Goal: Task Accomplishment & Management: Manage account settings

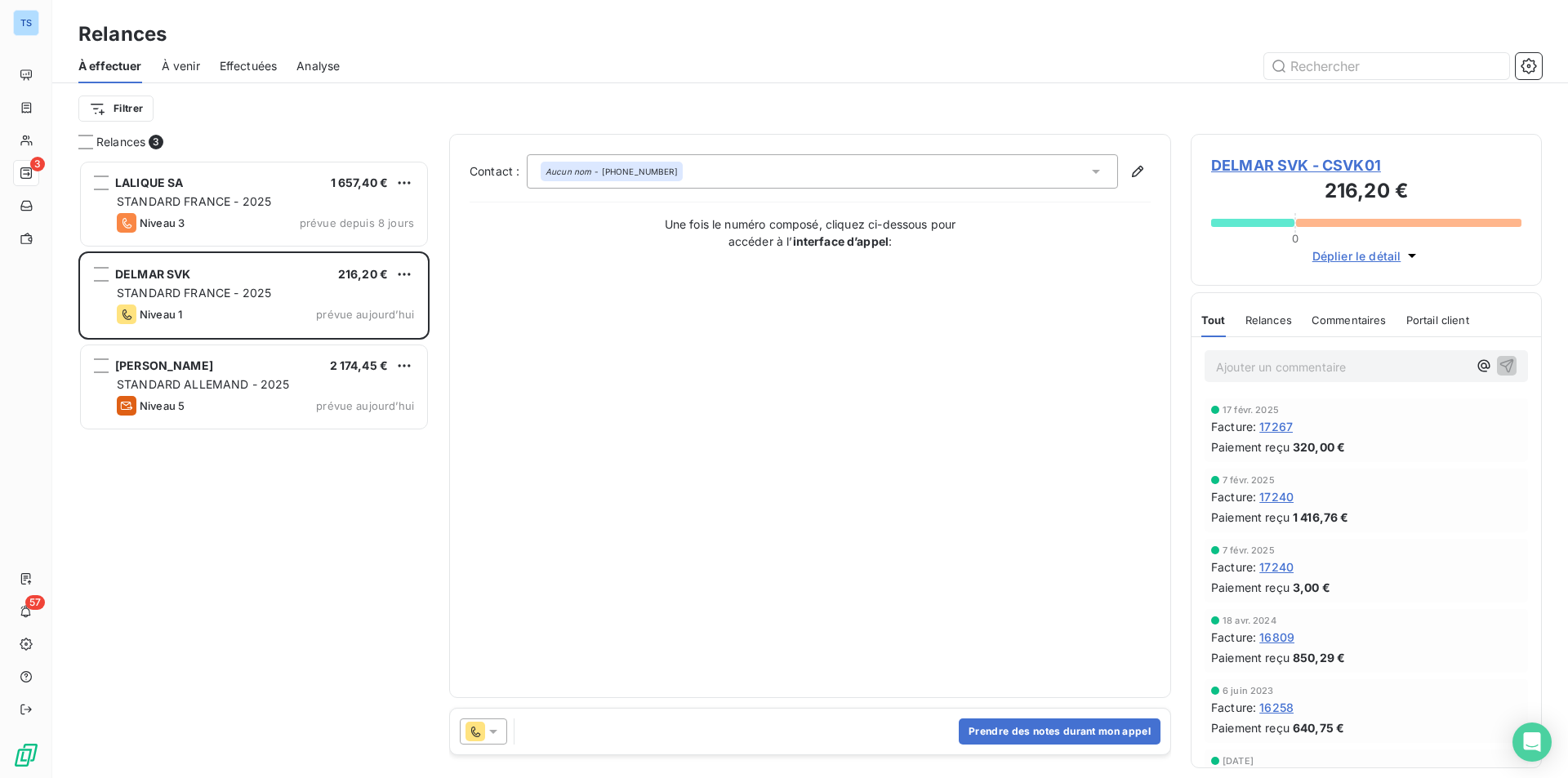
scroll to position [606, 339]
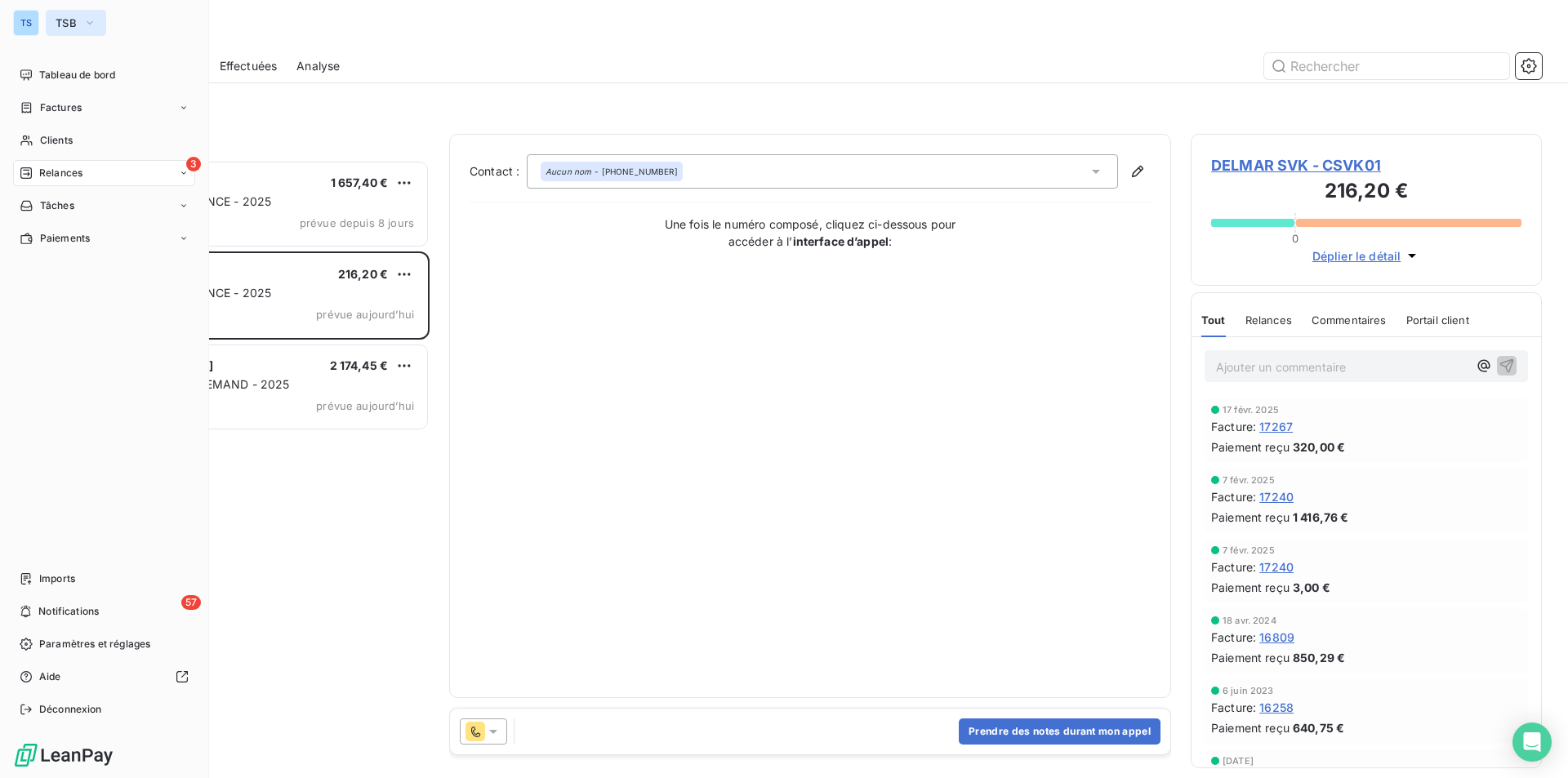
drag, startPoint x: 88, startPoint y: 17, endPoint x: 98, endPoint y: 20, distance: 10.4
click at [88, 17] on icon "button" at bounding box center [90, 23] width 13 height 17
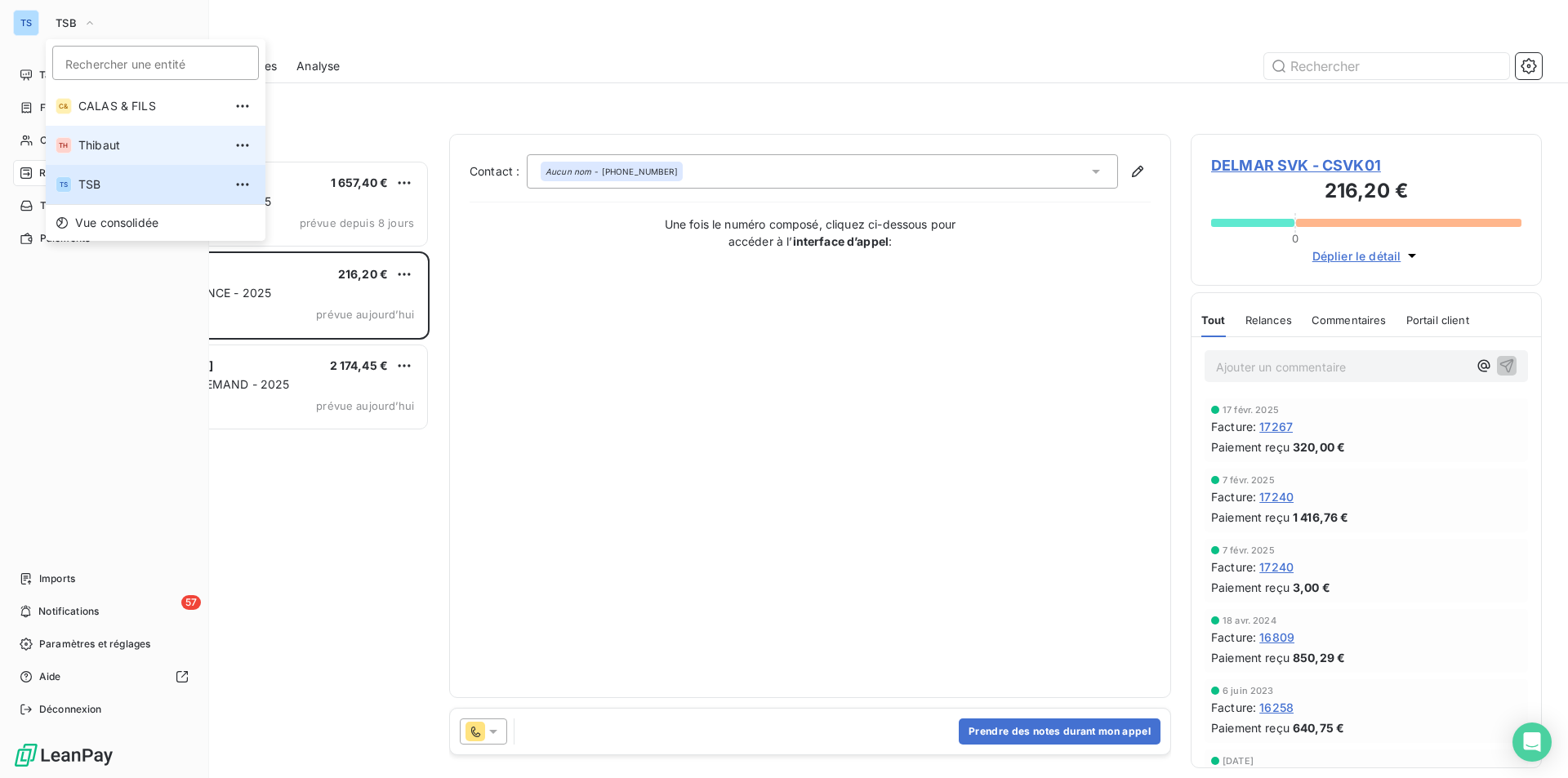
click at [106, 142] on span "Thibaut" at bounding box center [151, 145] width 145 height 17
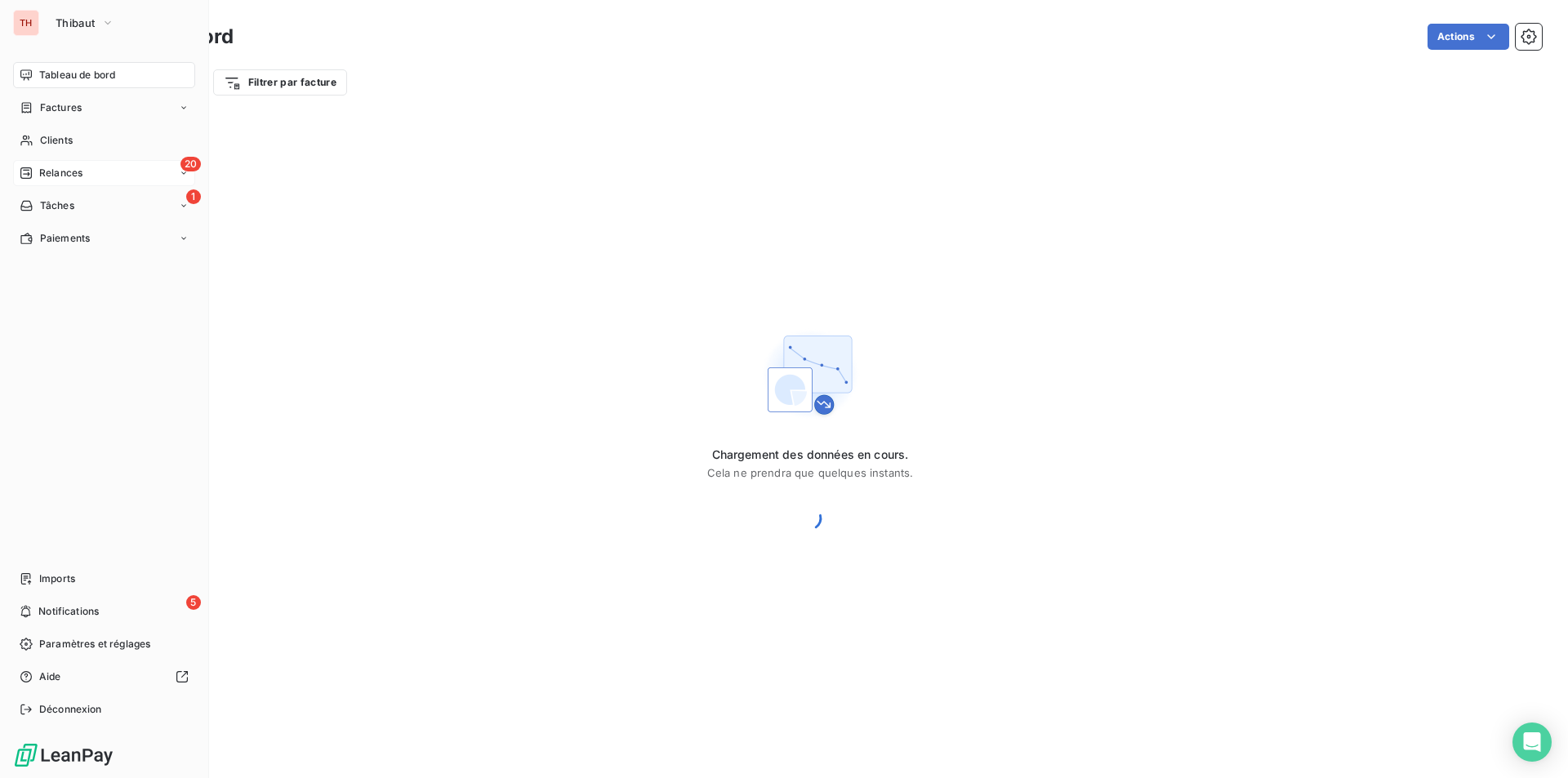
click at [59, 165] on div "20 Relances" at bounding box center [104, 173] width 182 height 26
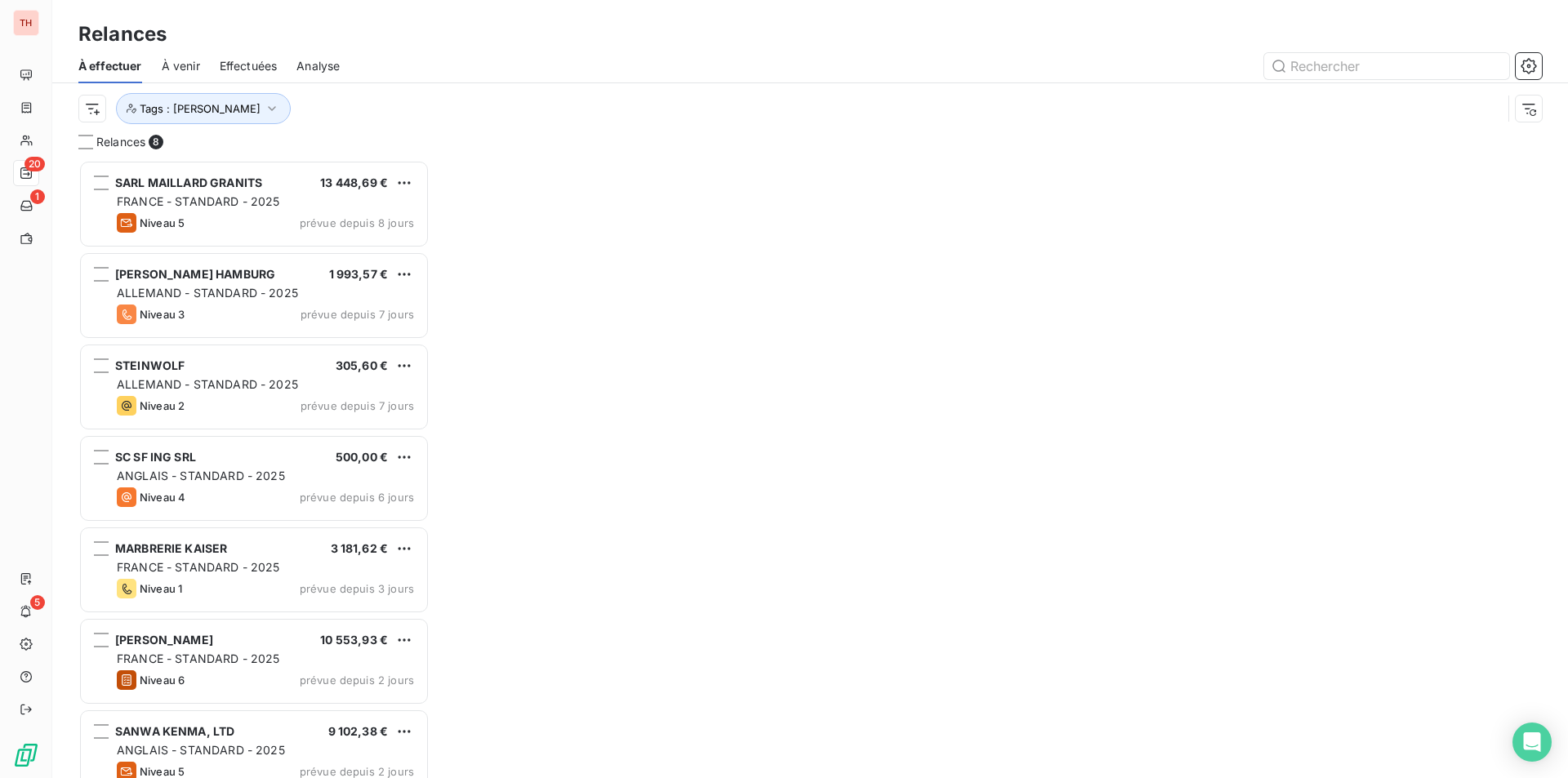
scroll to position [606, 339]
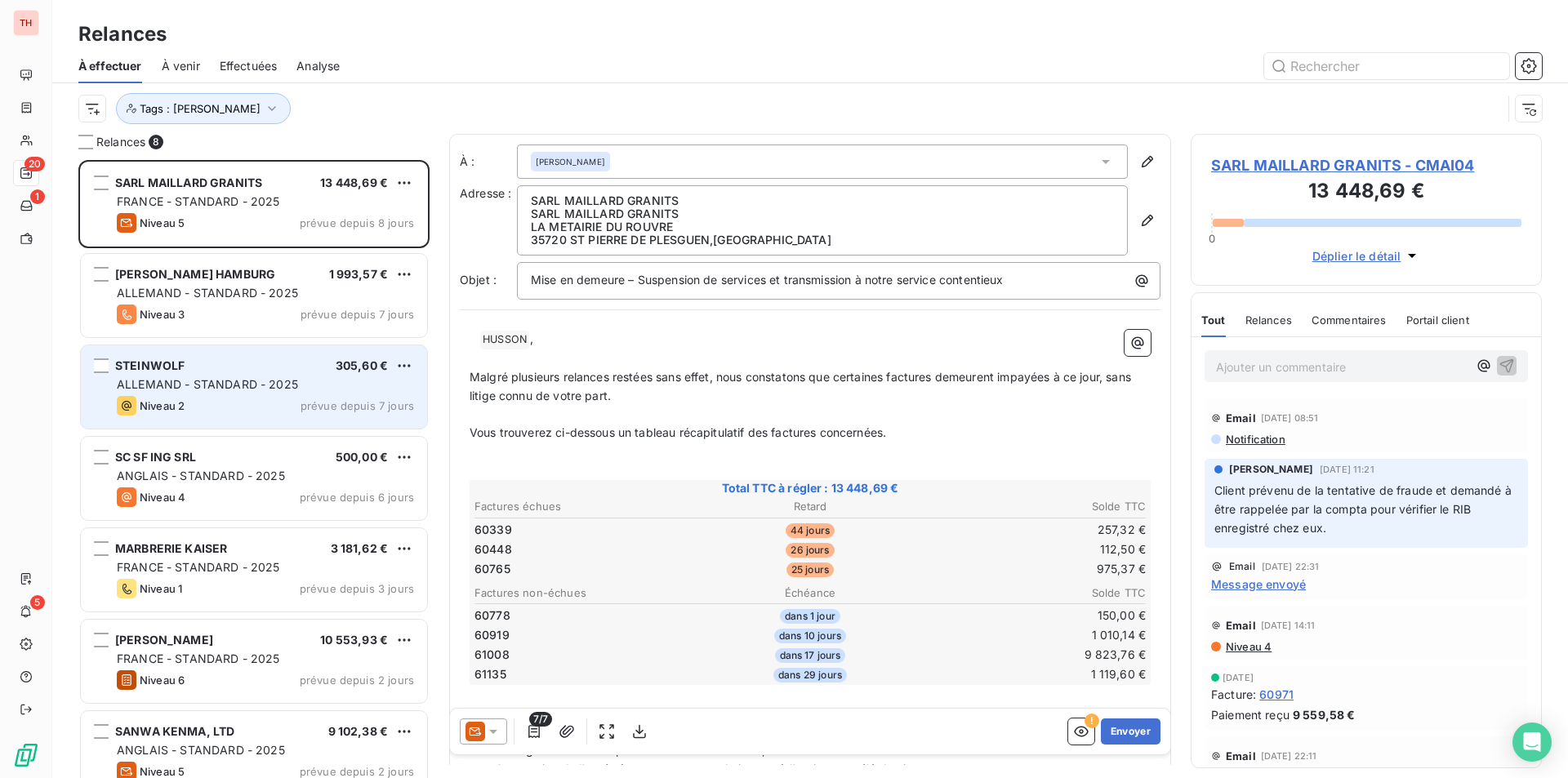
click at [205, 390] on span "ALLEMAND - STANDARD - 2025" at bounding box center [207, 384] width 181 height 14
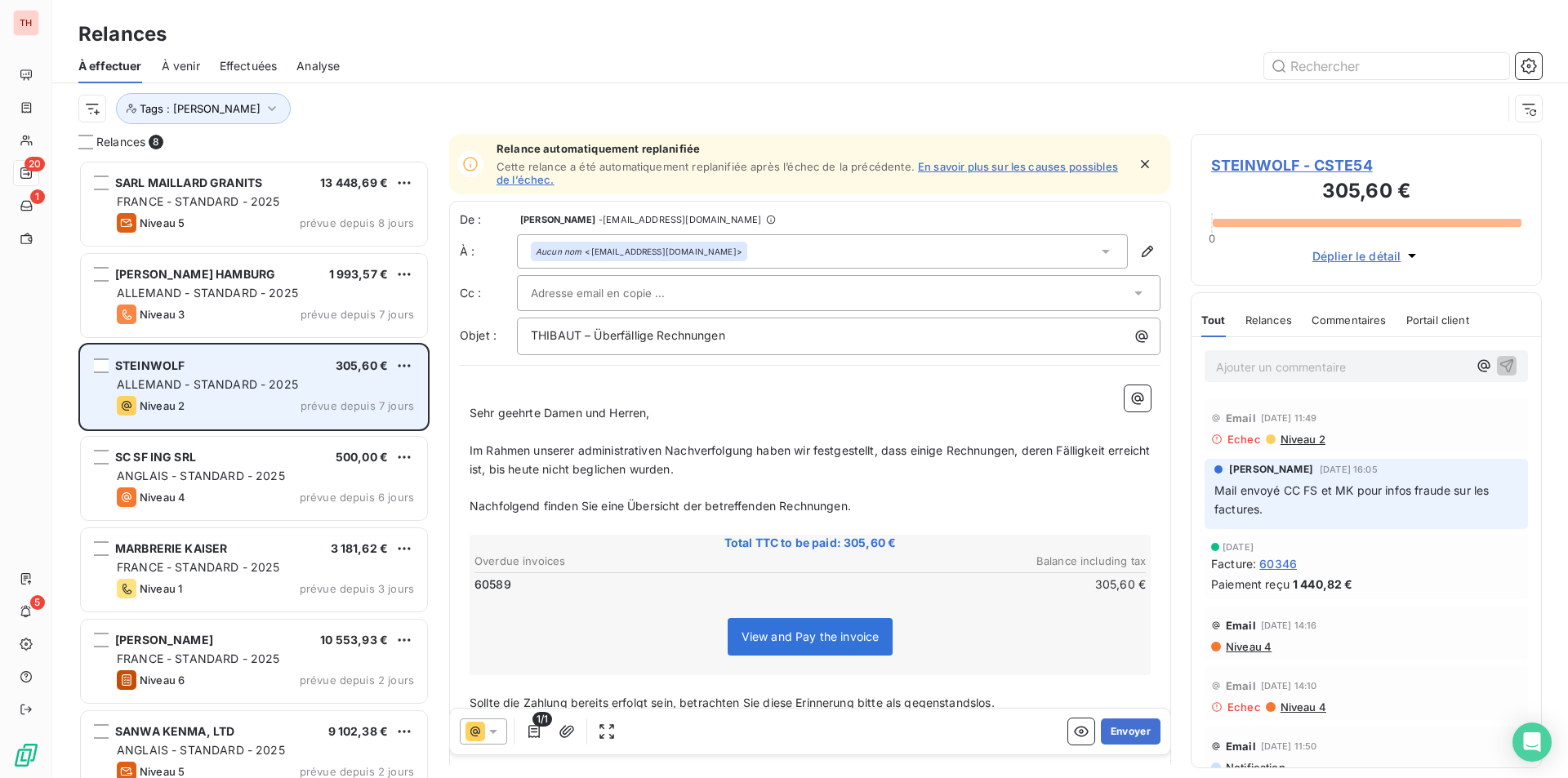
scroll to position [606, 339]
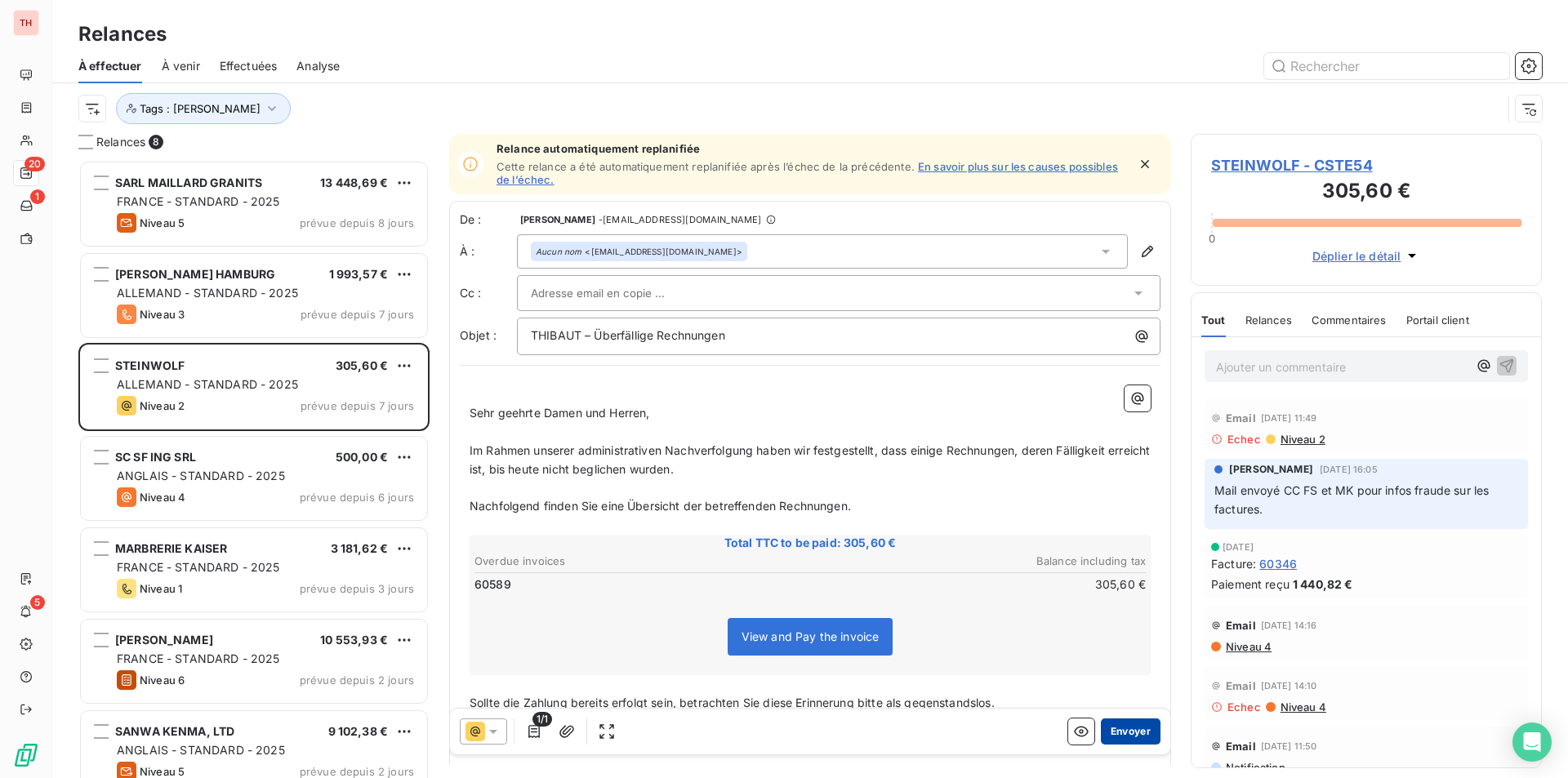
click at [1120, 728] on button "Envoyer" at bounding box center [1131, 732] width 59 height 26
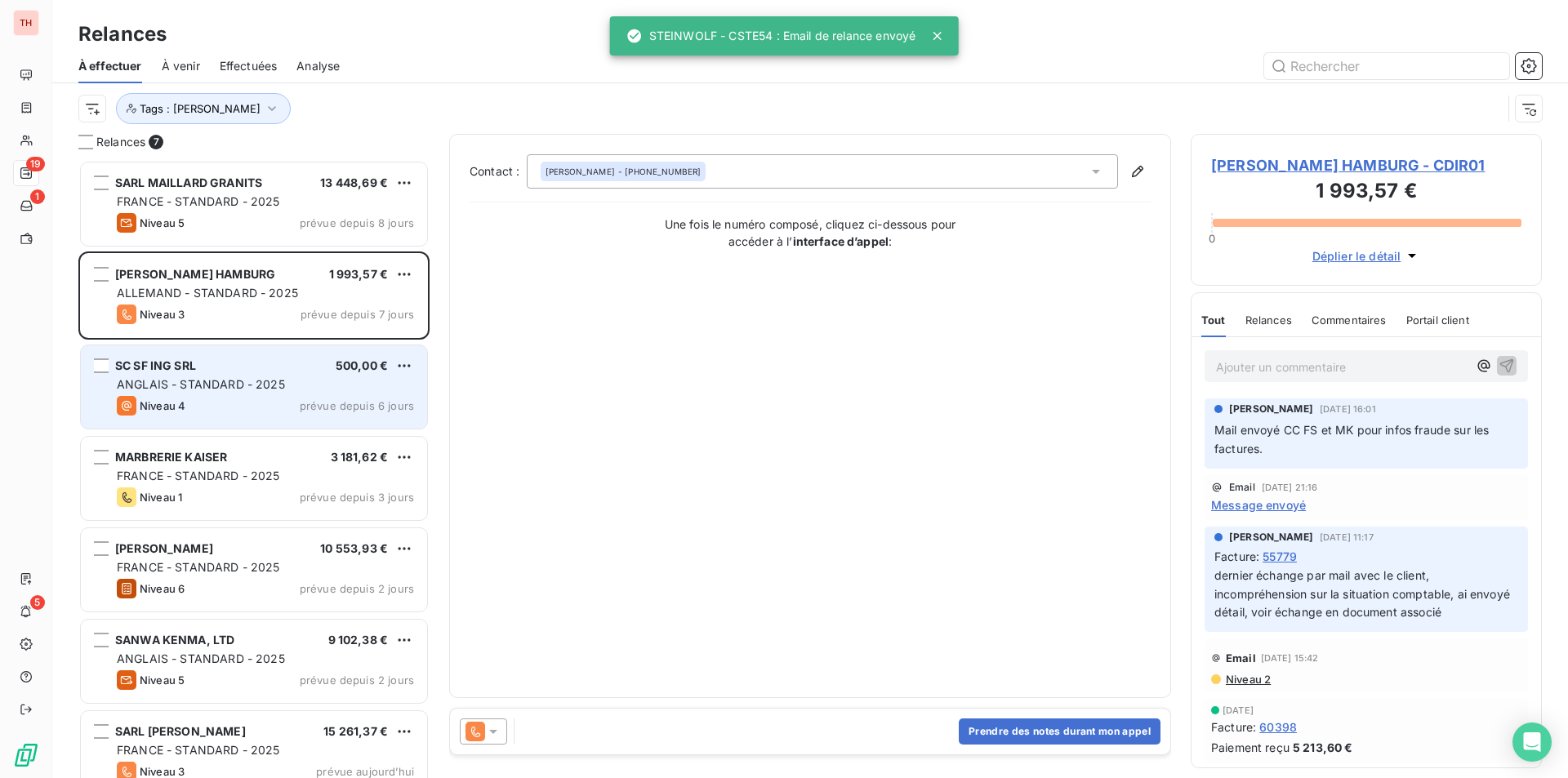
scroll to position [23, 0]
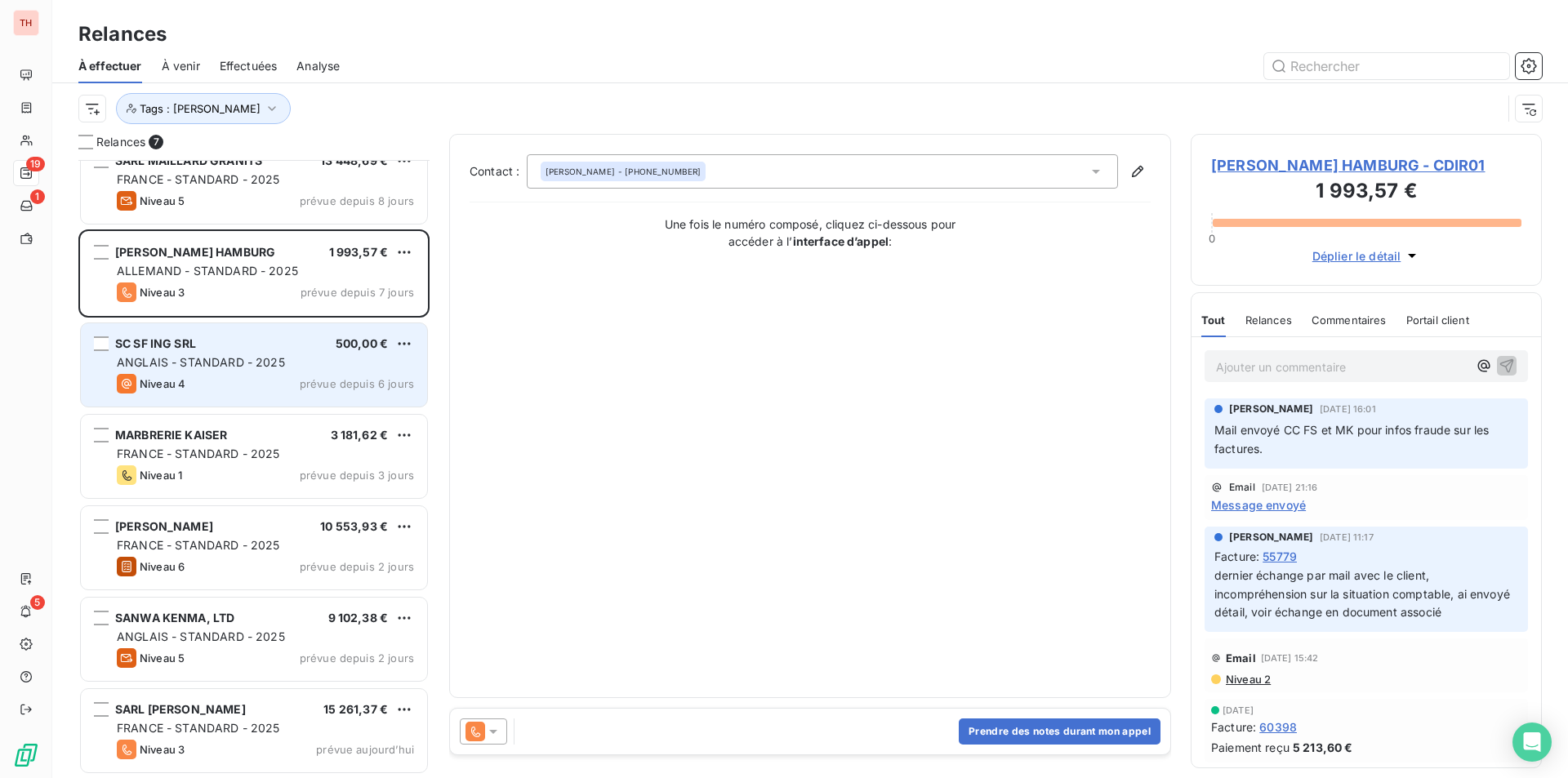
click at [256, 358] on span "ANGLAIS - STANDARD - 2025" at bounding box center [200, 362] width 168 height 14
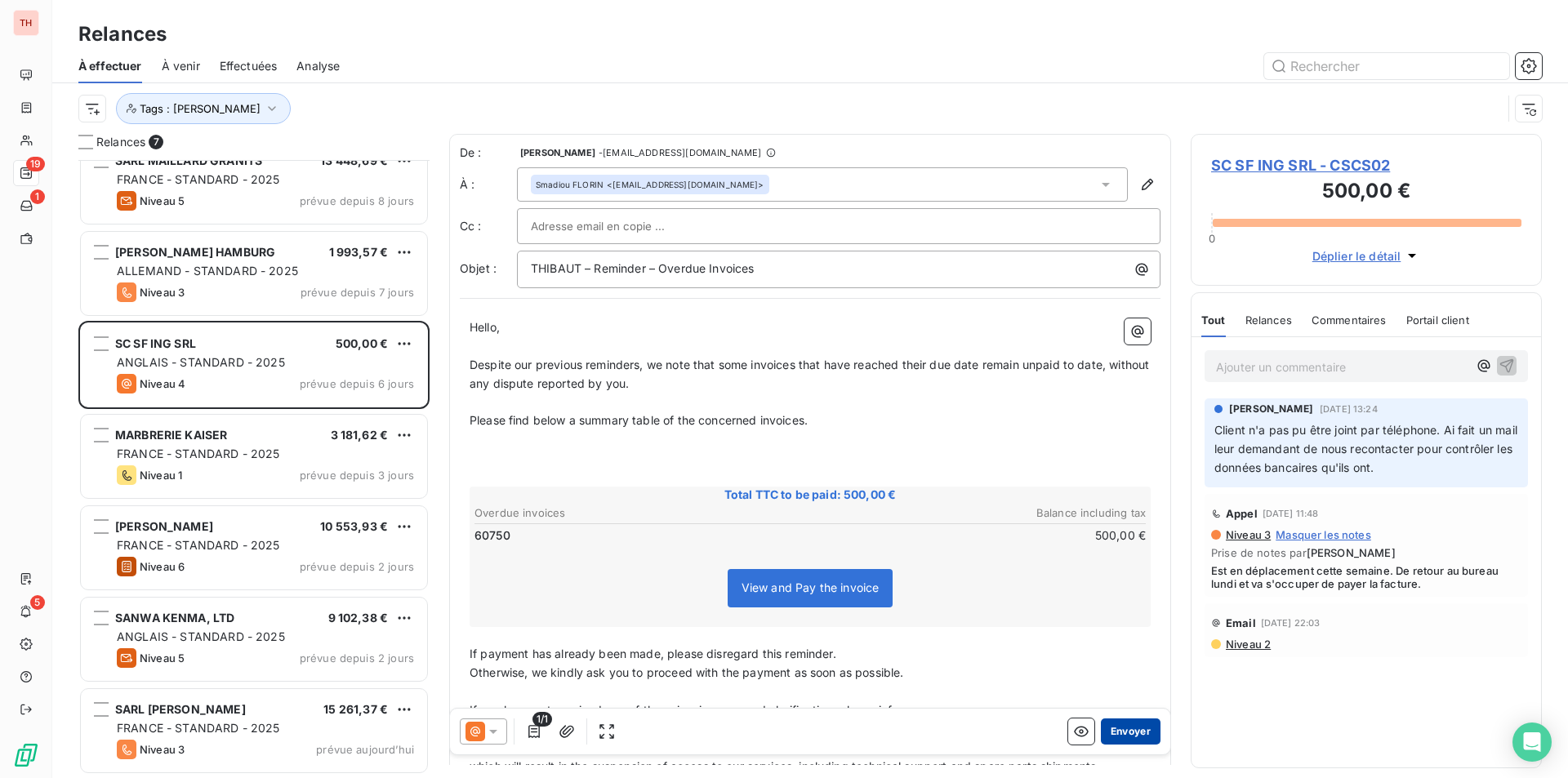
click at [1126, 725] on button "Envoyer" at bounding box center [1131, 732] width 59 height 26
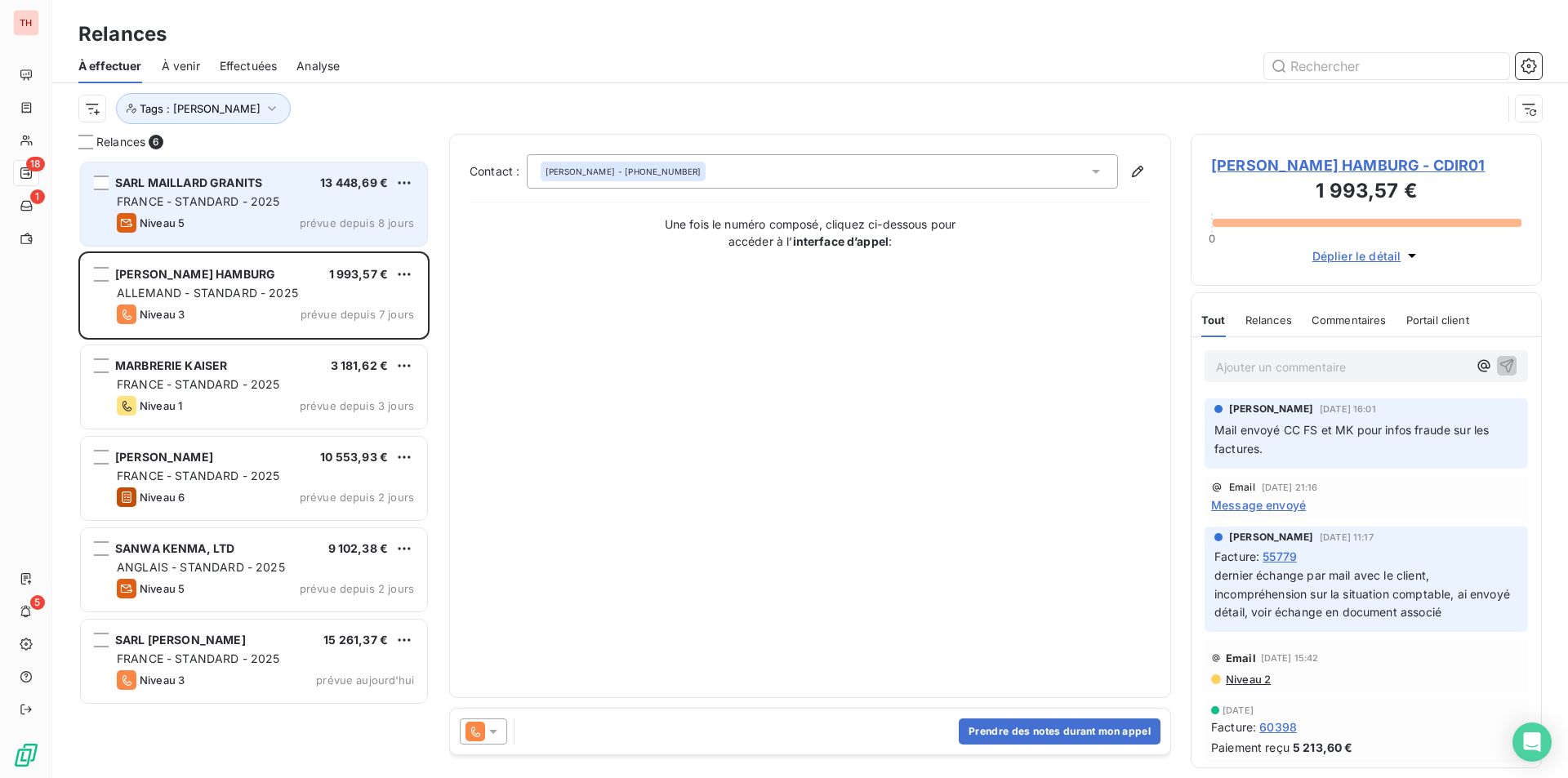
click at [280, 197] on div "FRANCE - STANDARD - 2025" at bounding box center [266, 201] width 298 height 17
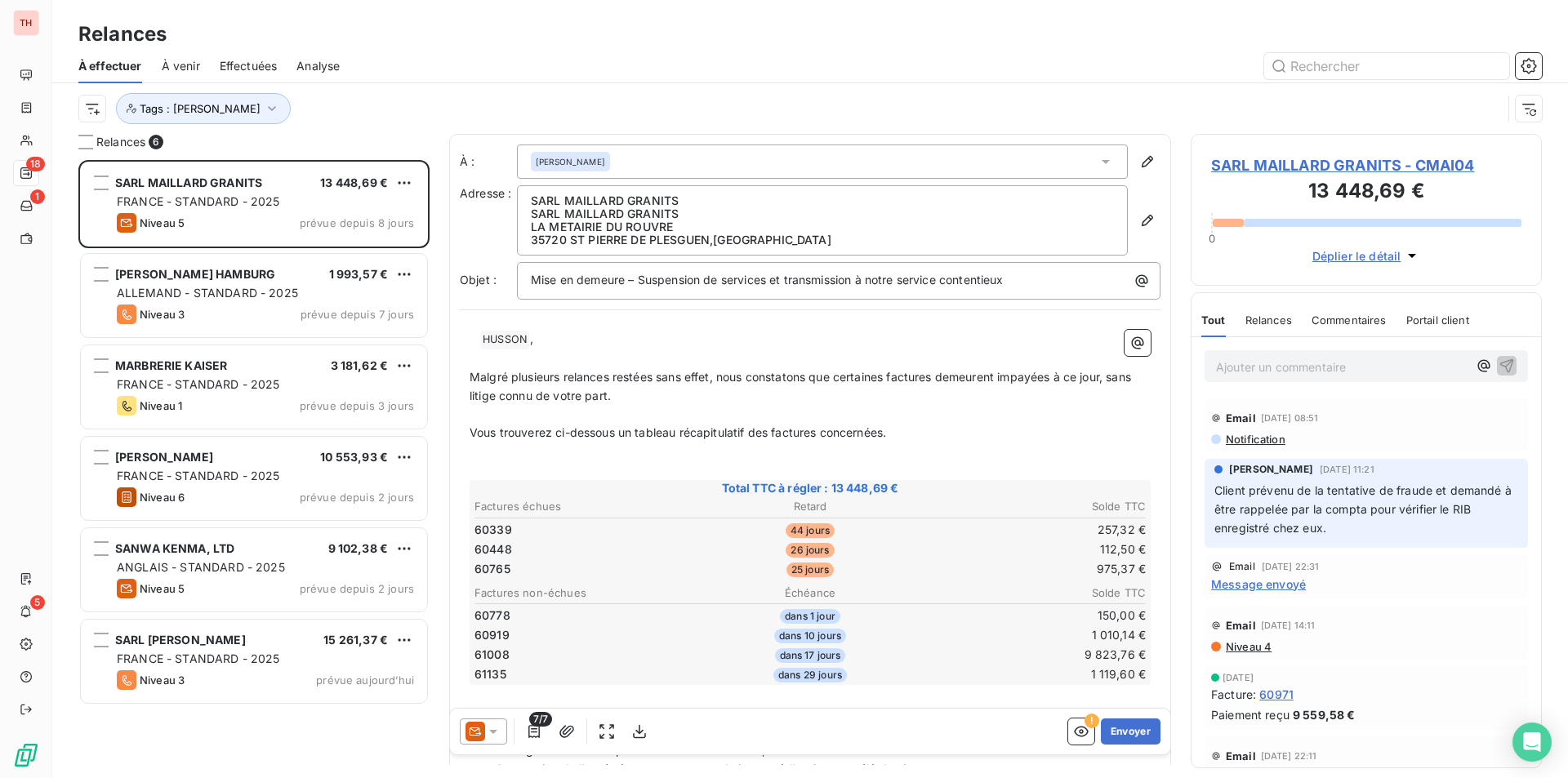
click at [1266, 159] on span "SARL MAILLARD GRANITS - CMAI04" at bounding box center [1366, 164] width 311 height 22
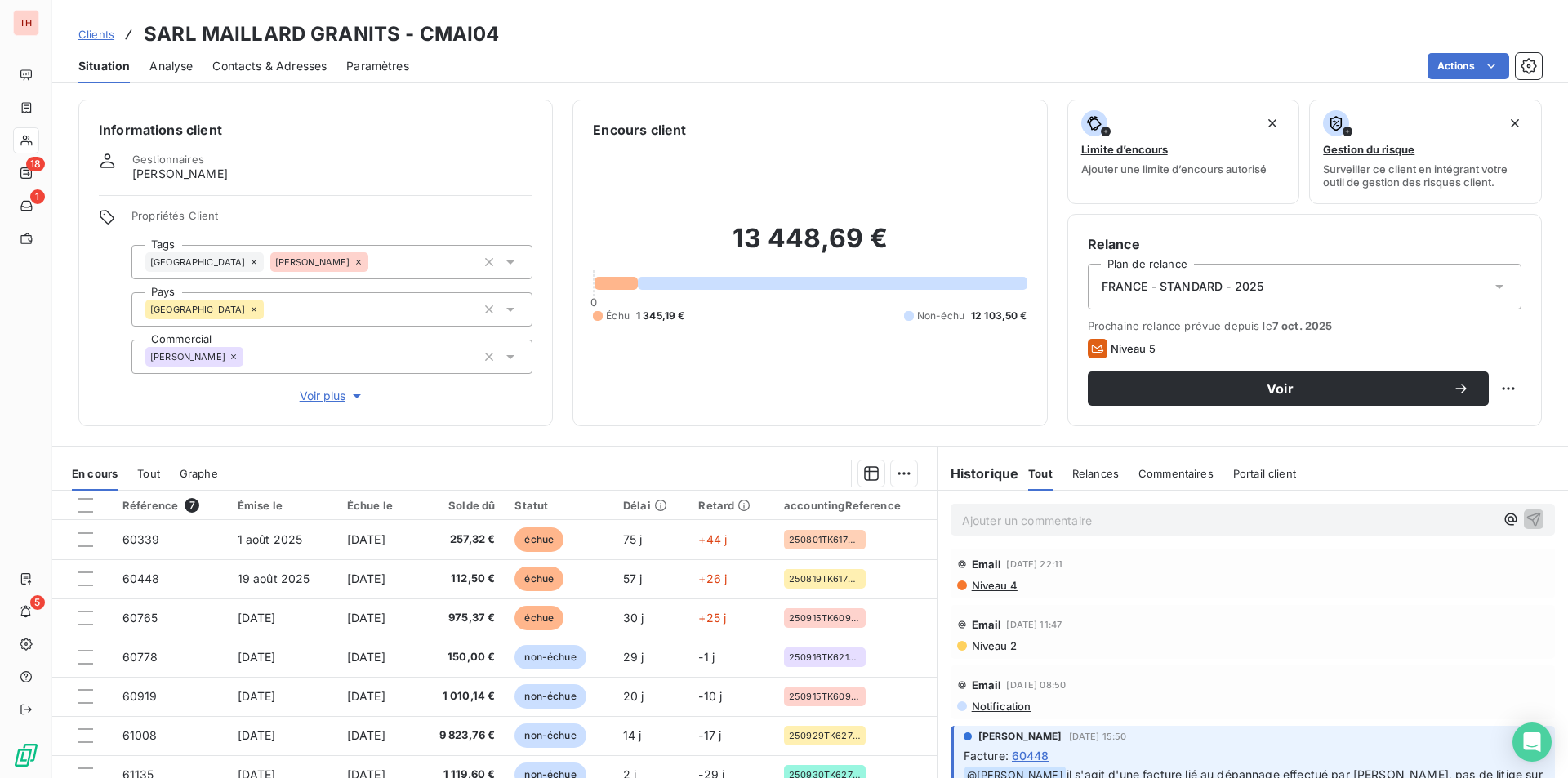
scroll to position [408, 0]
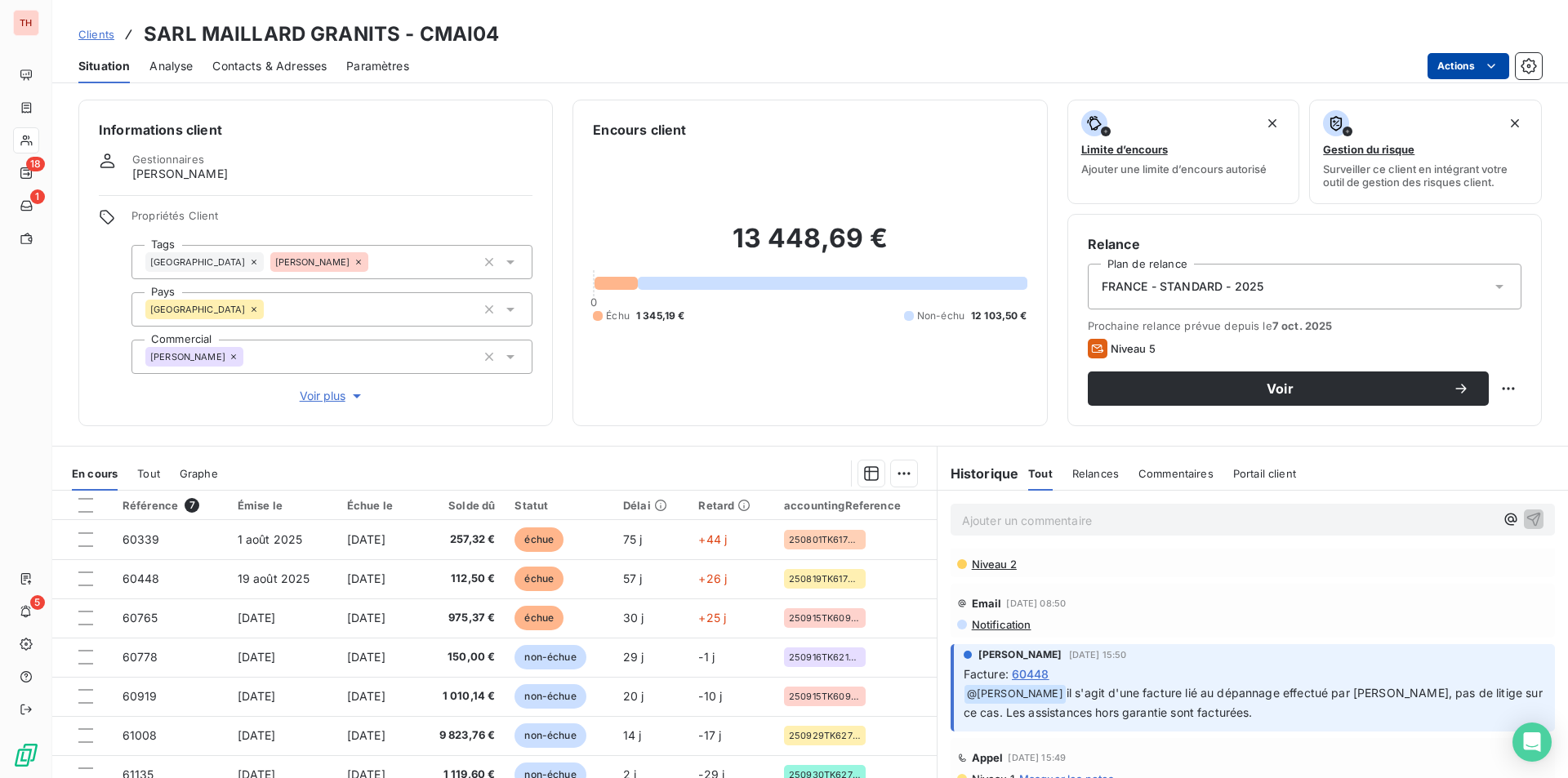
click at [1479, 59] on html "TH 18 1 5 Clients SARL MAILLARD GRANITS - CMAI04 Situation Analyse Contacts & A…" at bounding box center [784, 389] width 1568 height 778
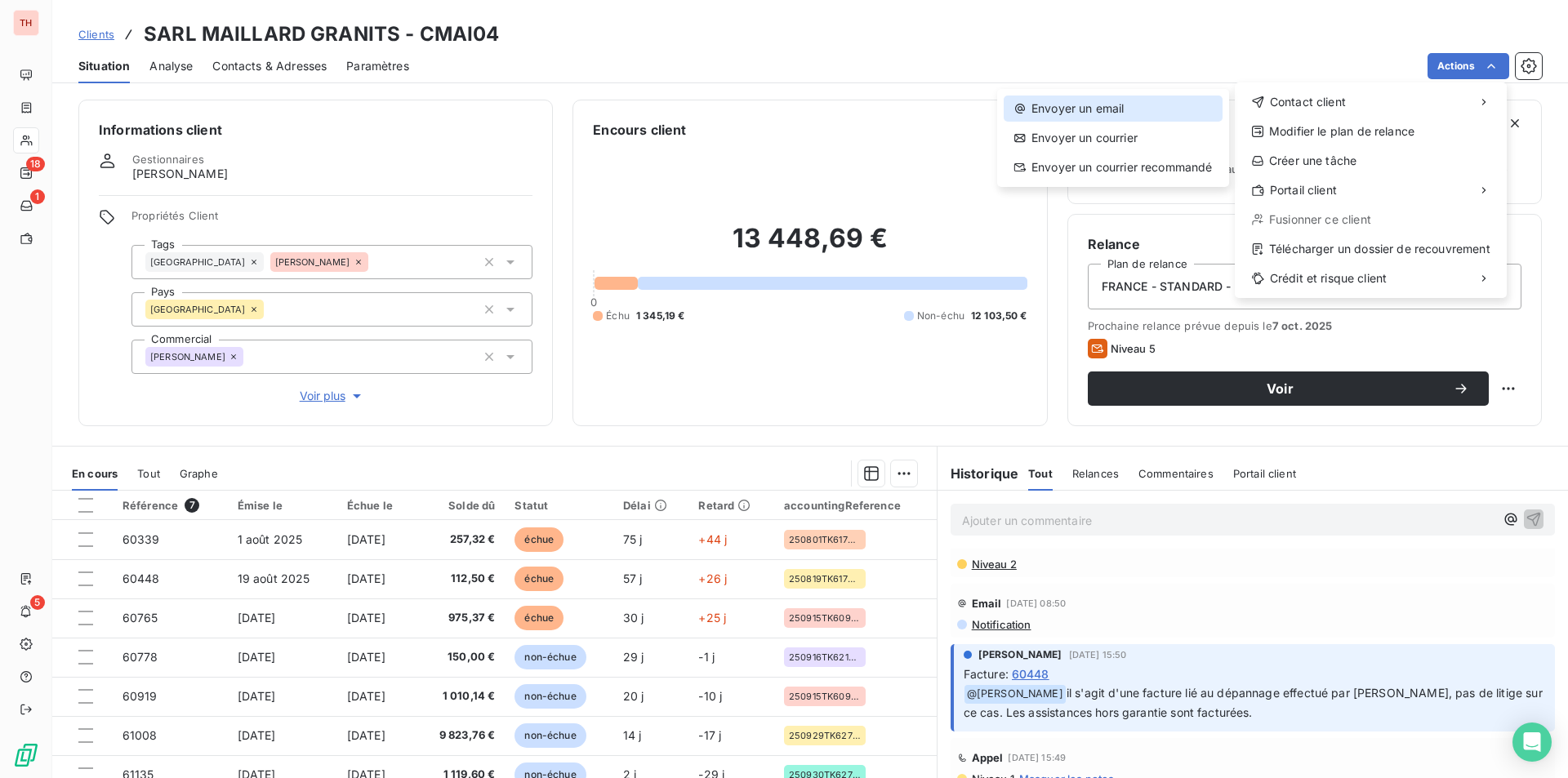
click at [1112, 104] on div "Envoyer un email" at bounding box center [1113, 109] width 219 height 26
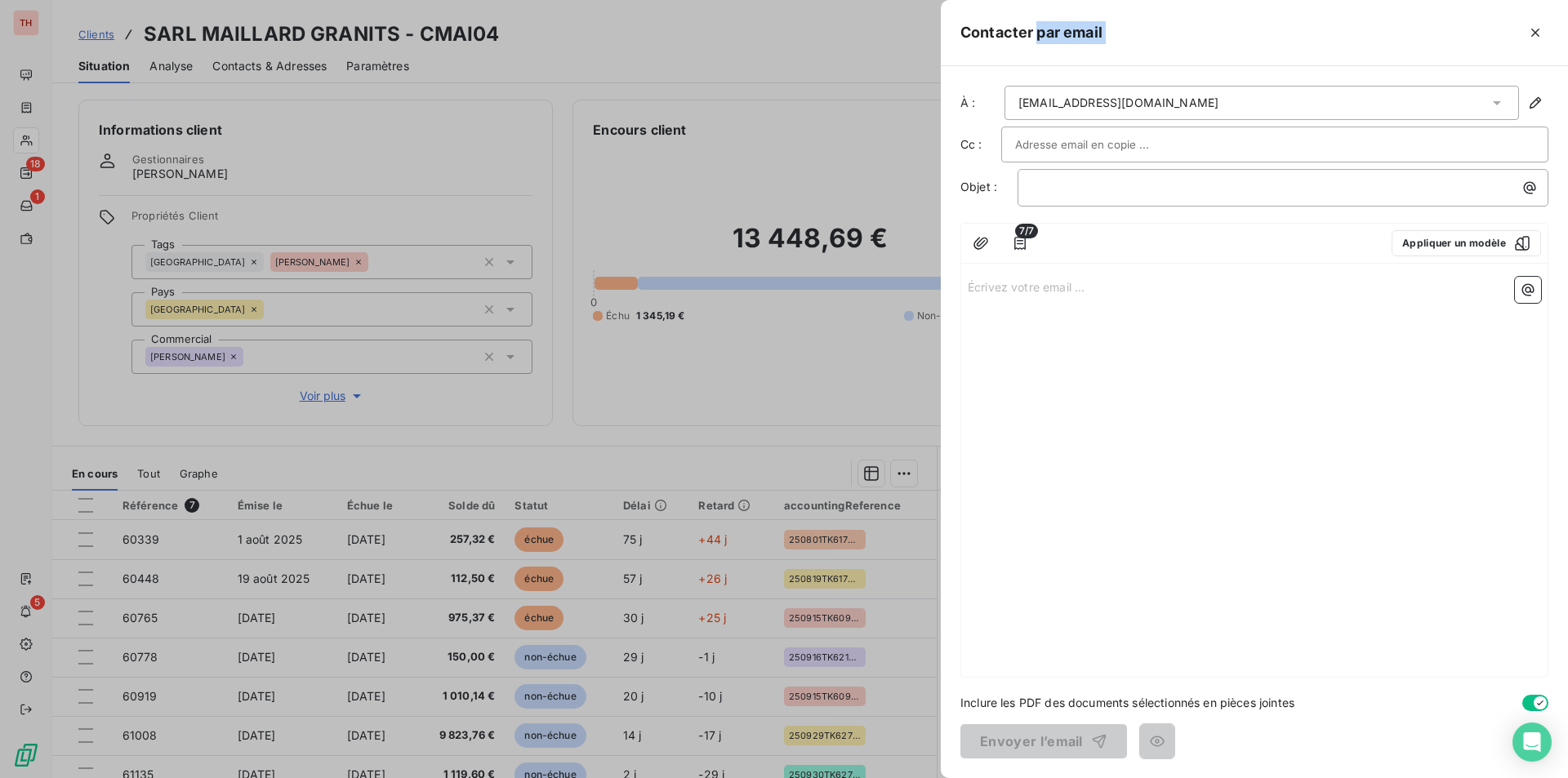
drag, startPoint x: 1146, startPoint y: 15, endPoint x: 1078, endPoint y: 17, distance: 68.0
click at [1041, 17] on div "Contacter par email" at bounding box center [1255, 33] width 628 height 66
click at [1144, 18] on div "Contacter par email" at bounding box center [1255, 33] width 628 height 66
click at [1059, 186] on p "﻿" at bounding box center [1287, 188] width 511 height 19
click at [994, 285] on p "Écrivez votre email ... ﻿" at bounding box center [1255, 286] width 574 height 19
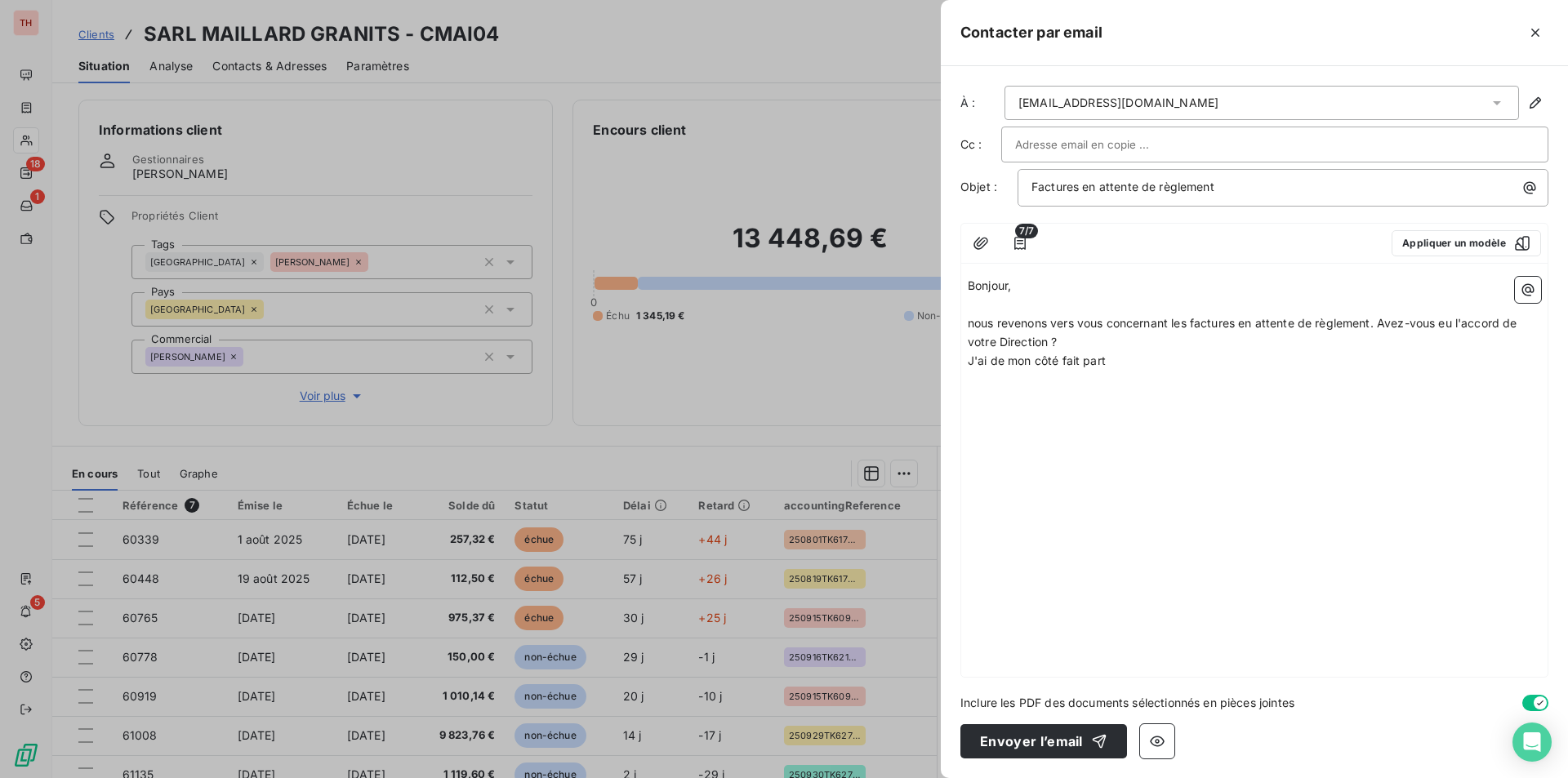
drag, startPoint x: 1130, startPoint y: 7, endPoint x: 1119, endPoint y: 10, distance: 11.4
click at [1119, 10] on div "Contacter par email" at bounding box center [1255, 33] width 628 height 66
click at [1534, 29] on icon "button" at bounding box center [1535, 32] width 17 height 17
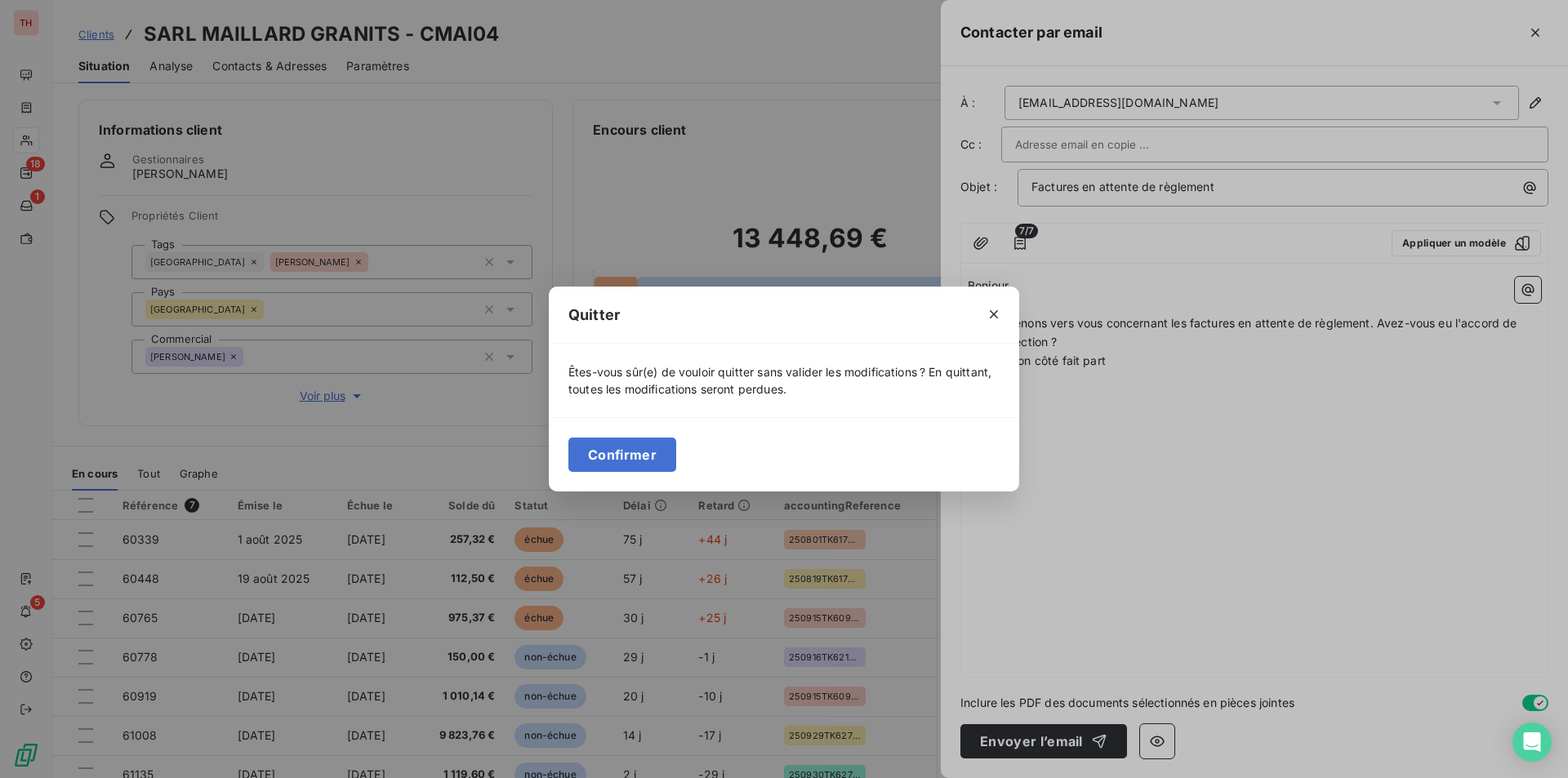
click at [621, 453] on button "Confirmer" at bounding box center [622, 454] width 108 height 34
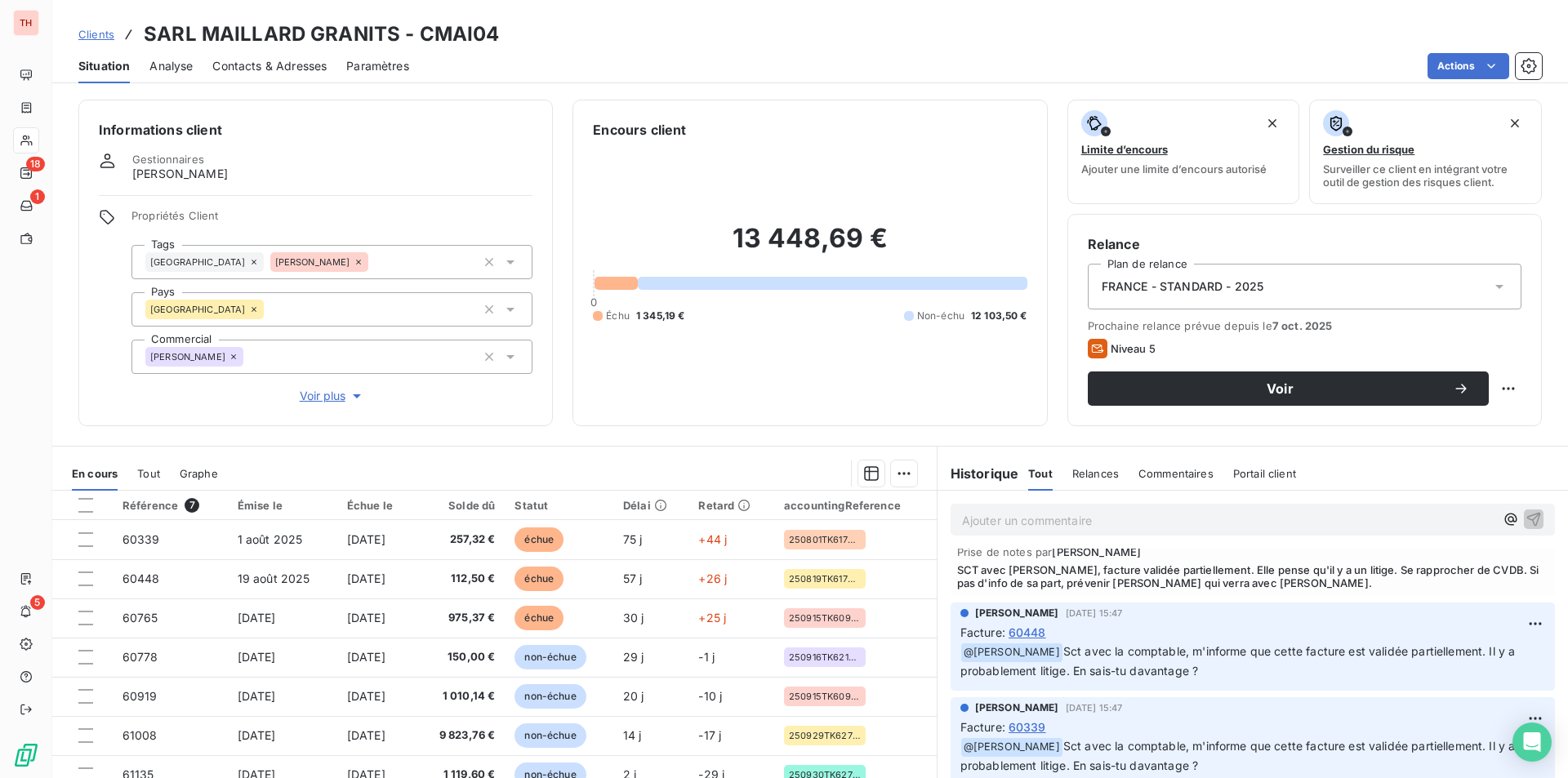
scroll to position [572, 0]
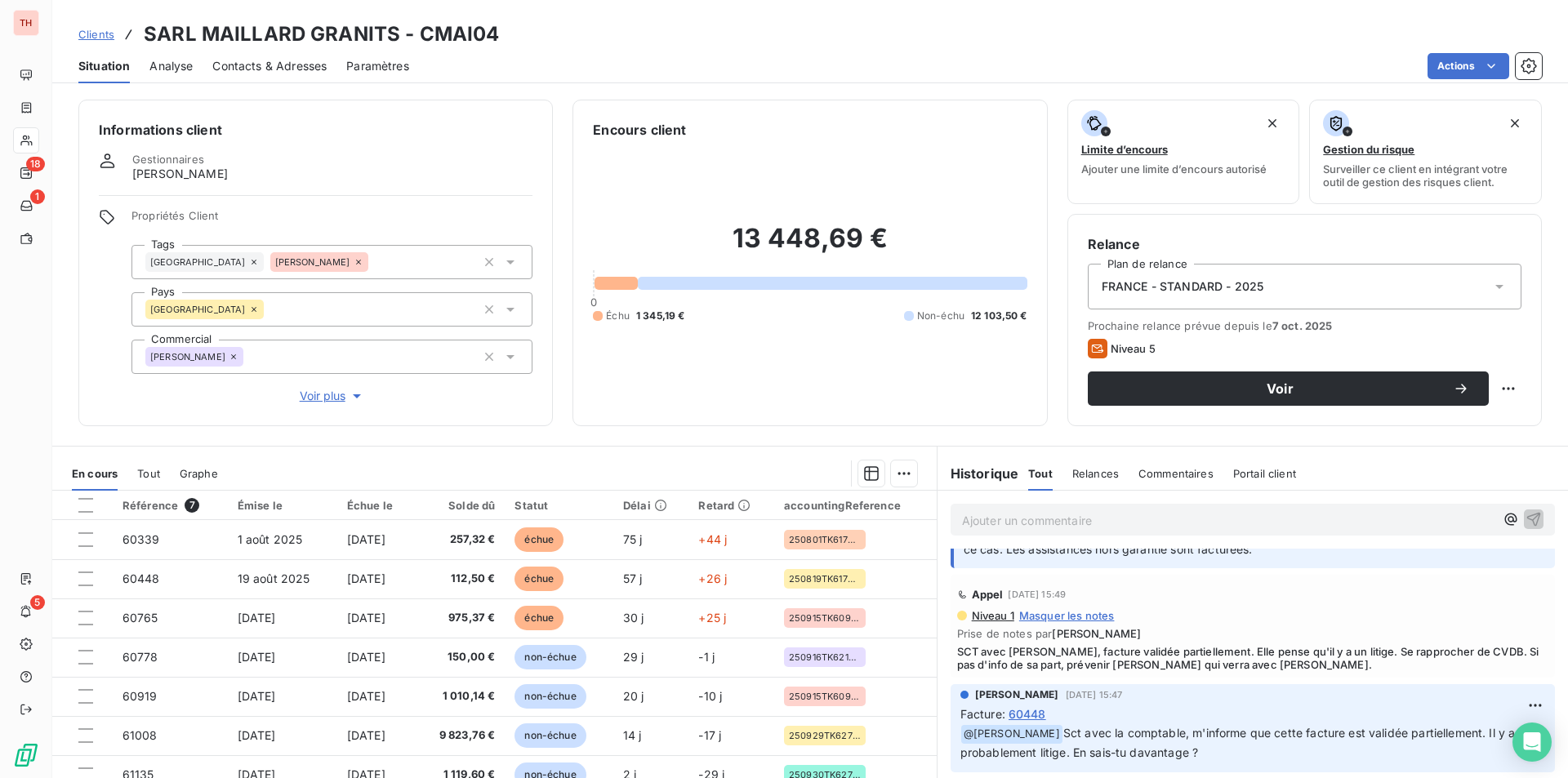
click at [1023, 649] on span "SCT avec [PERSON_NAME], facture validée partiellement. Elle pense qu'il y a un …" at bounding box center [1253, 658] width 591 height 26
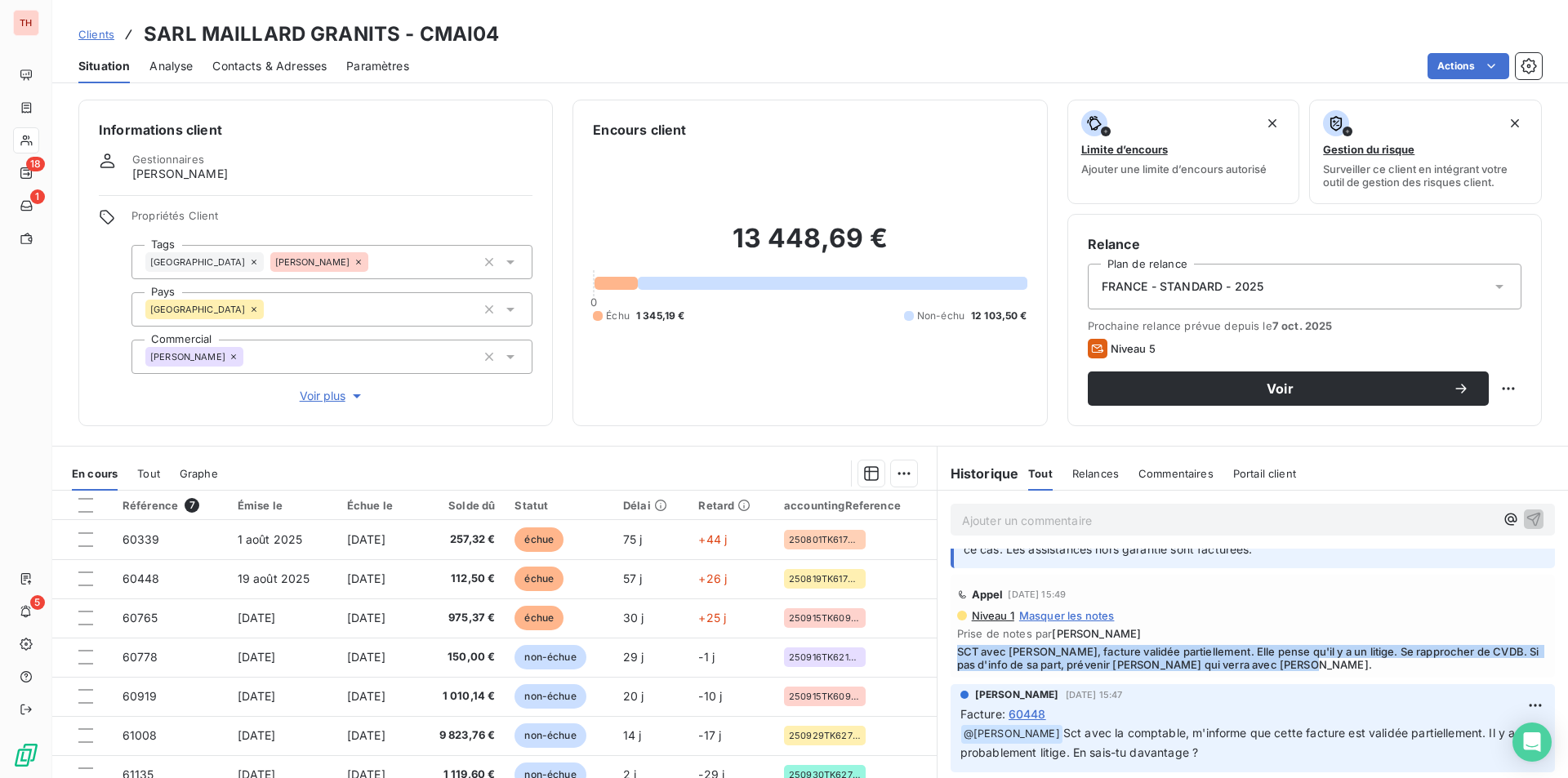
drag, startPoint x: 952, startPoint y: 649, endPoint x: 1362, endPoint y: 659, distance: 410.1
click at [1362, 659] on span "SCT avec [PERSON_NAME], facture validée partiellement. Elle pense qu'il y a un …" at bounding box center [1253, 658] width 591 height 26
copy span "SCT avec [PERSON_NAME], facture validée partiellement. Elle pense qu'il y a un …"
click at [1474, 57] on html "TH 18 1 5 Clients SARL MAILLARD GRANITS - CMAI04 Situation Analyse Contacts & A…" at bounding box center [784, 389] width 1568 height 778
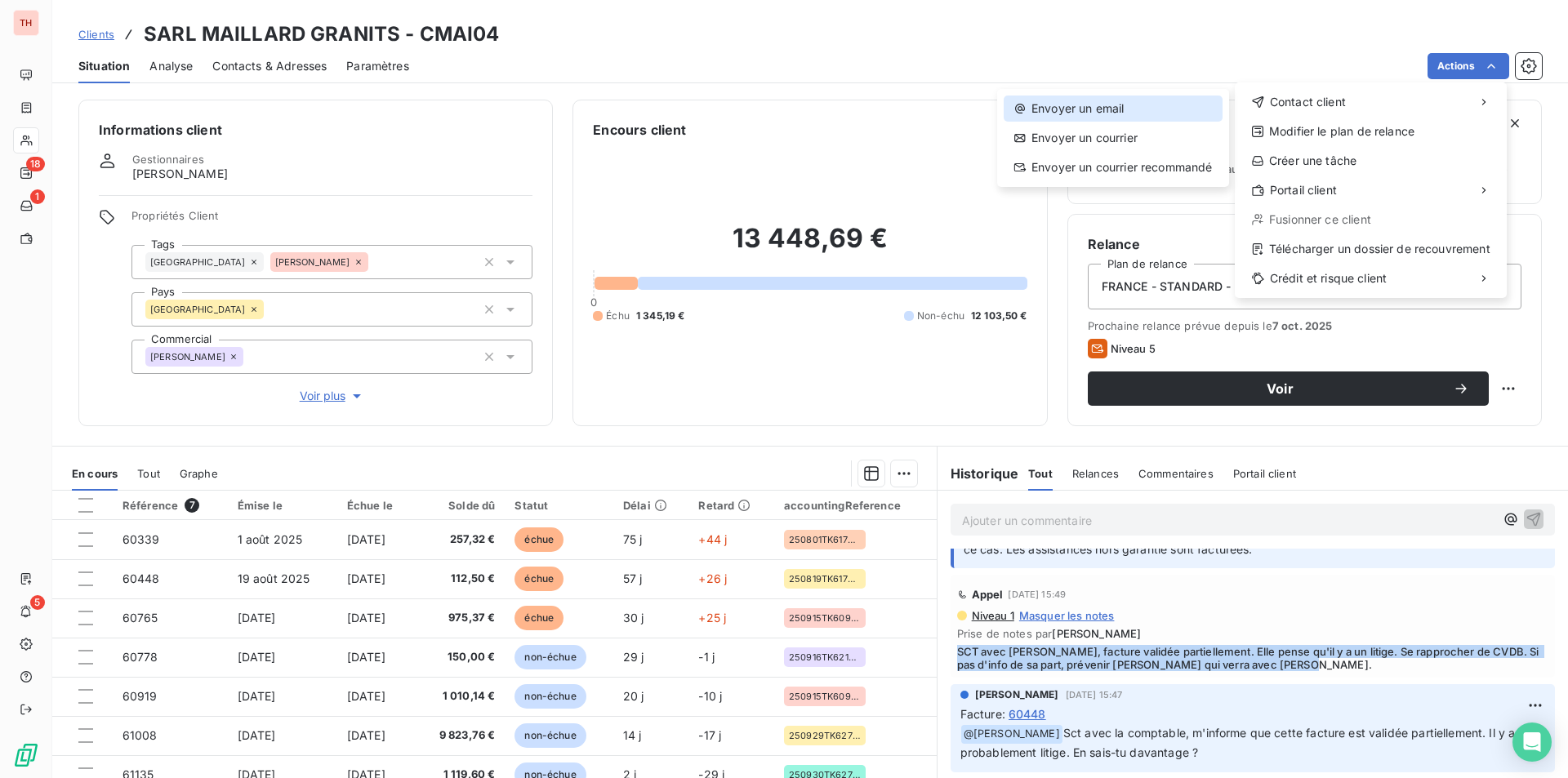
click at [1078, 109] on div "Envoyer un email" at bounding box center [1113, 109] width 219 height 26
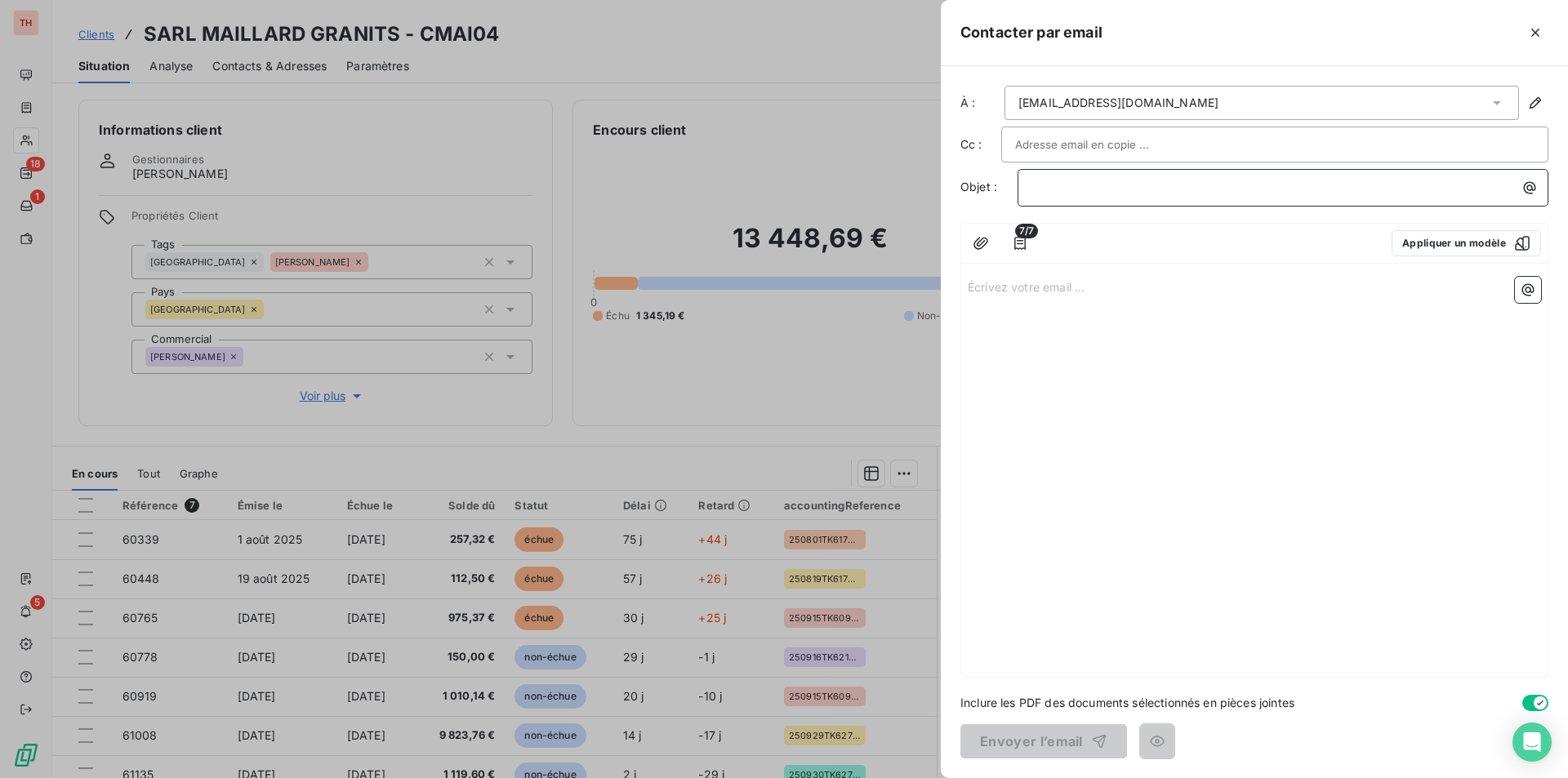
click at [1054, 188] on p "﻿" at bounding box center [1287, 188] width 511 height 19
click at [1049, 285] on p "Écrivez votre email ... ﻿" at bounding box center [1255, 286] width 574 height 19
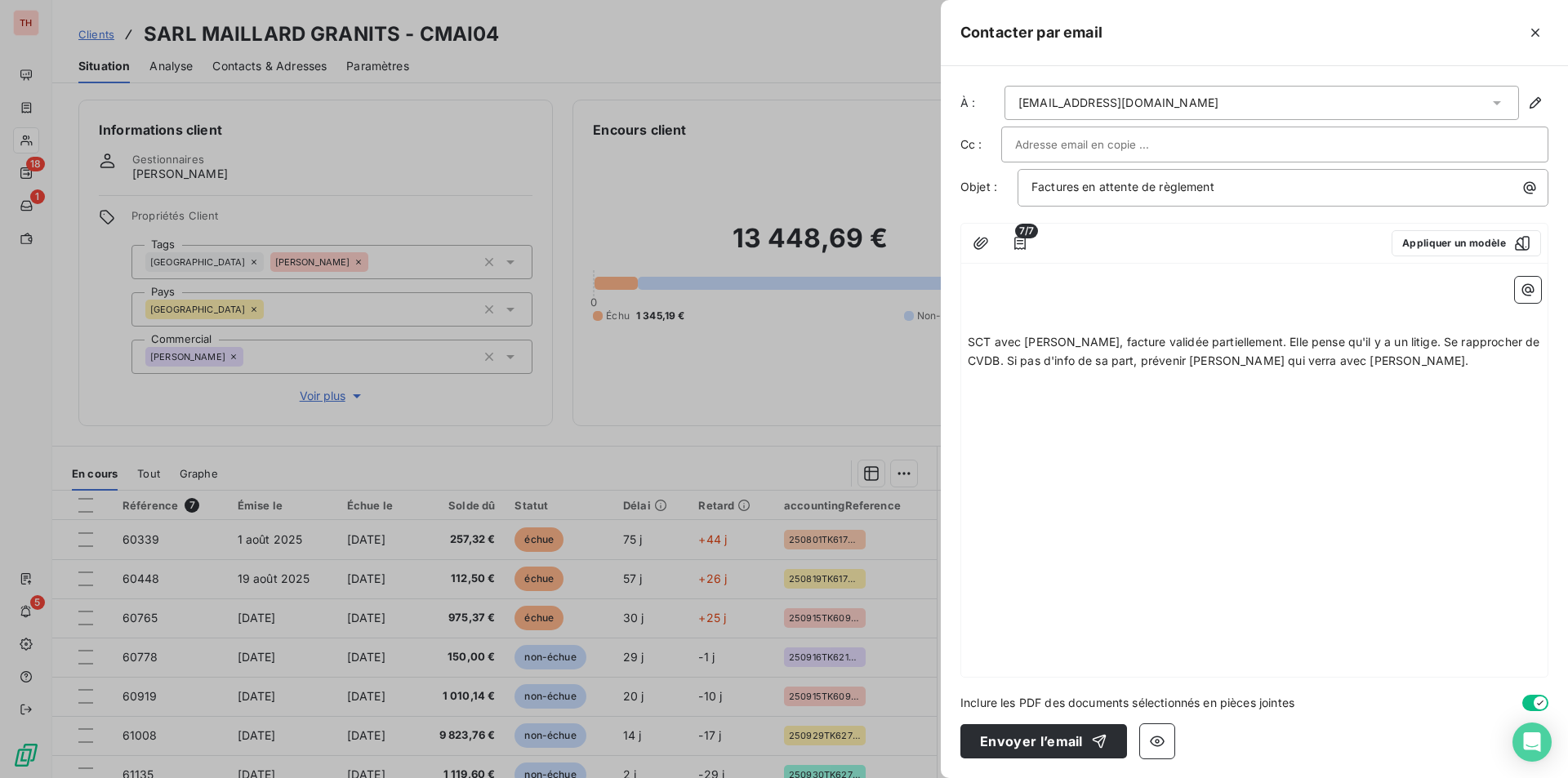
click at [974, 279] on p "﻿" at bounding box center [1255, 286] width 574 height 19
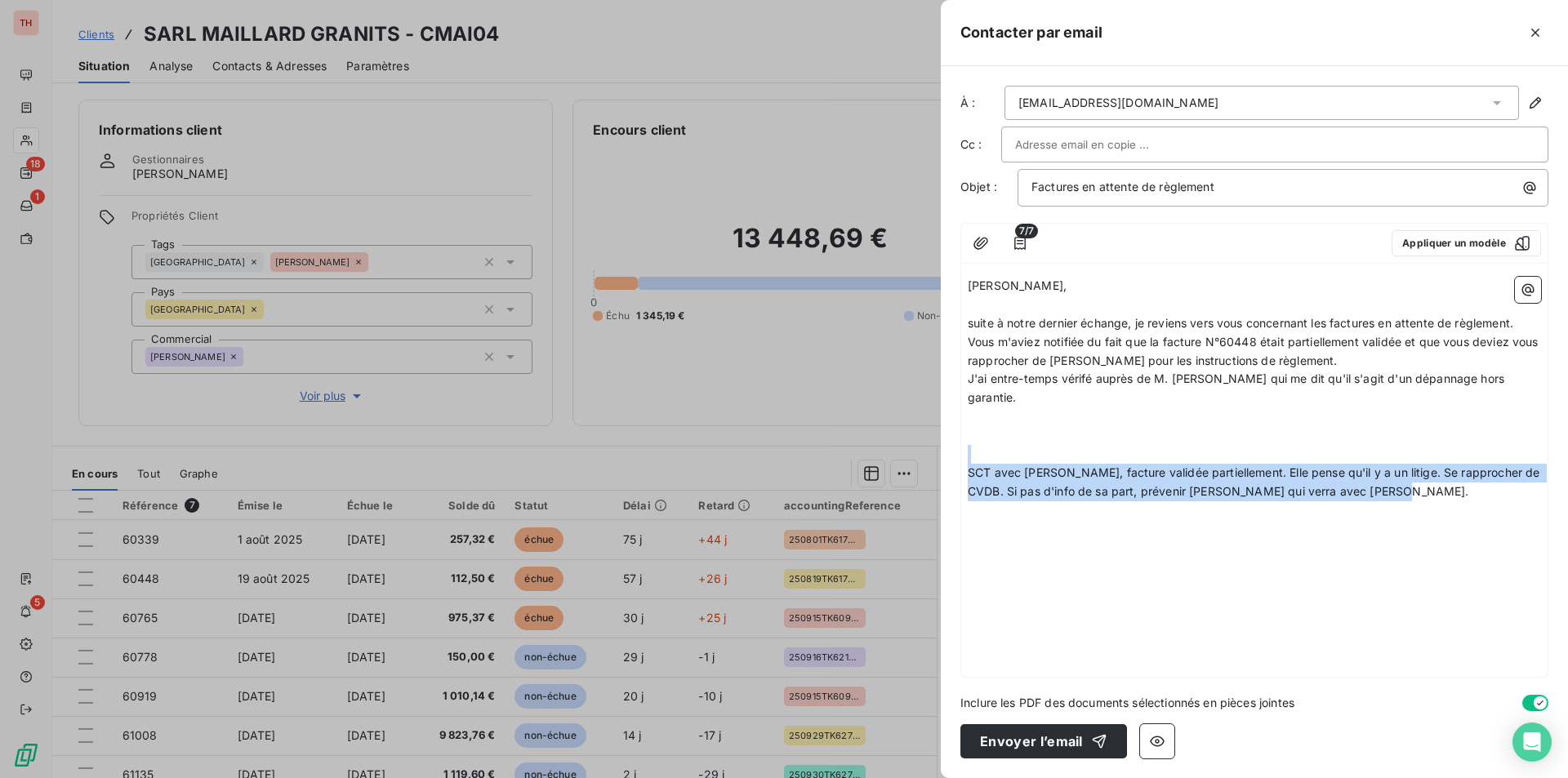
drag, startPoint x: 1427, startPoint y: 486, endPoint x: 943, endPoint y: 462, distance: 484.6
click at [943, 462] on div "À : [EMAIL_ADDRESS][DOMAIN_NAME] Cc : Objet : Factures en attente de règlement …" at bounding box center [1255, 422] width 628 height 712
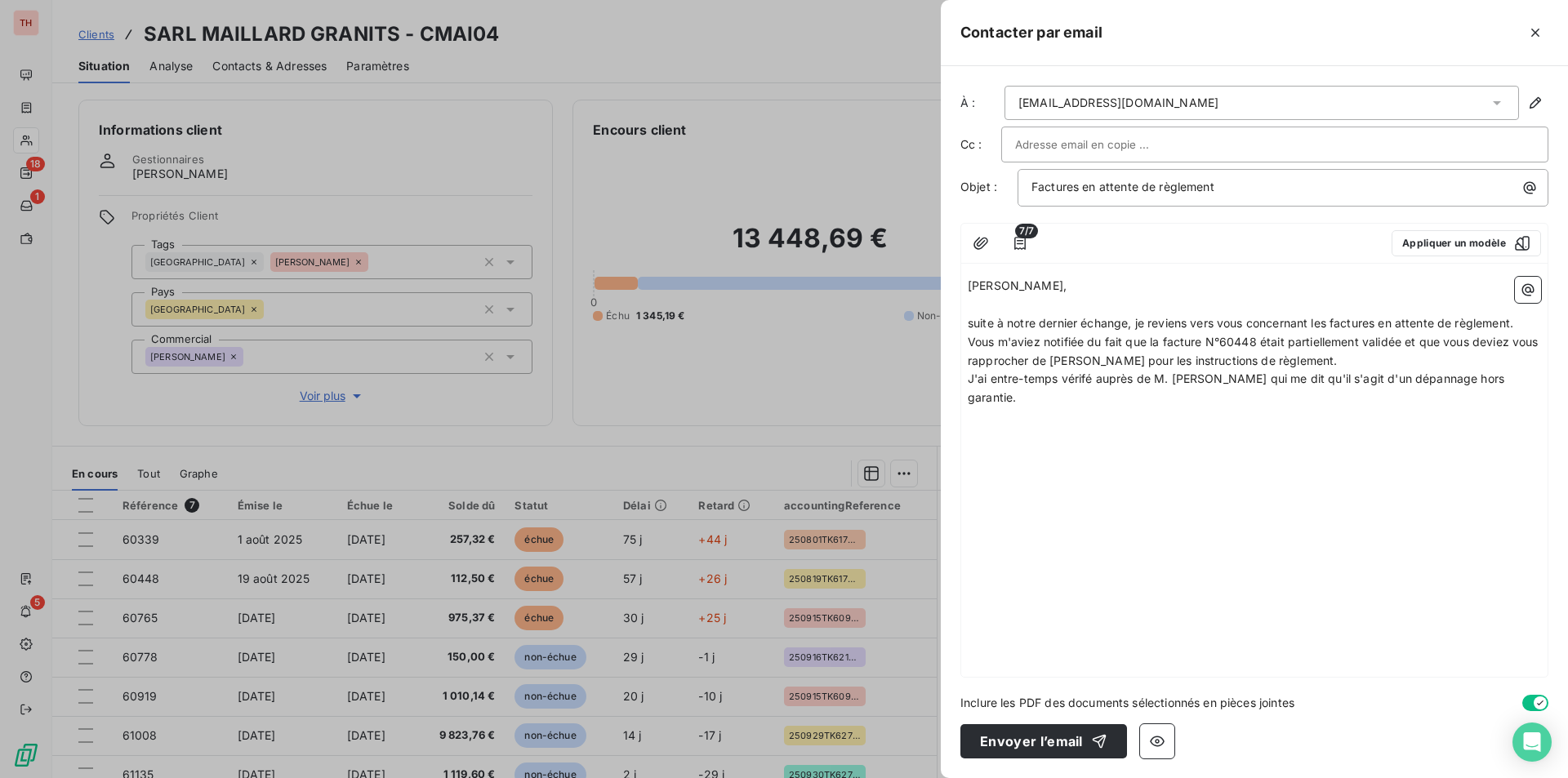
click at [972, 420] on p "﻿" at bounding box center [1255, 417] width 574 height 19
click at [1523, 283] on icon "button" at bounding box center [1528, 290] width 17 height 17
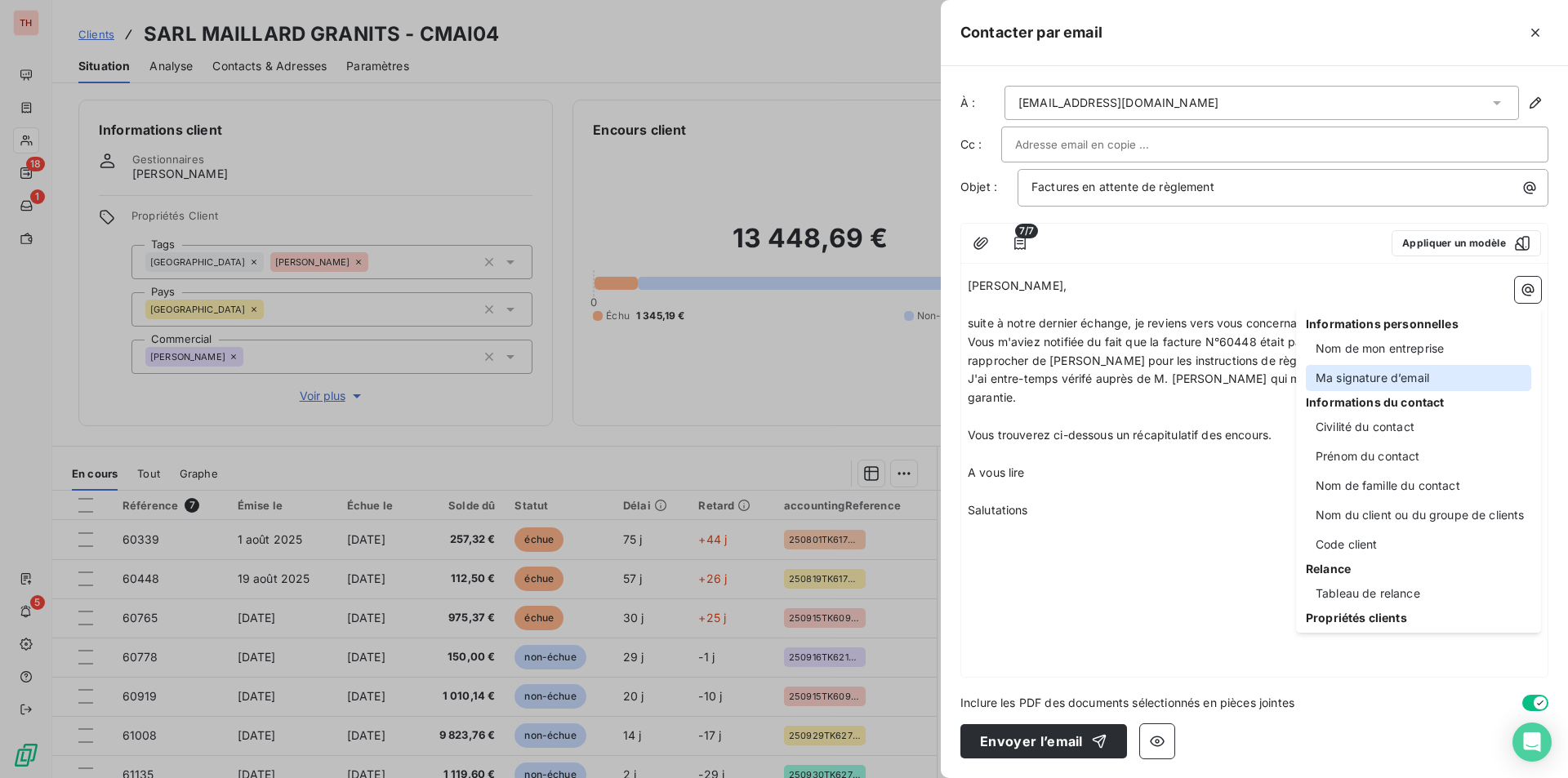
click at [1420, 368] on div "Ma signature d’email" at bounding box center [1418, 378] width 225 height 26
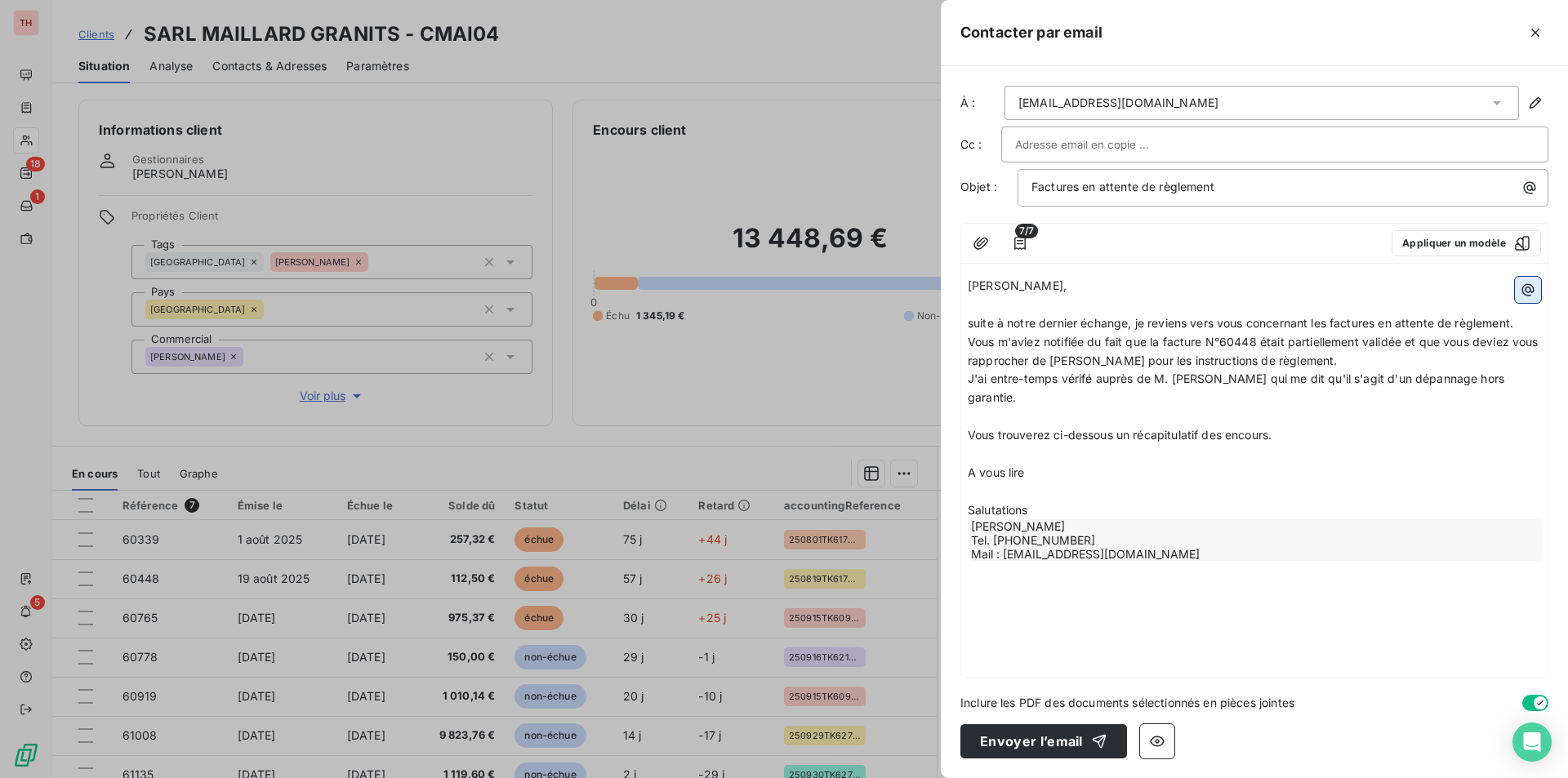
click at [1525, 286] on icon "button" at bounding box center [1528, 290] width 17 height 17
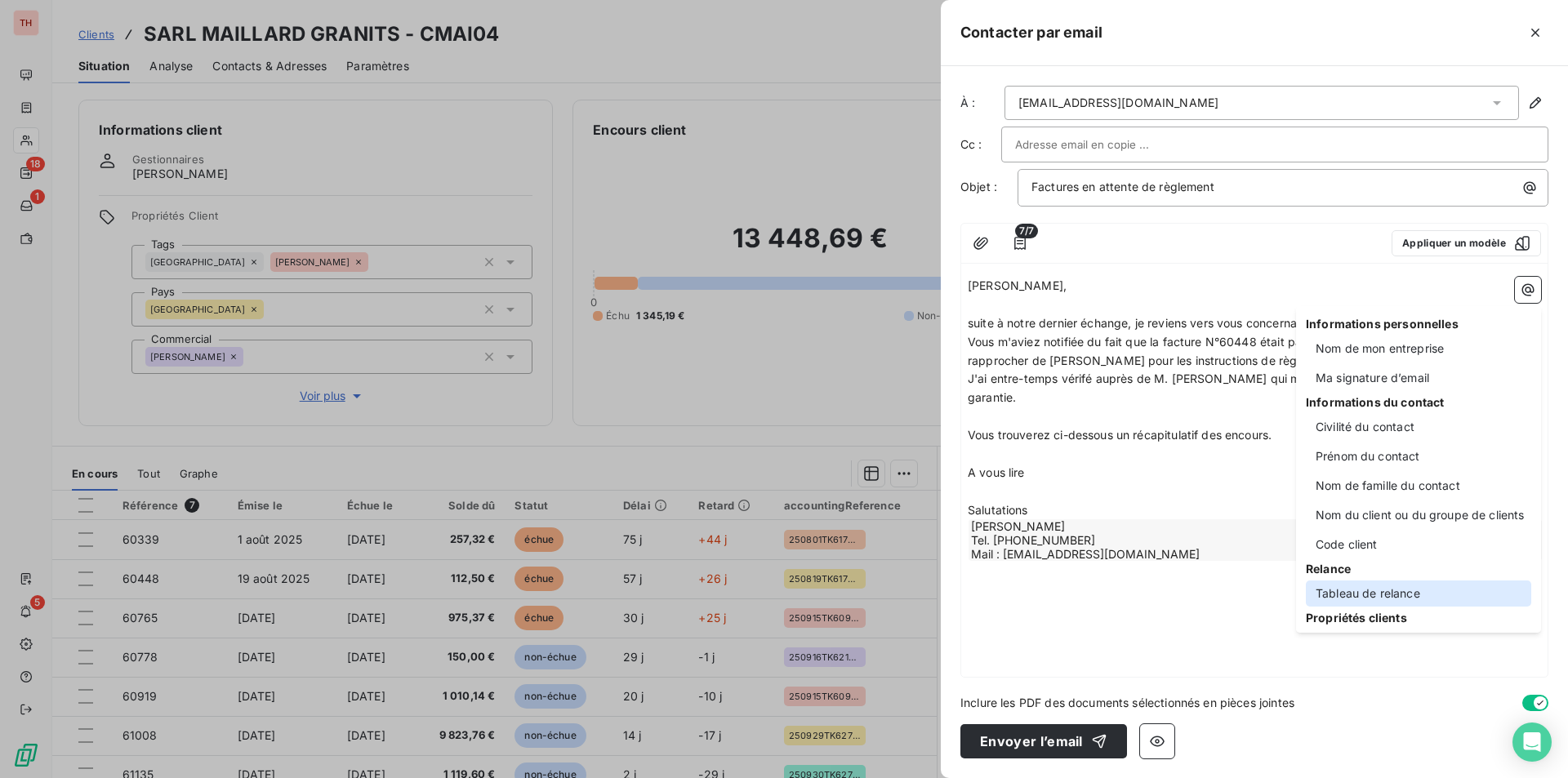
drag, startPoint x: 1387, startPoint y: 588, endPoint x: 1429, endPoint y: 580, distance: 42.8
click at [1387, 588] on div "Tableau de relance" at bounding box center [1418, 594] width 225 height 26
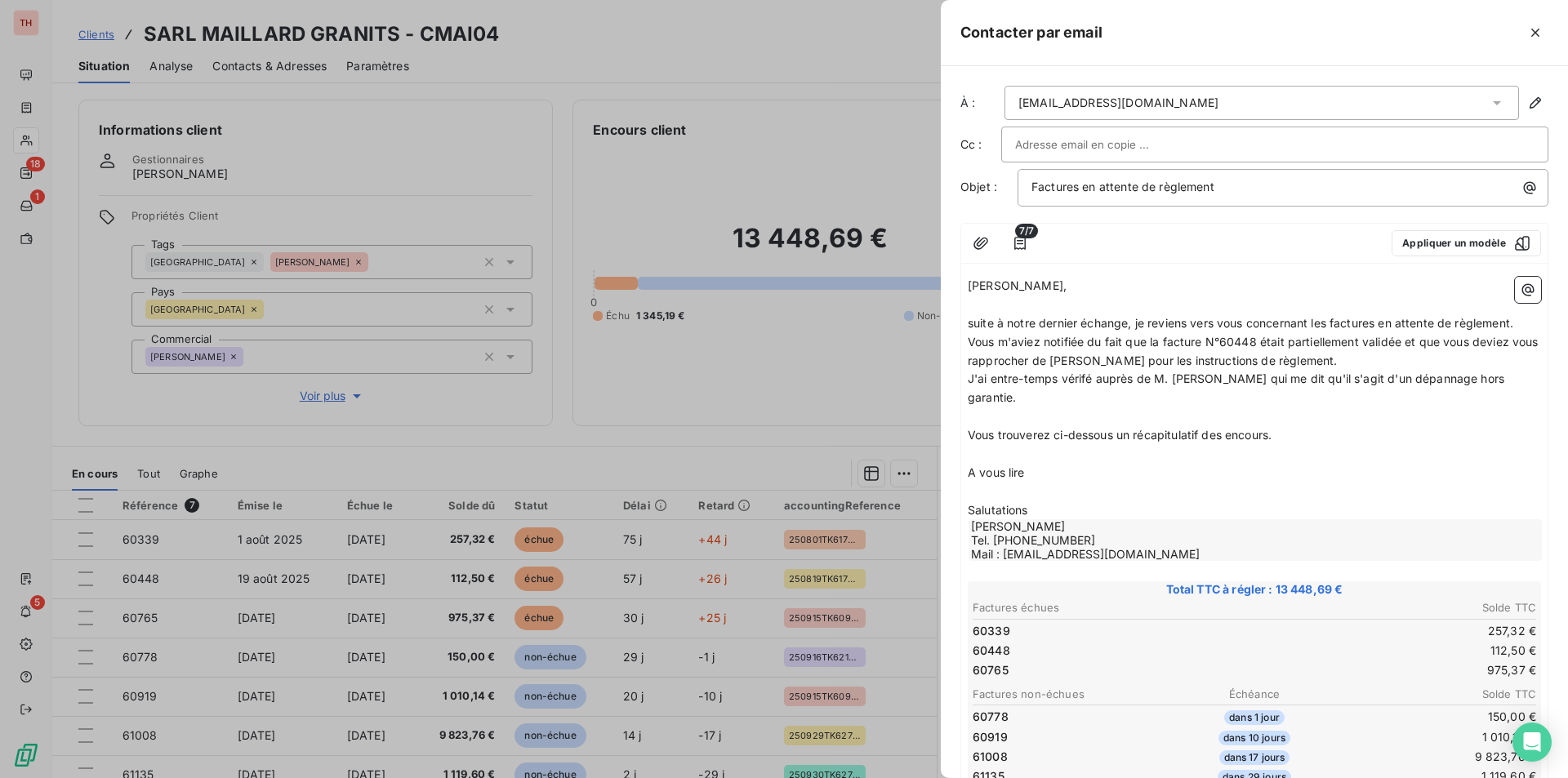
scroll to position [252, 0]
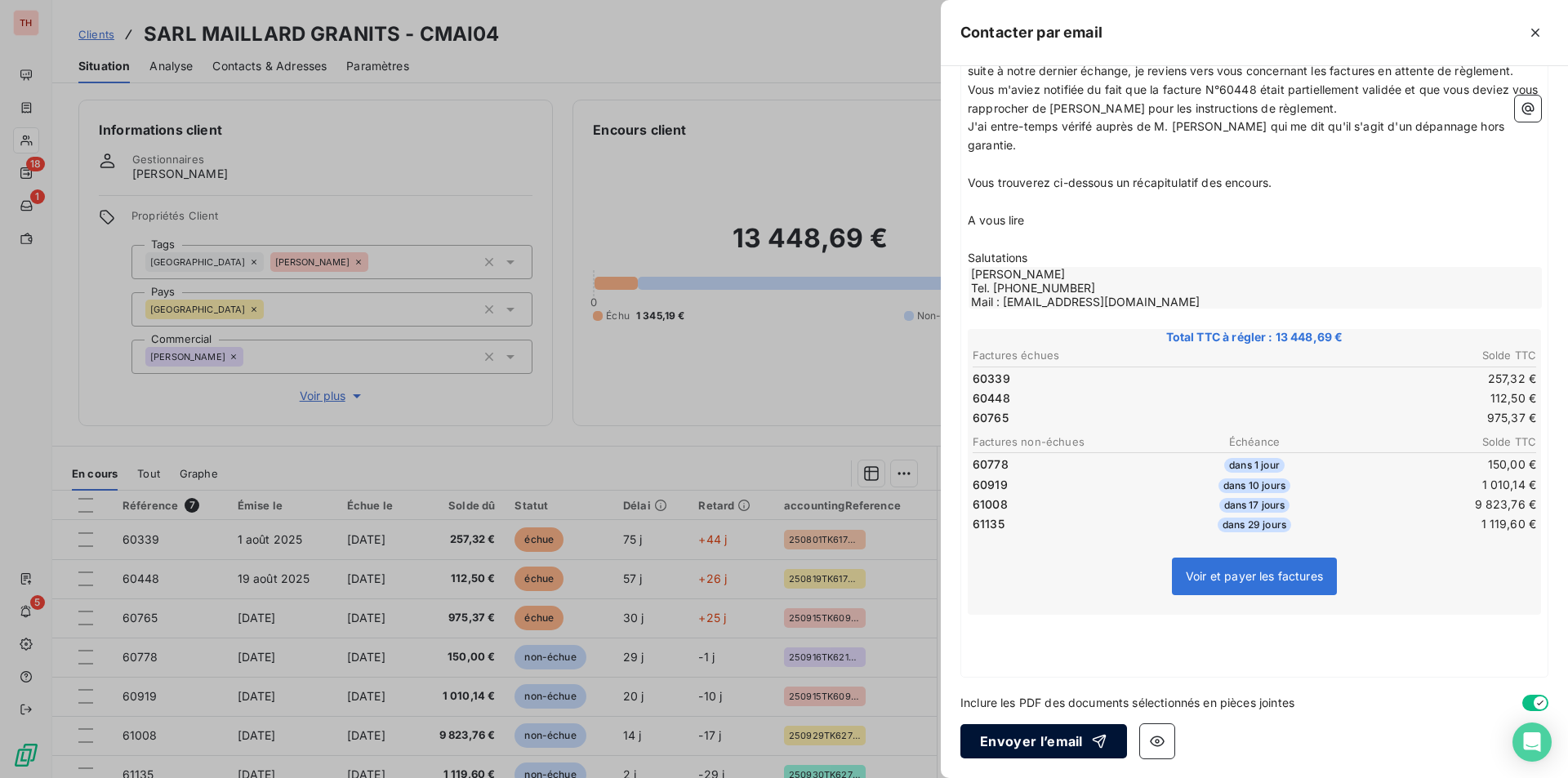
click at [1032, 735] on button "Envoyer l’email" at bounding box center [1043, 741] width 166 height 34
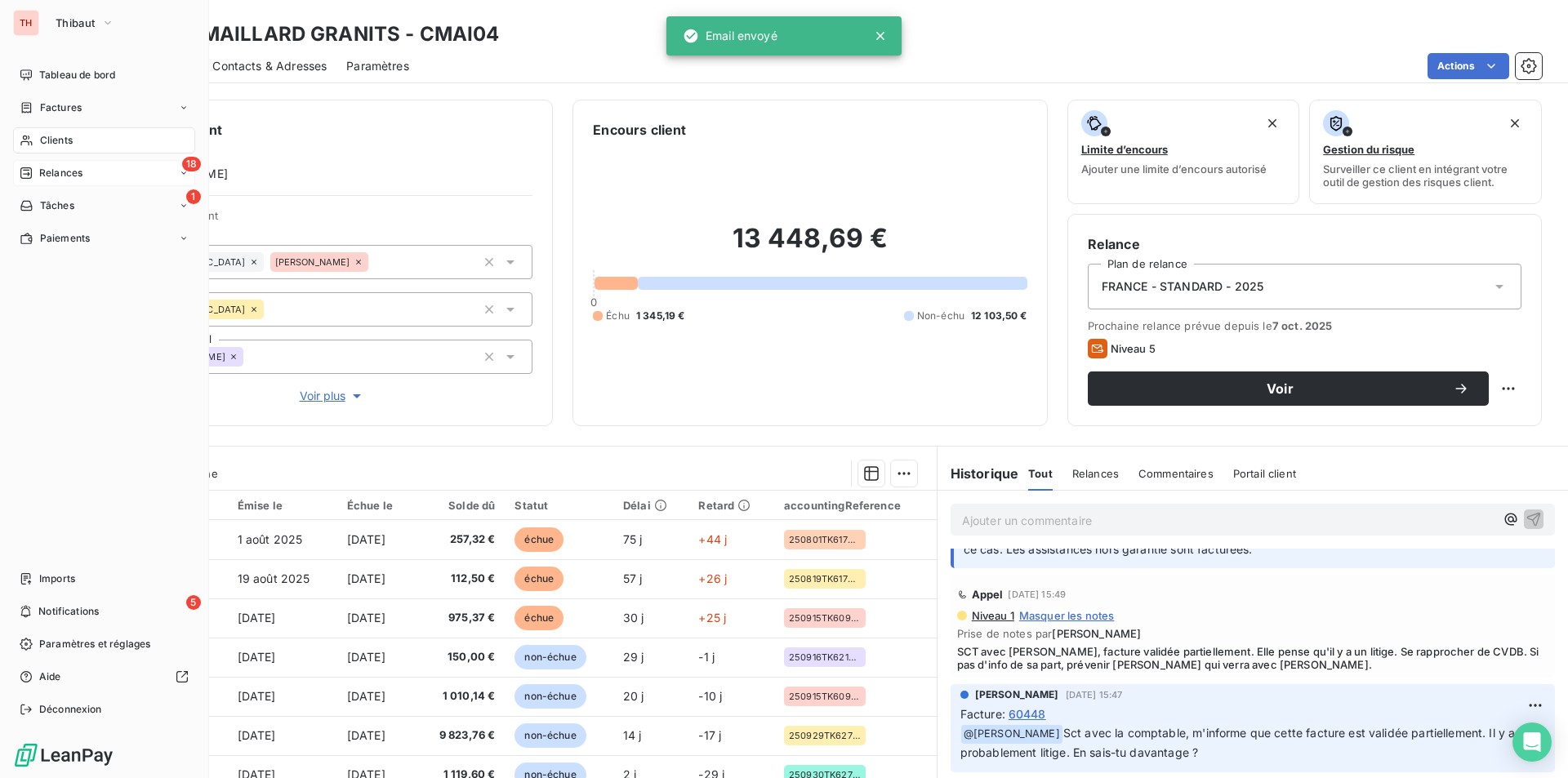
click at [57, 167] on span "Relances" at bounding box center [61, 172] width 44 height 15
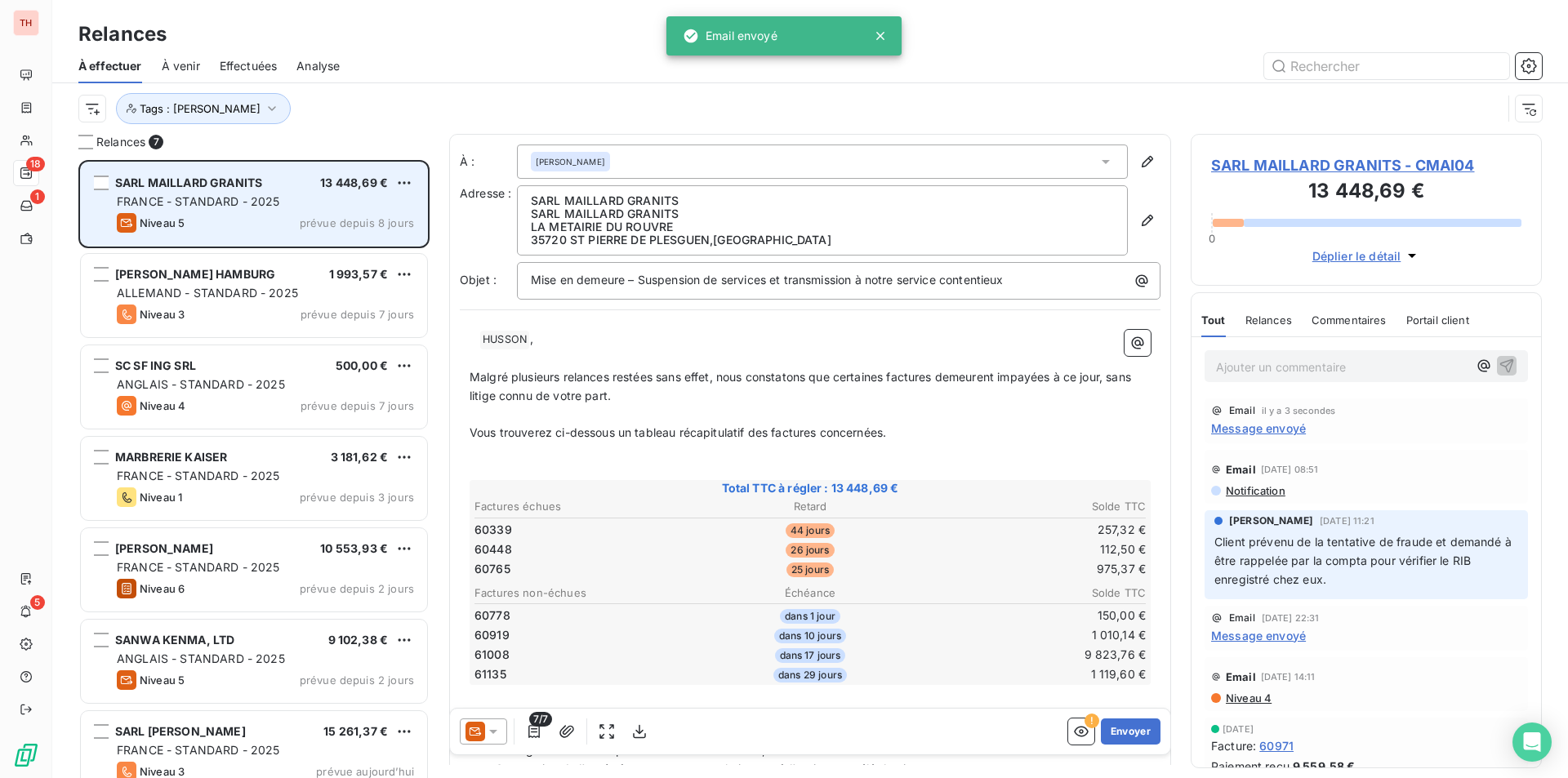
scroll to position [606, 339]
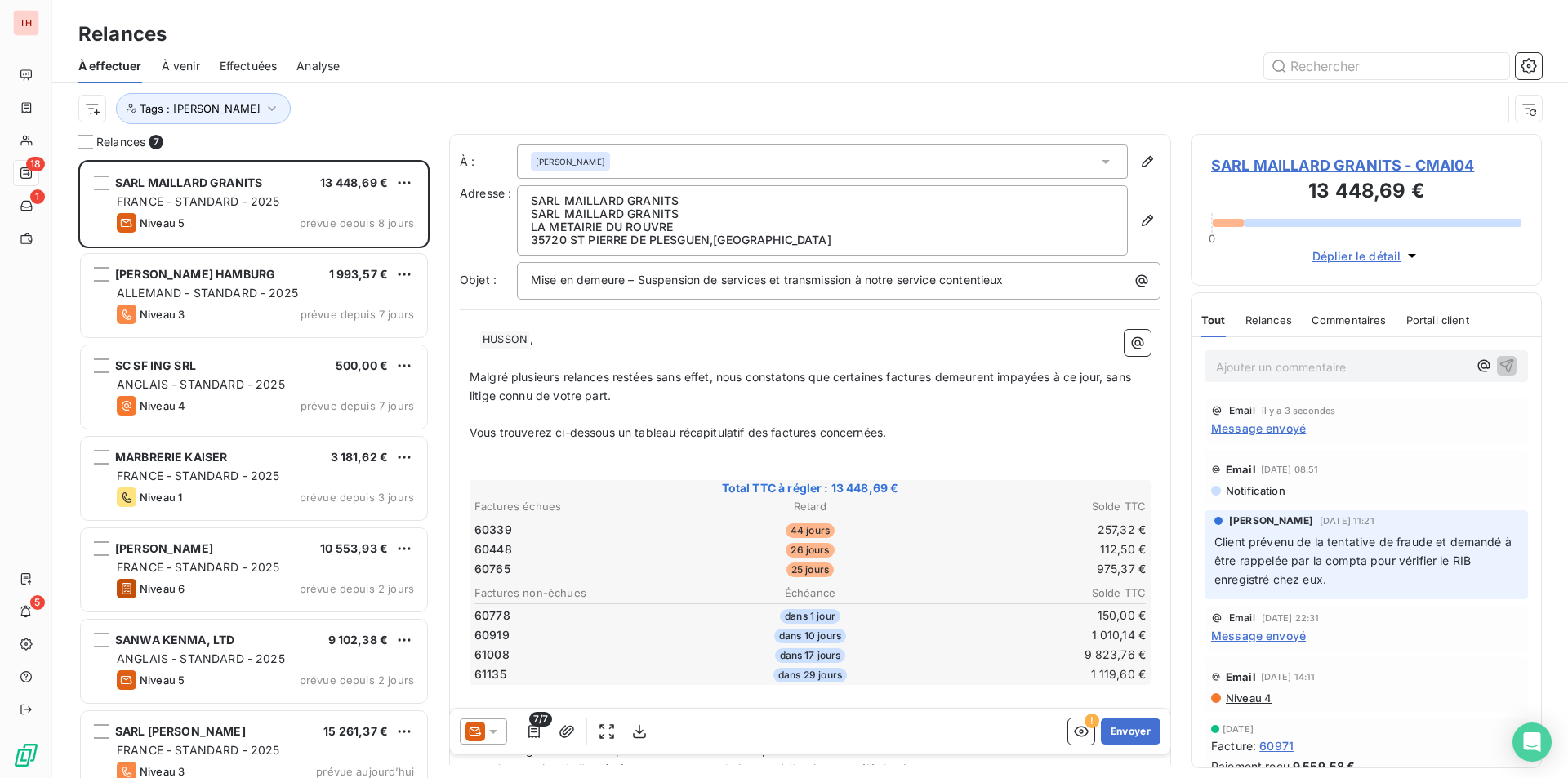
click at [1228, 364] on p "Ajouter un commentaire ﻿" at bounding box center [1342, 366] width 252 height 20
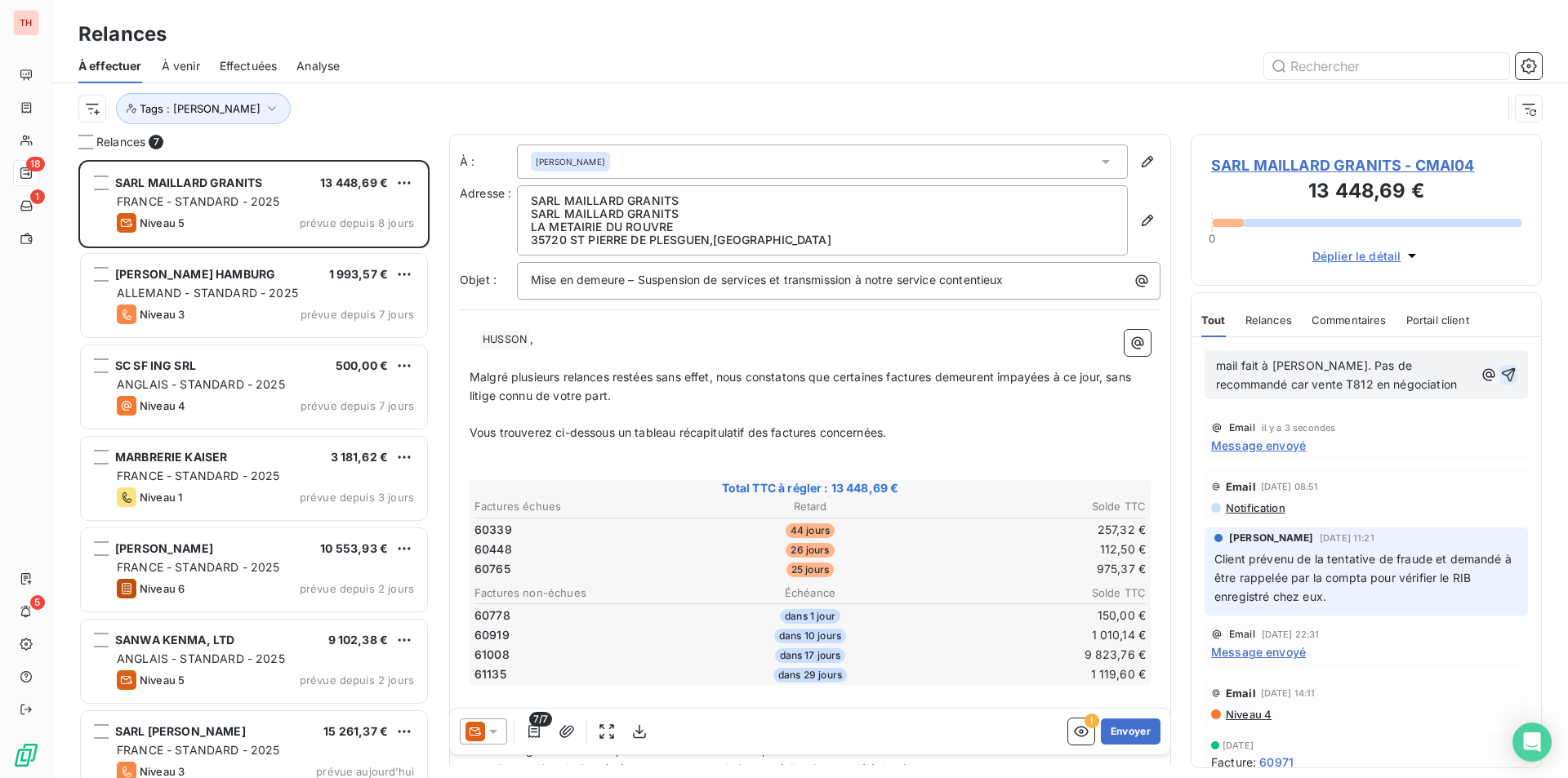
click at [1501, 366] on icon "button" at bounding box center [1509, 374] width 17 height 17
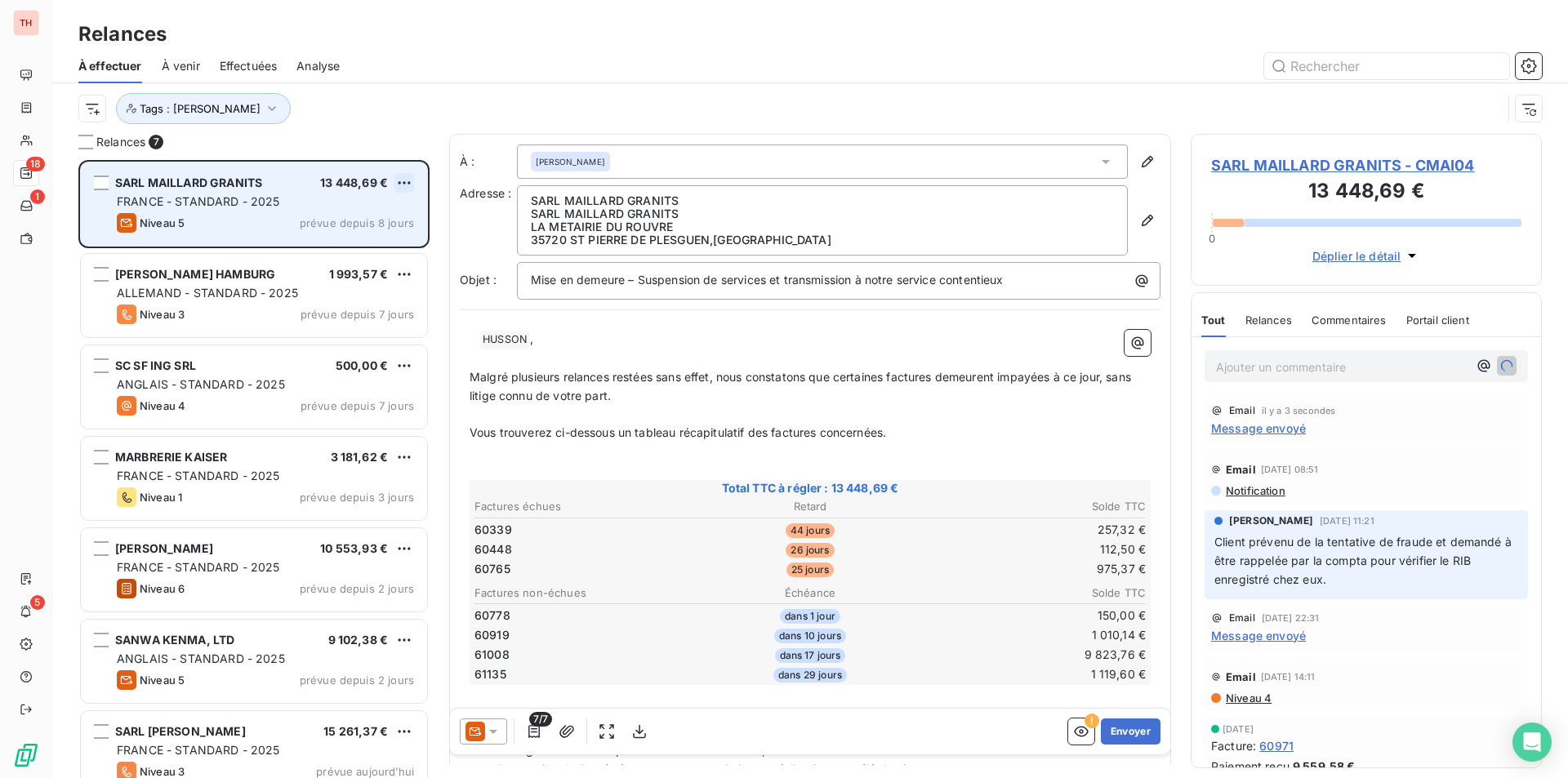
click at [404, 178] on html "TH 18 1 5 Relances À effectuer À venir Effectuées Analyse Tags : [PERSON_NAME] …" at bounding box center [784, 389] width 1568 height 778
click at [388, 211] on div "Replanifier cette action" at bounding box center [333, 216] width 146 height 26
select select "9"
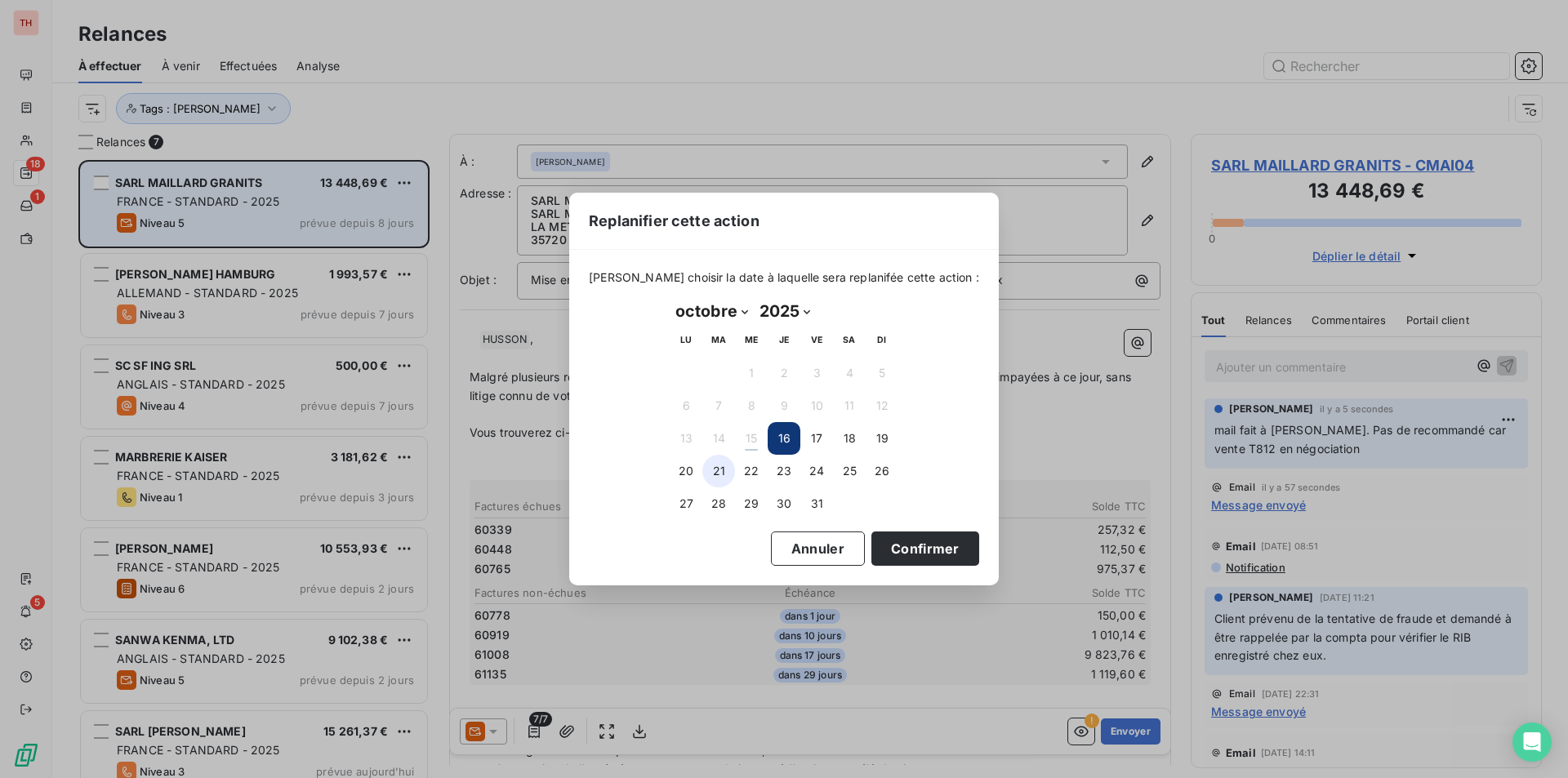
drag, startPoint x: 690, startPoint y: 464, endPoint x: 729, endPoint y: 478, distance: 41.4
click at [690, 464] on button "20" at bounding box center [686, 472] width 33 height 33
click at [913, 548] on button "Confirmer" at bounding box center [925, 548] width 108 height 34
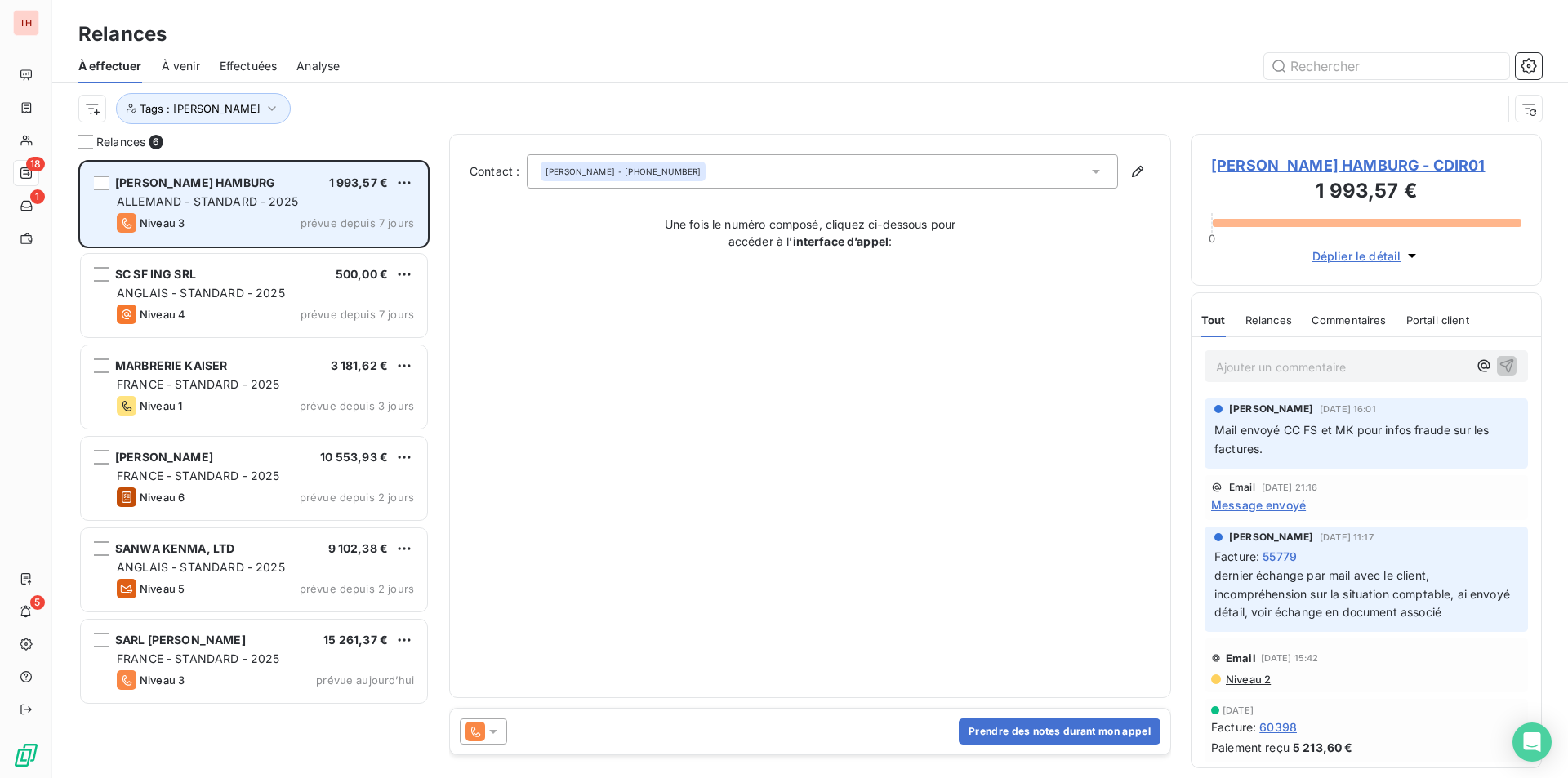
click at [1235, 161] on span "[PERSON_NAME] HAMBURG - CDIR01" at bounding box center [1366, 164] width 311 height 22
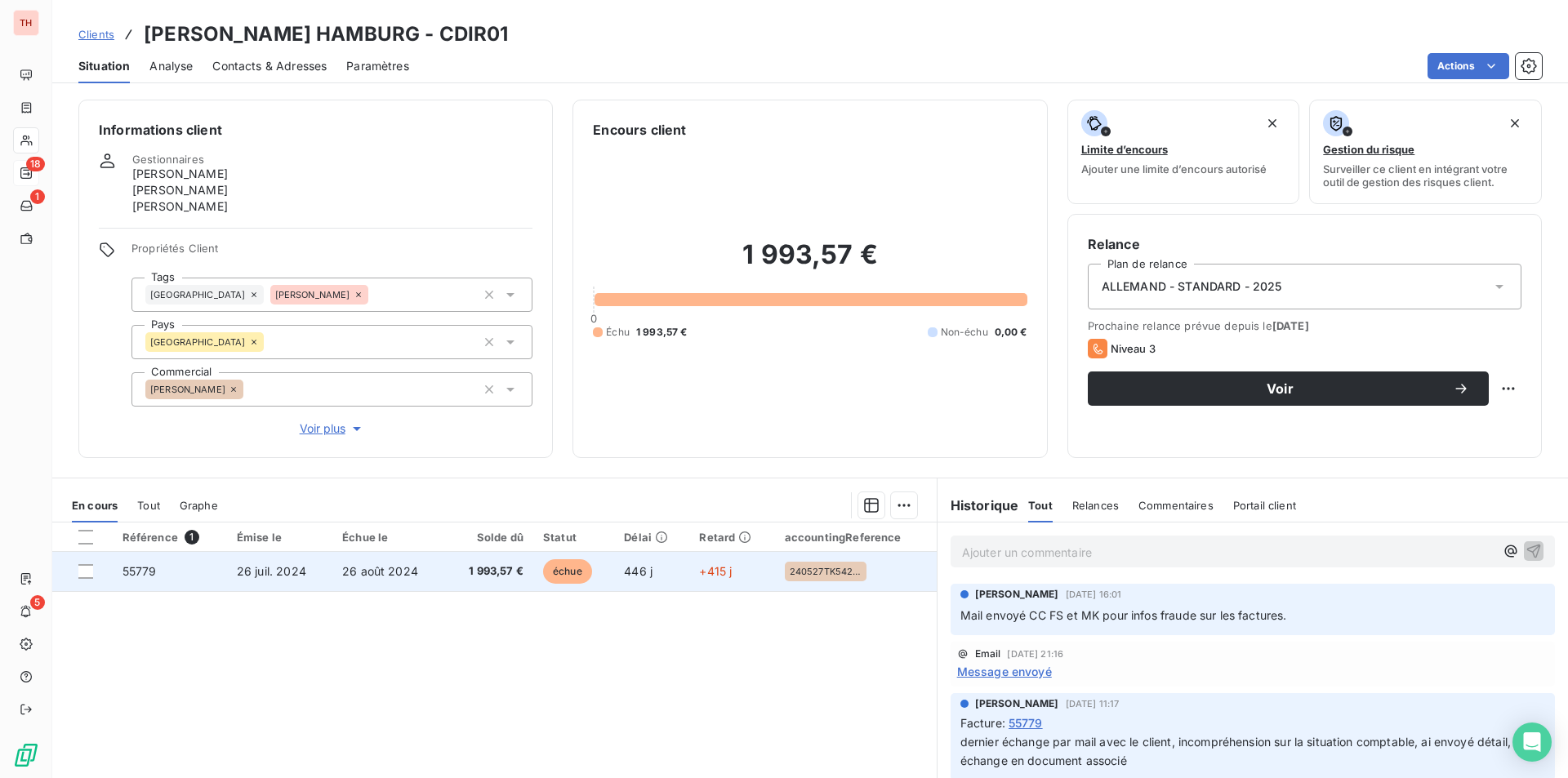
click at [176, 568] on td "55779" at bounding box center [169, 571] width 114 height 39
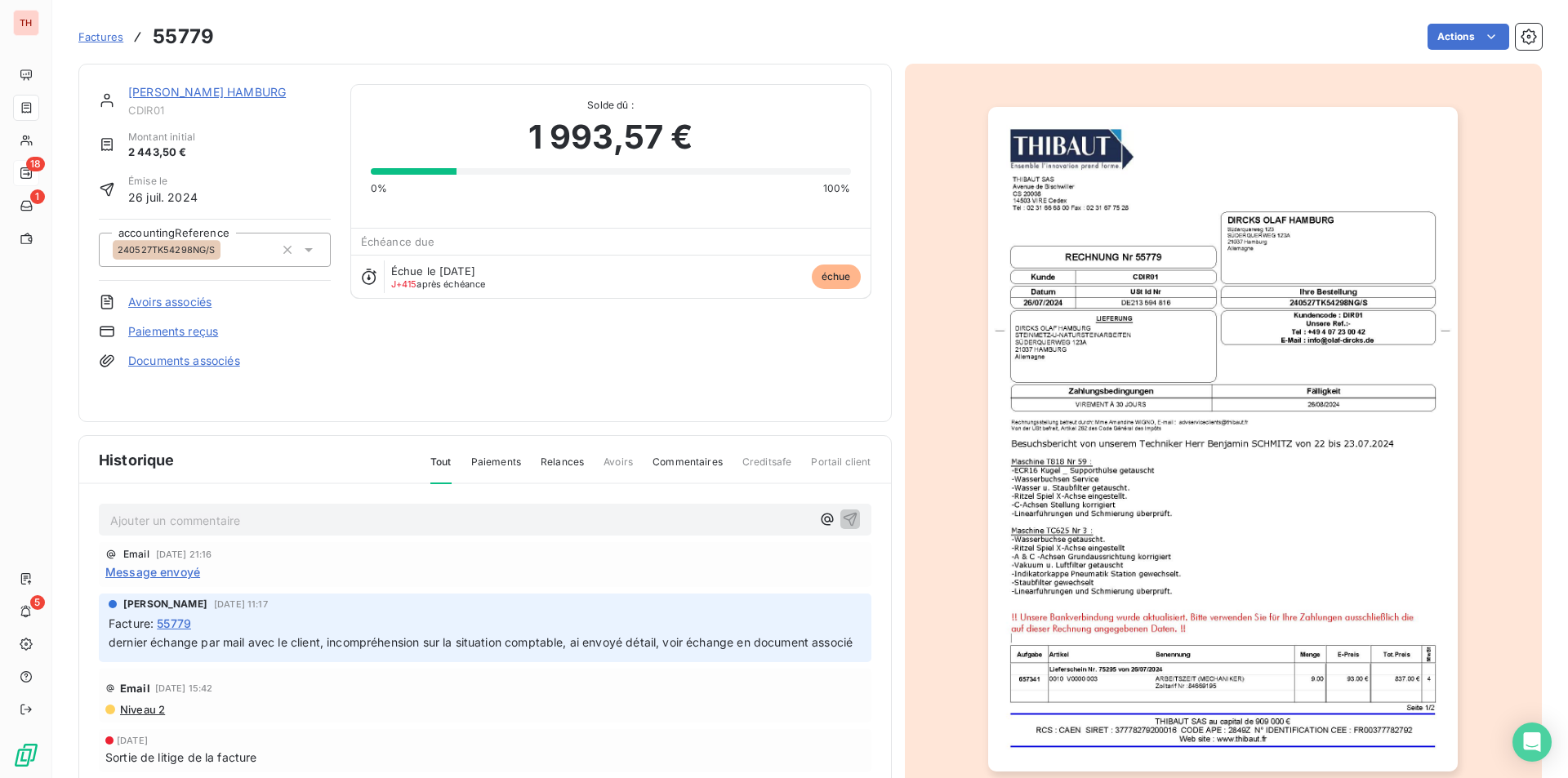
click at [216, 359] on link "Documents associés" at bounding box center [184, 360] width 112 height 17
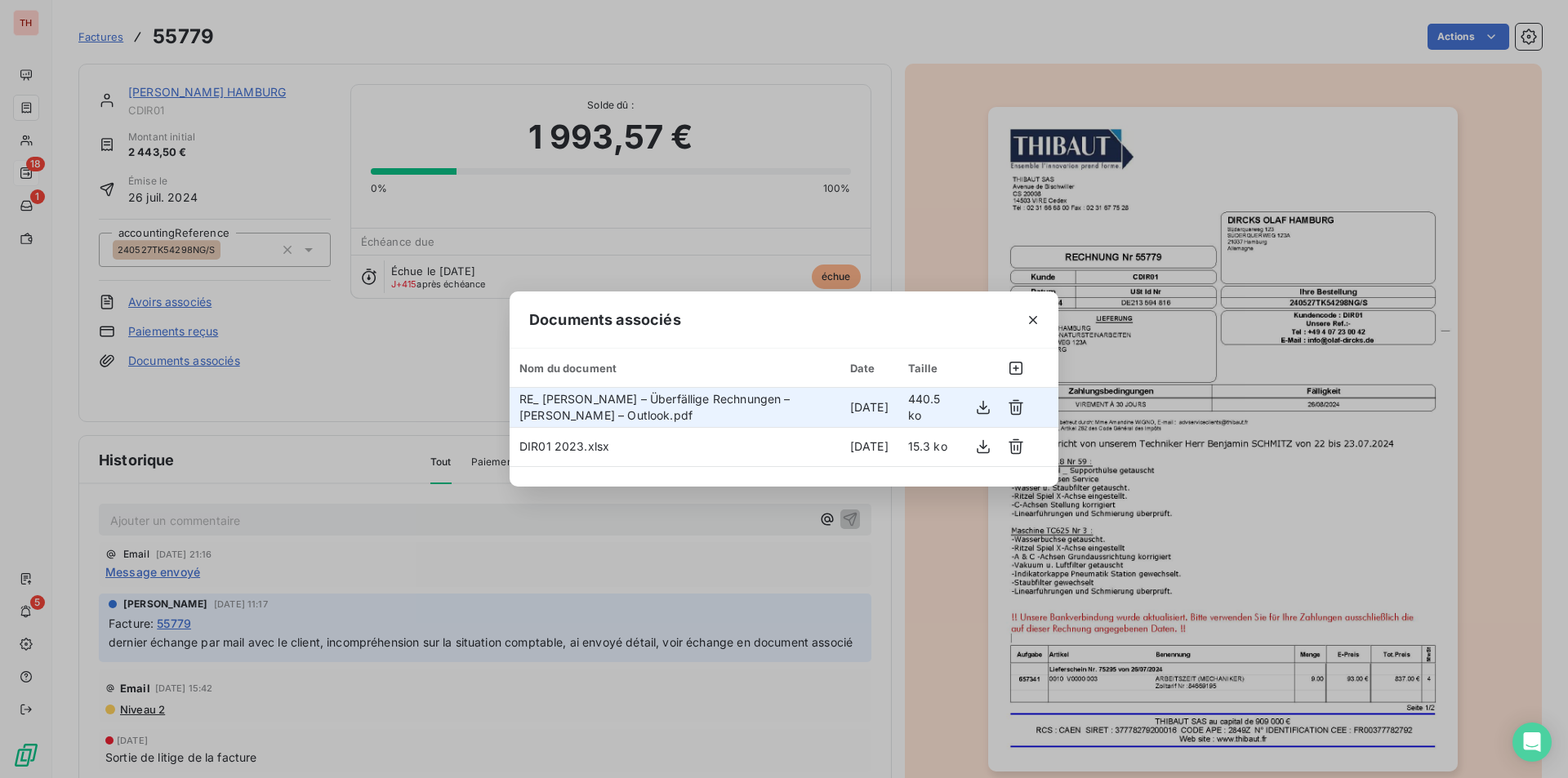
click at [663, 402] on span "RE_ [PERSON_NAME] – Überfällige Rechnungen – [PERSON_NAME] – Outlook.pdf" at bounding box center [655, 406] width 271 height 30
click at [603, 403] on span "RE_ [PERSON_NAME] – Überfällige Rechnungen – [PERSON_NAME] – Outlook.pdf" at bounding box center [655, 406] width 271 height 30
click at [982, 405] on icon "button" at bounding box center [983, 407] width 17 height 17
click at [1027, 311] on button "button" at bounding box center [1033, 320] width 26 height 26
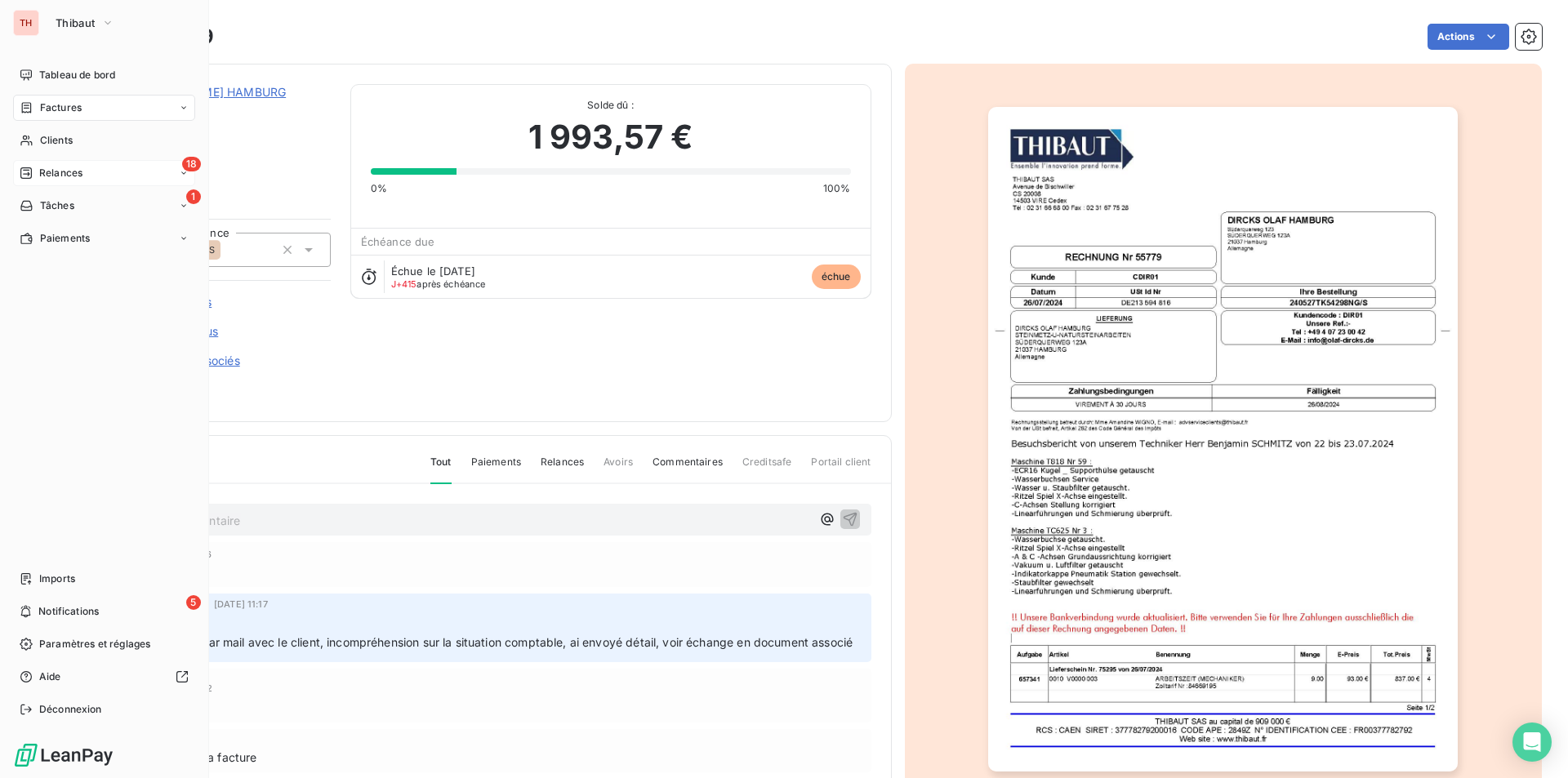
drag, startPoint x: 62, startPoint y: 167, endPoint x: 84, endPoint y: 174, distance: 23.1
click at [62, 167] on span "Relances" at bounding box center [61, 172] width 44 height 15
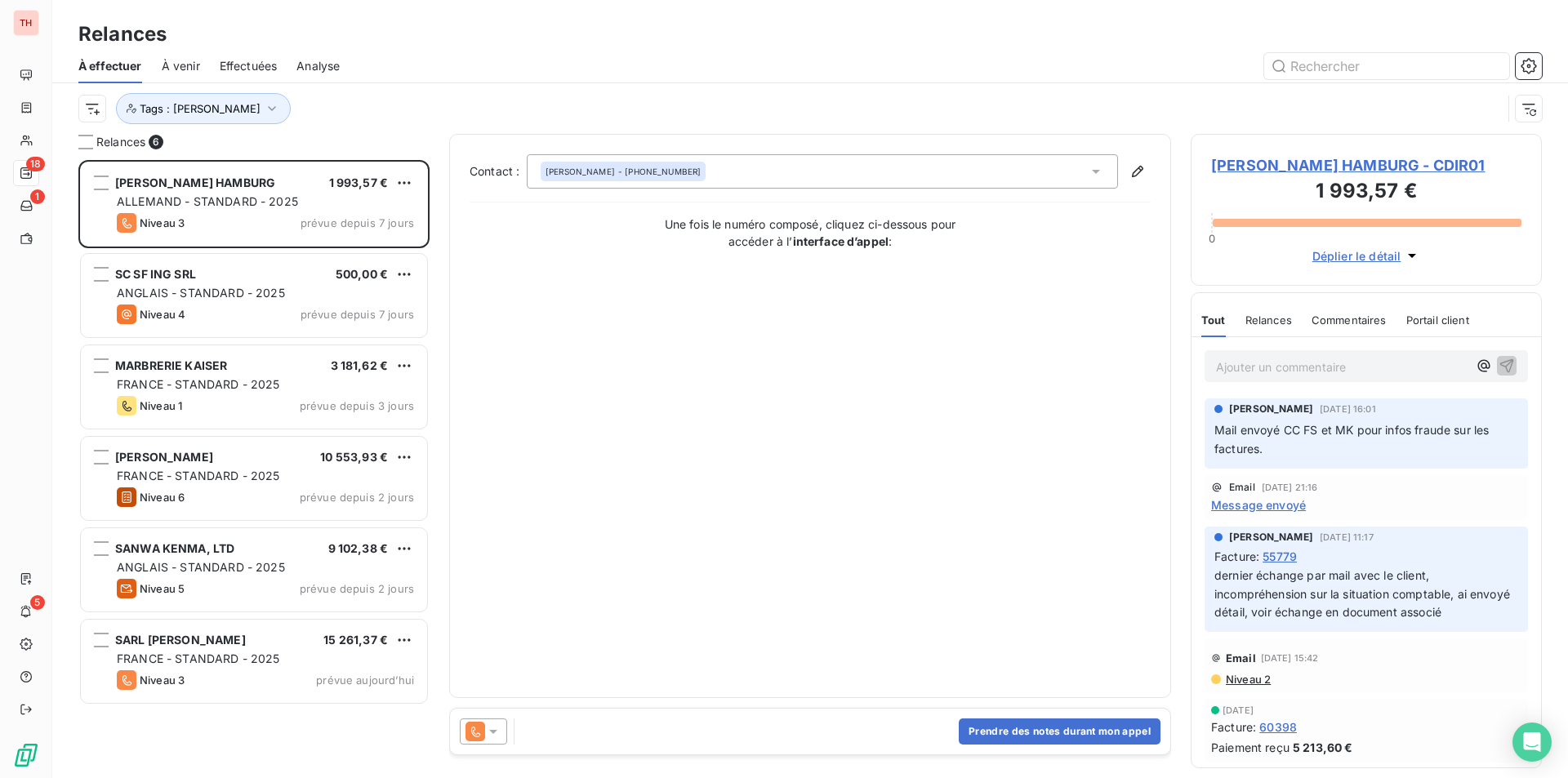
scroll to position [606, 339]
click at [495, 730] on icon at bounding box center [493, 732] width 8 height 4
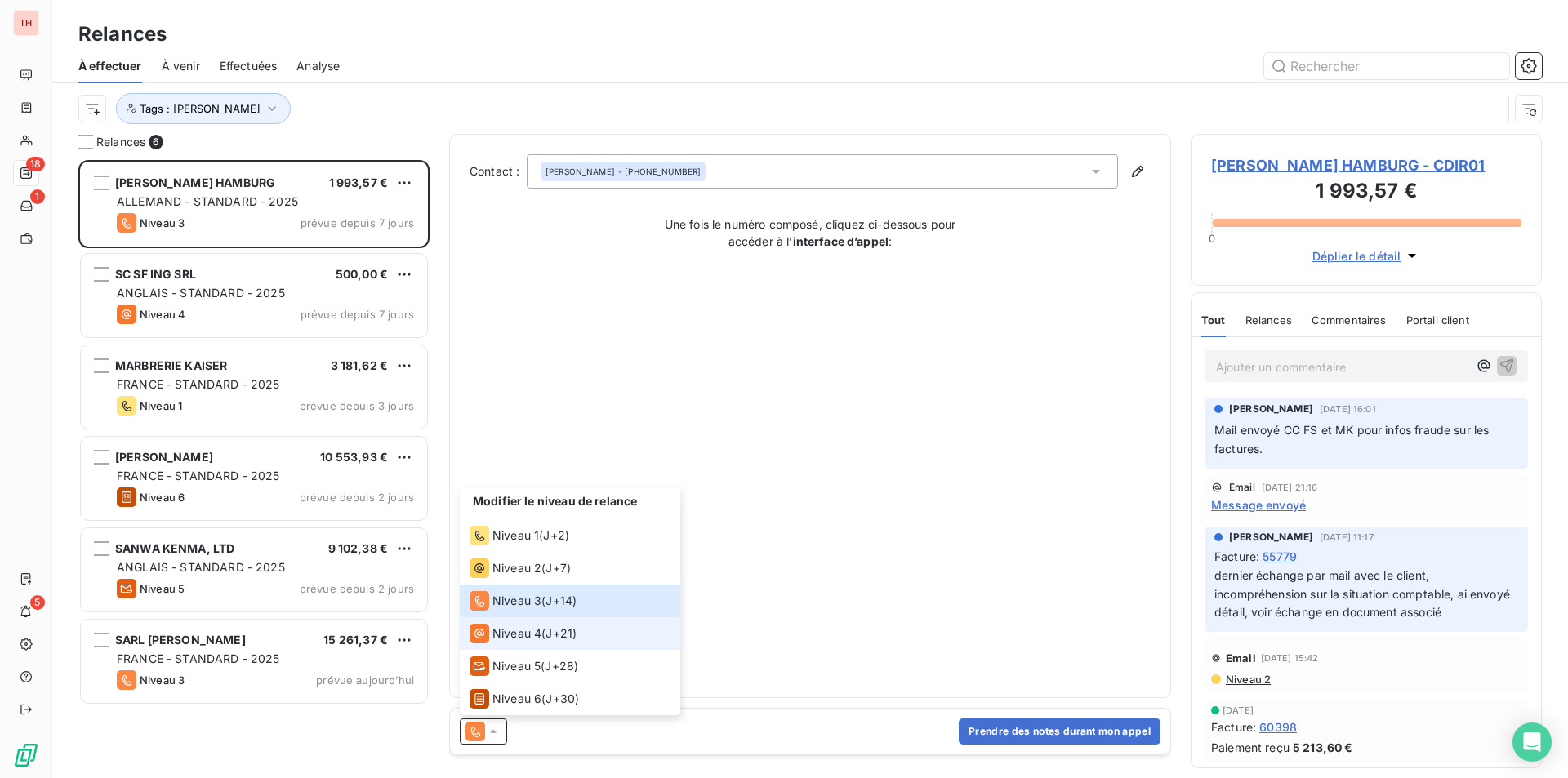
click at [518, 631] on span "Niveau 4" at bounding box center [517, 634] width 49 height 17
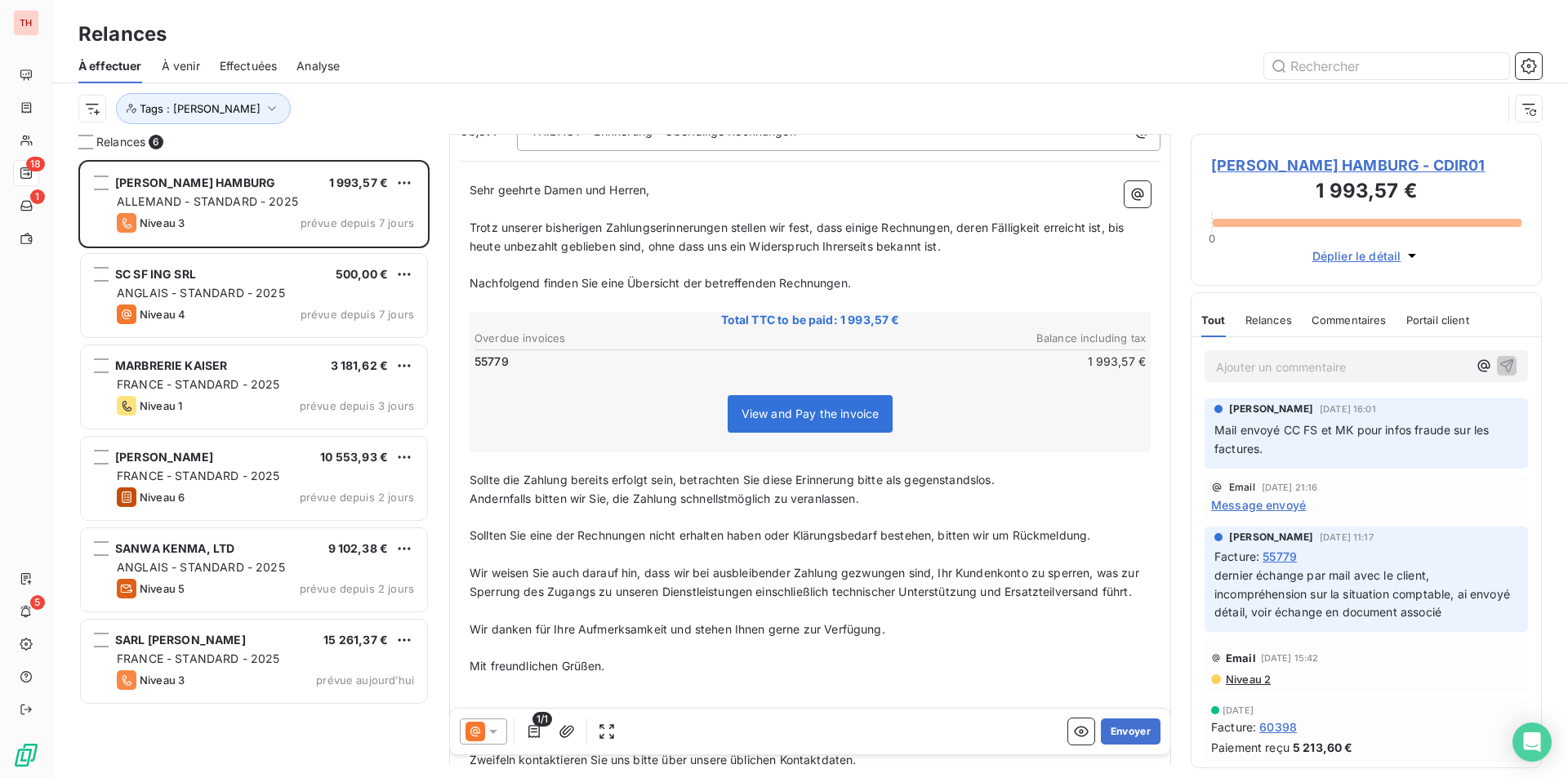
scroll to position [374, 0]
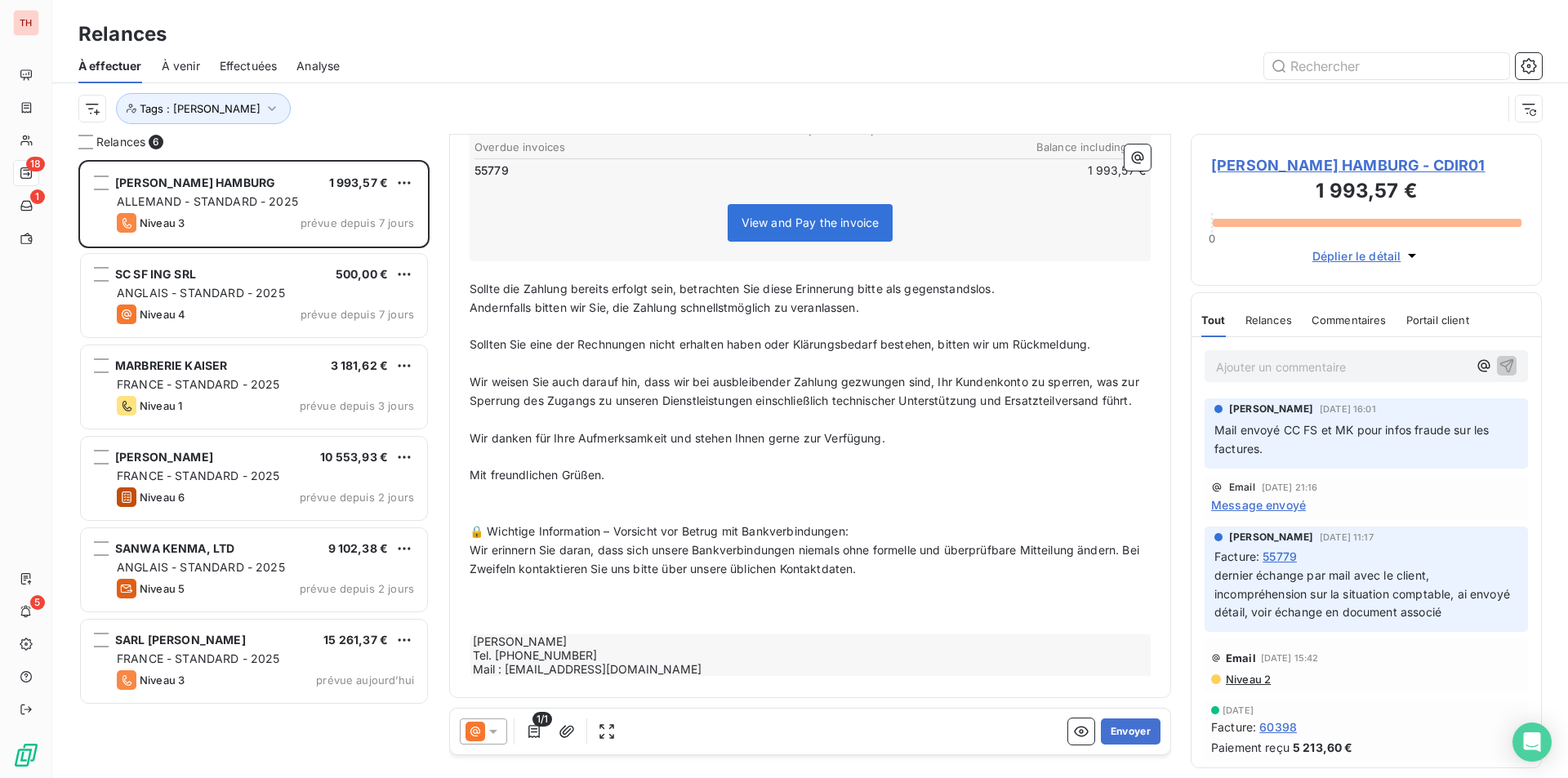
click at [529, 498] on p "﻿" at bounding box center [810, 494] width 681 height 19
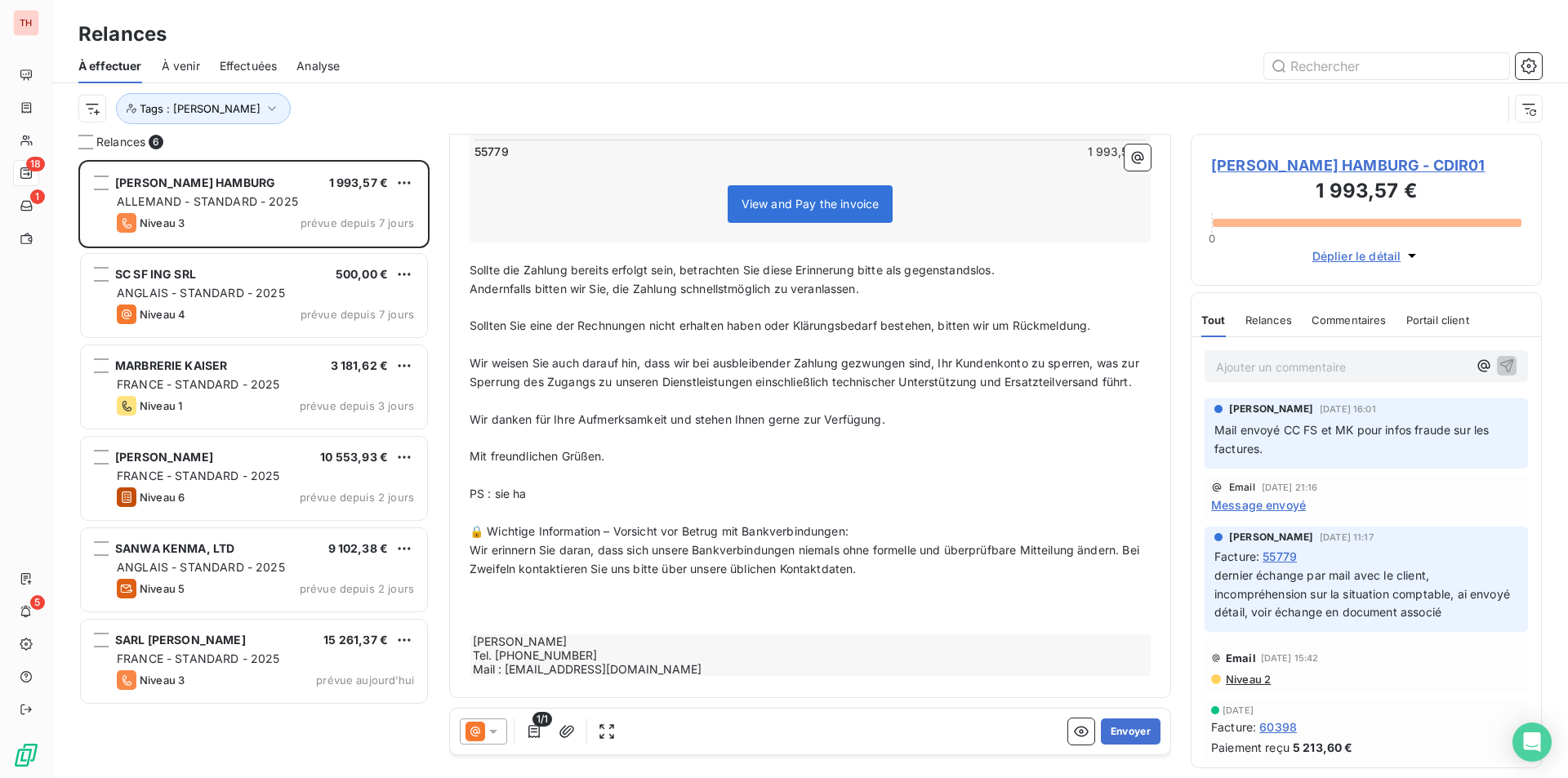
click at [533, 504] on p "PS : sie ha" at bounding box center [810, 494] width 681 height 19
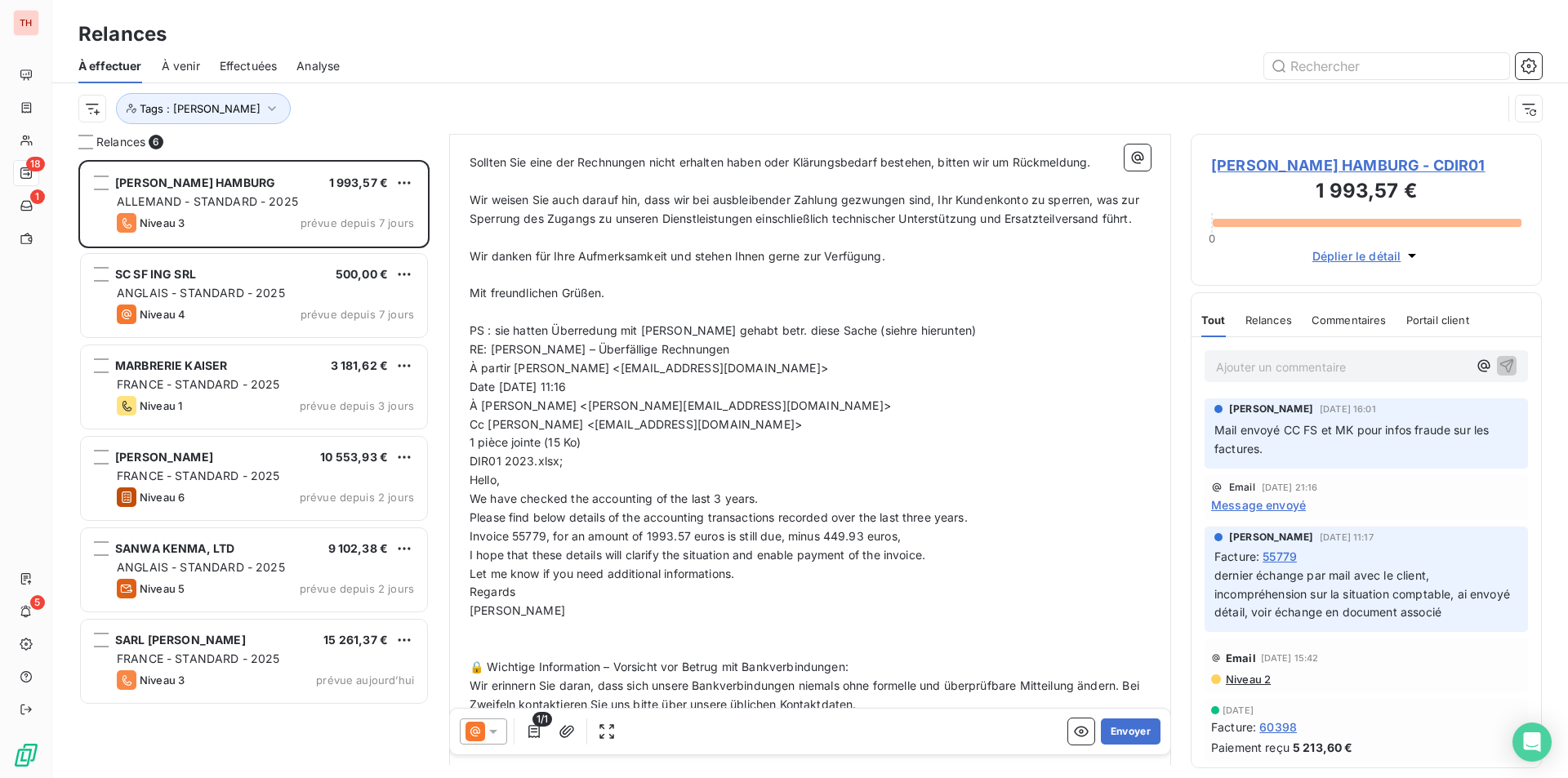
scroll to position [619, 0]
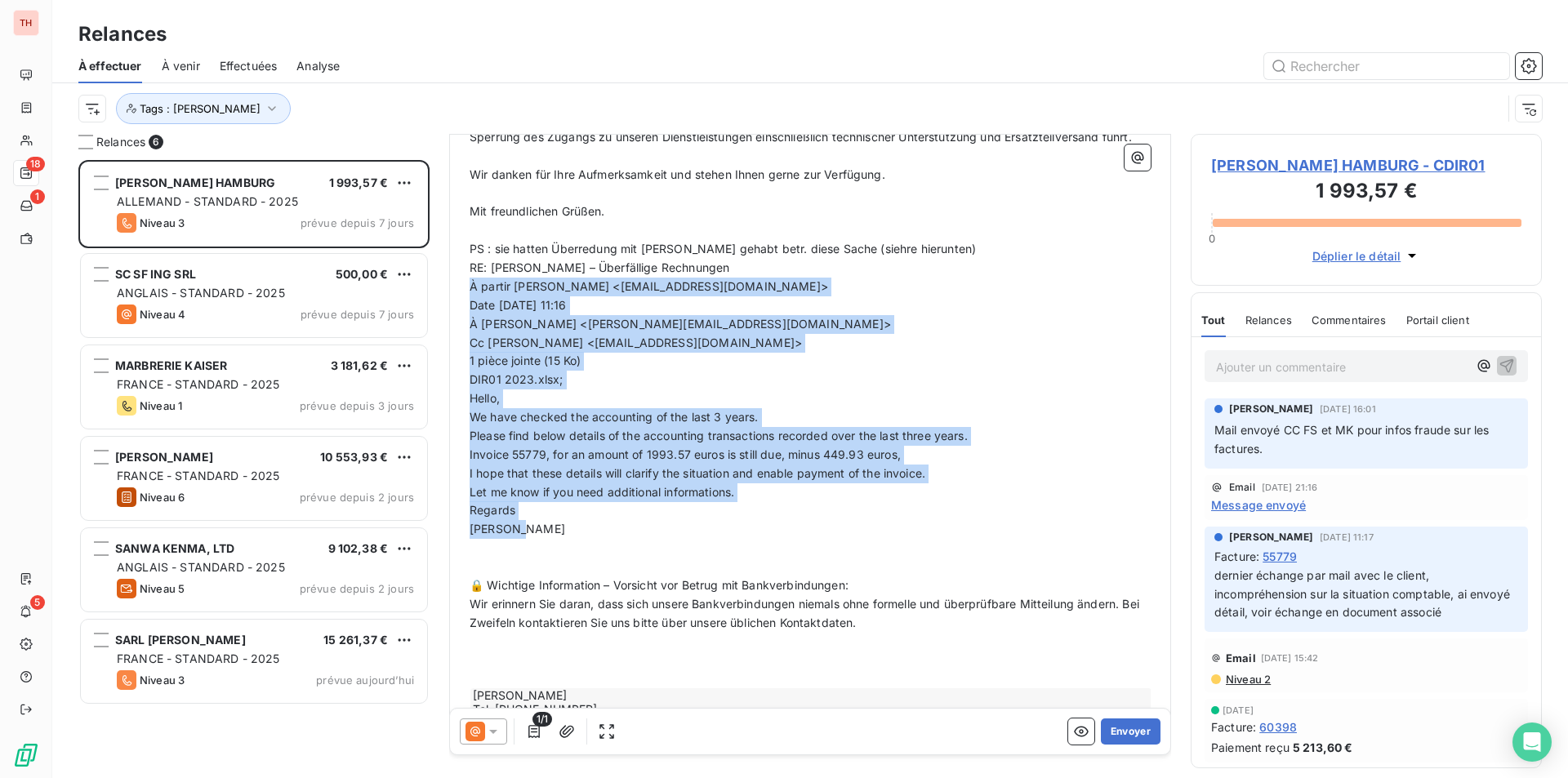
drag, startPoint x: 471, startPoint y: 298, endPoint x: 521, endPoint y: 542, distance: 249.1
click at [521, 542] on div "Sehr geehrte Damen und [PERSON_NAME], ﻿ Trotz unserer bisherigen Zahlungserinne…" at bounding box center [810, 229] width 681 height 1005
drag, startPoint x: 526, startPoint y: 378, endPoint x: 901, endPoint y: 326, distance: 378.6
click at [901, 315] on p "Date [DATE] 11:16" at bounding box center [810, 306] width 681 height 19
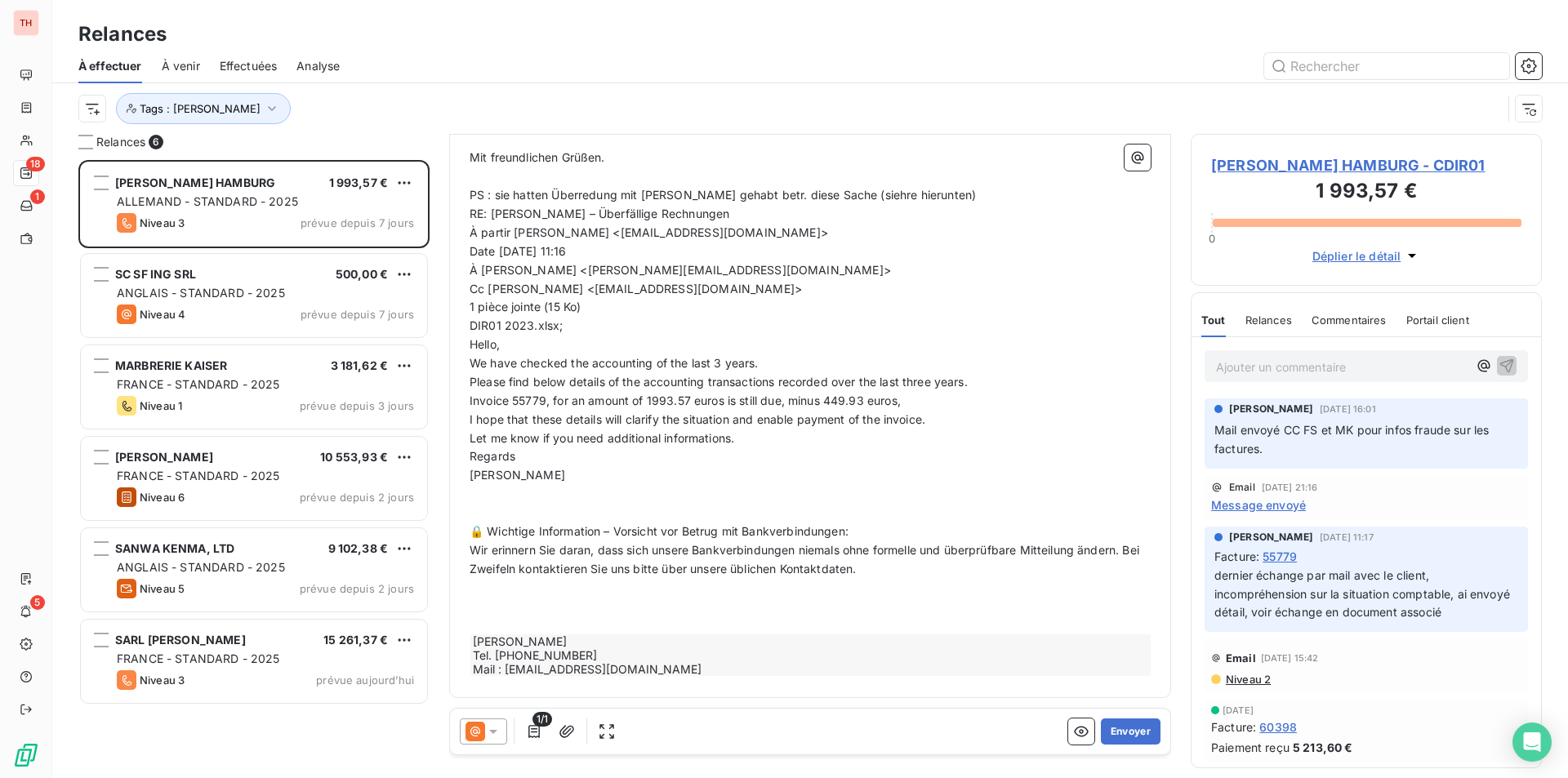
scroll to position [528, 0]
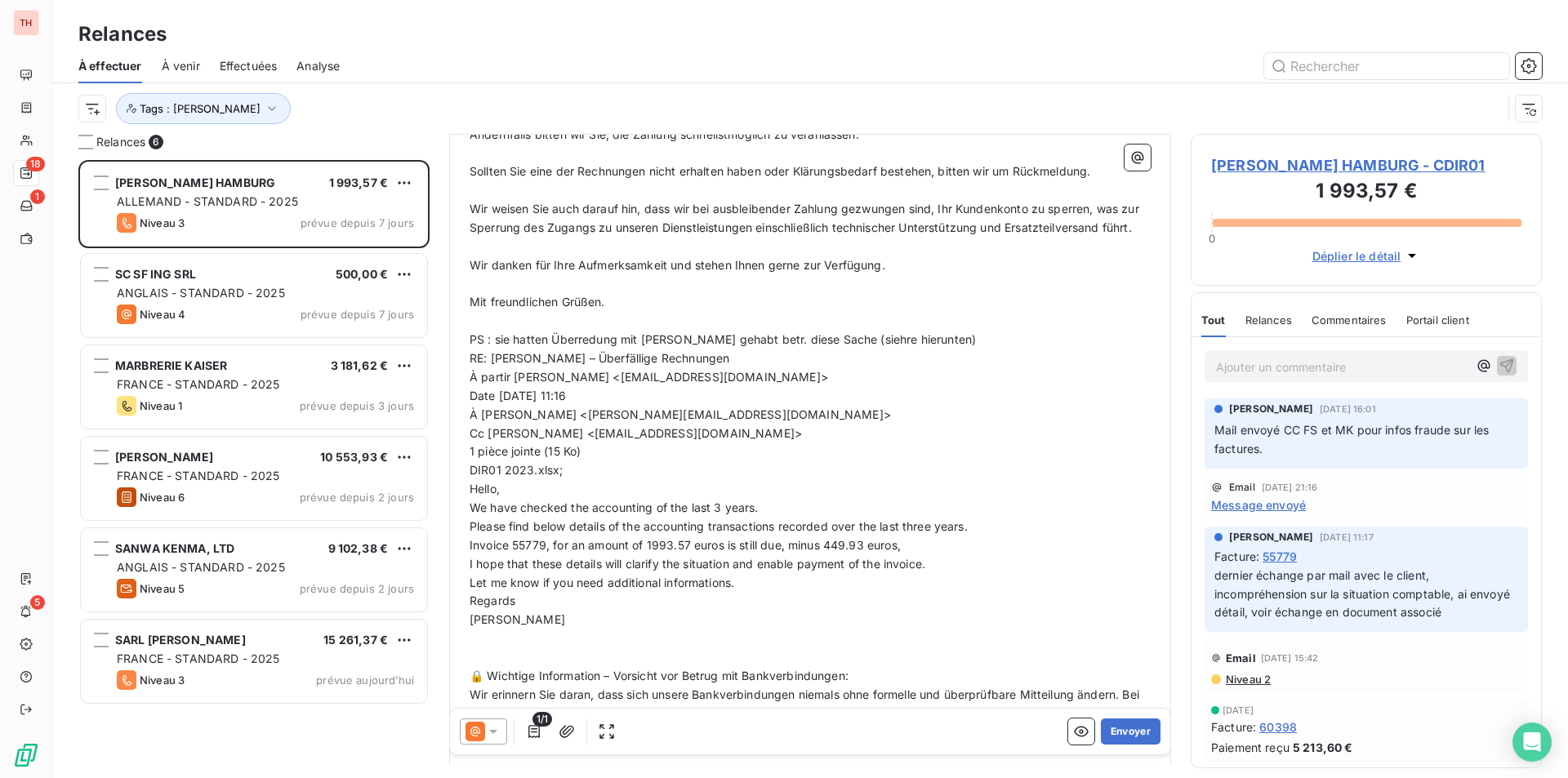
click at [553, 346] on span "PS : sie hatten Überredung mit [PERSON_NAME] gehabt betr. diese Sache (siehre h…" at bounding box center [723, 339] width 507 height 14
drag, startPoint x: 495, startPoint y: 356, endPoint x: 871, endPoint y: 353, distance: 376.0
click at [878, 346] on span "PS : sie hatten auch Überredung mit [PERSON_NAME] gehabt betr. diese Sache (sie…" at bounding box center [737, 339] width 536 height 14
click at [959, 346] on span "PS : Sie hatten zu diesem Thema auch einen E-Mail-Austausch mit Herrn [PERSON_N…" at bounding box center [766, 339] width 594 height 14
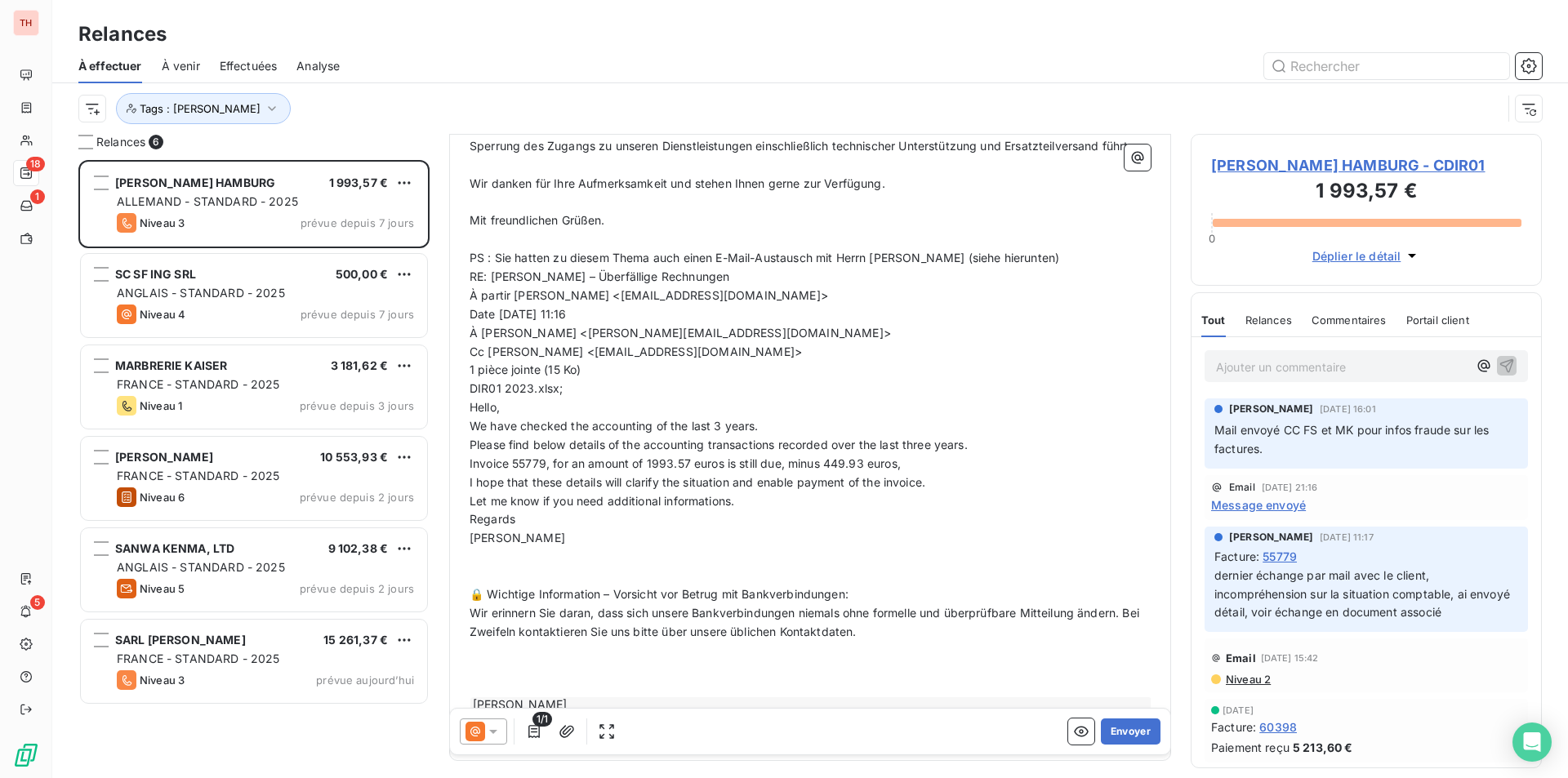
scroll to position [692, 0]
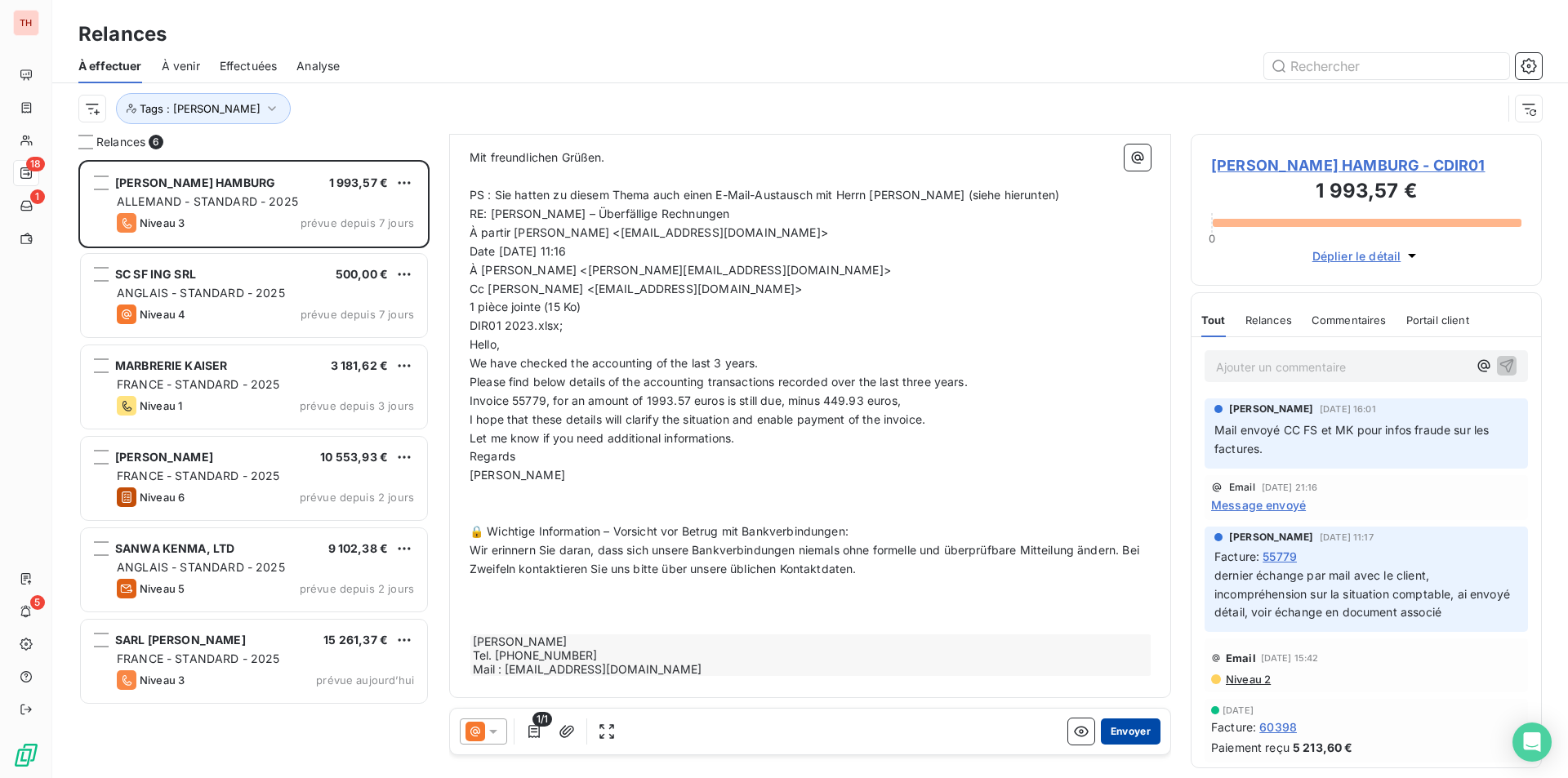
click at [1114, 725] on button "Envoyer" at bounding box center [1131, 732] width 59 height 26
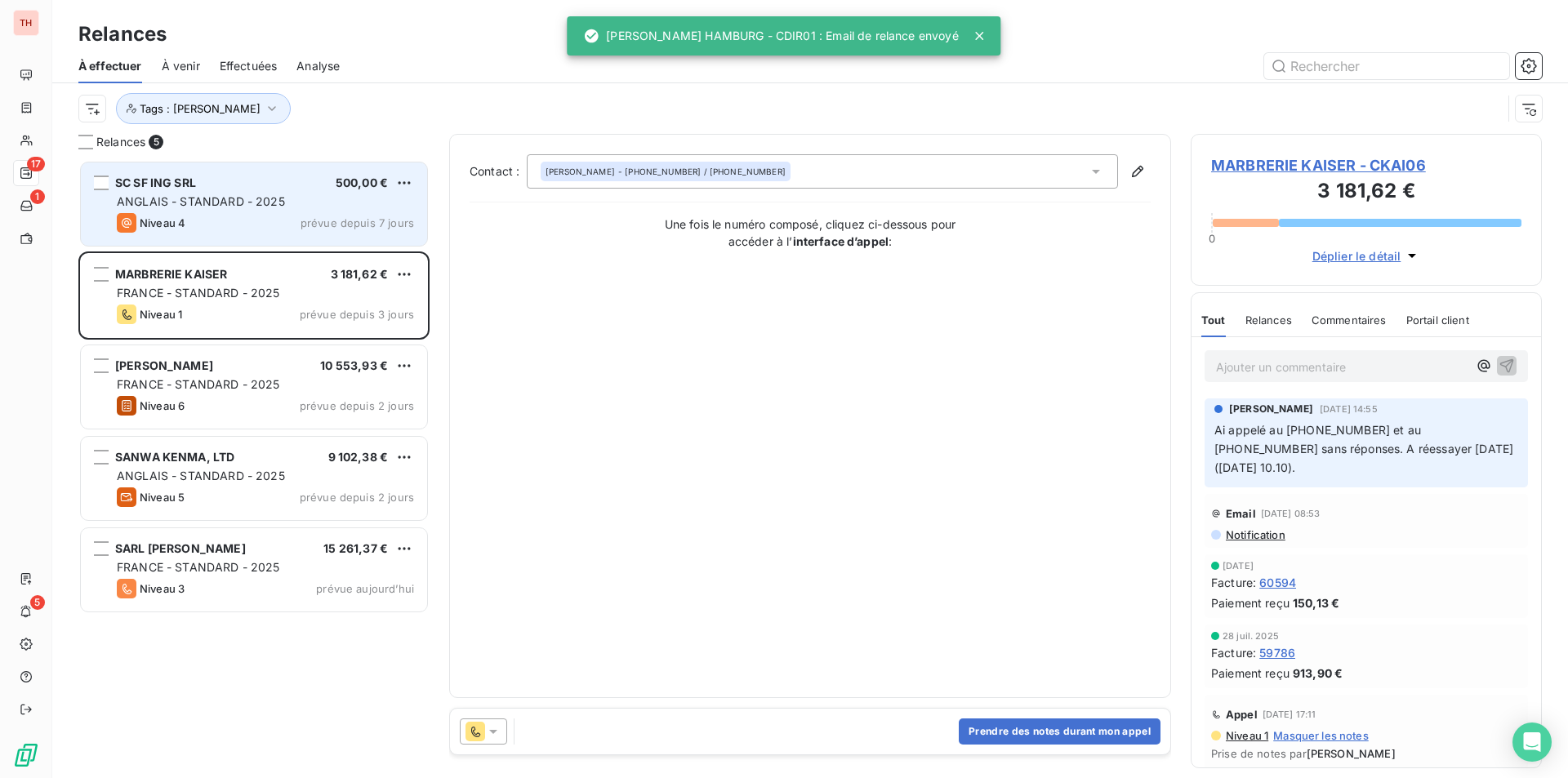
click at [294, 209] on div "ANGLAIS - STANDARD - 2025" at bounding box center [266, 201] width 298 height 17
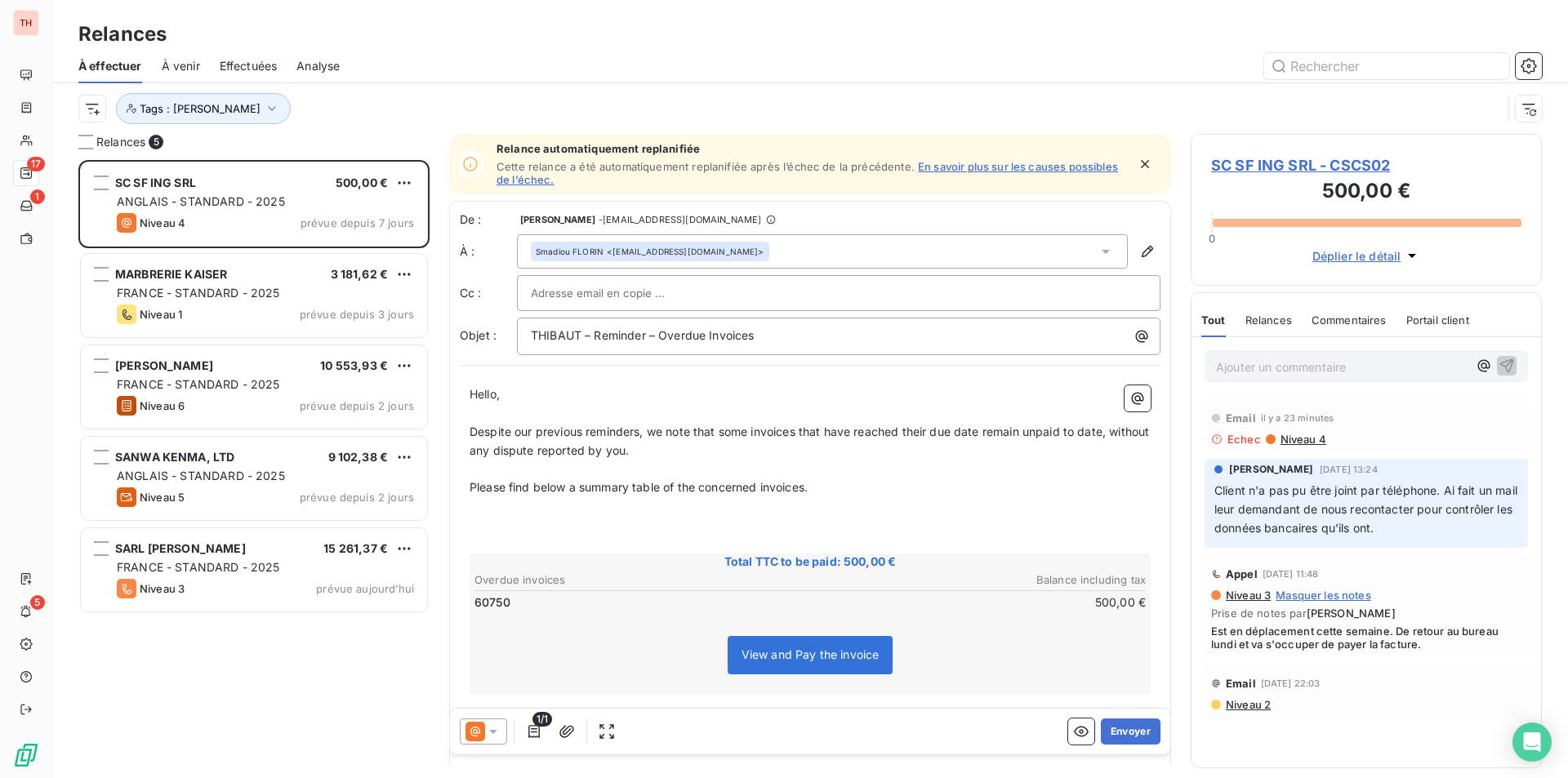
click at [967, 164] on link "En savoir plus sur les causes possibles de l’échec." at bounding box center [807, 173] width 622 height 26
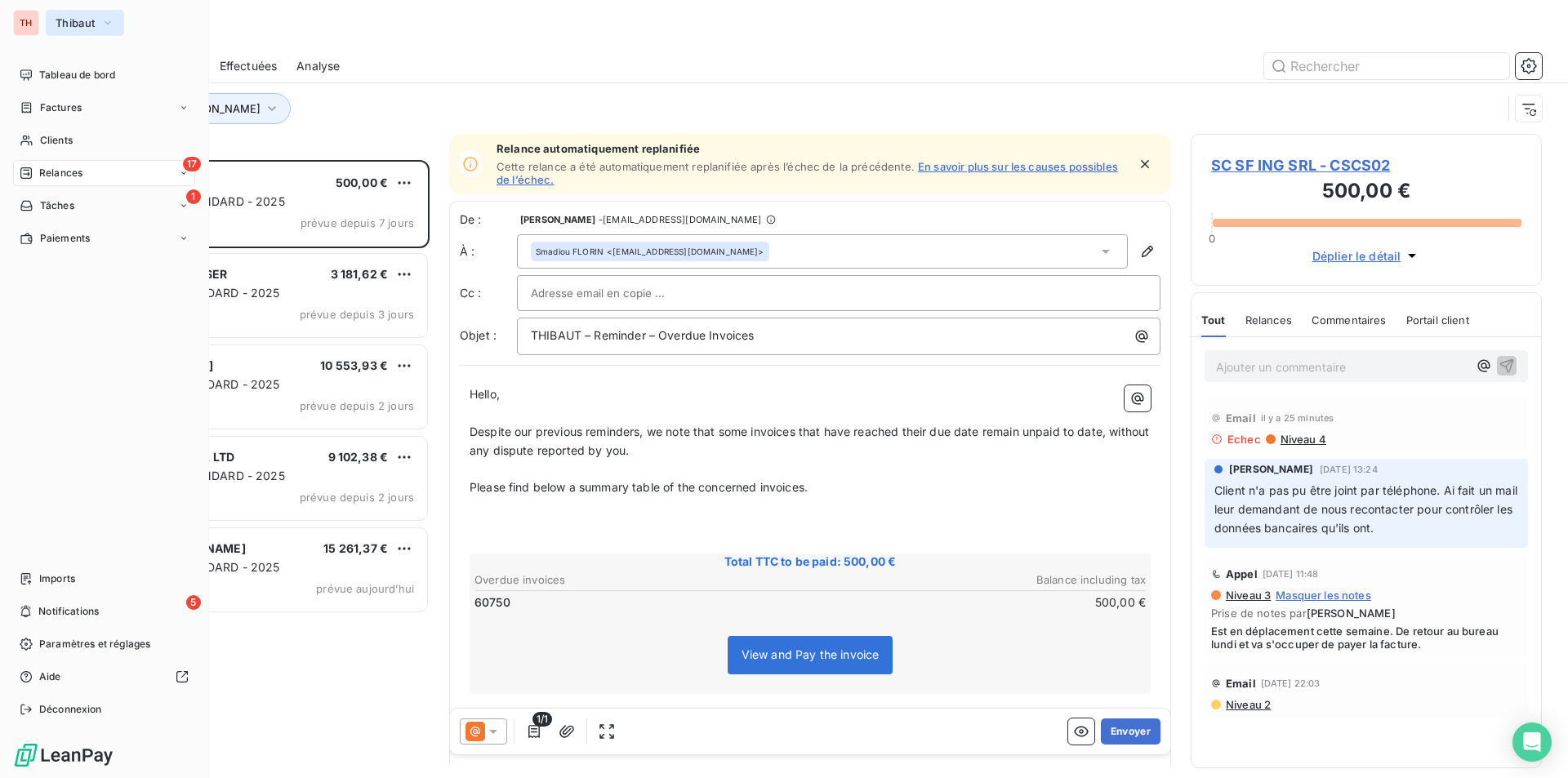
click at [110, 19] on icon "button" at bounding box center [107, 23] width 13 height 17
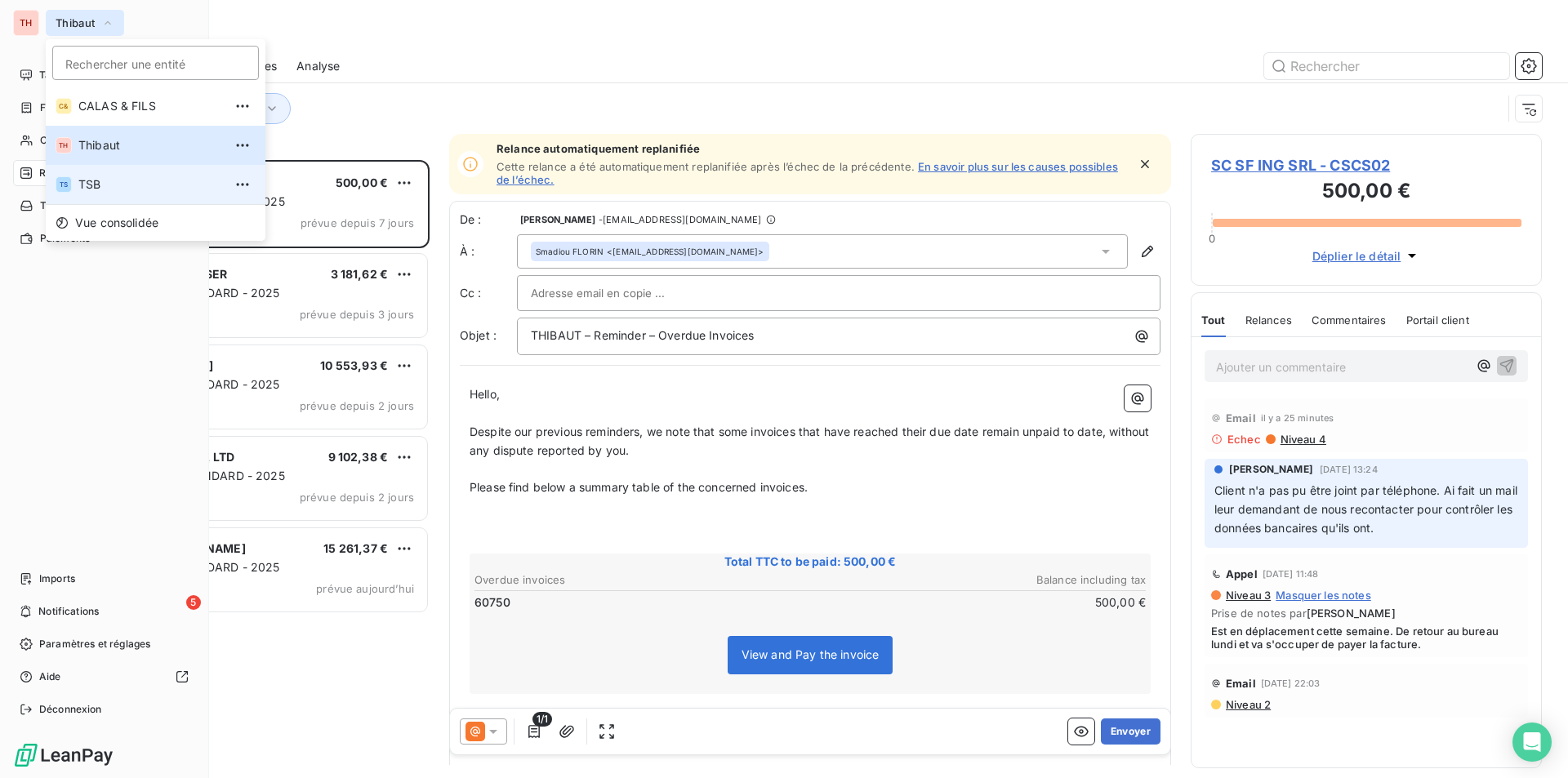
click at [101, 184] on span "TSB" at bounding box center [151, 184] width 145 height 17
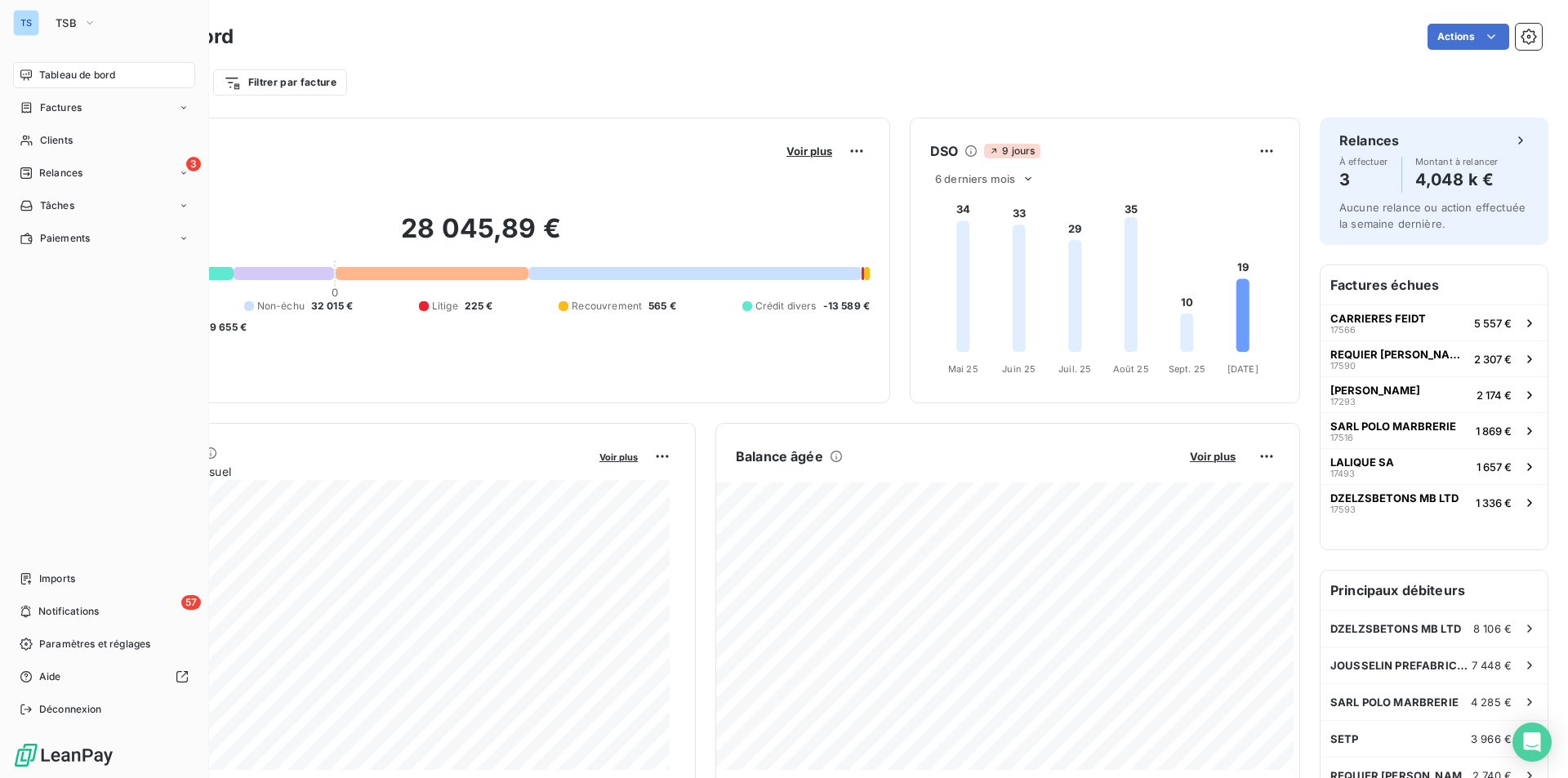
drag, startPoint x: 81, startPoint y: 133, endPoint x: 225, endPoint y: 134, distance: 144.0
click at [81, 133] on div "Clients" at bounding box center [104, 140] width 182 height 26
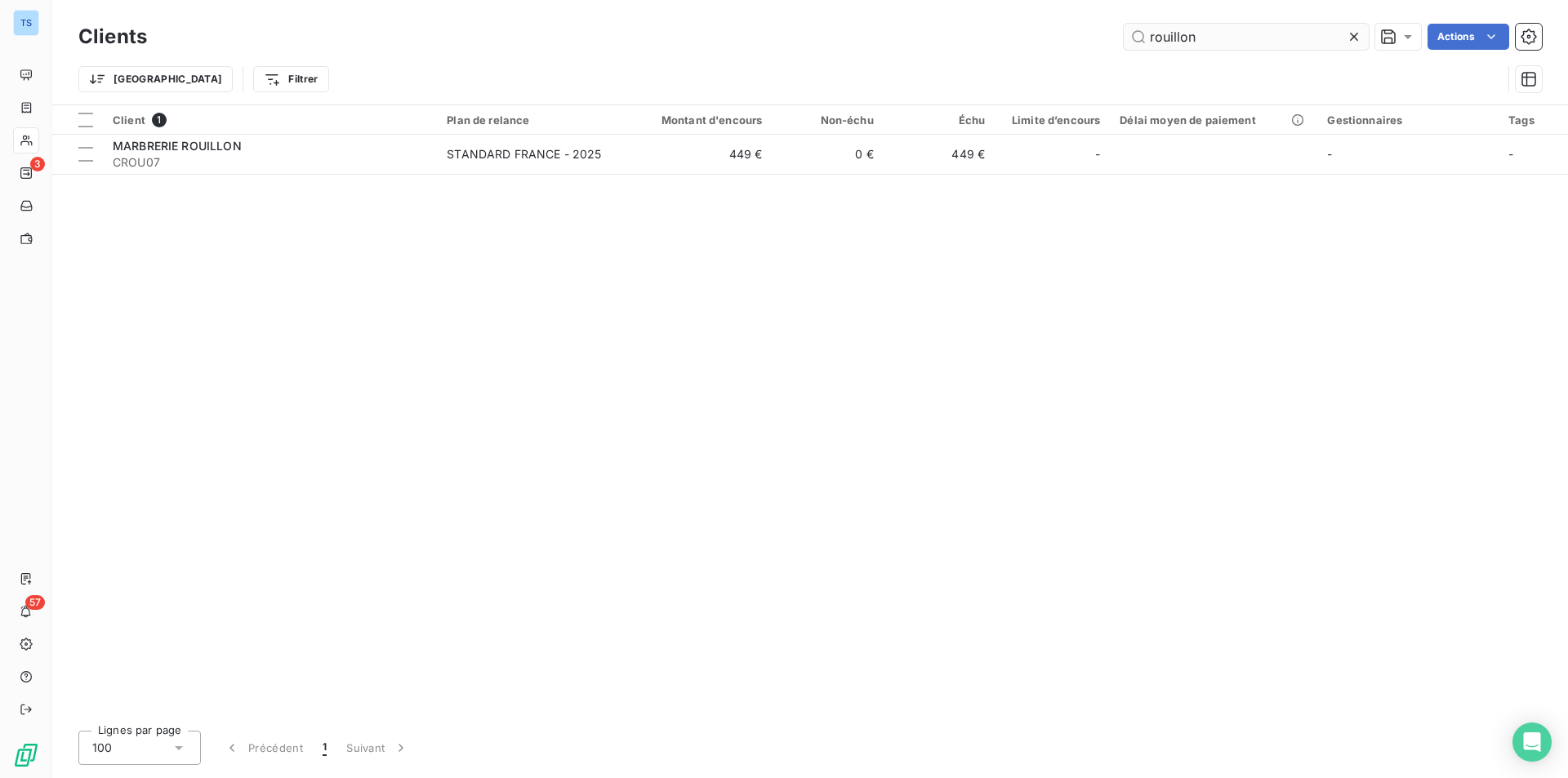
drag, startPoint x: 1349, startPoint y: 33, endPoint x: 1295, endPoint y: 33, distance: 54.0
click at [1349, 33] on icon at bounding box center [1354, 37] width 17 height 17
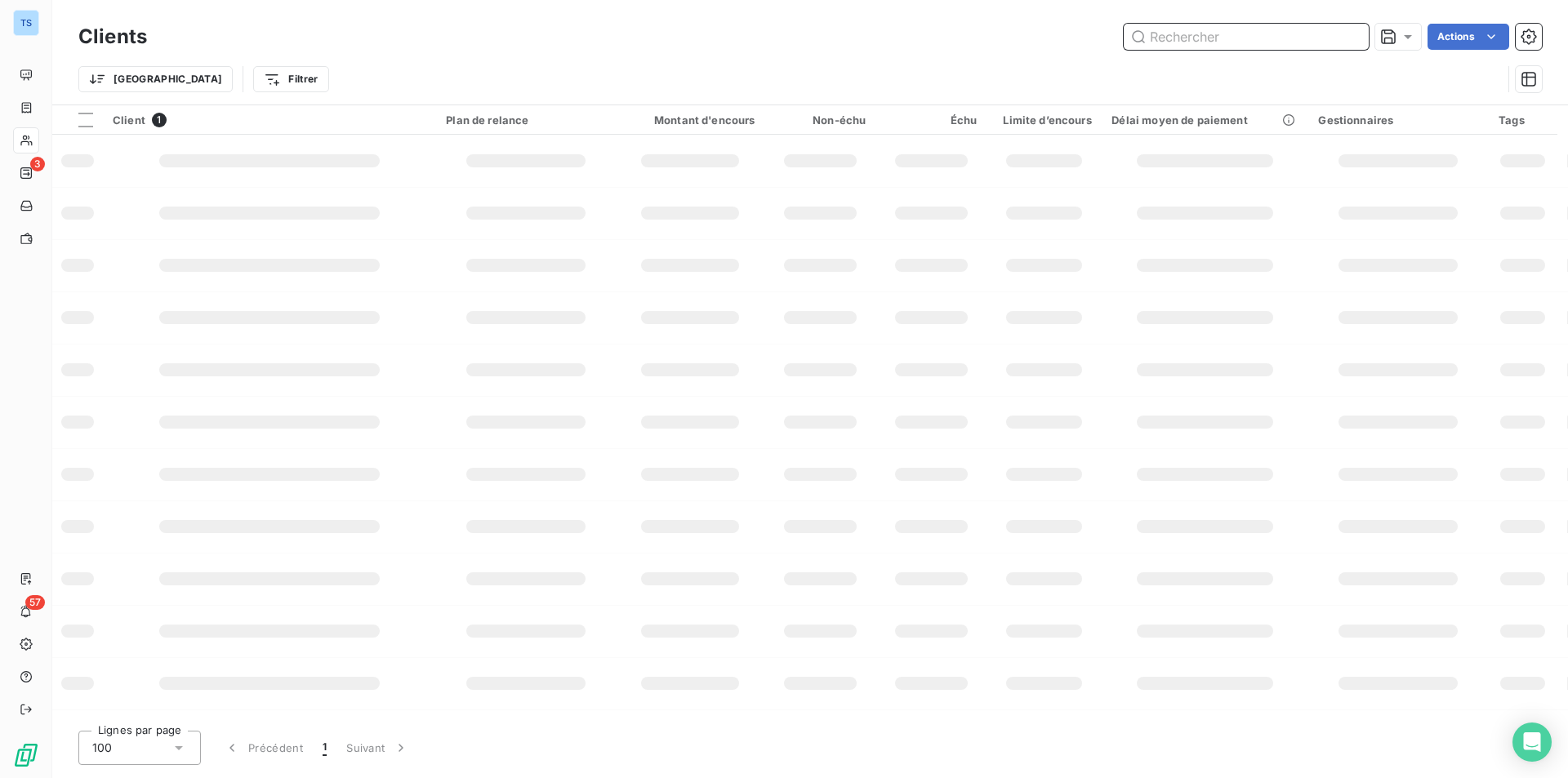
click at [1290, 33] on input "text" at bounding box center [1246, 37] width 245 height 26
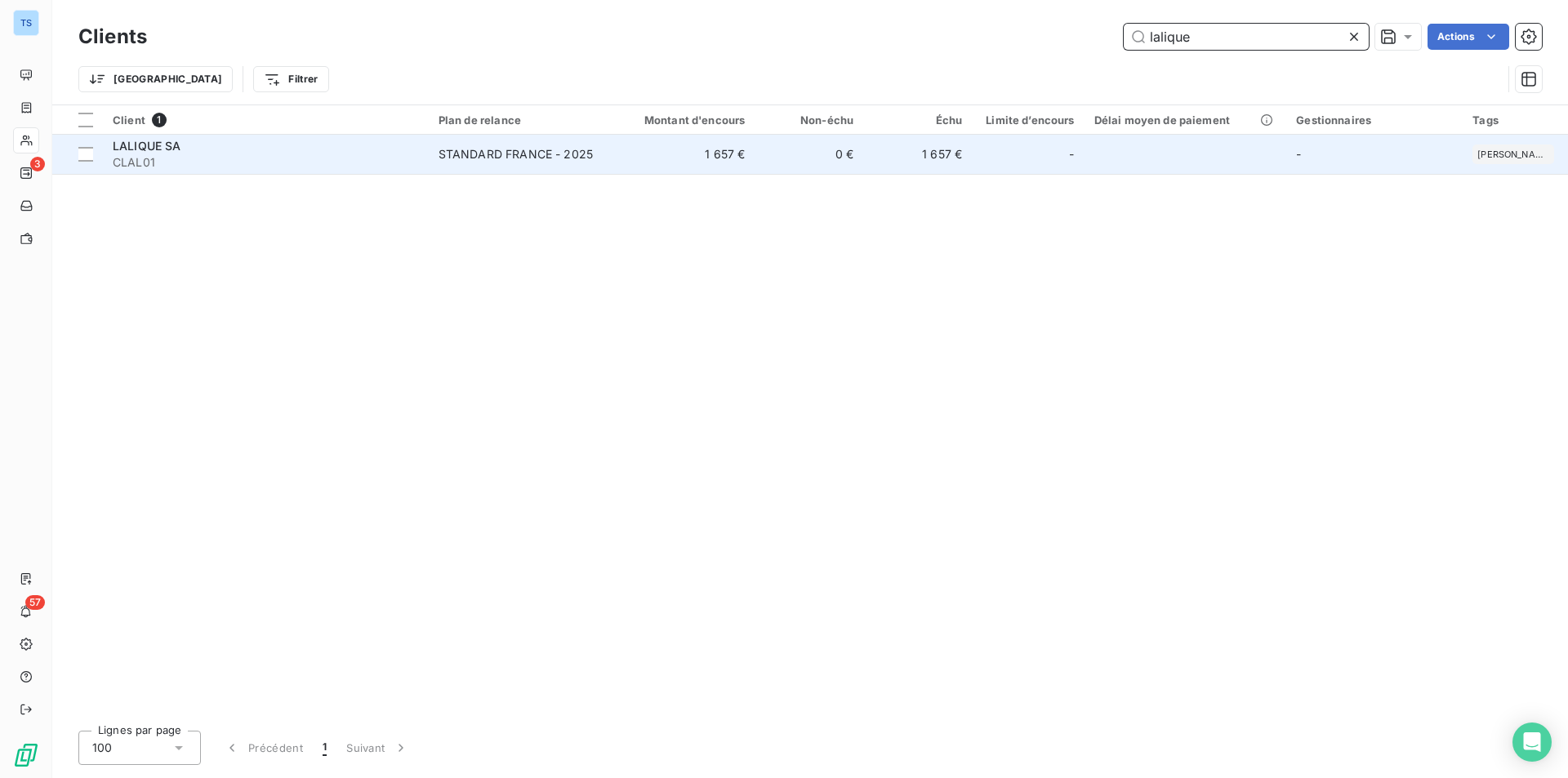
type input "lalique"
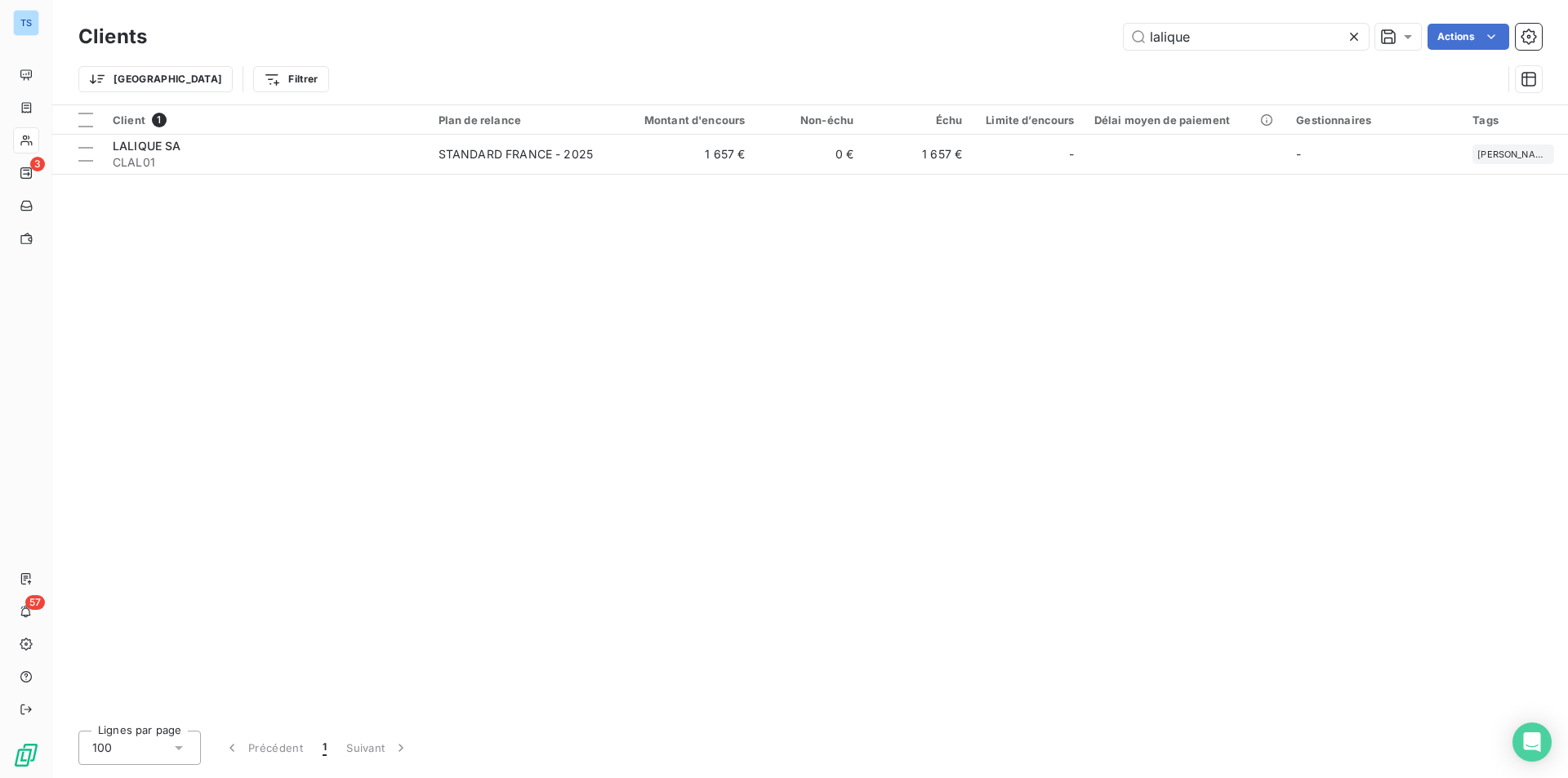
drag, startPoint x: 137, startPoint y: 149, endPoint x: 271, endPoint y: 175, distance: 136.5
click at [137, 149] on span "LALIQUE SA" at bounding box center [146, 145] width 69 height 14
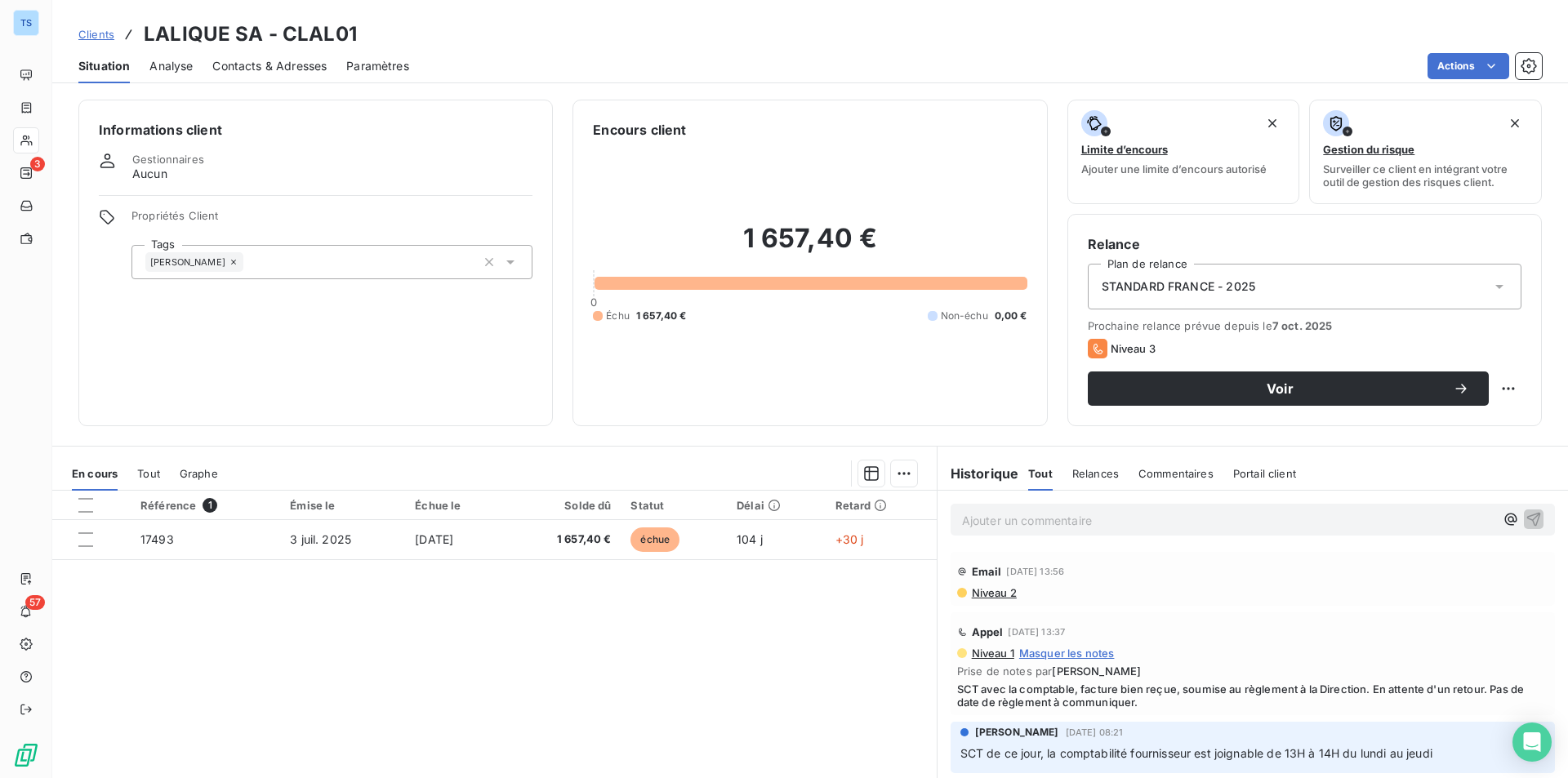
click at [273, 66] on span "Contacts & Adresses" at bounding box center [269, 66] width 114 height 17
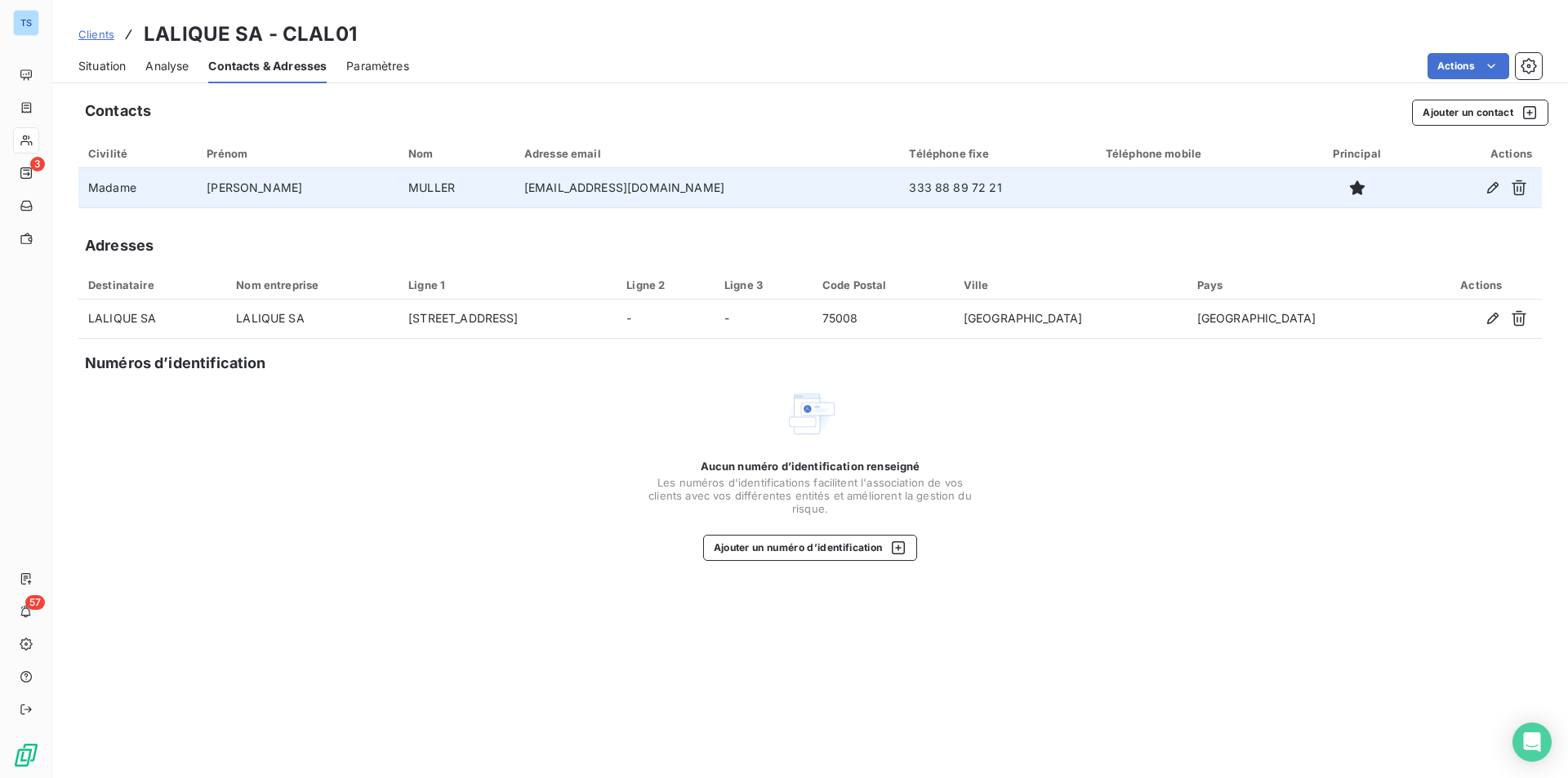
click at [899, 184] on td "333 88 89 72 21" at bounding box center [997, 187] width 196 height 39
drag, startPoint x: 857, startPoint y: 184, endPoint x: 770, endPoint y: 184, distance: 87.0
click at [899, 184] on td "333 88 89 72 21" at bounding box center [997, 187] width 196 height 39
copy td "333 88 89 72 21"
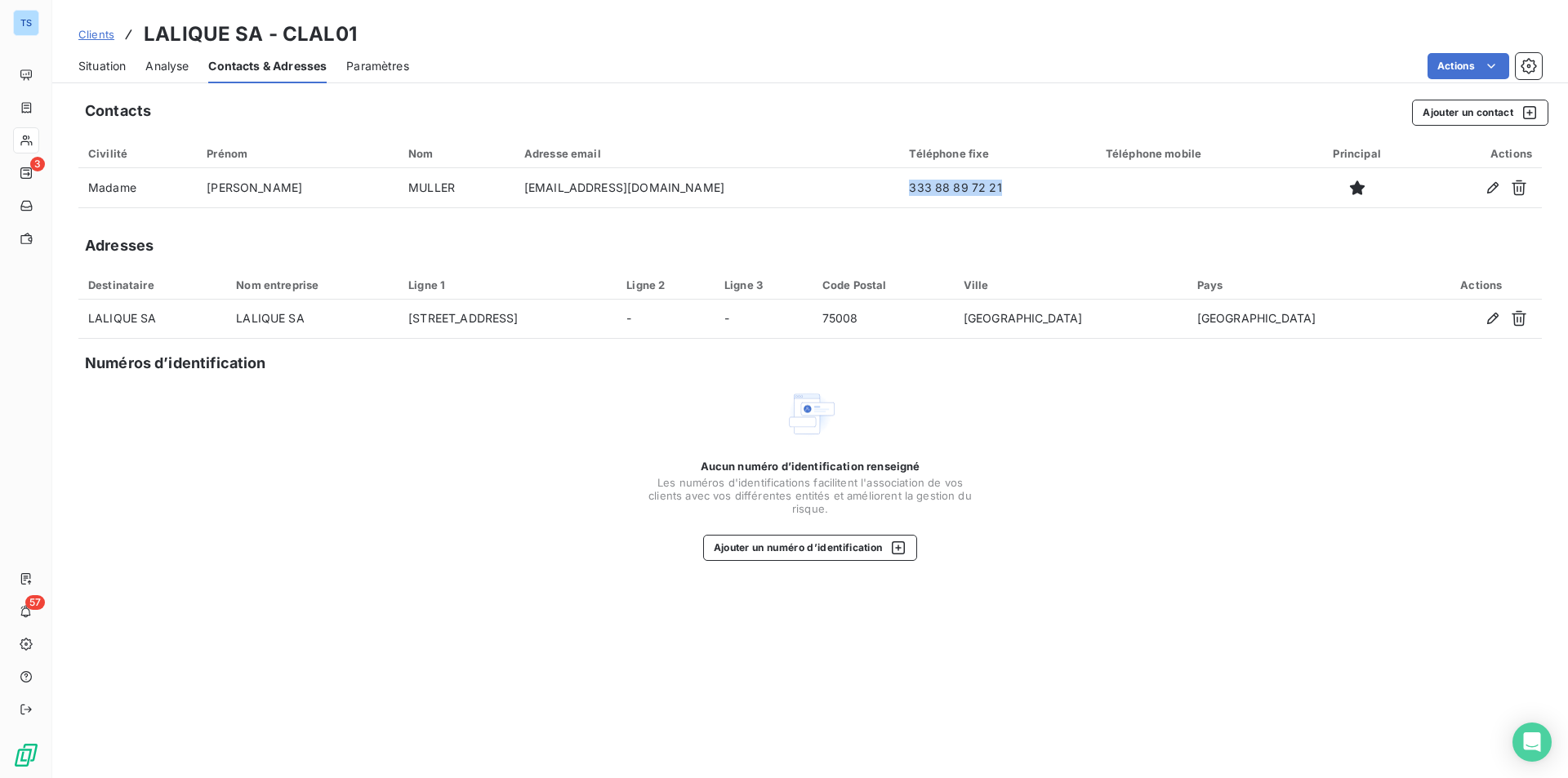
click at [117, 61] on span "Situation" at bounding box center [102, 66] width 47 height 17
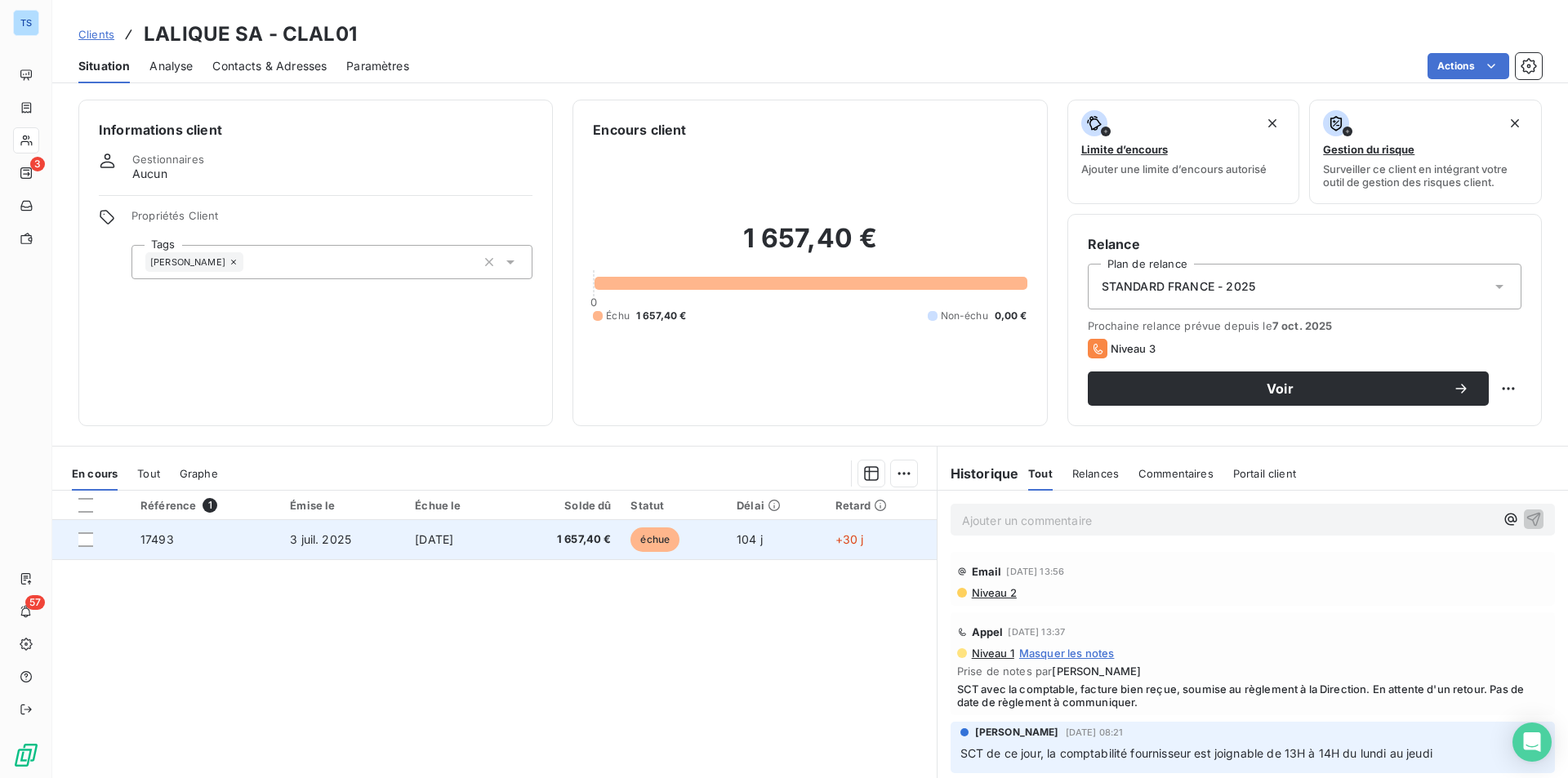
click at [436, 535] on span "[DATE]" at bounding box center [434, 540] width 38 height 14
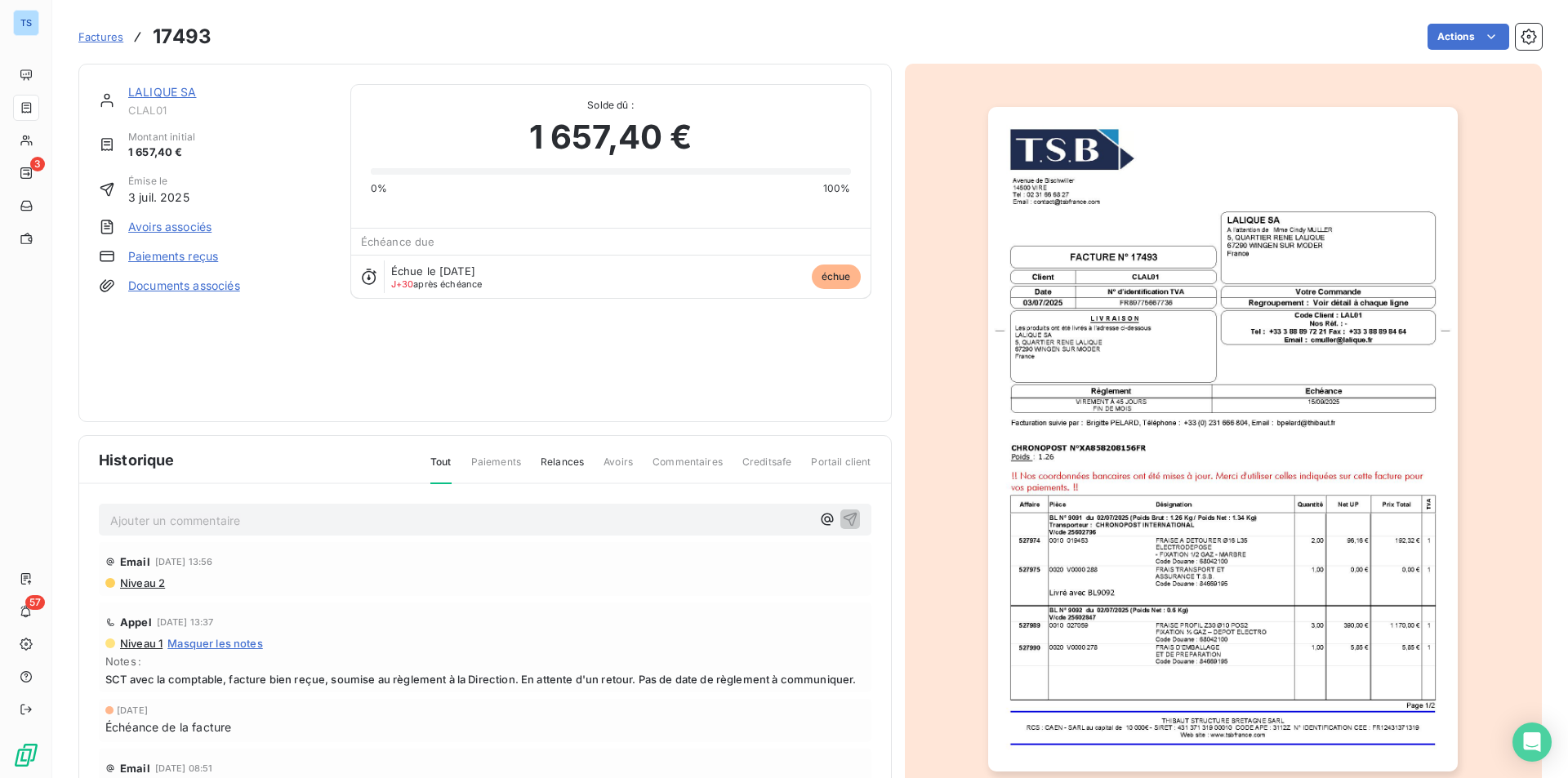
click at [196, 522] on p "Ajouter un commentaire ﻿" at bounding box center [461, 520] width 701 height 20
click at [310, 517] on span "SCT avec le comptable, m'informe q'ils ont du retard sur les règlements fournis…" at bounding box center [357, 519] width 493 height 14
click at [665, 517] on p "SCT avec le comptable, m'informe qu'ils ont du retard sur les règlements fourni…" at bounding box center [461, 520] width 701 height 19
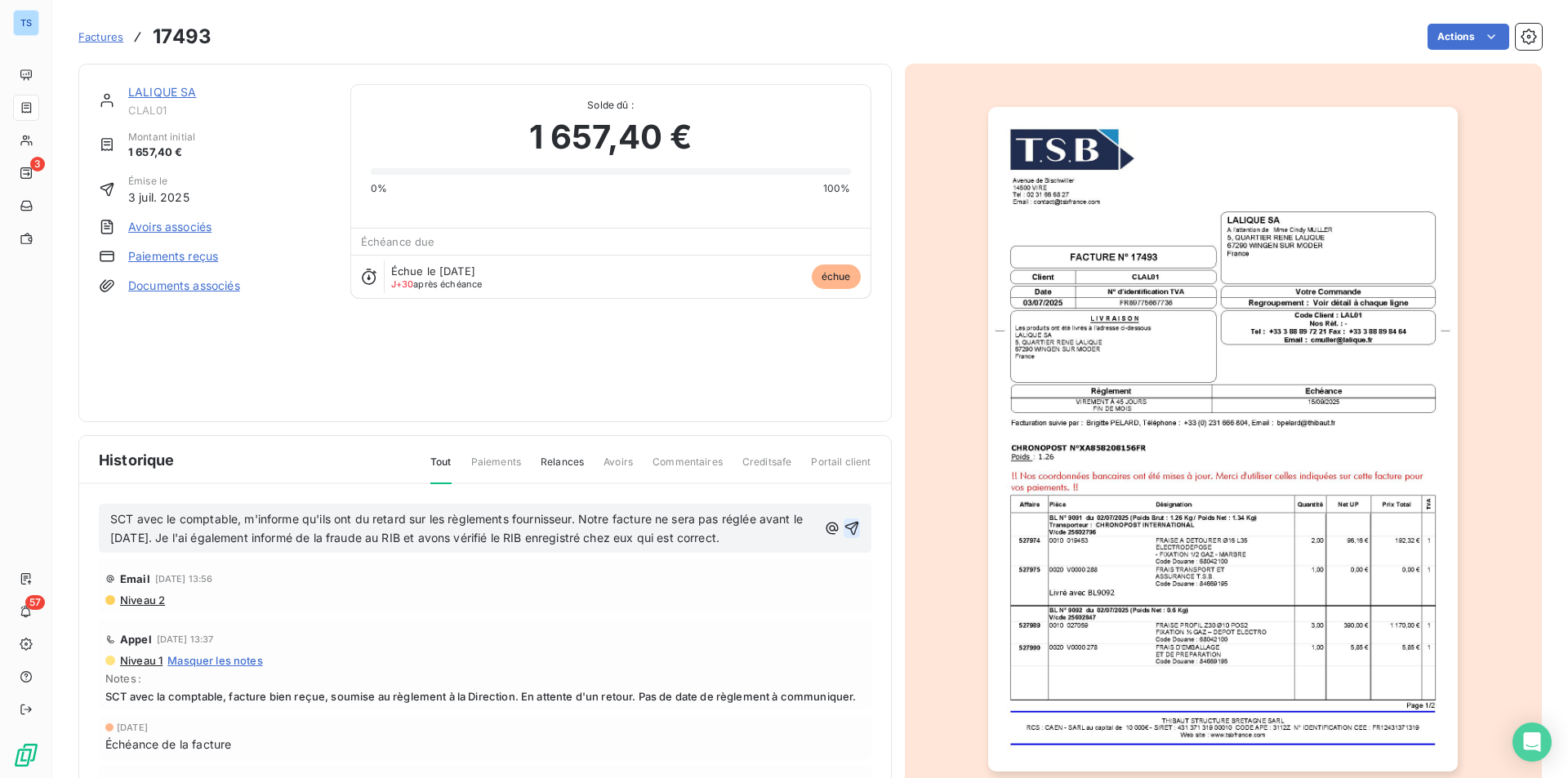
click at [844, 520] on icon "button" at bounding box center [851, 528] width 17 height 17
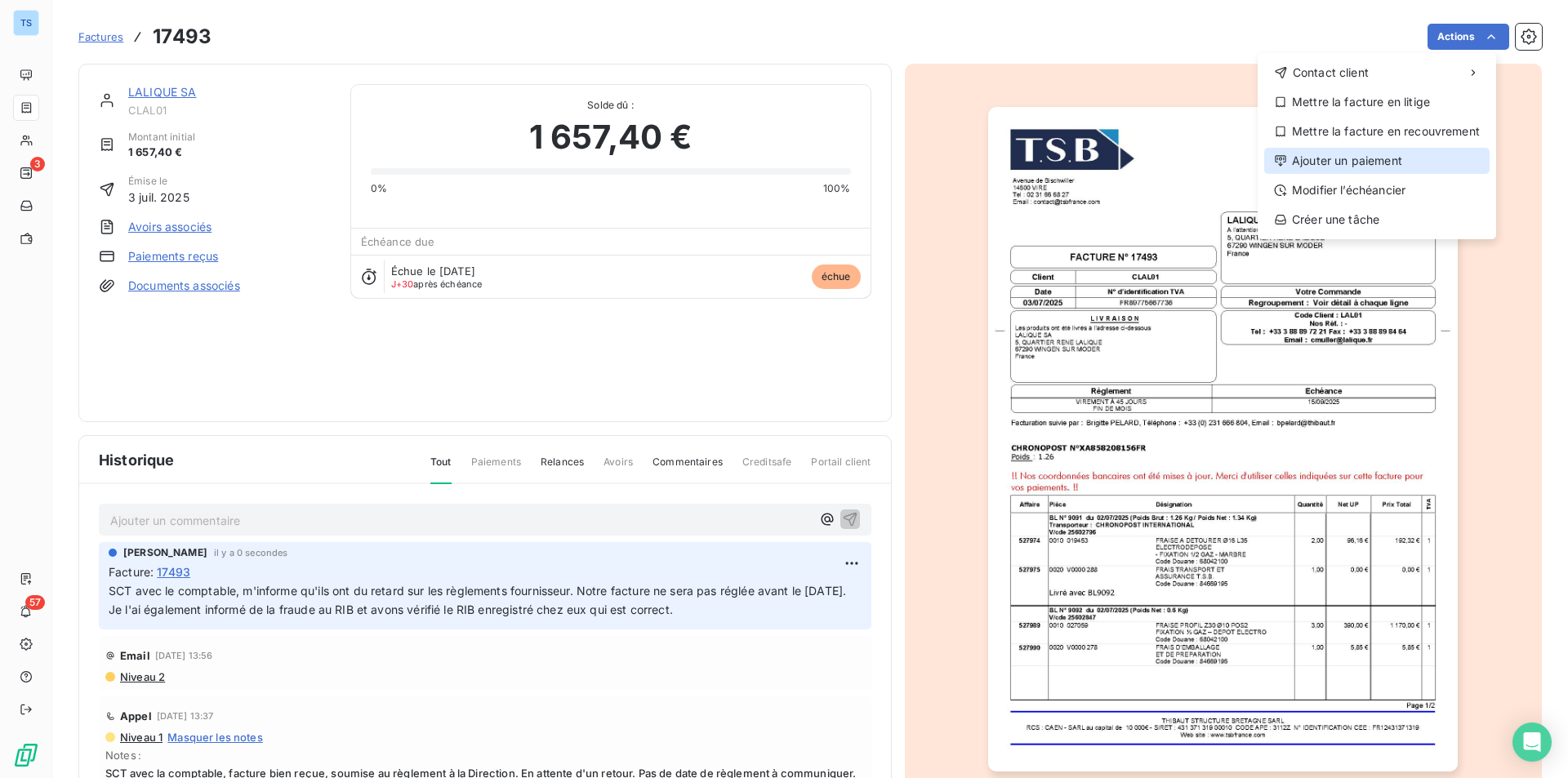
click at [1343, 156] on div "Ajouter un paiement" at bounding box center [1376, 161] width 225 height 26
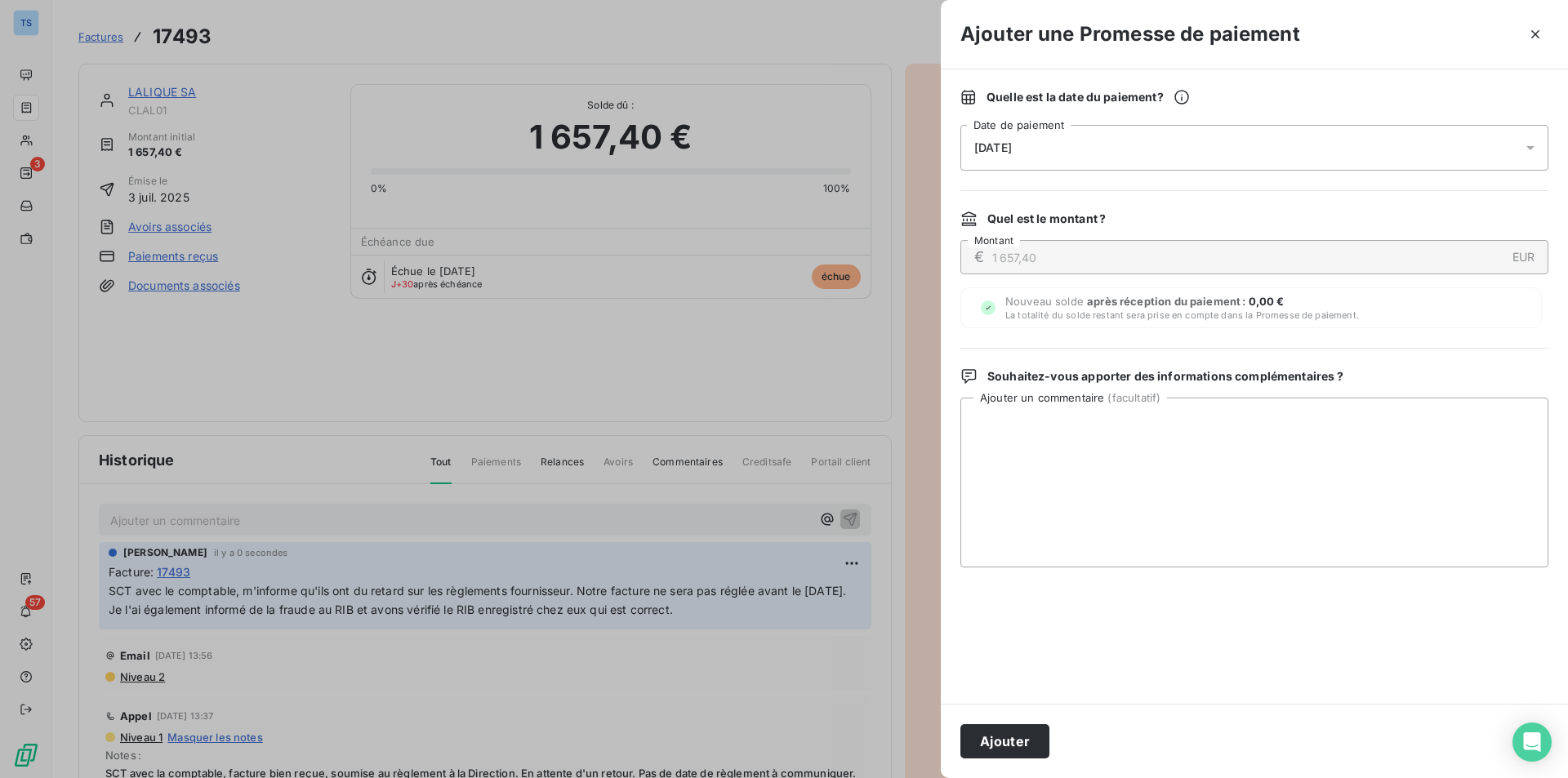
click at [984, 141] on span "[DATE]" at bounding box center [993, 147] width 37 height 13
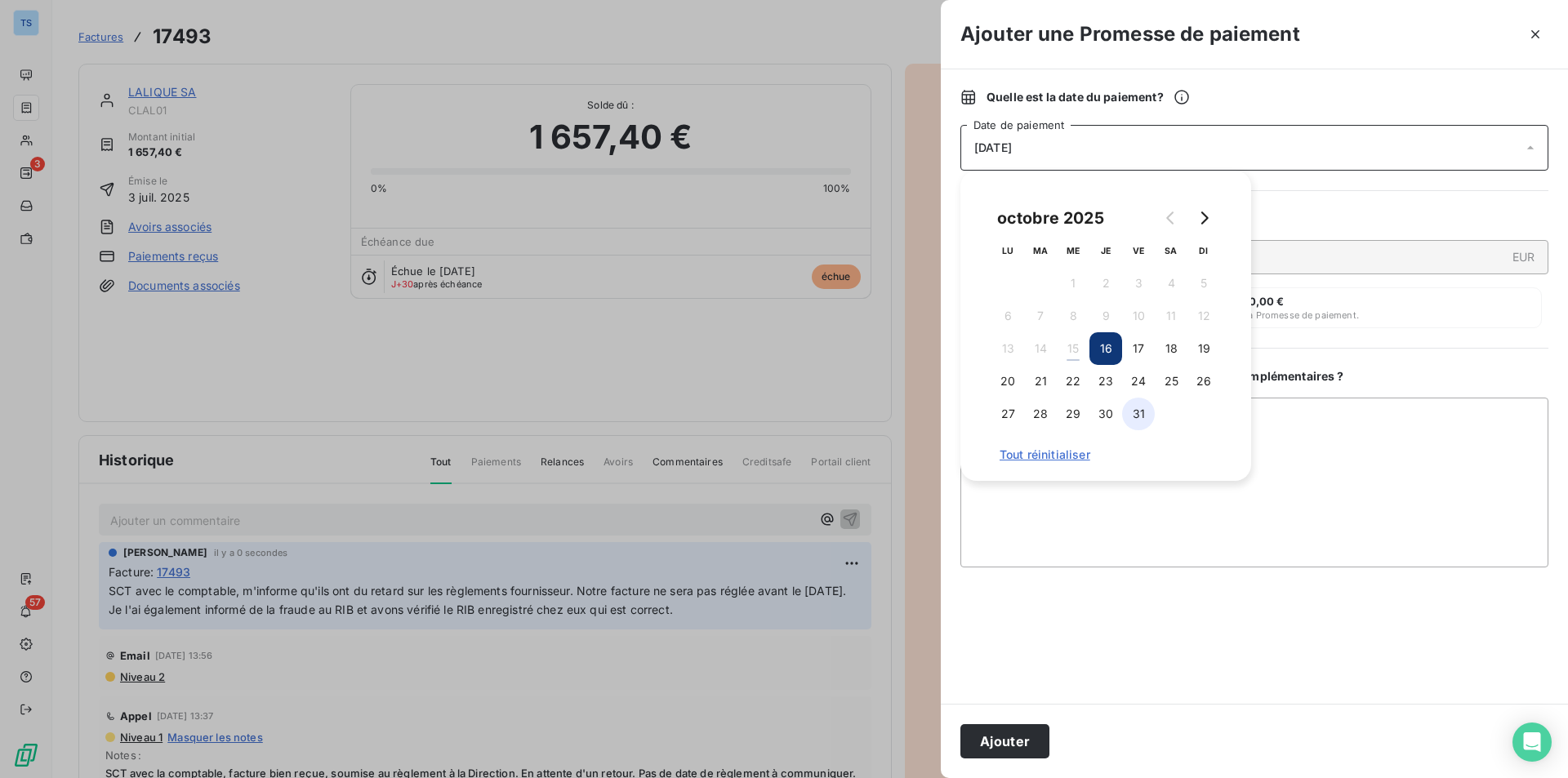
click at [1136, 404] on button "31" at bounding box center [1139, 414] width 33 height 33
click at [1300, 429] on textarea "Ajouter un commentaire ( facultatif )" at bounding box center [1255, 482] width 589 height 170
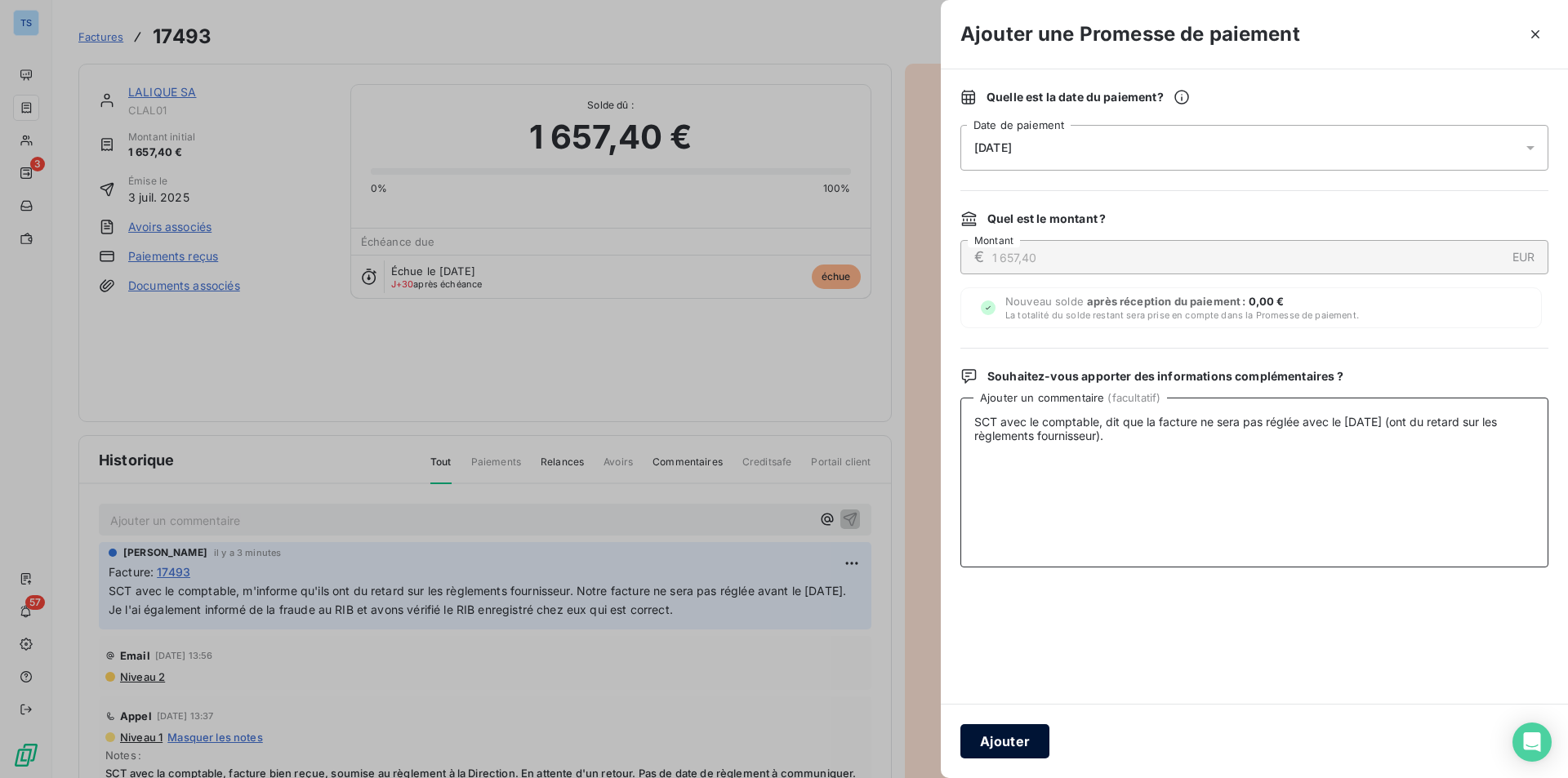
type textarea "SCT avec le comptable, dit que la facture ne sera pas réglée avec le [DATE] (on…"
drag, startPoint x: 1017, startPoint y: 739, endPoint x: 1051, endPoint y: 734, distance: 34.4
click at [1017, 739] on button "Ajouter" at bounding box center [1005, 741] width 89 height 34
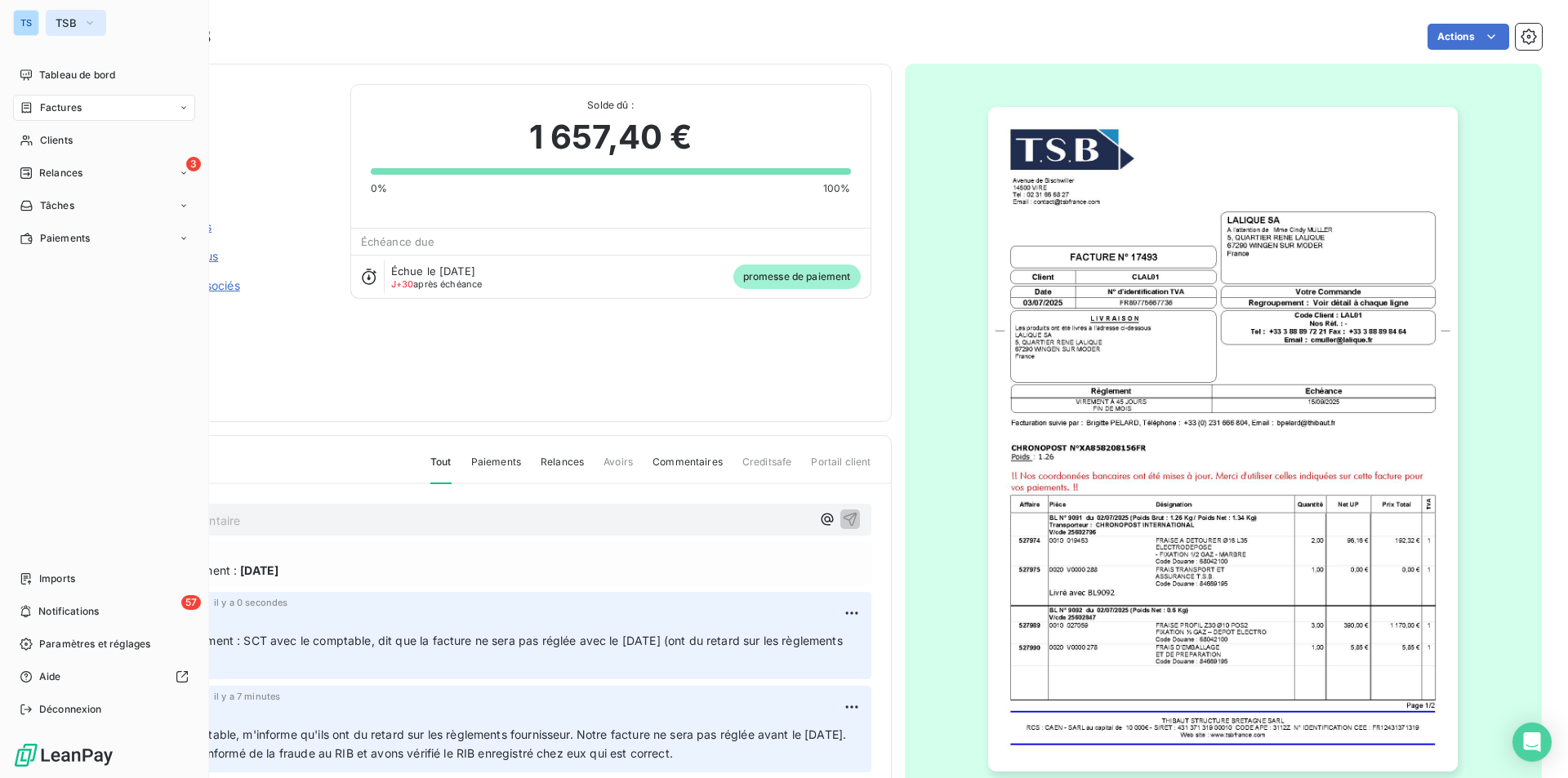
click at [84, 17] on icon "button" at bounding box center [90, 23] width 13 height 17
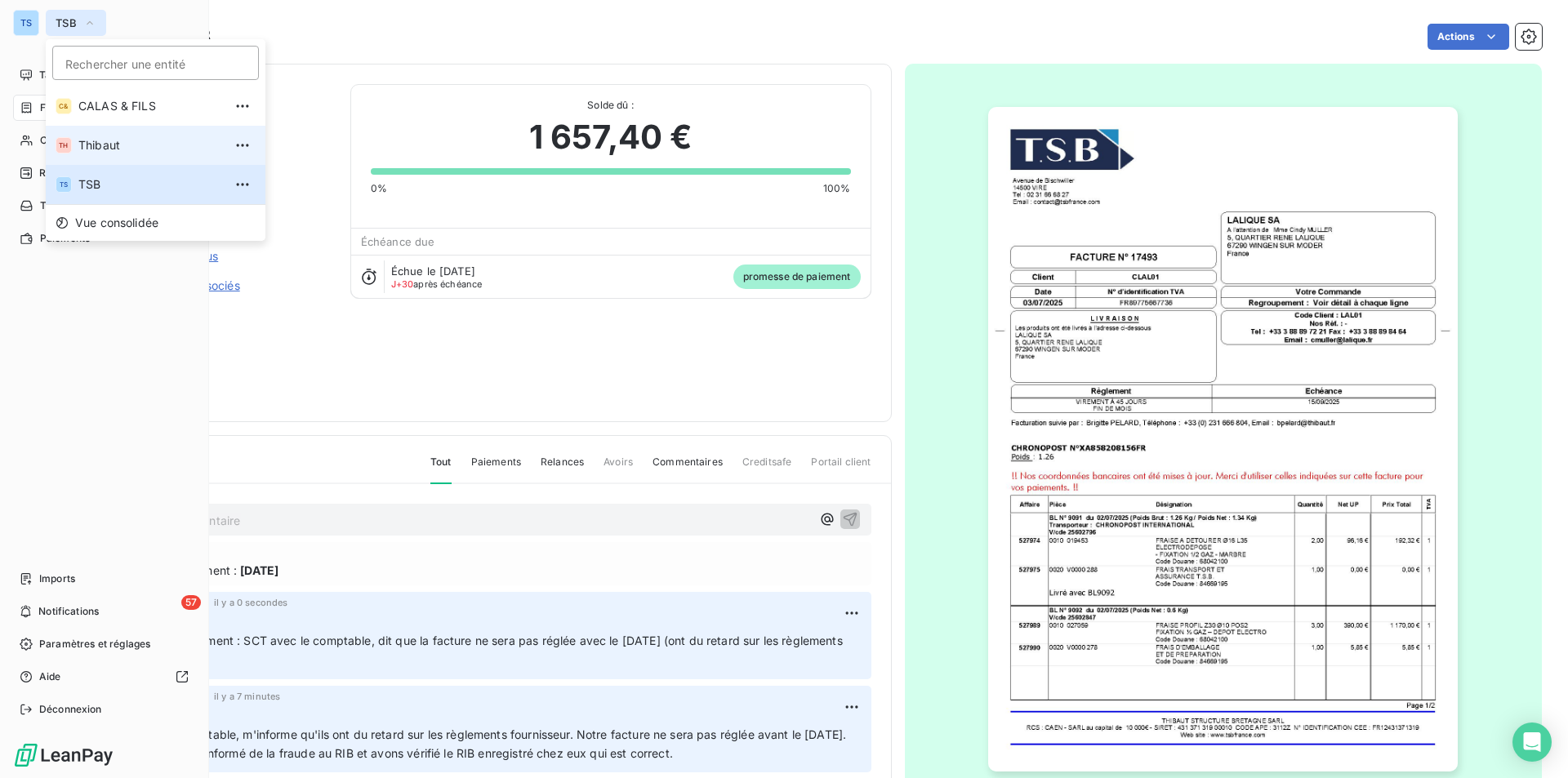
click at [94, 139] on span "Thibaut" at bounding box center [151, 145] width 145 height 17
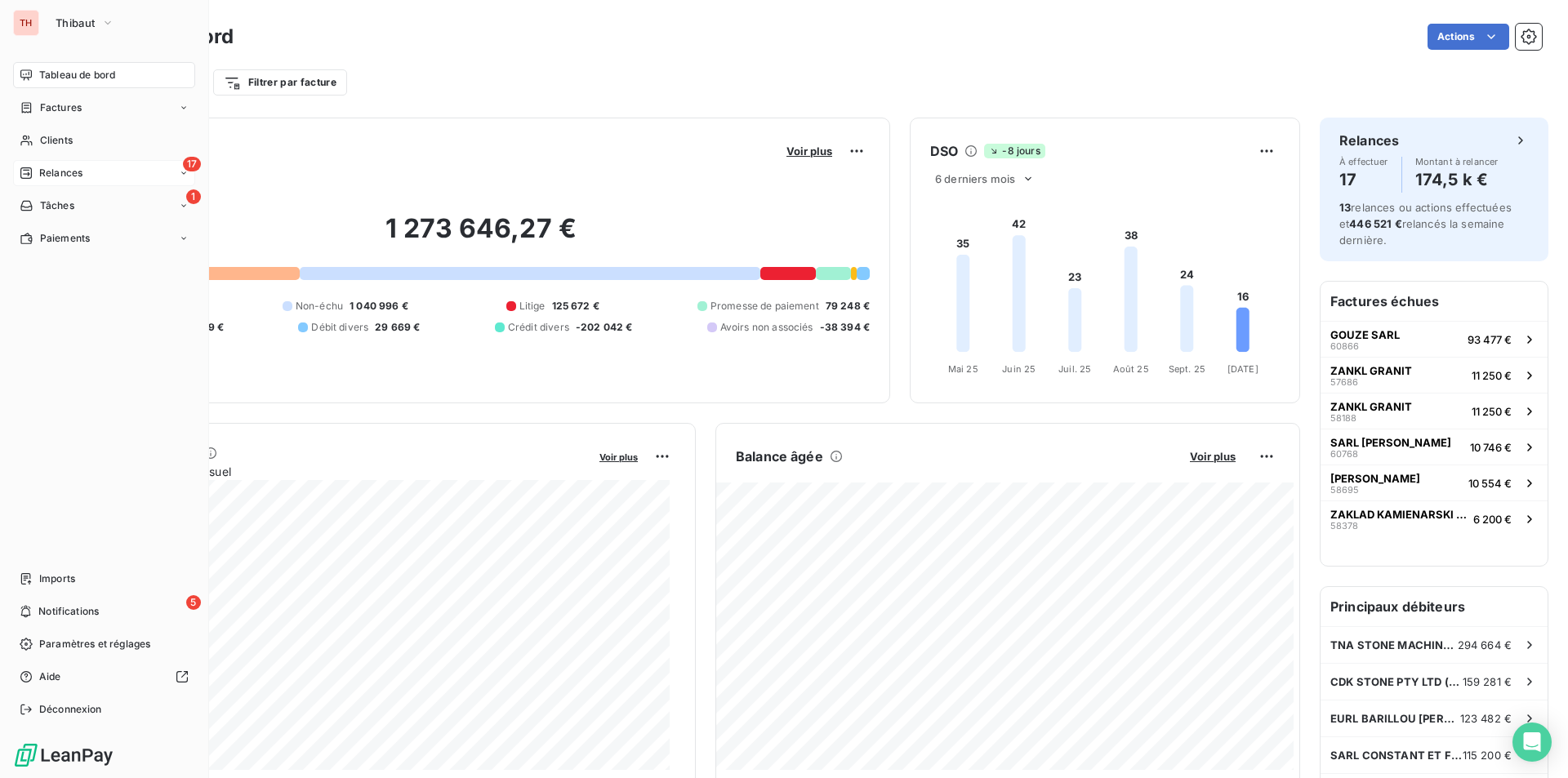
drag, startPoint x: 78, startPoint y: 169, endPoint x: 173, endPoint y: 174, distance: 95.1
click at [78, 169] on span "Relances" at bounding box center [61, 172] width 44 height 15
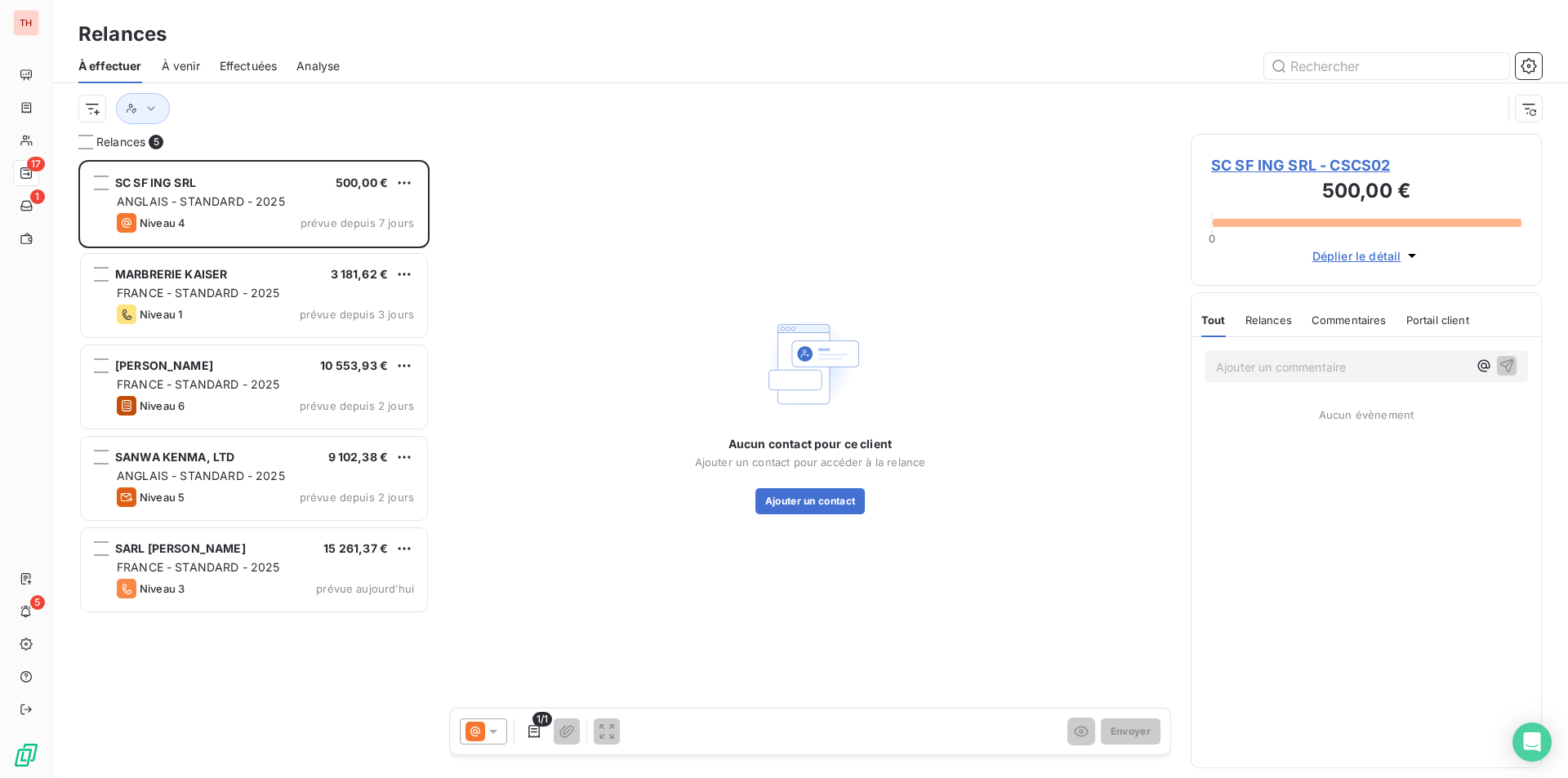
scroll to position [606, 339]
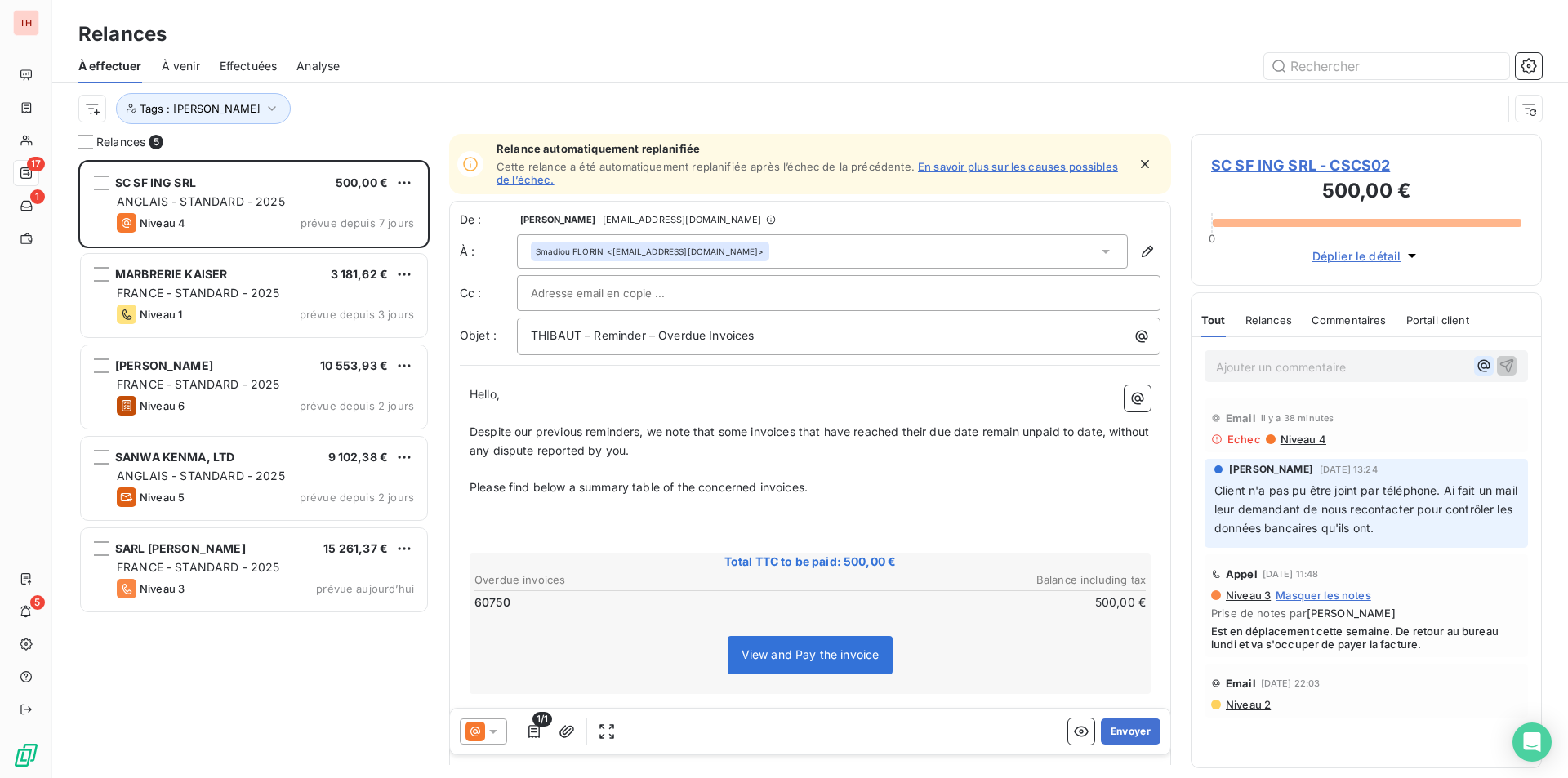
click at [1482, 361] on icon "button" at bounding box center [1484, 366] width 12 height 12
click at [1273, 159] on span "SC SF ING SRL - CSCS02" at bounding box center [1366, 164] width 311 height 22
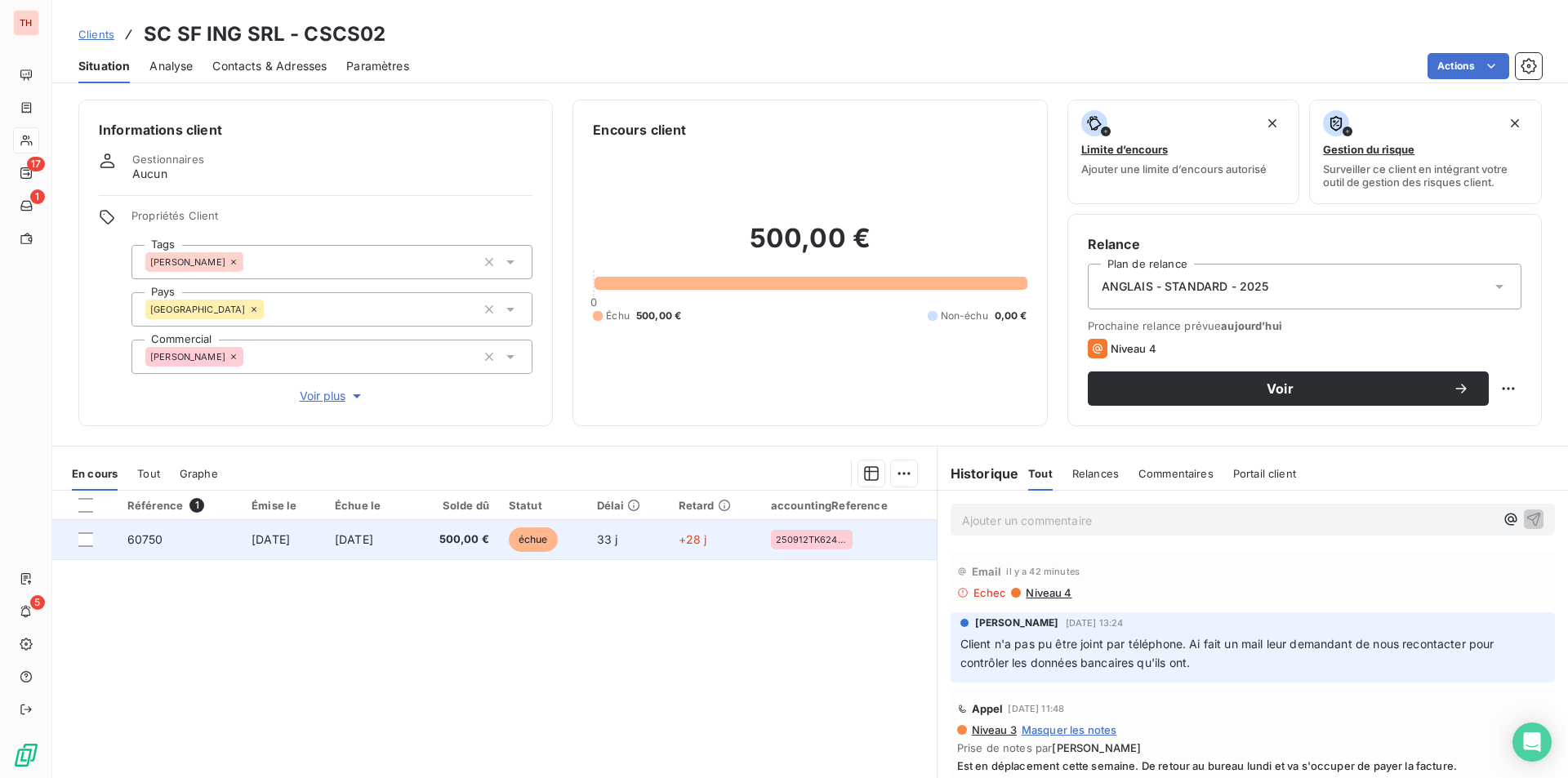
click at [357, 535] on span "[DATE]" at bounding box center [354, 540] width 38 height 14
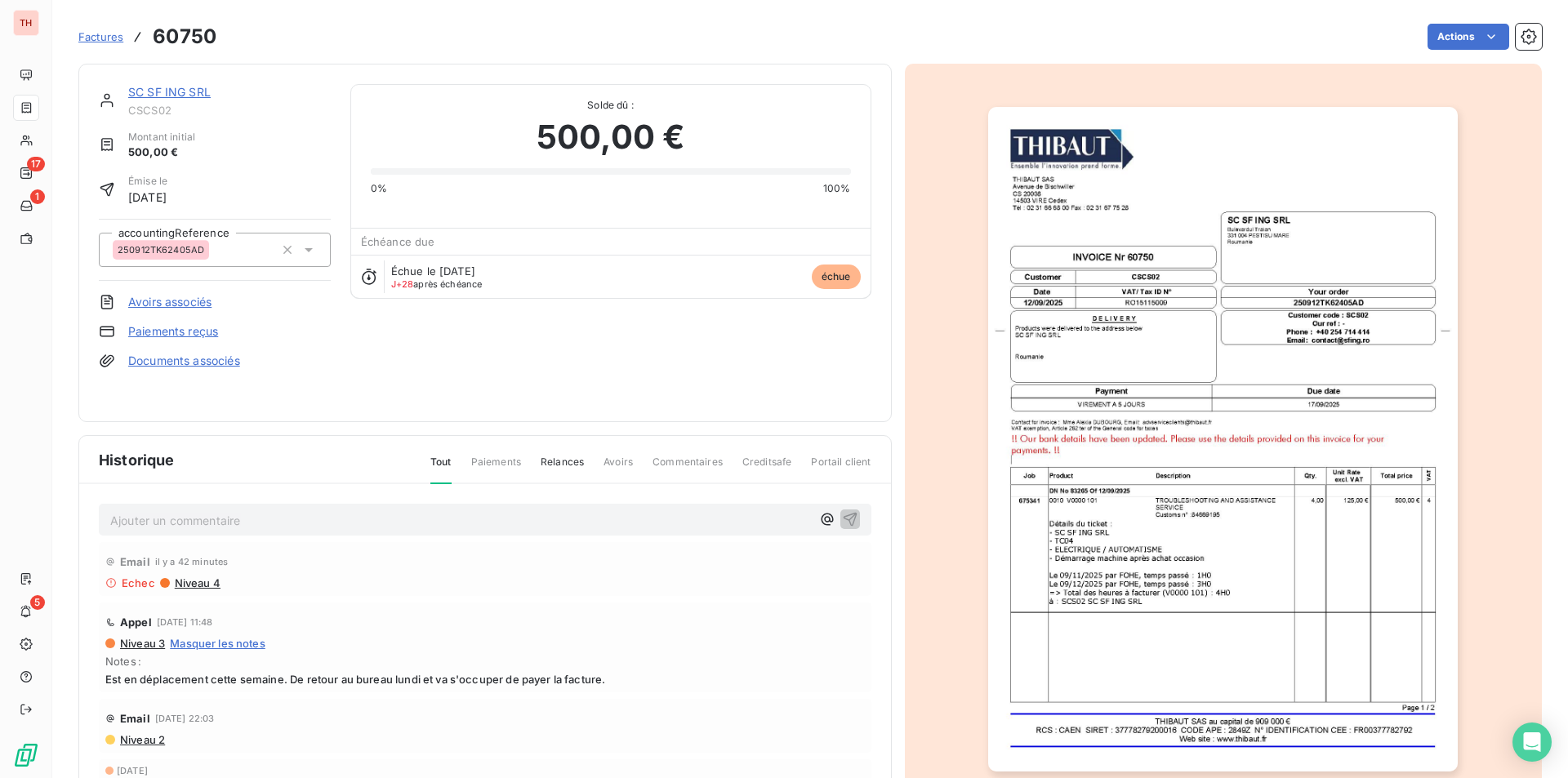
click at [276, 517] on p "Ajouter un commentaire ﻿" at bounding box center [461, 520] width 701 height 20
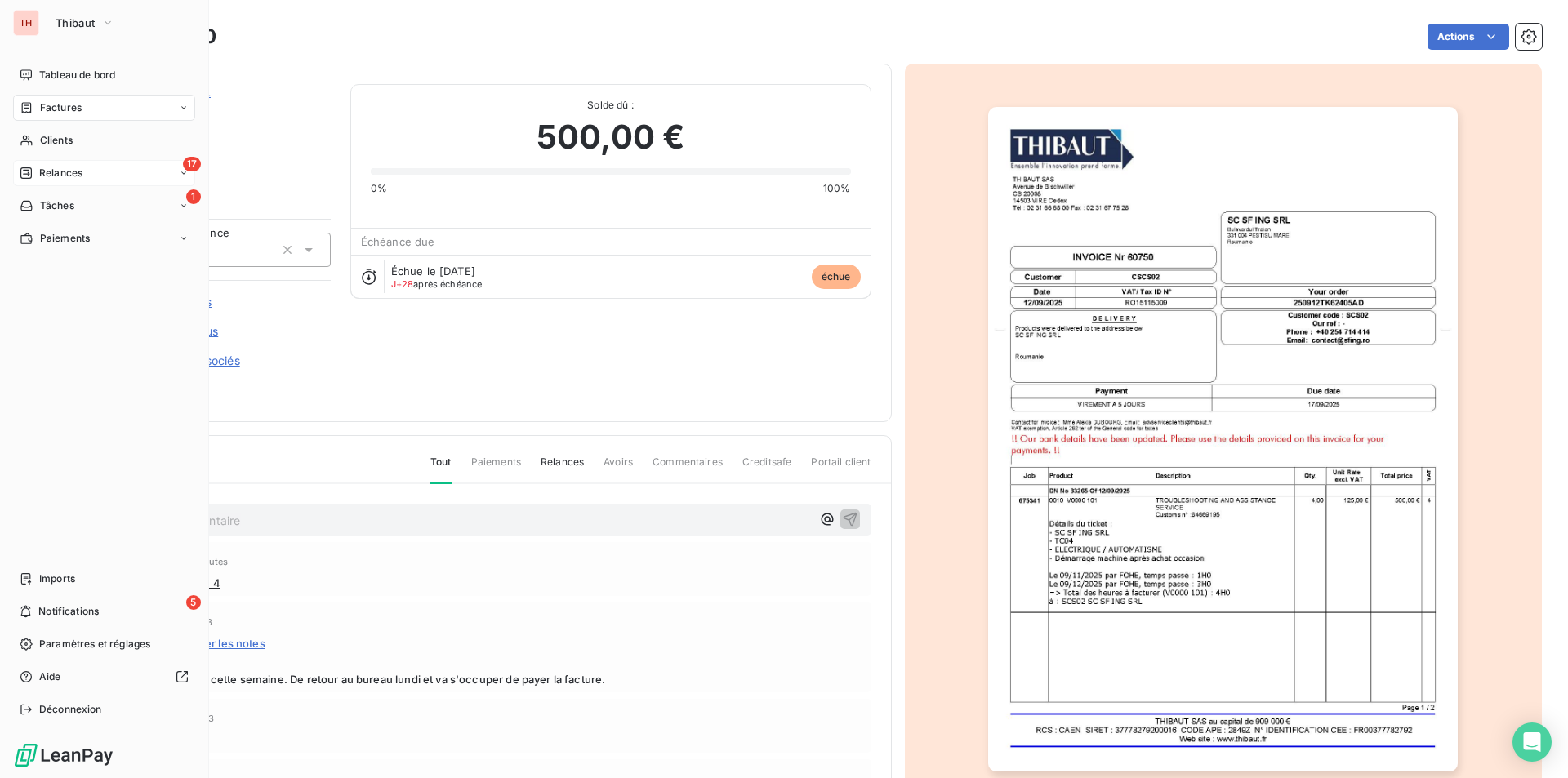
click at [49, 170] on span "Relances" at bounding box center [61, 172] width 44 height 15
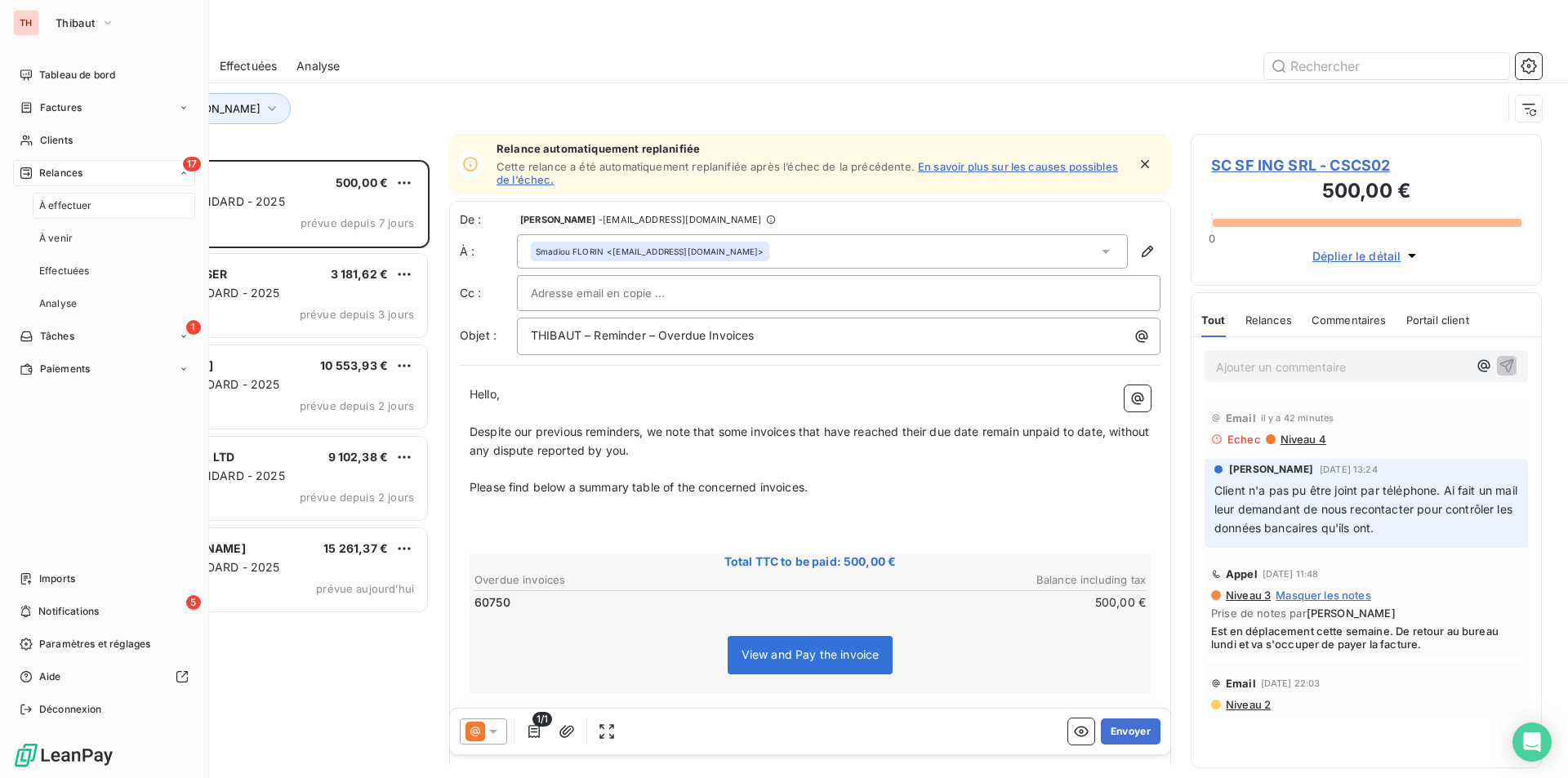
scroll to position [606, 339]
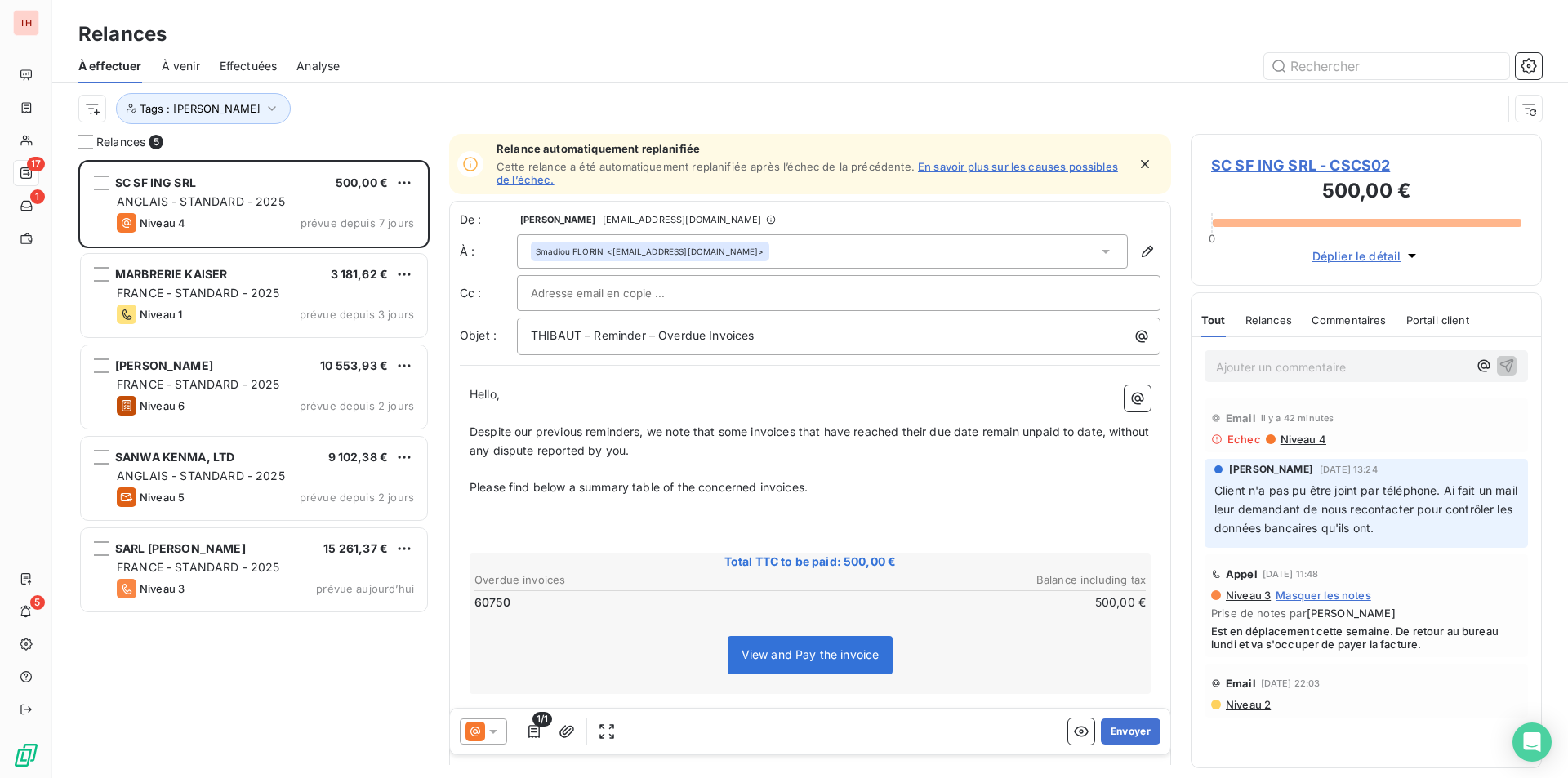
click at [1242, 155] on span "SC SF ING SRL - CSCS02" at bounding box center [1366, 164] width 311 height 22
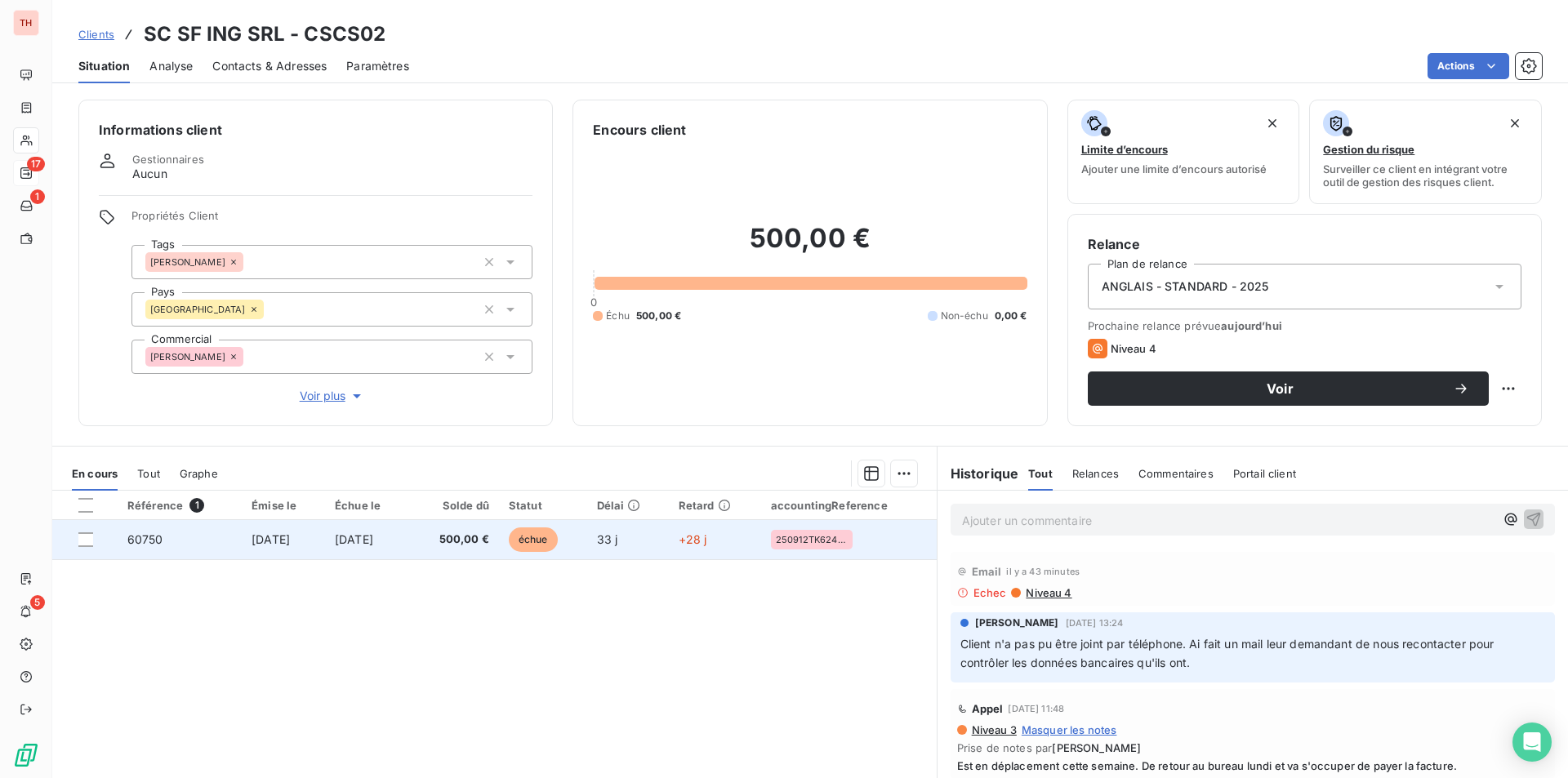
click at [353, 533] on span "[DATE]" at bounding box center [354, 540] width 38 height 14
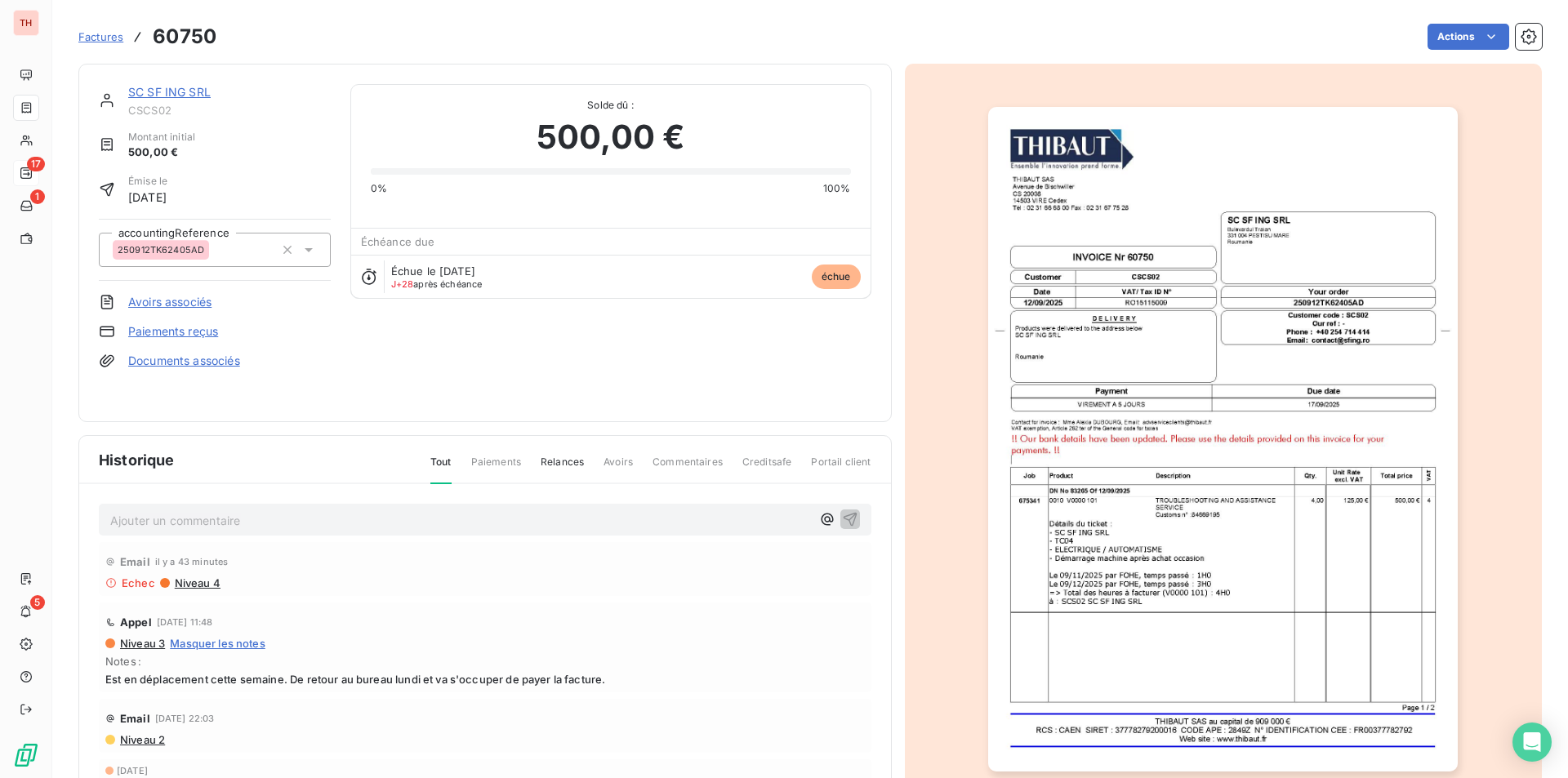
click at [320, 522] on p "Ajouter un commentaire ﻿" at bounding box center [461, 520] width 701 height 20
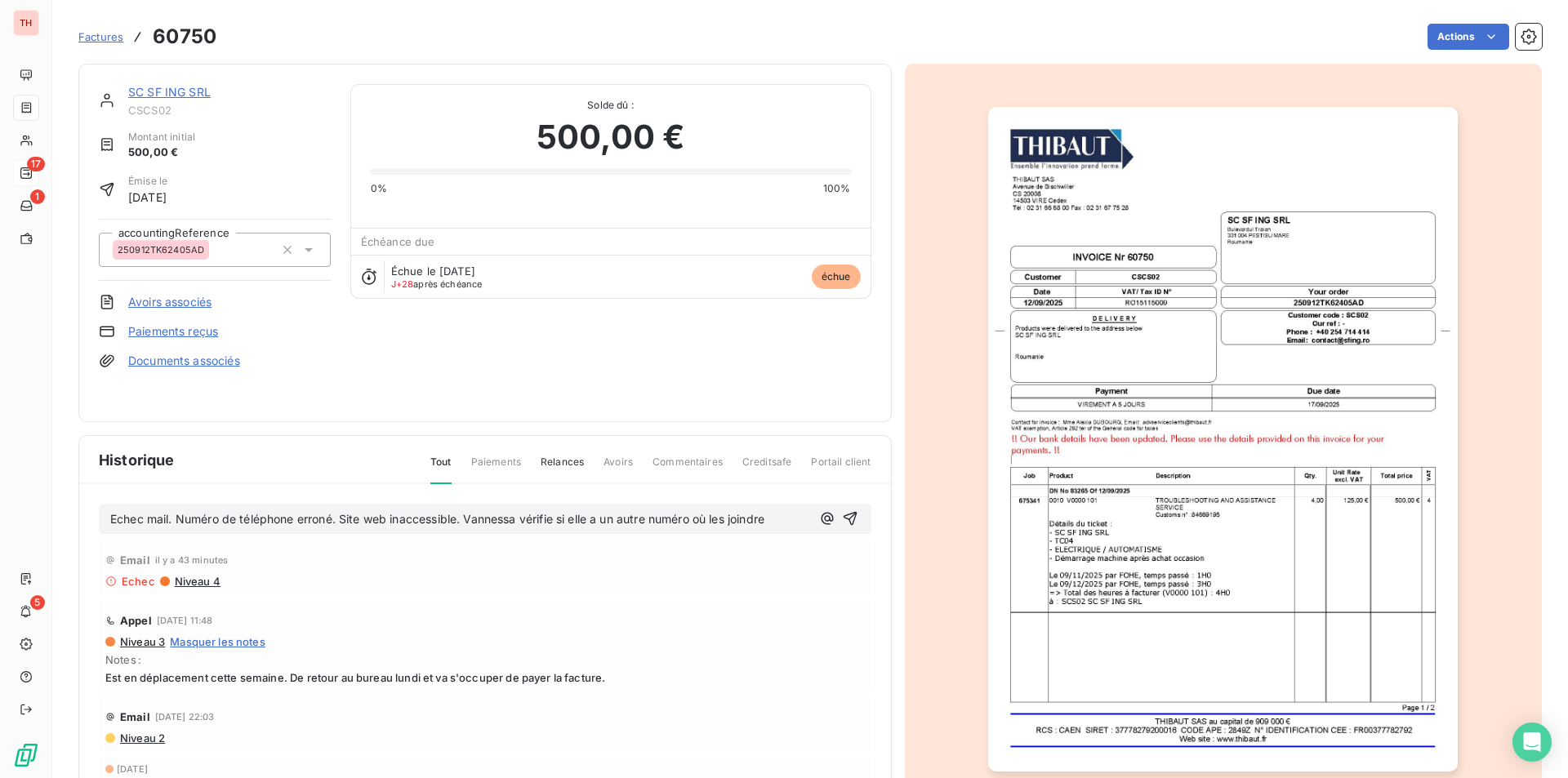
drag, startPoint x: 830, startPoint y: 511, endPoint x: 972, endPoint y: 499, distance: 142.5
click at [842, 511] on icon "button" at bounding box center [850, 518] width 17 height 17
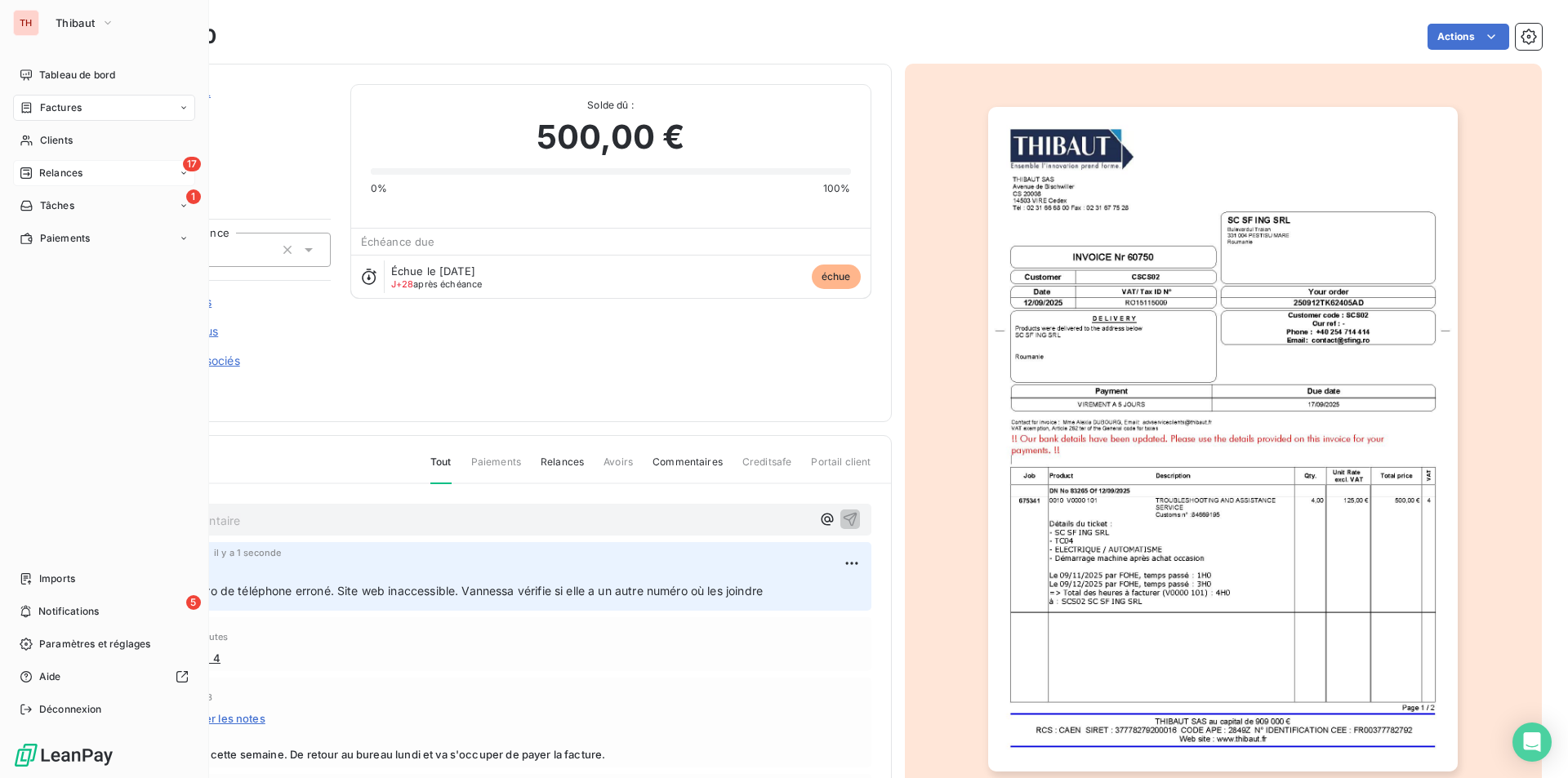
click at [60, 165] on div "17 Relances" at bounding box center [104, 173] width 182 height 26
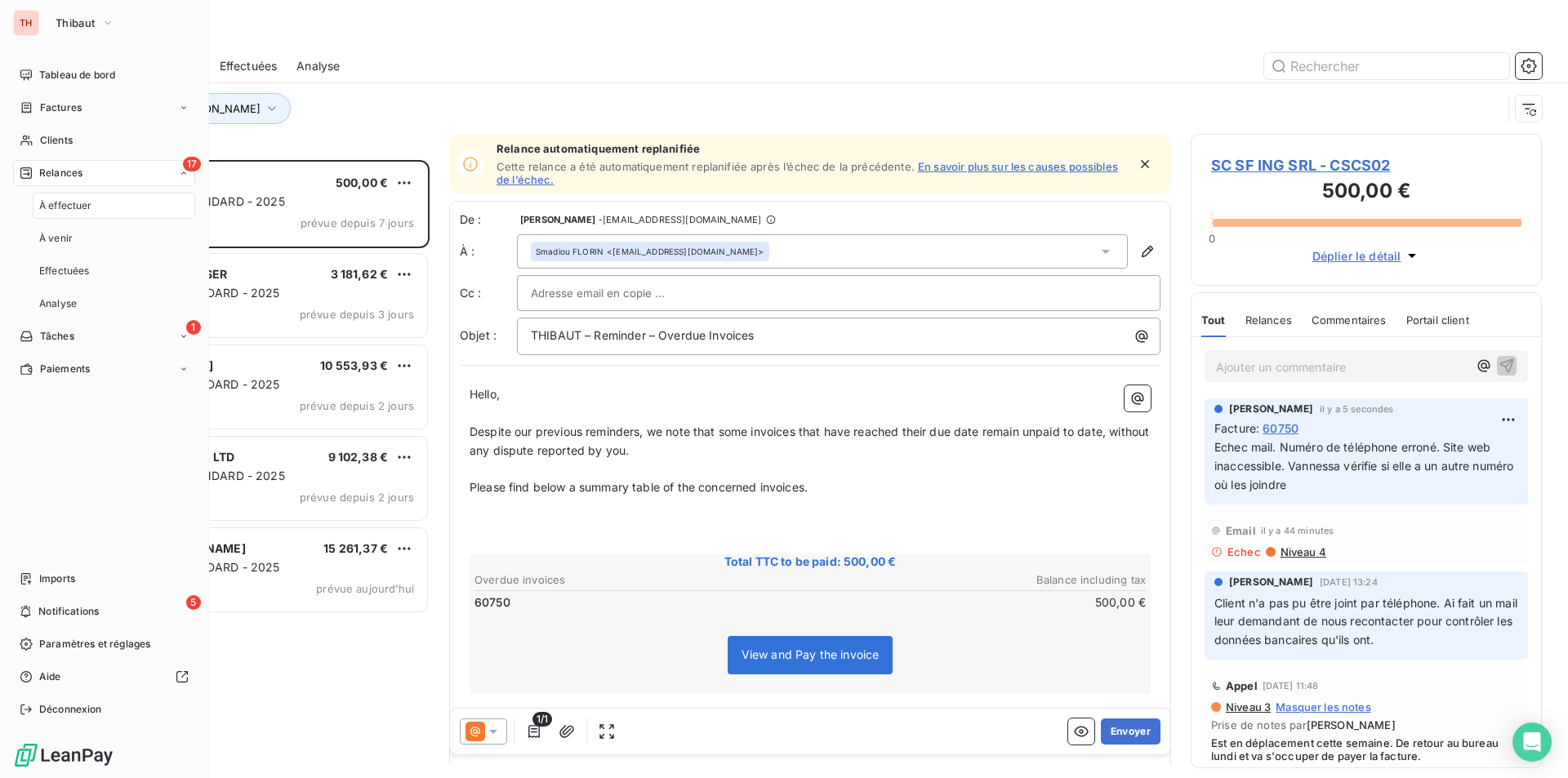
scroll to position [606, 339]
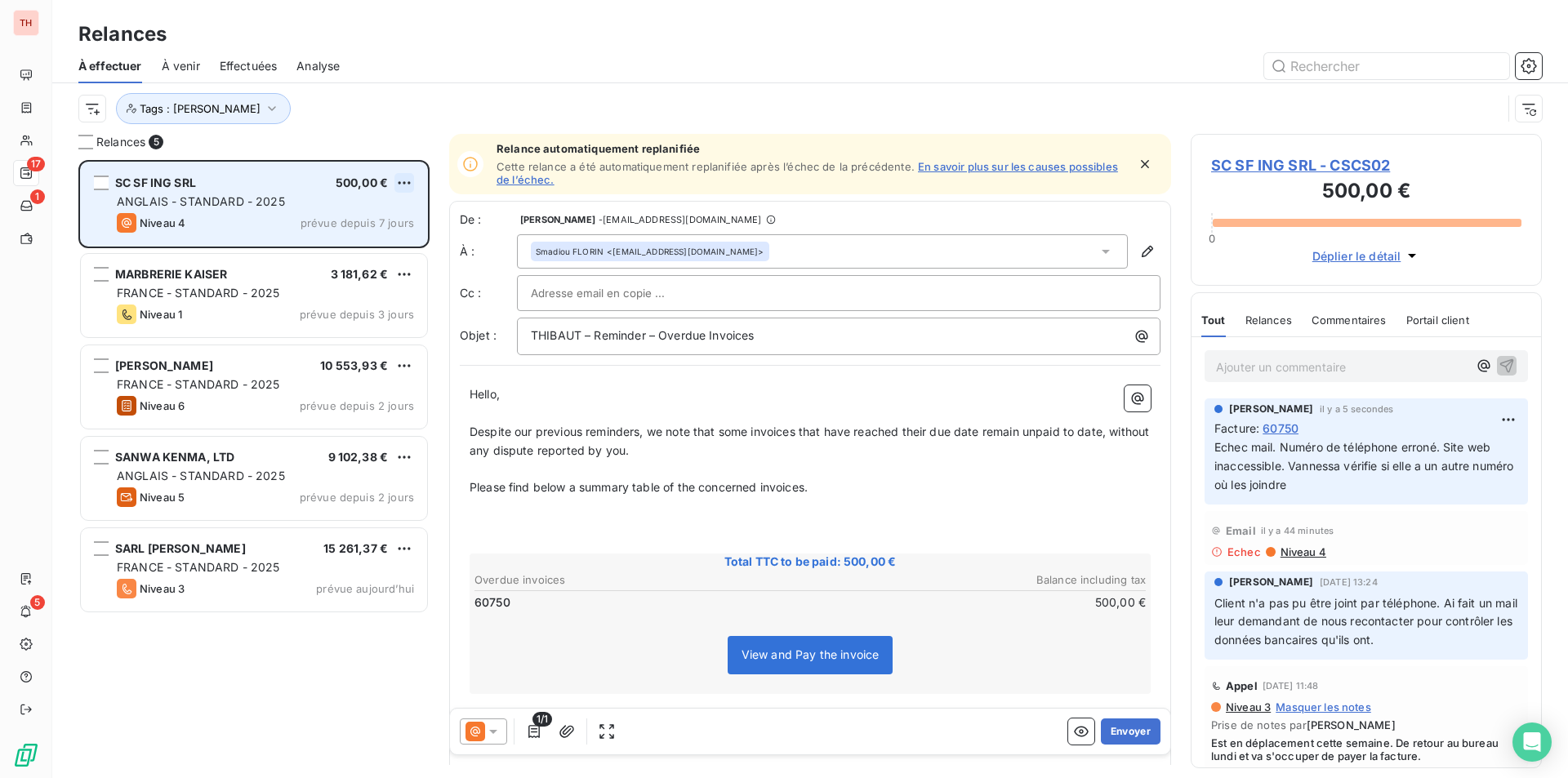
click at [405, 178] on html "TH 17 1 5 Relances À effectuer À venir Effectuées Analyse Tags : [PERSON_NAME] …" at bounding box center [784, 389] width 1568 height 778
click at [360, 209] on div "Replanifier cette action" at bounding box center [333, 216] width 146 height 26
select select "9"
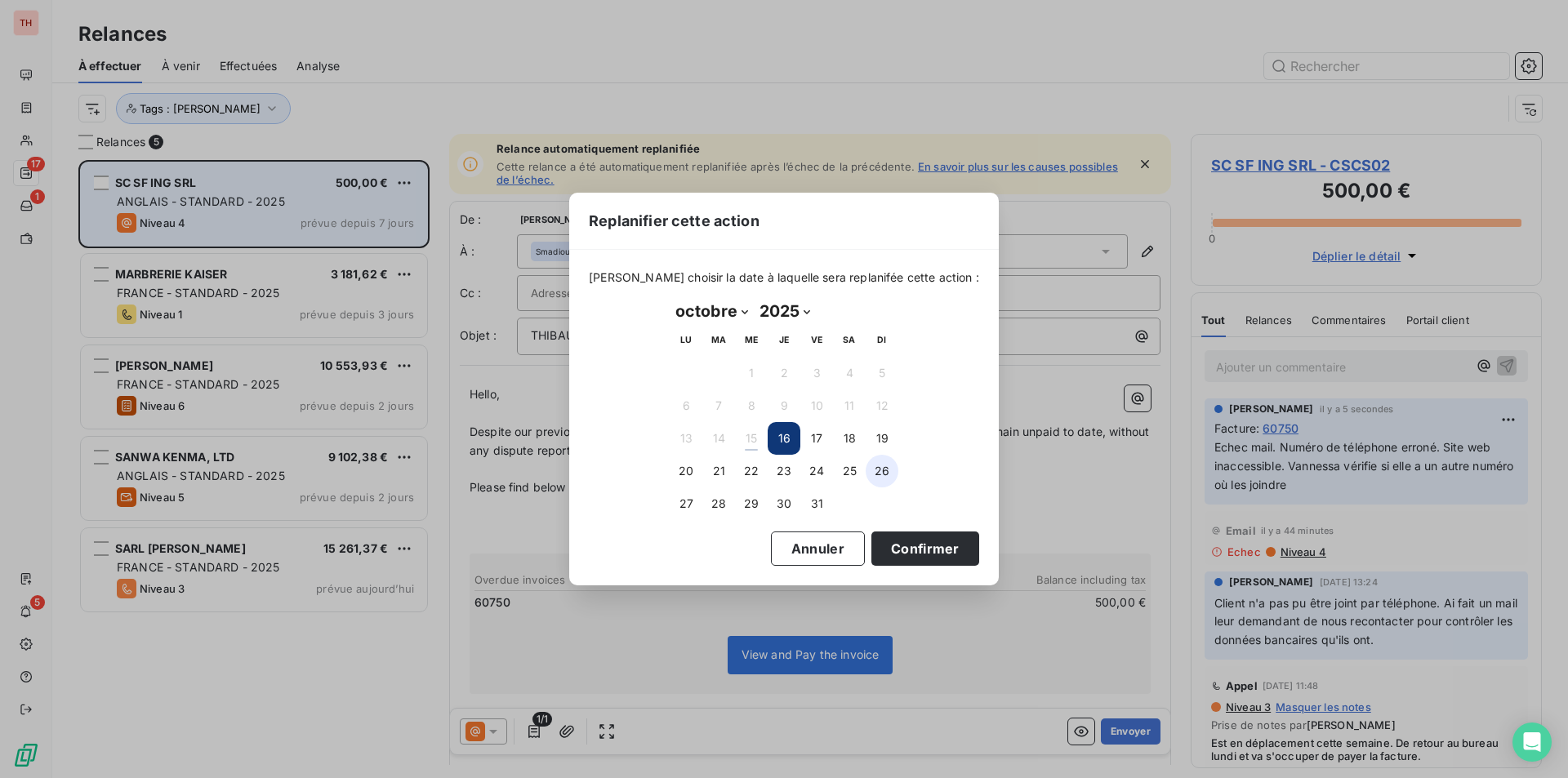
drag, startPoint x: 889, startPoint y: 545, endPoint x: 890, endPoint y: 484, distance: 61.0
click at [889, 545] on button "Confirmer" at bounding box center [925, 548] width 108 height 34
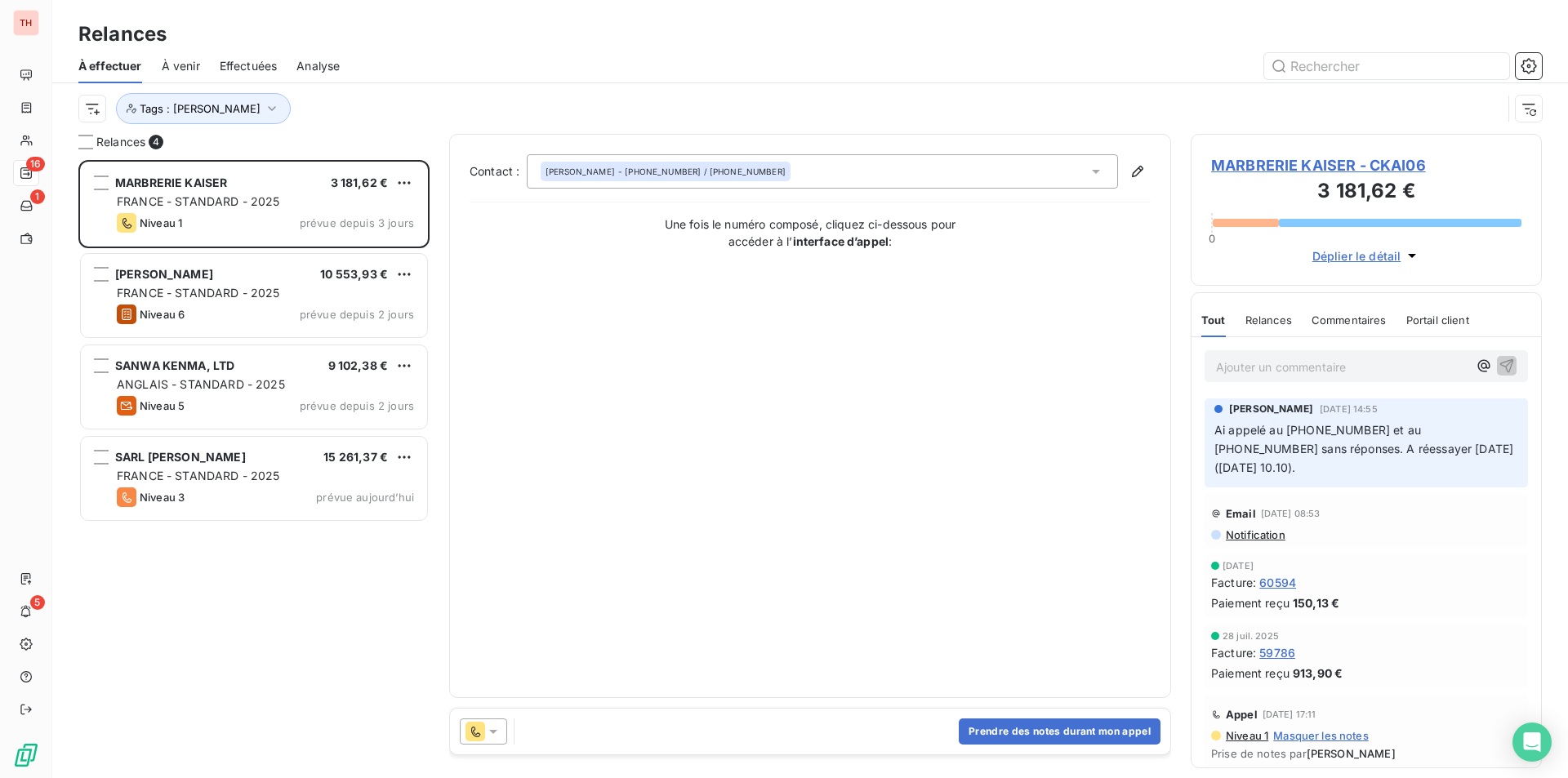
click at [1247, 158] on span "MARBRERIE KAISER - CKAI06" at bounding box center [1366, 164] width 311 height 22
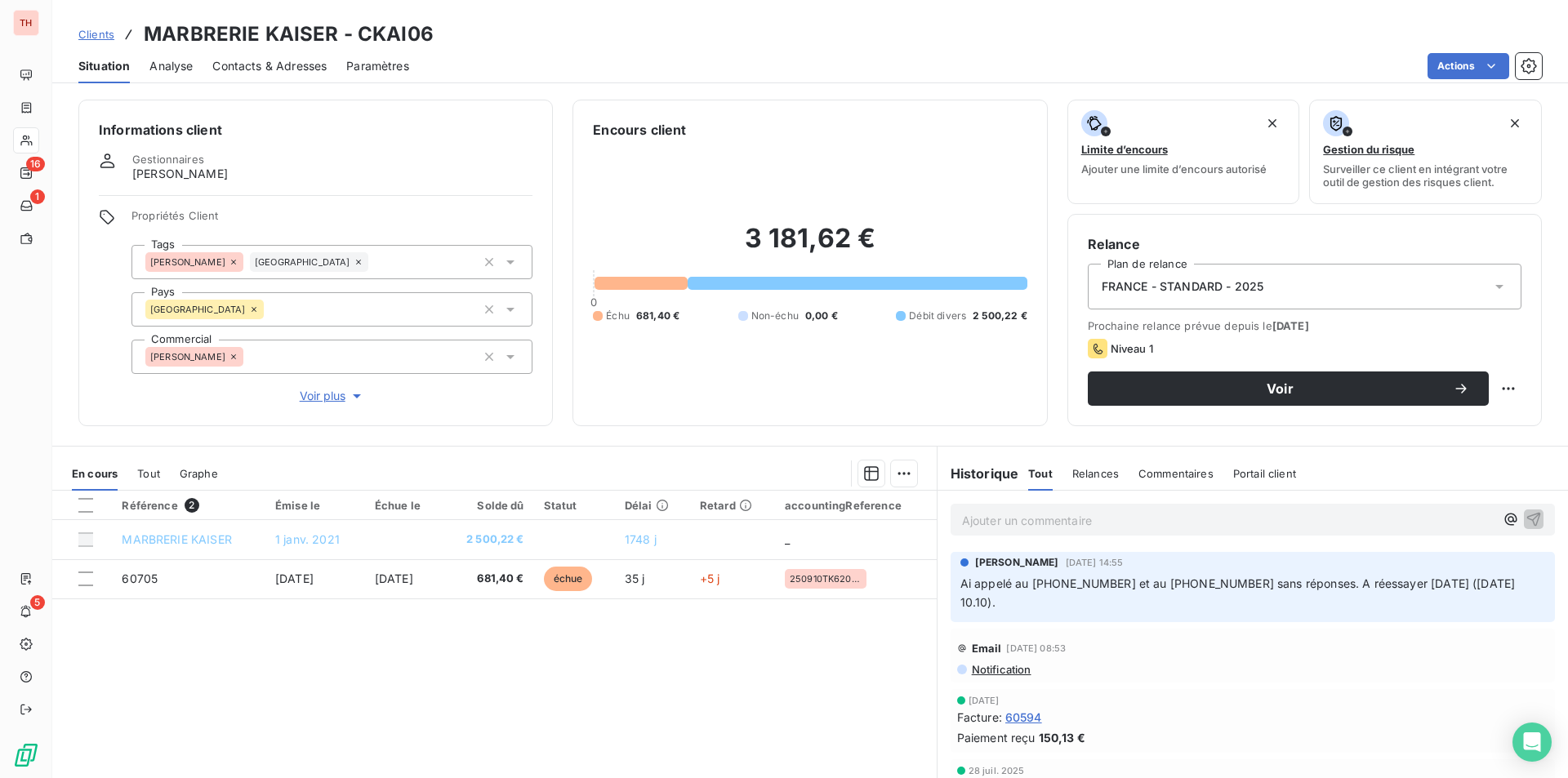
click at [257, 59] on span "Contacts & Adresses" at bounding box center [269, 66] width 114 height 17
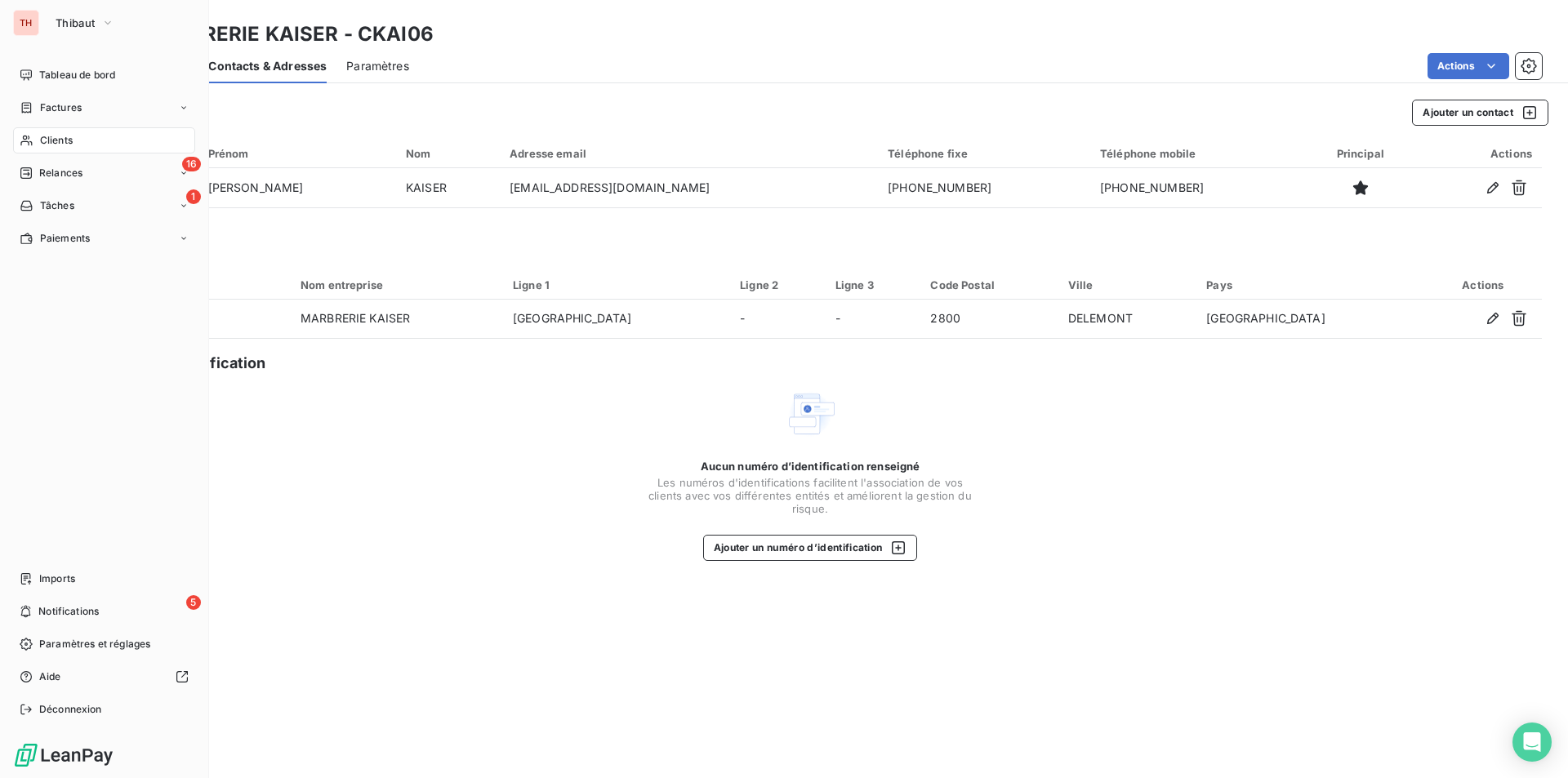
click at [63, 139] on span "Clients" at bounding box center [57, 140] width 33 height 15
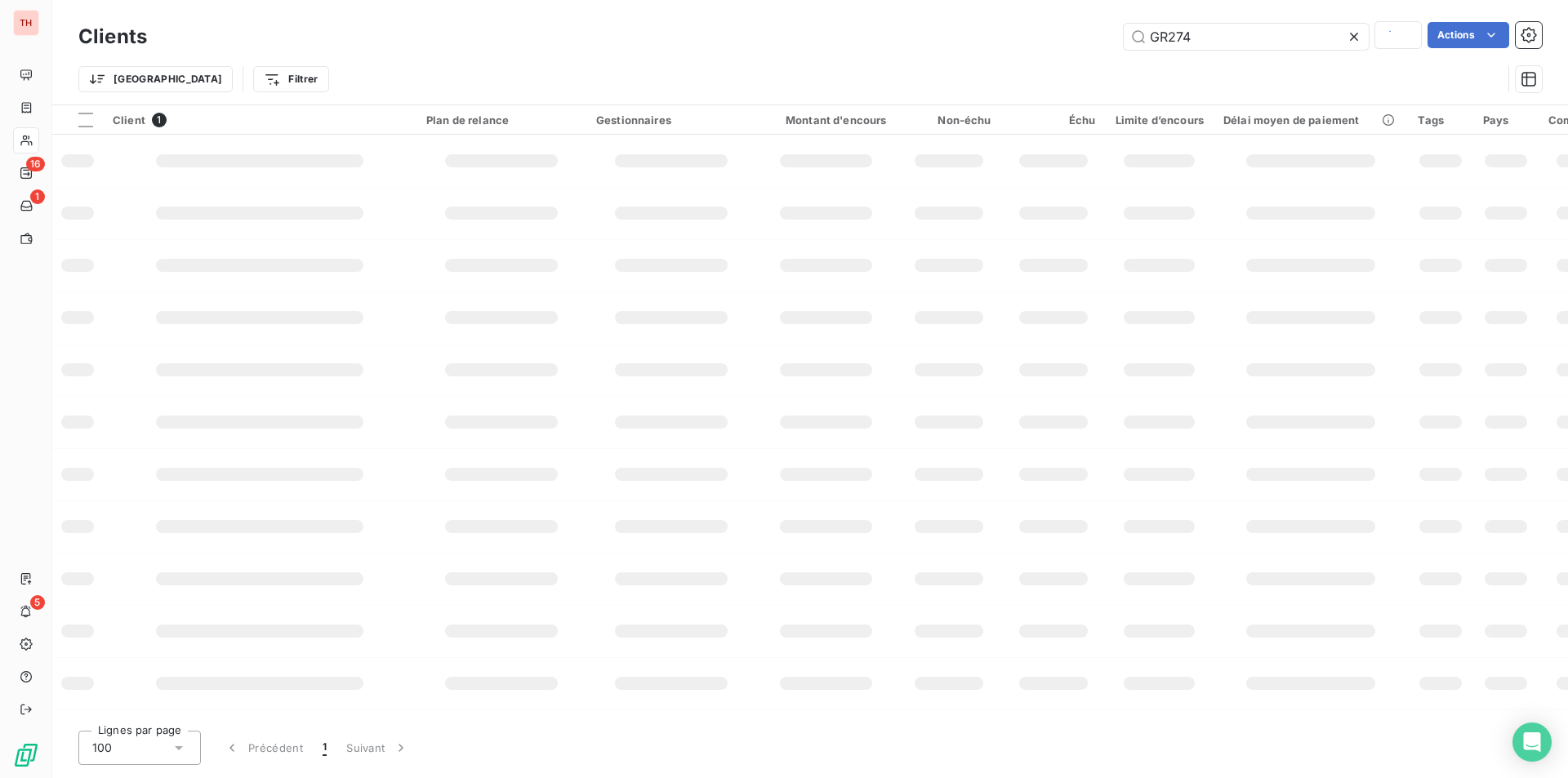
type input "lalique"
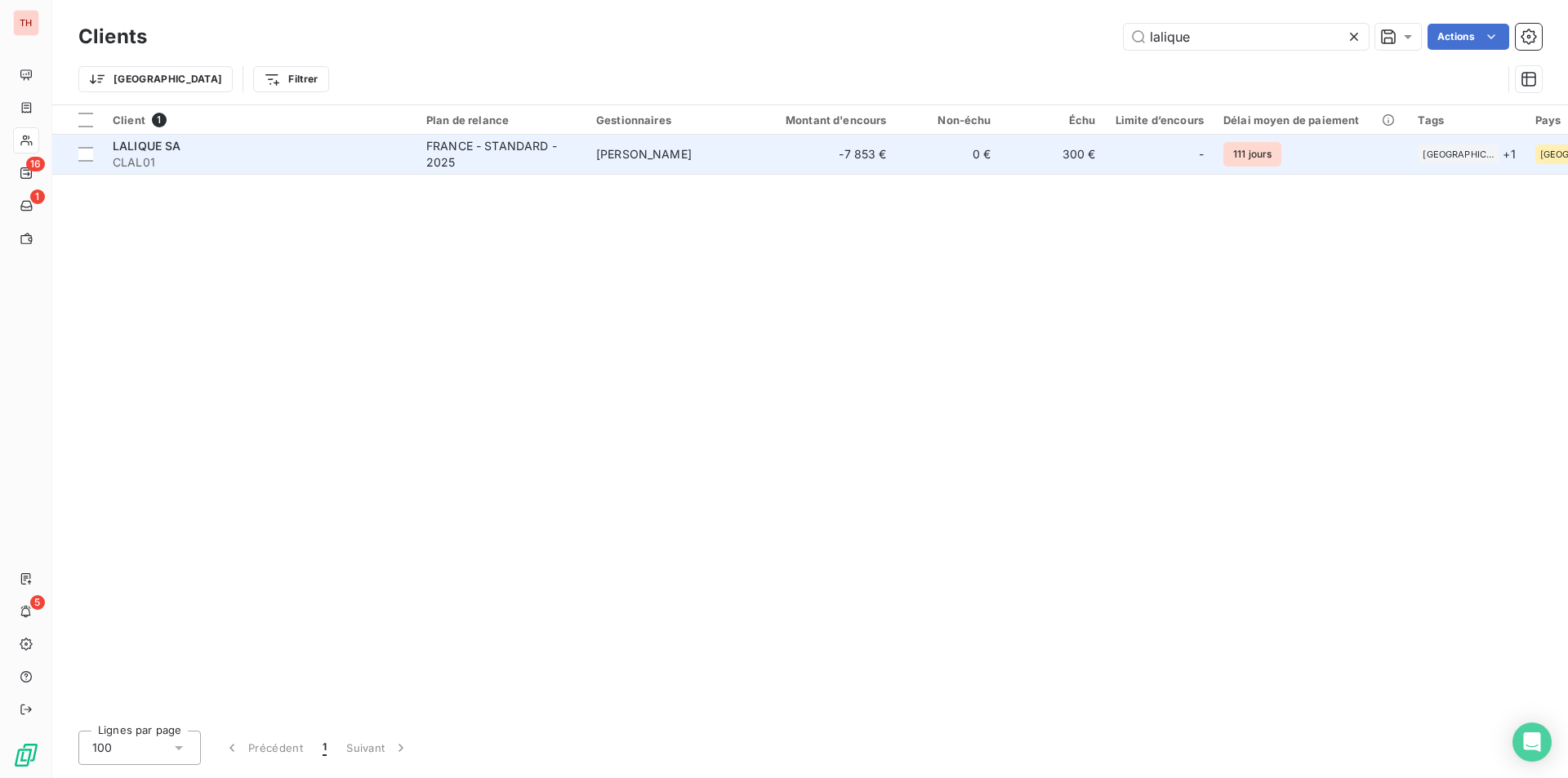
click at [316, 147] on div "LALIQUE SA" at bounding box center [259, 146] width 294 height 17
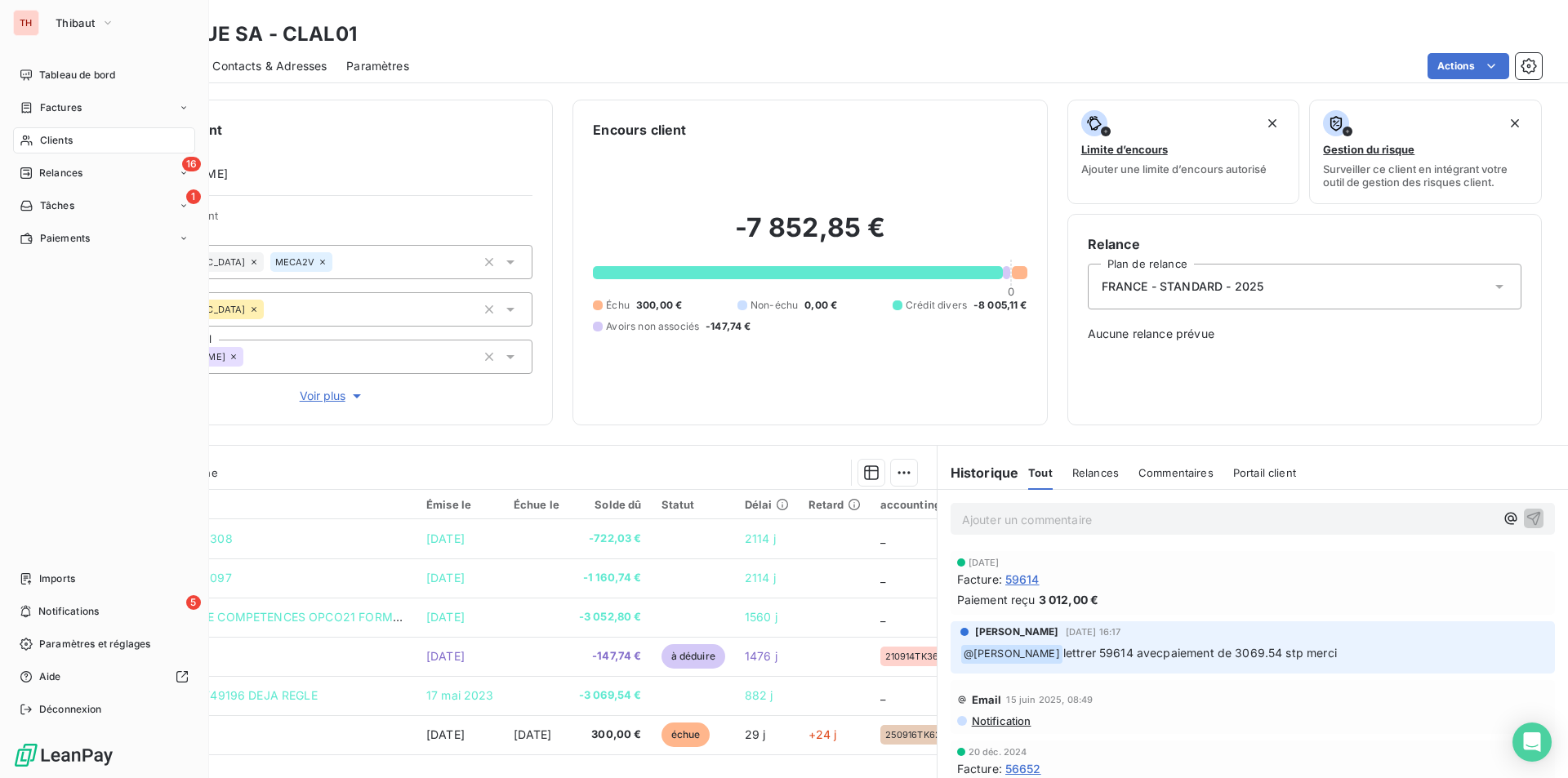
click at [50, 166] on span "Relances" at bounding box center [61, 172] width 44 height 15
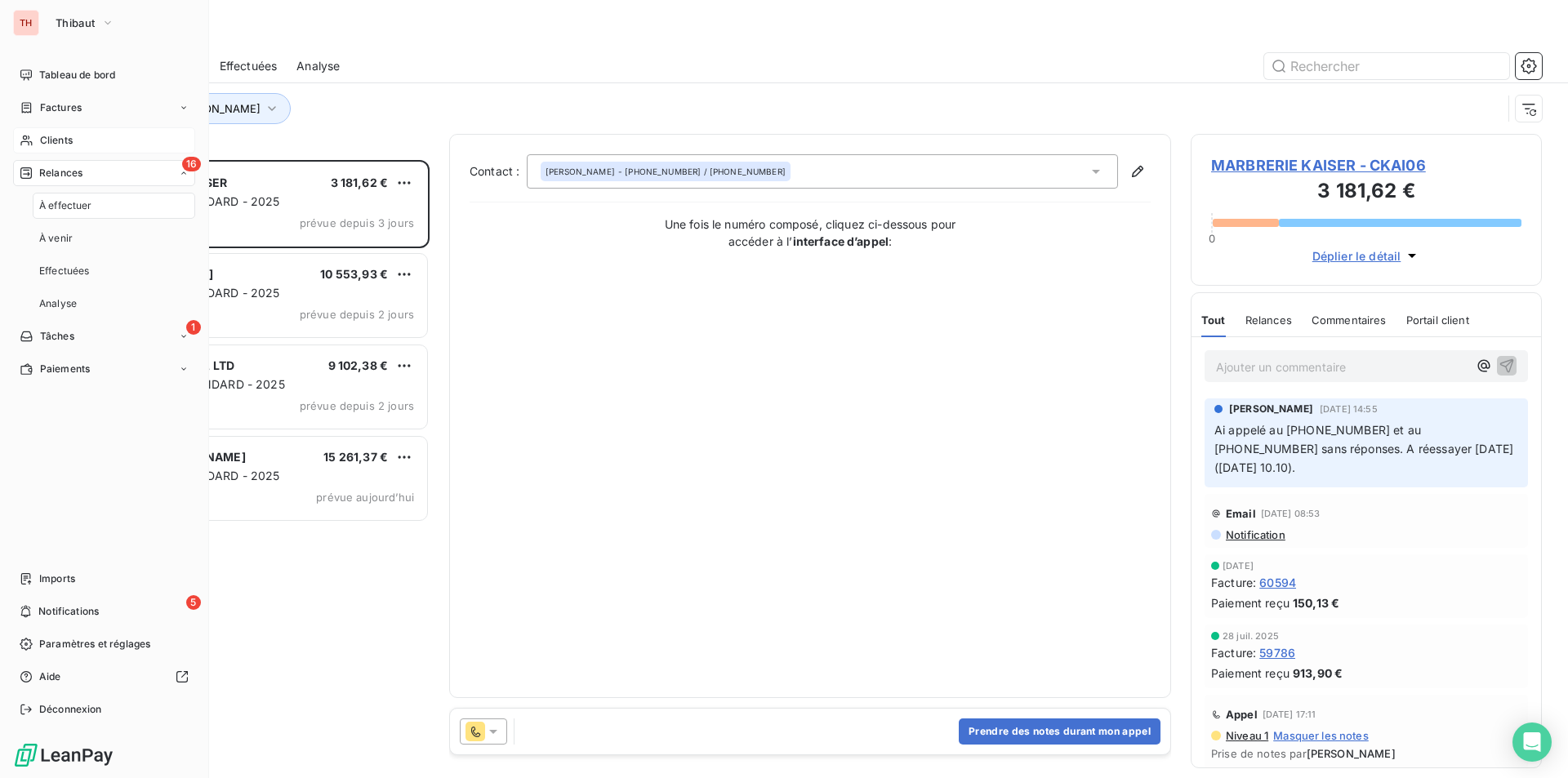
scroll to position [606, 339]
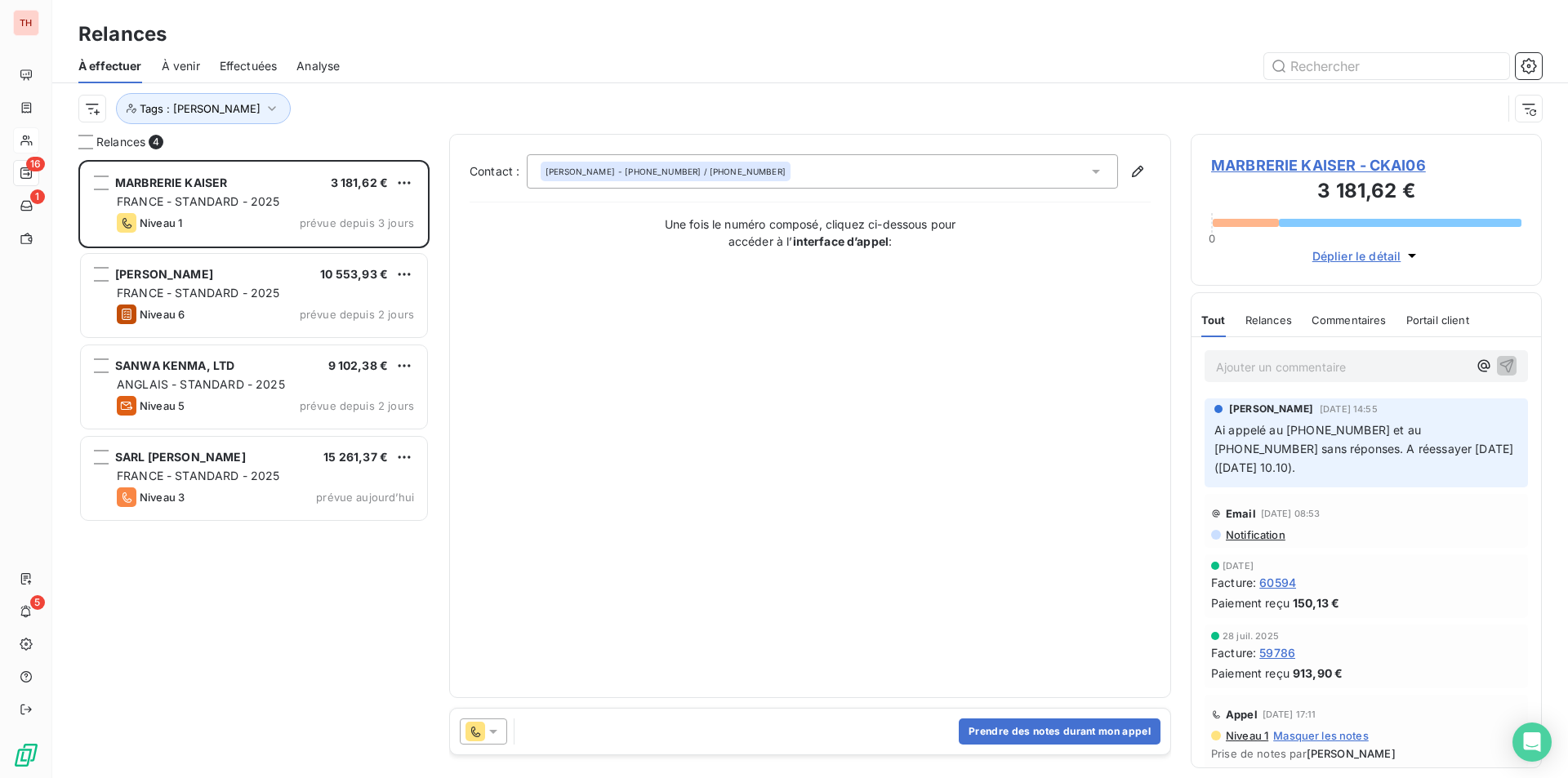
click at [1272, 160] on span "MARBRERIE KAISER - CKAI06" at bounding box center [1366, 164] width 311 height 22
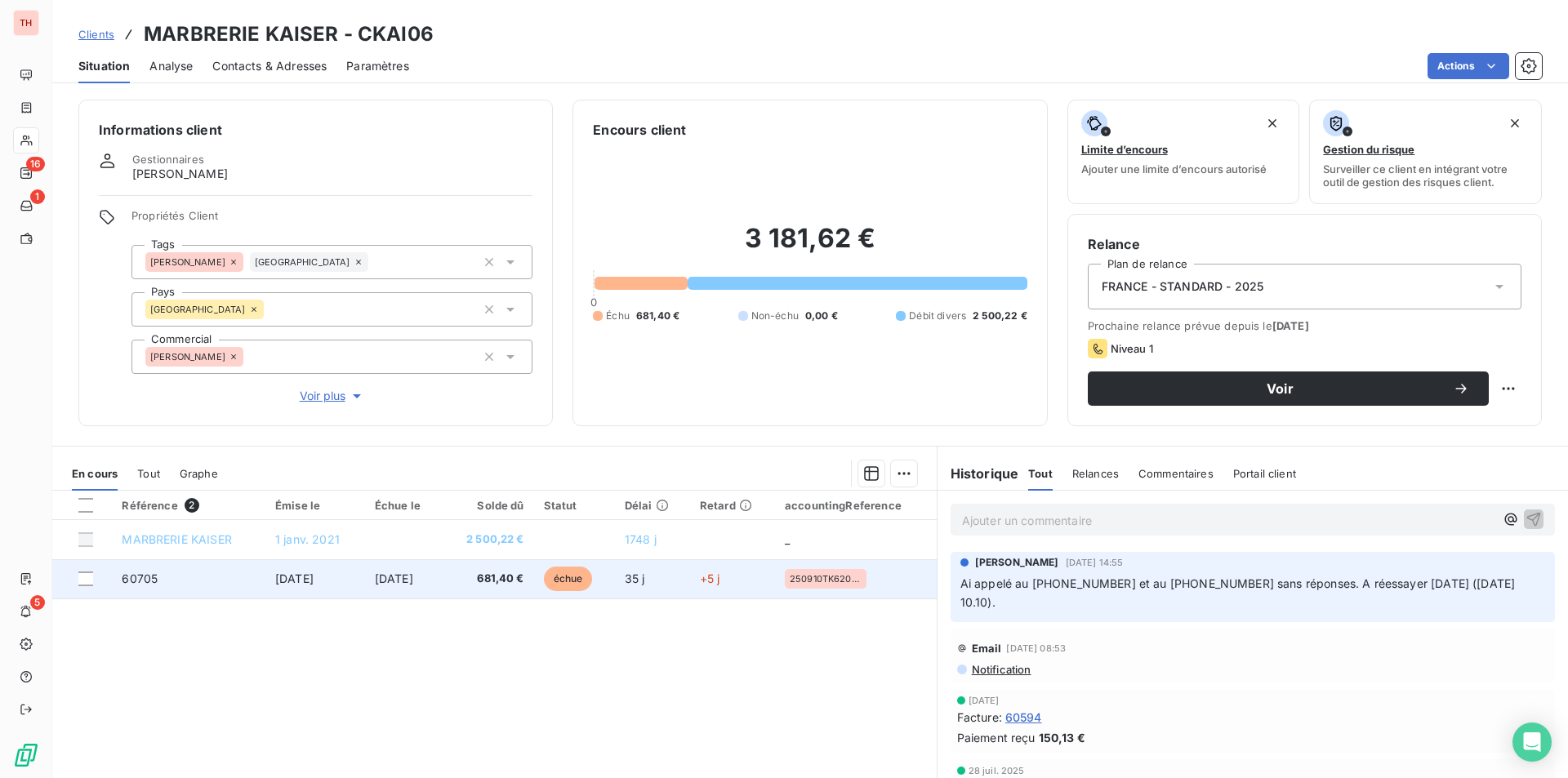
click at [443, 578] on td "[DATE]" at bounding box center [403, 579] width 77 height 39
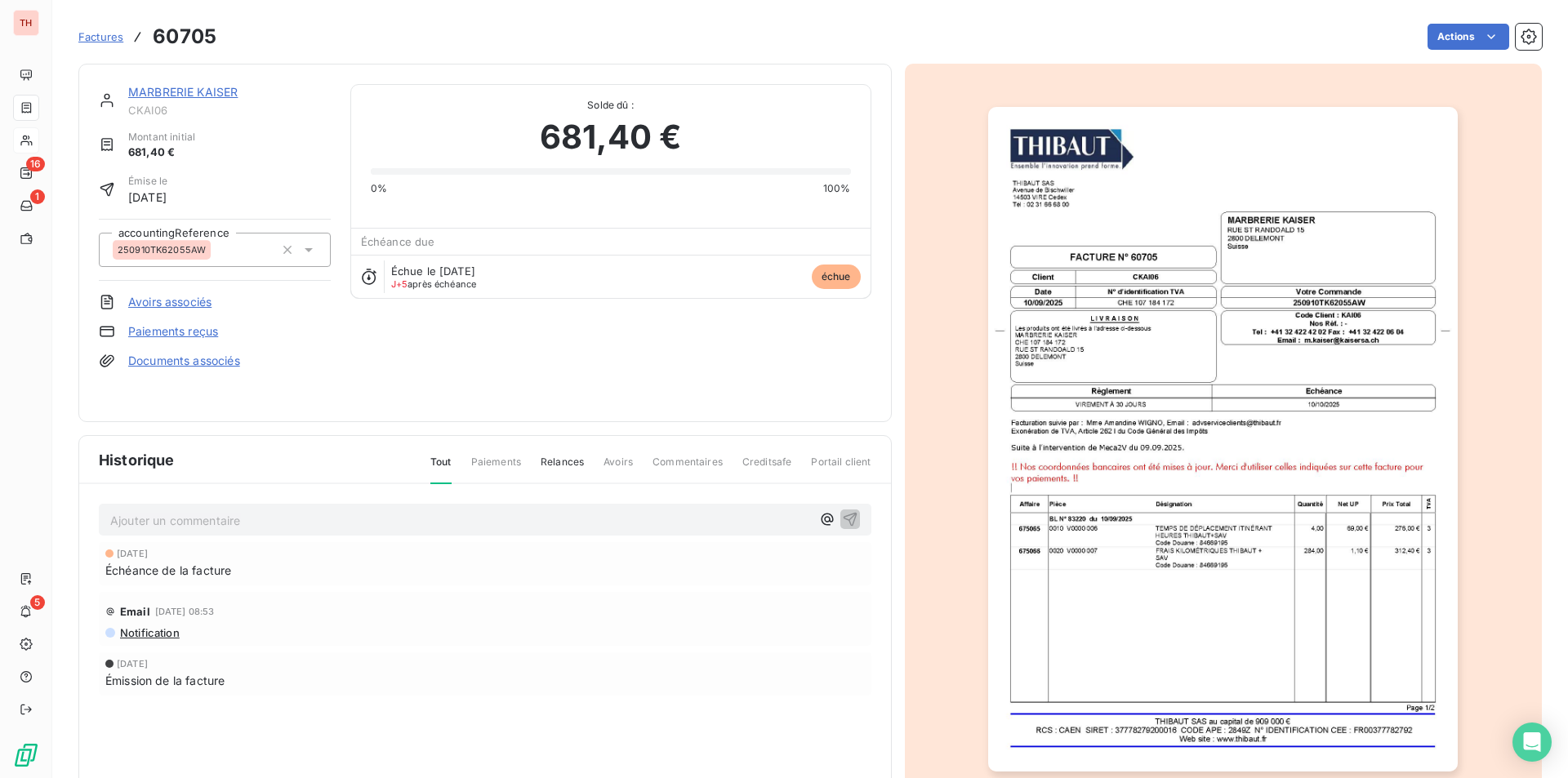
click at [150, 86] on link "MARBRERIE KAISER" at bounding box center [183, 92] width 110 height 14
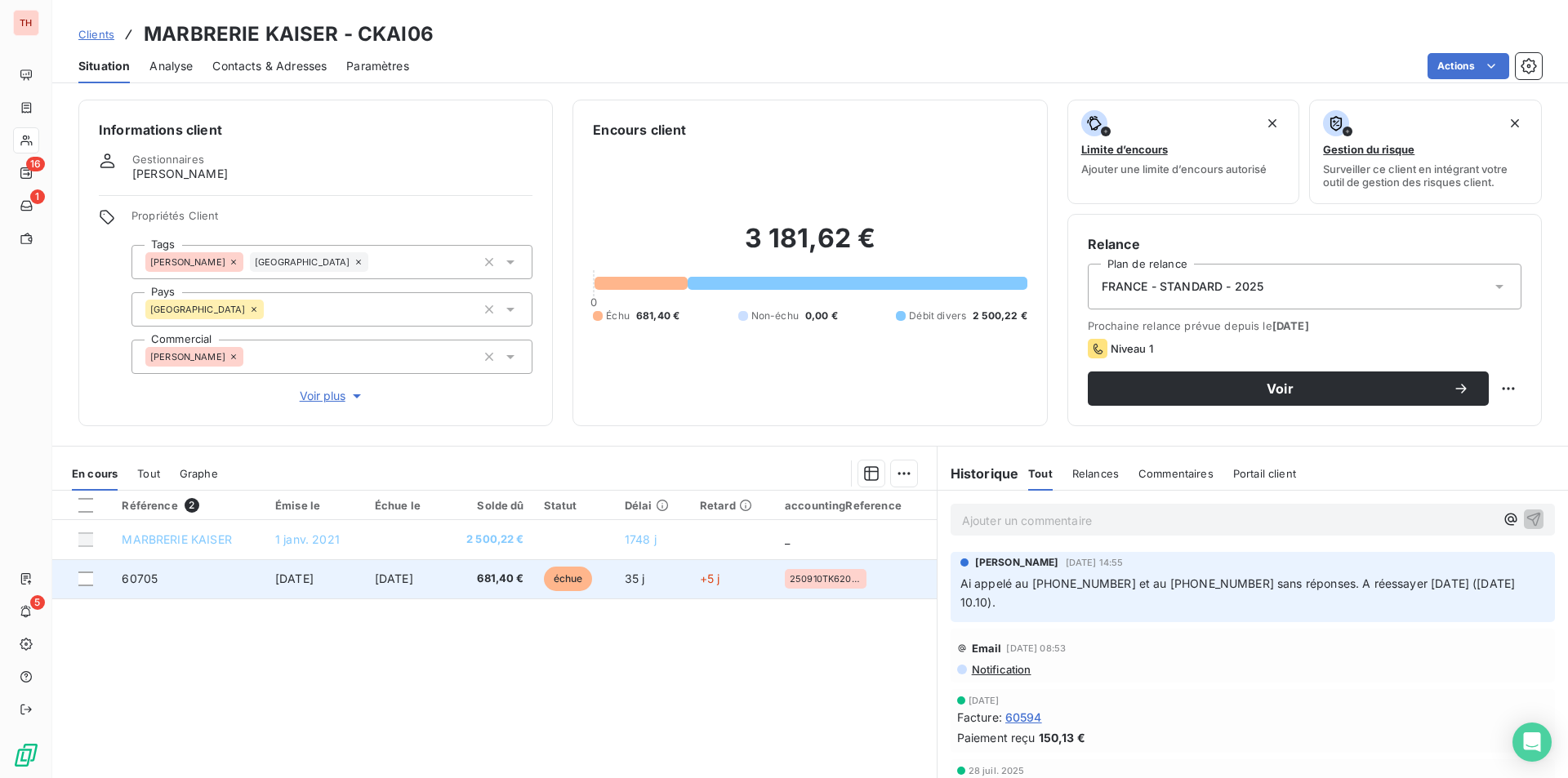
click at [385, 578] on span "[DATE]" at bounding box center [394, 579] width 38 height 14
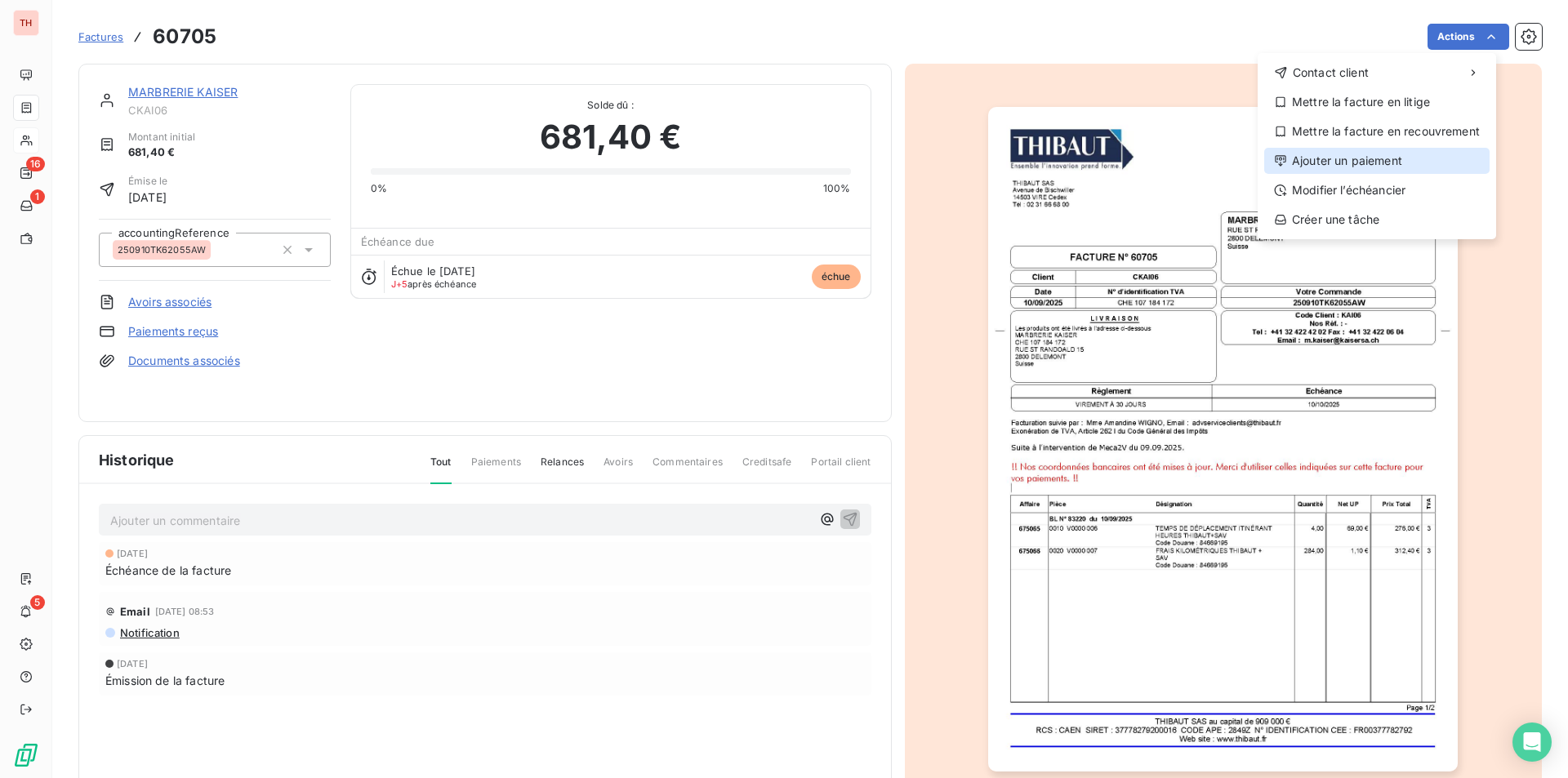
click at [1359, 156] on div "Ajouter un paiement" at bounding box center [1376, 161] width 225 height 26
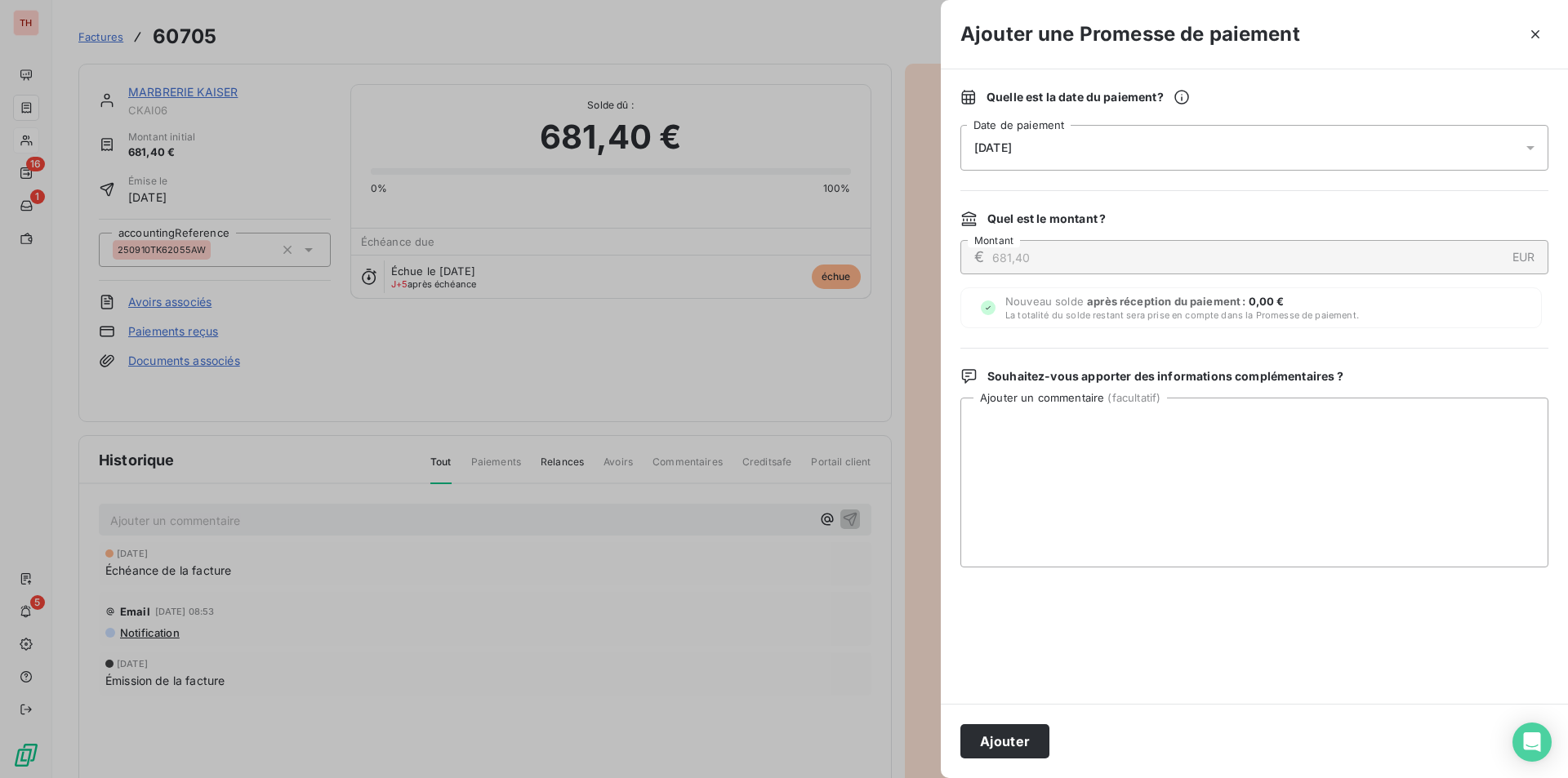
drag, startPoint x: 986, startPoint y: 147, endPoint x: 1053, endPoint y: 147, distance: 67.0
click at [986, 147] on span "[DATE]" at bounding box center [993, 147] width 37 height 13
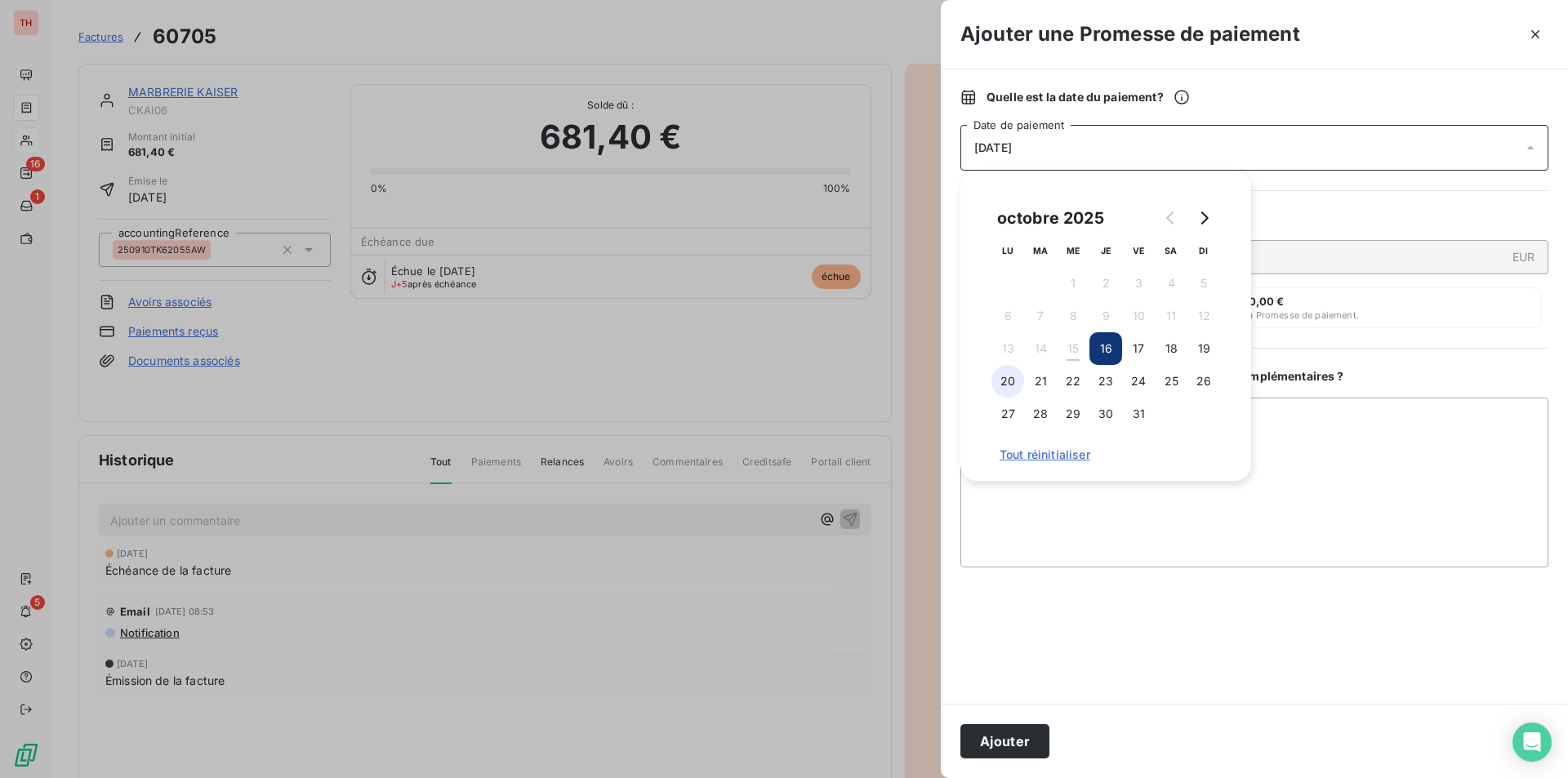
drag, startPoint x: 1005, startPoint y: 377, endPoint x: 1017, endPoint y: 371, distance: 13.4
click at [1005, 377] on button "20" at bounding box center [1008, 381] width 33 height 33
click at [1265, 508] on textarea "Ajouter un commentaire ( facultatif )" at bounding box center [1255, 482] width 589 height 170
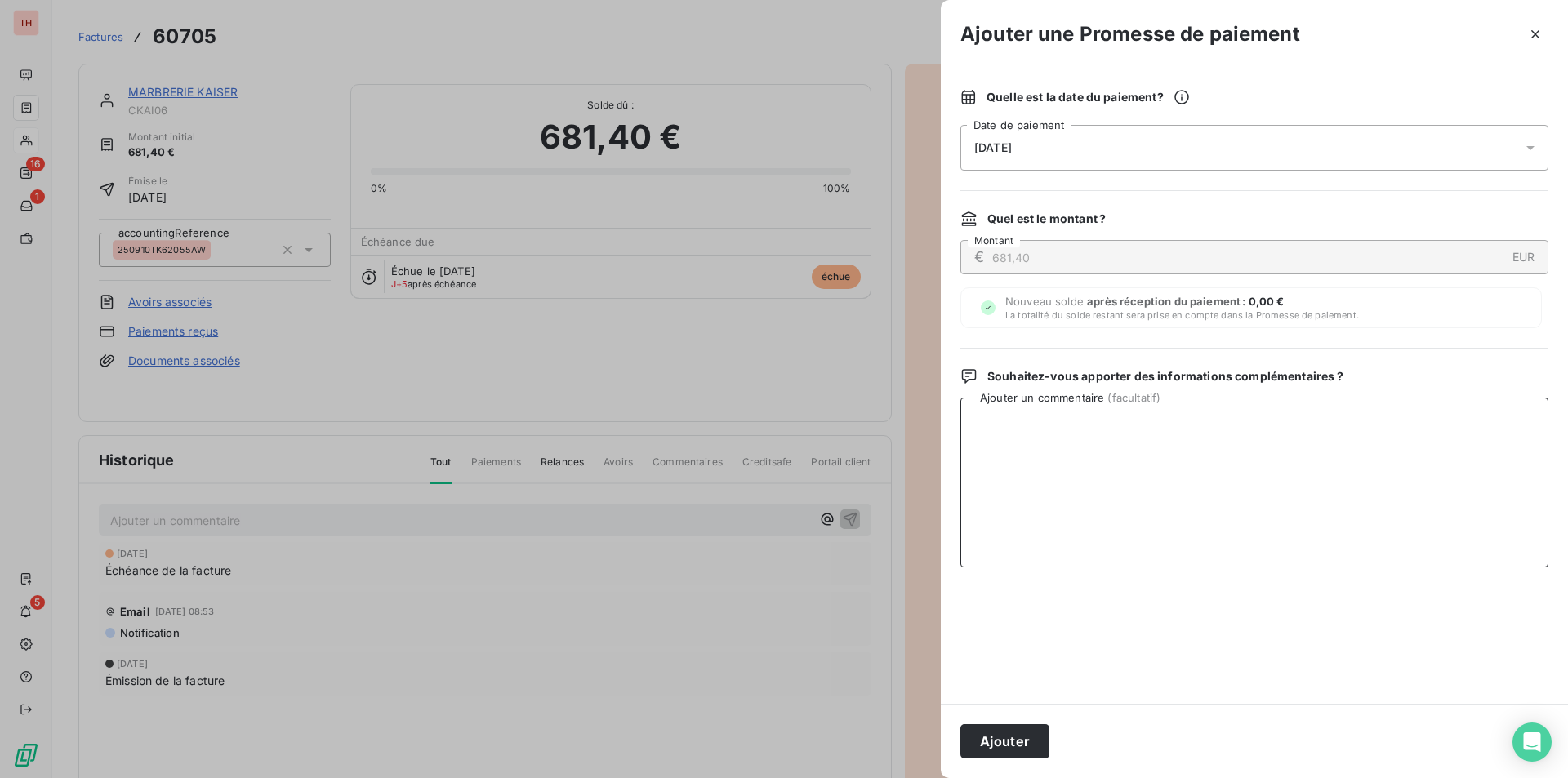
click at [1046, 426] on textarea "Ajouter un commentaire ( facultatif )" at bounding box center [1255, 482] width 589 height 170
type textarea "s"
type textarea "SCT avec [PERSON_NAME] [PERSON_NAME], renvoyer la facture, il l'a règlera fin d…"
drag, startPoint x: 1016, startPoint y: 731, endPoint x: 1354, endPoint y: 651, distance: 347.3
click at [1016, 731] on button "Ajouter" at bounding box center [1005, 741] width 89 height 34
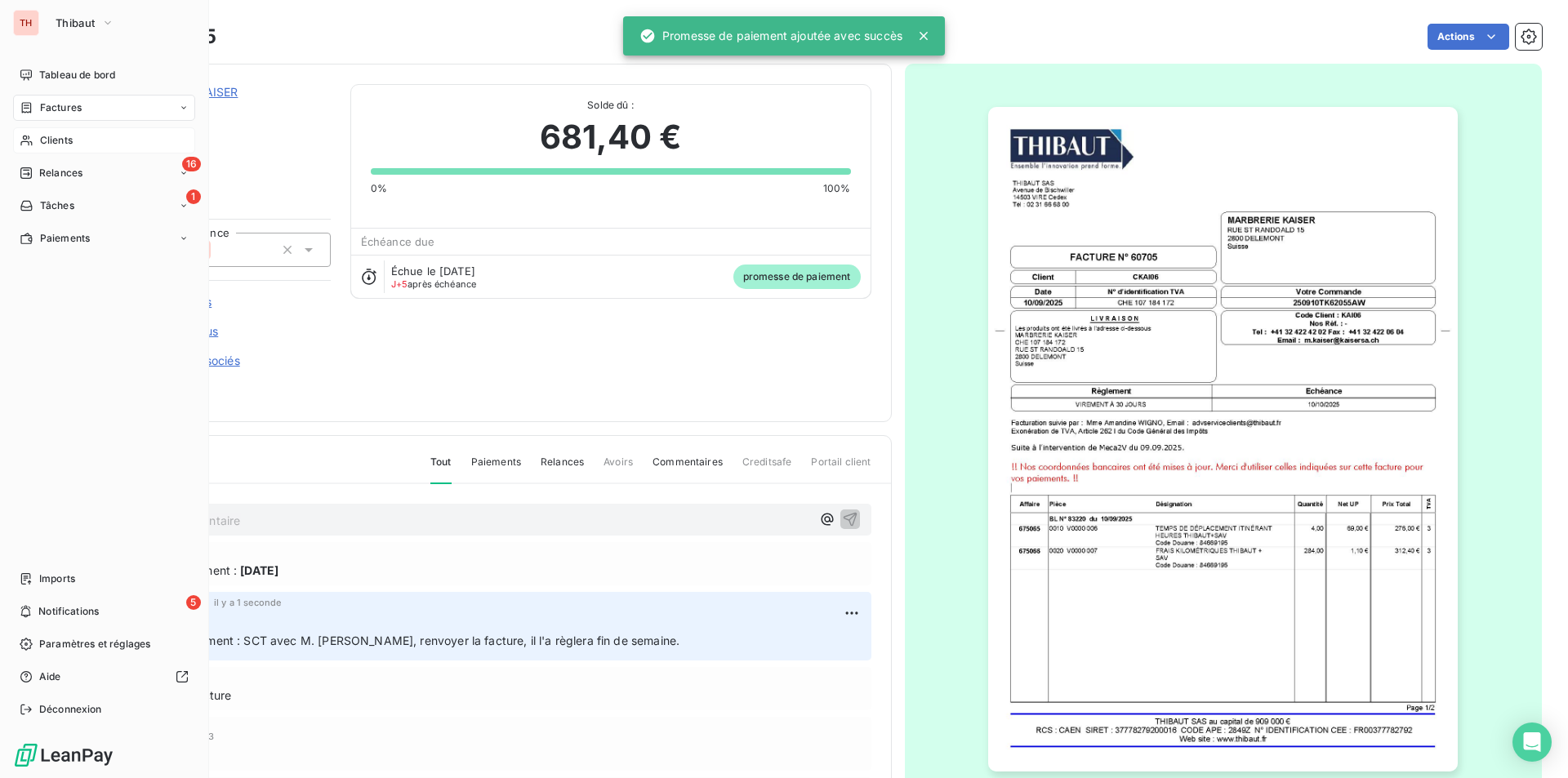
click at [58, 165] on span "Relances" at bounding box center [61, 172] width 44 height 15
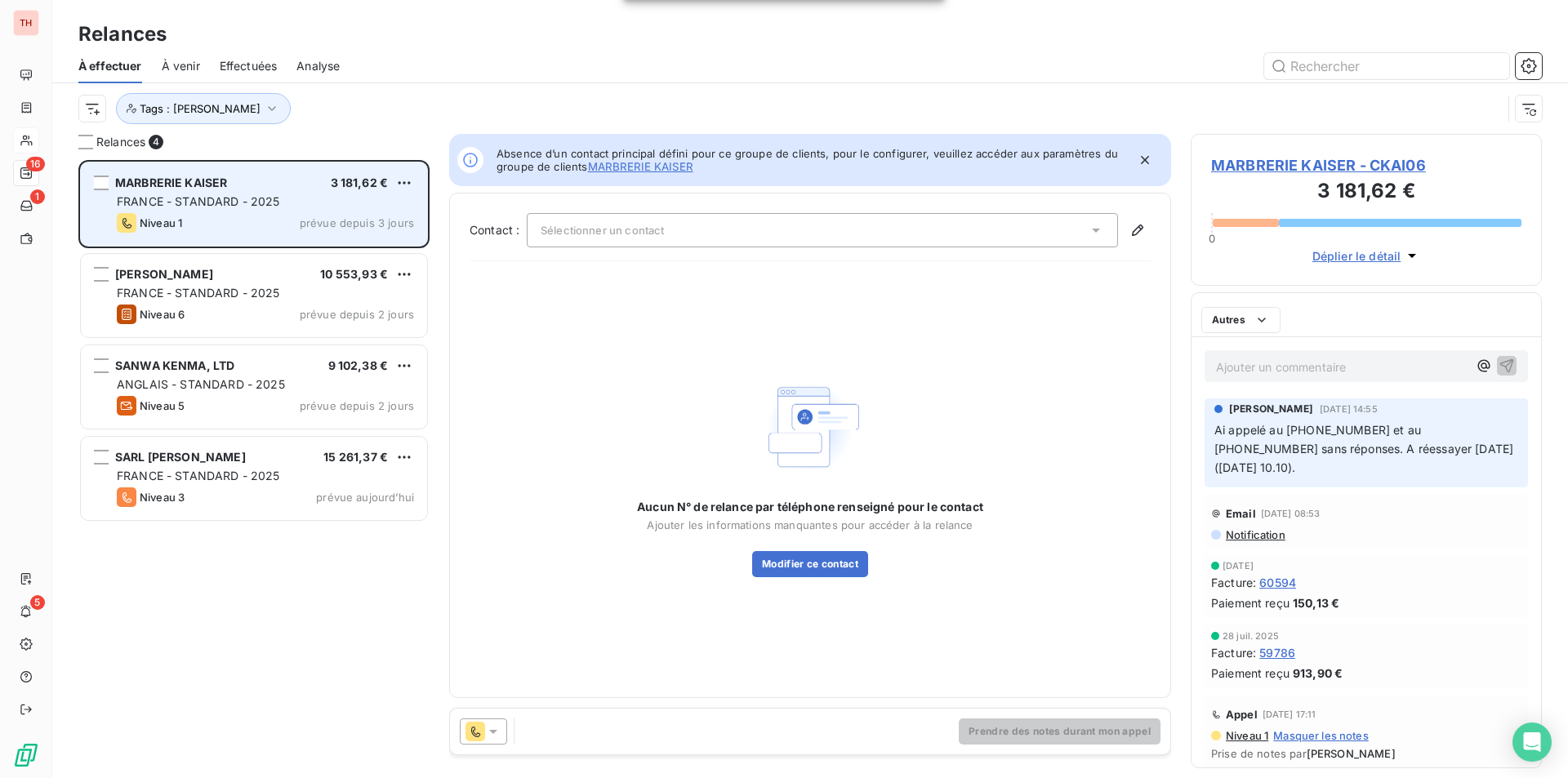
scroll to position [606, 339]
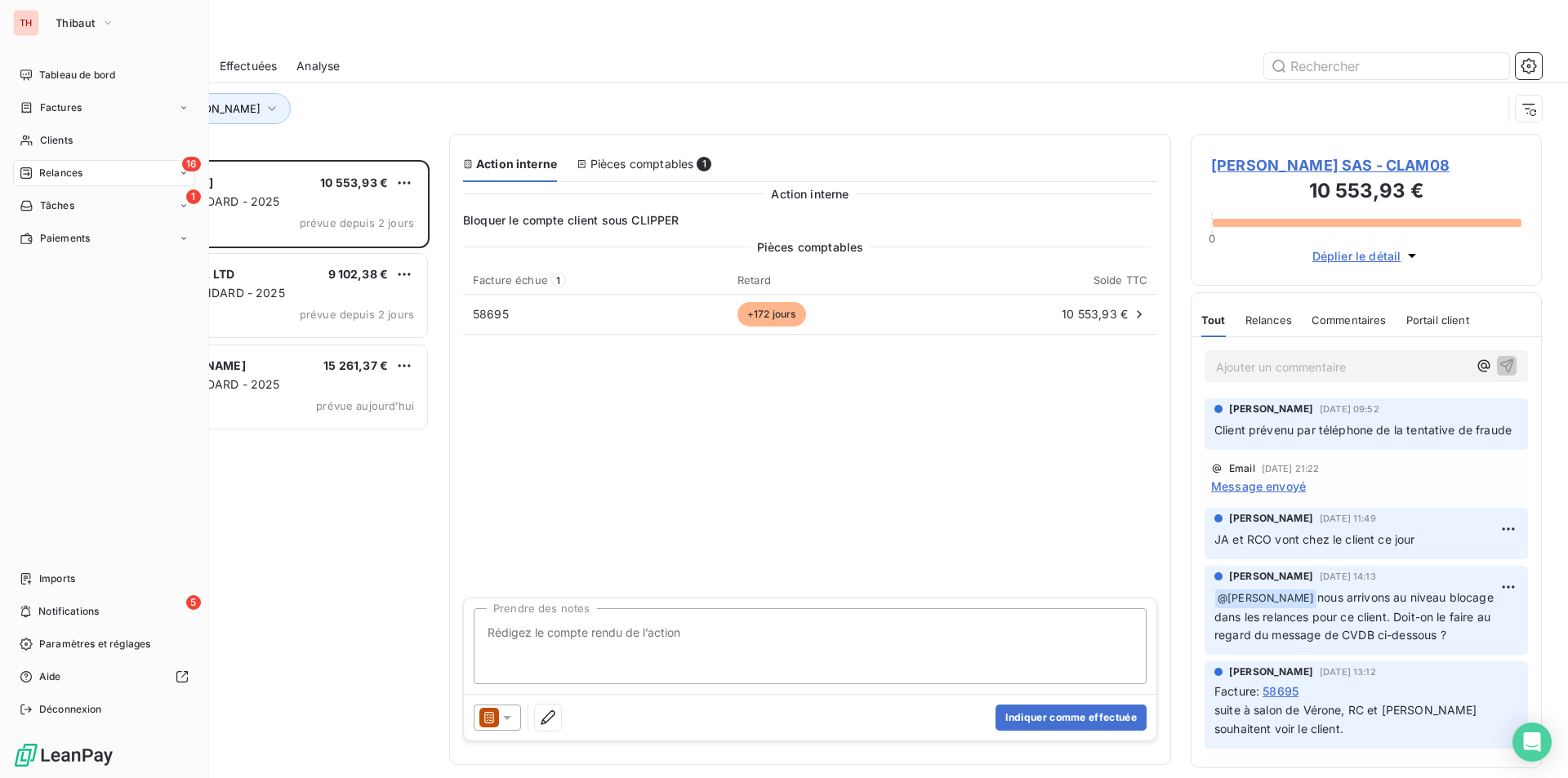
drag, startPoint x: 49, startPoint y: 133, endPoint x: 741, endPoint y: 151, distance: 692.2
click at [49, 133] on span "Clients" at bounding box center [57, 140] width 33 height 15
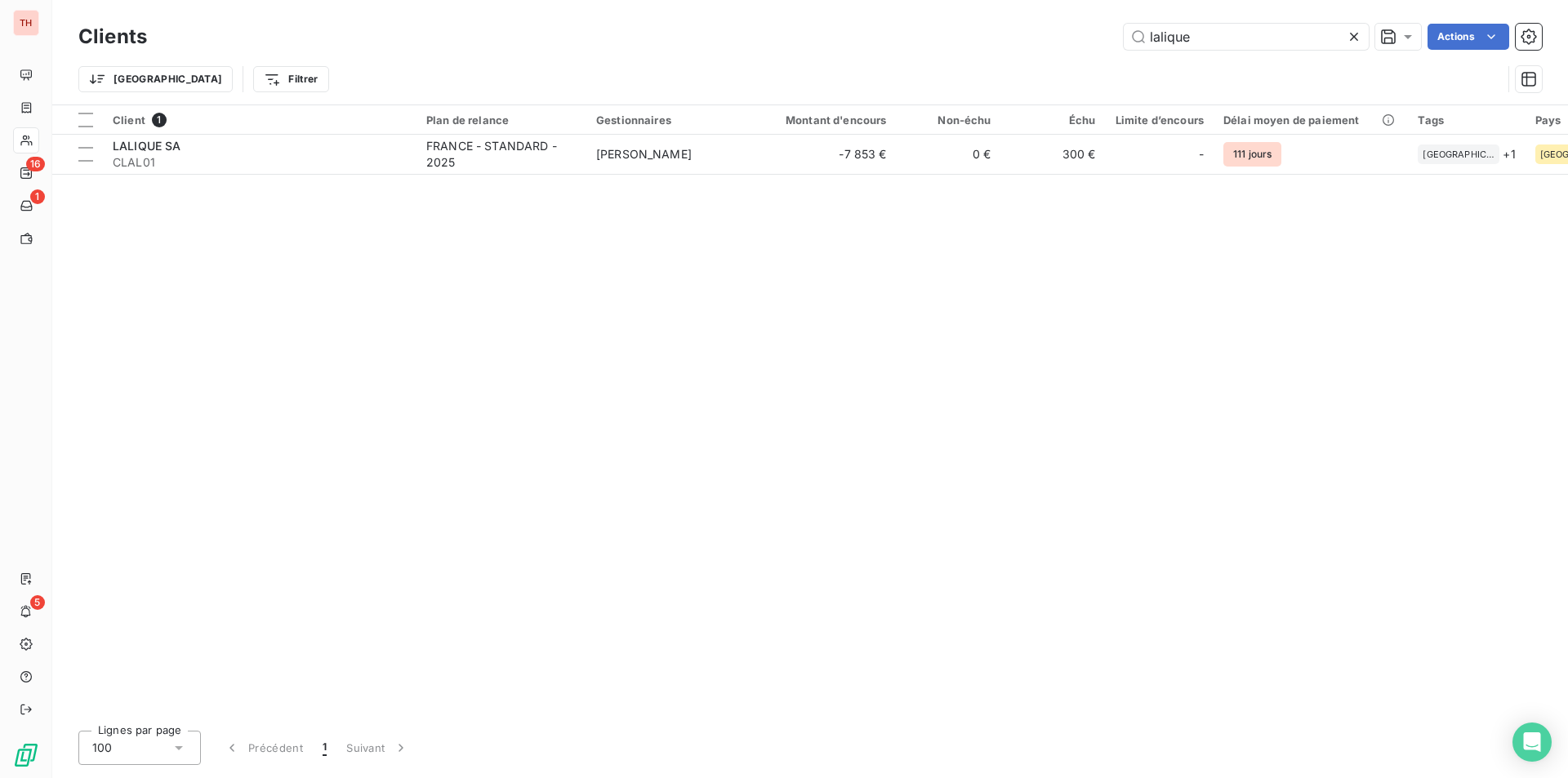
drag, startPoint x: 1222, startPoint y: 35, endPoint x: 1041, endPoint y: 37, distance: 181.0
click at [1041, 37] on div "lalique Actions" at bounding box center [854, 37] width 1376 height 26
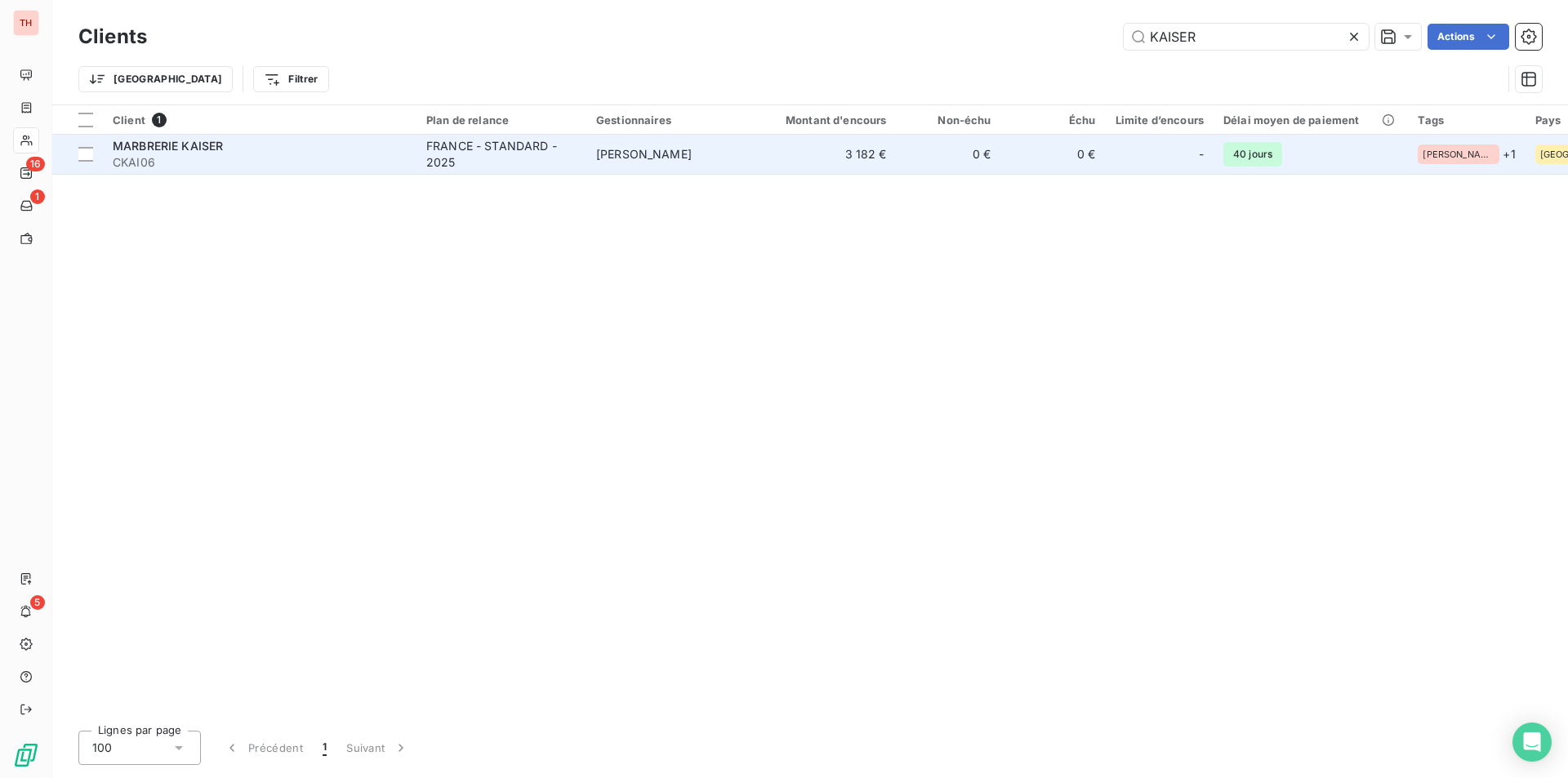
type input "KAISER"
click at [219, 146] on span "MARBRERIE KAISER" at bounding box center [167, 145] width 111 height 14
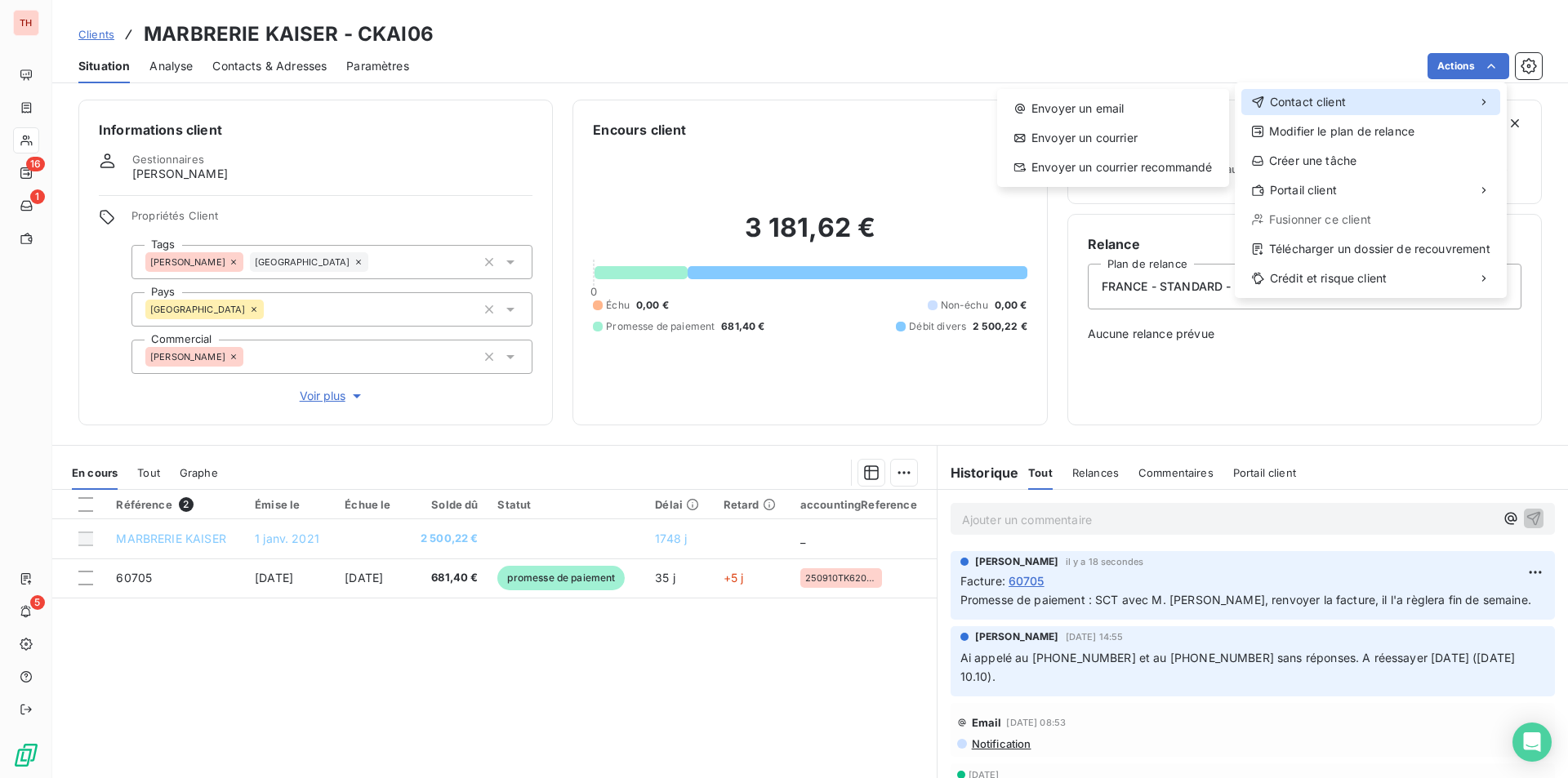
click at [1296, 98] on span "Contact client" at bounding box center [1308, 102] width 76 height 17
click at [1049, 104] on div "Envoyer un email" at bounding box center [1113, 109] width 219 height 26
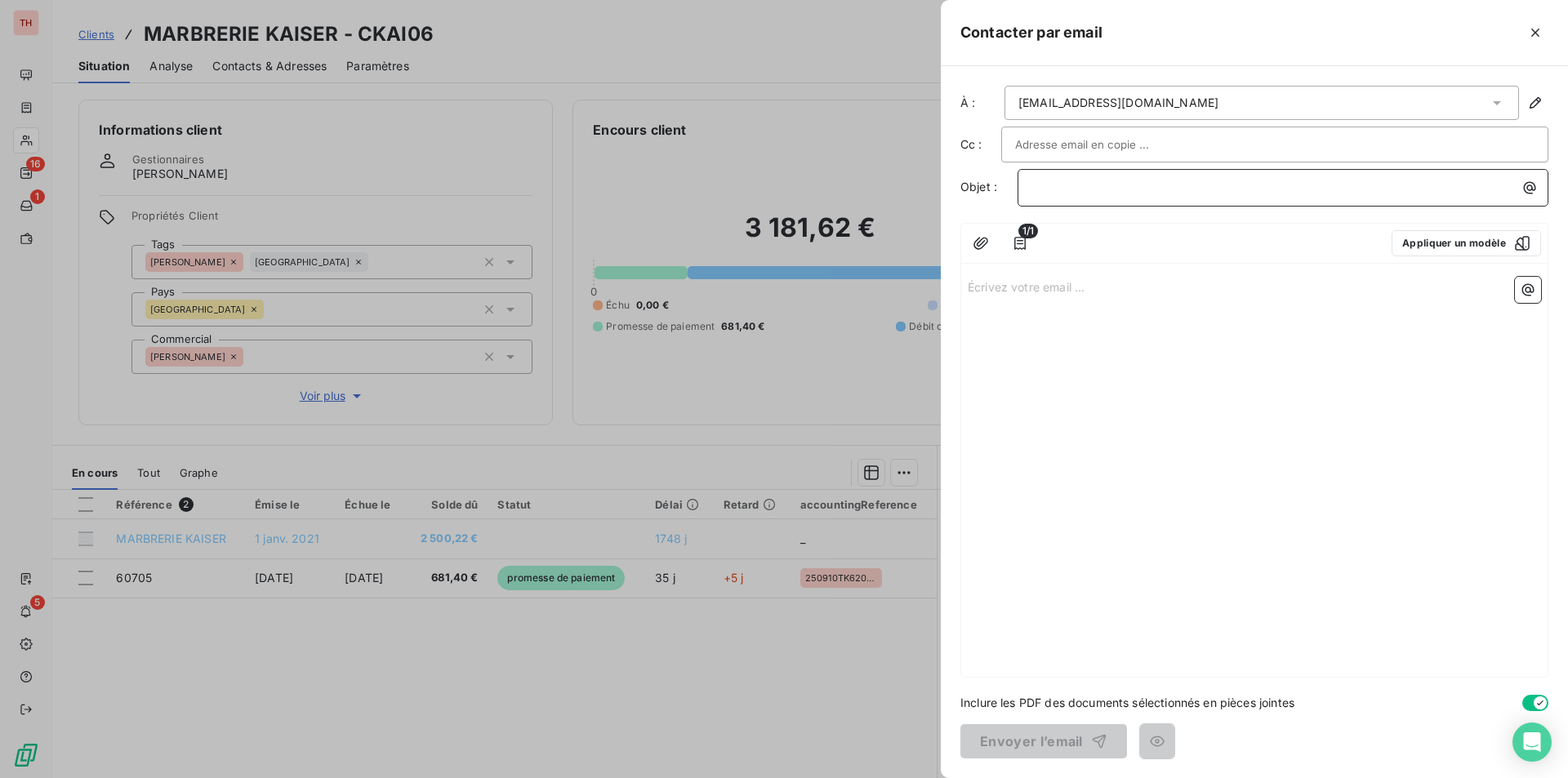
click at [1051, 190] on p "﻿" at bounding box center [1287, 188] width 511 height 19
click at [990, 285] on p "Écrivez votre email ... ﻿" at bounding box center [1255, 286] width 574 height 19
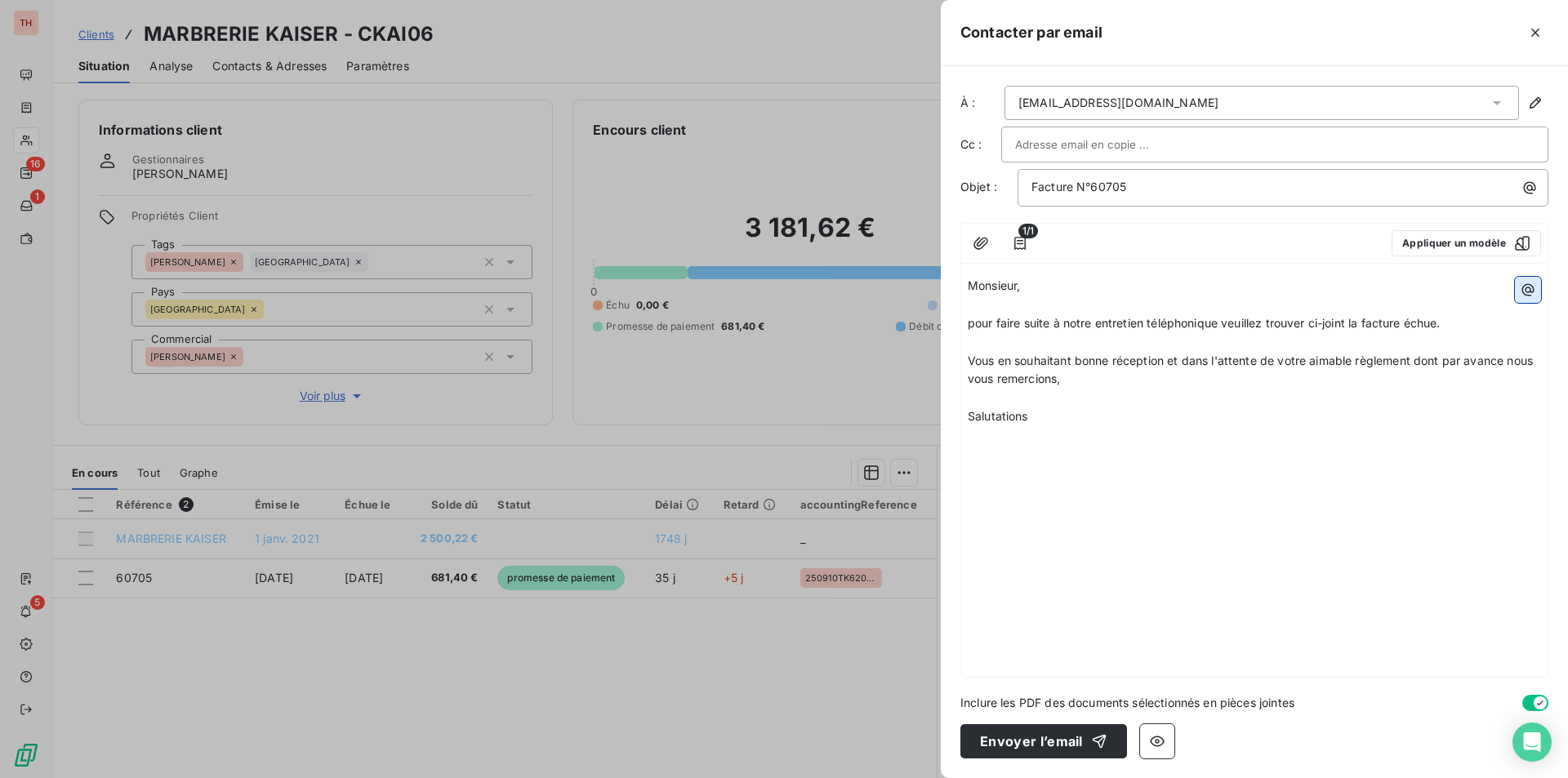
click at [1525, 288] on icon "button" at bounding box center [1528, 290] width 17 height 17
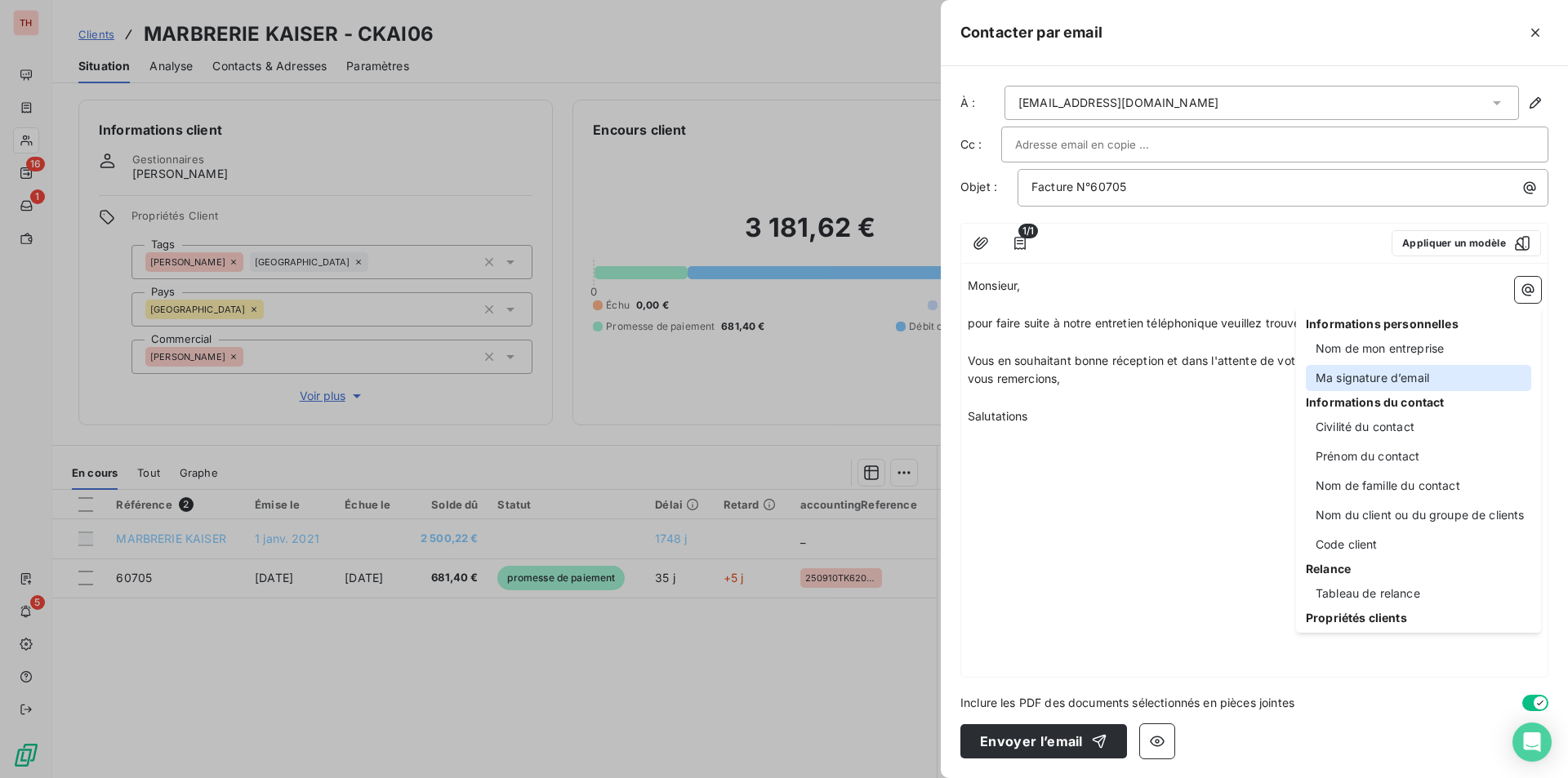
click at [1383, 374] on div "Ma signature d’email" at bounding box center [1418, 378] width 225 height 26
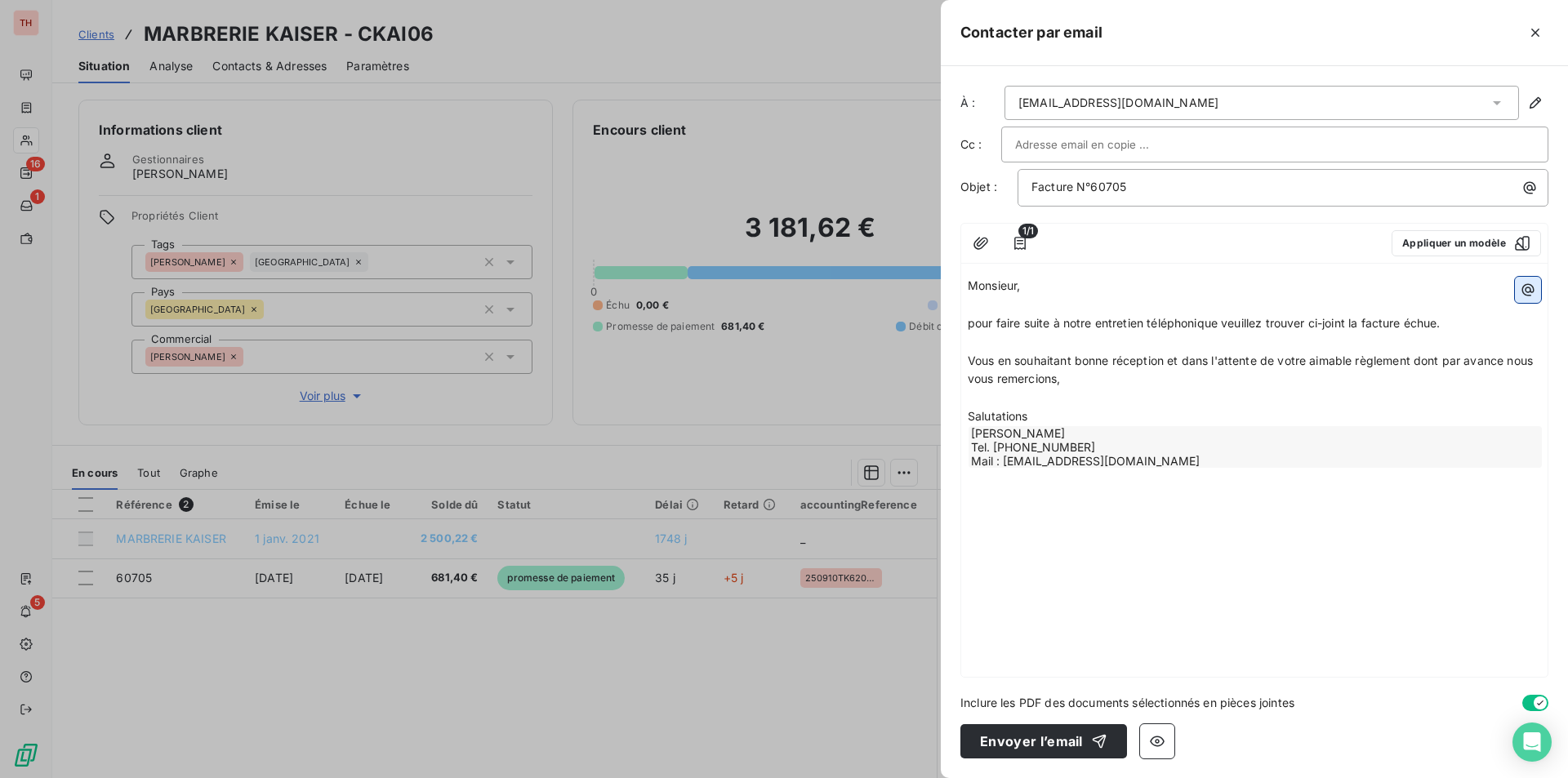
click at [1532, 287] on icon "button" at bounding box center [1528, 290] width 17 height 17
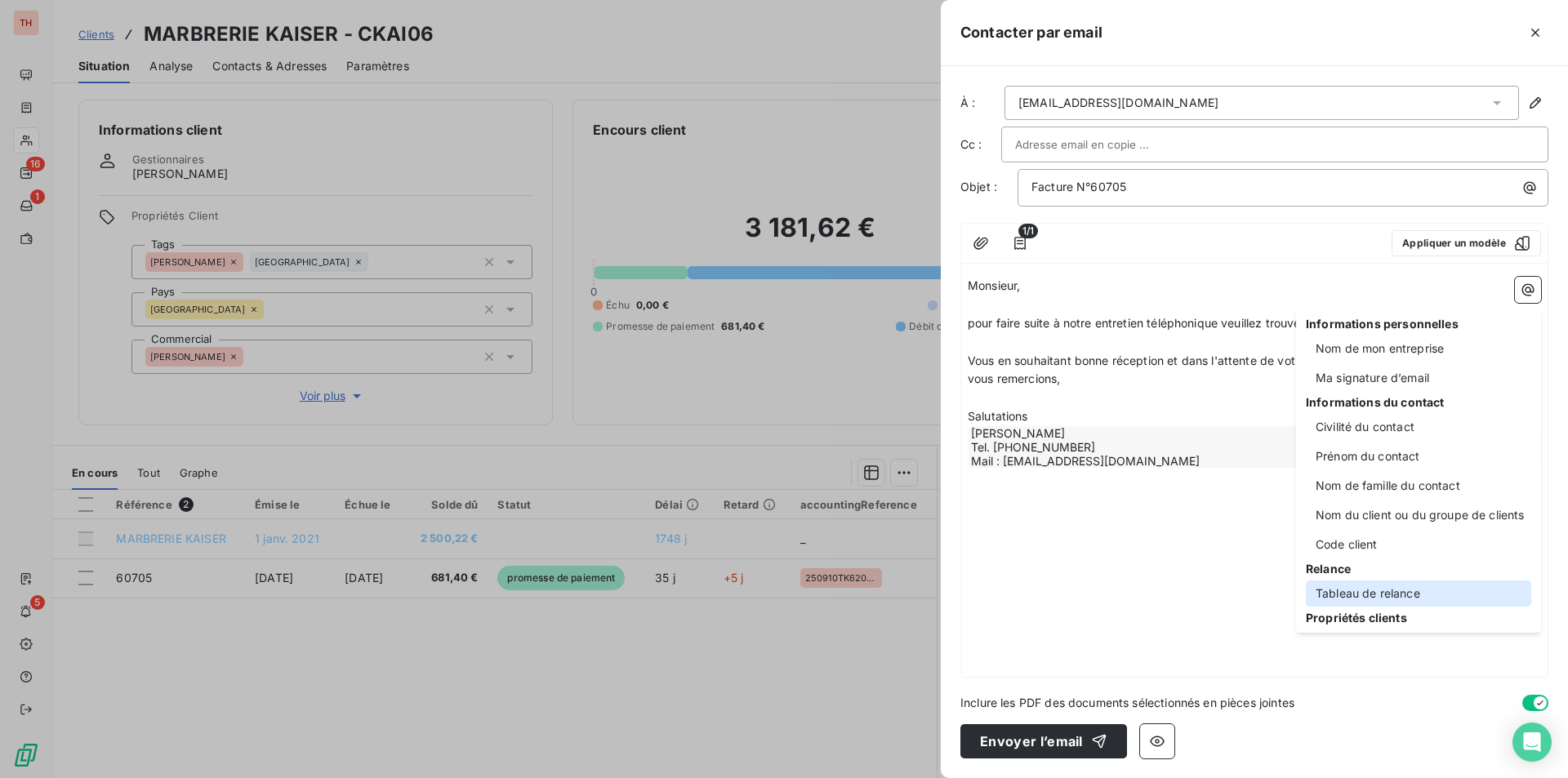
click at [1404, 586] on div "Tableau de relance" at bounding box center [1418, 594] width 225 height 26
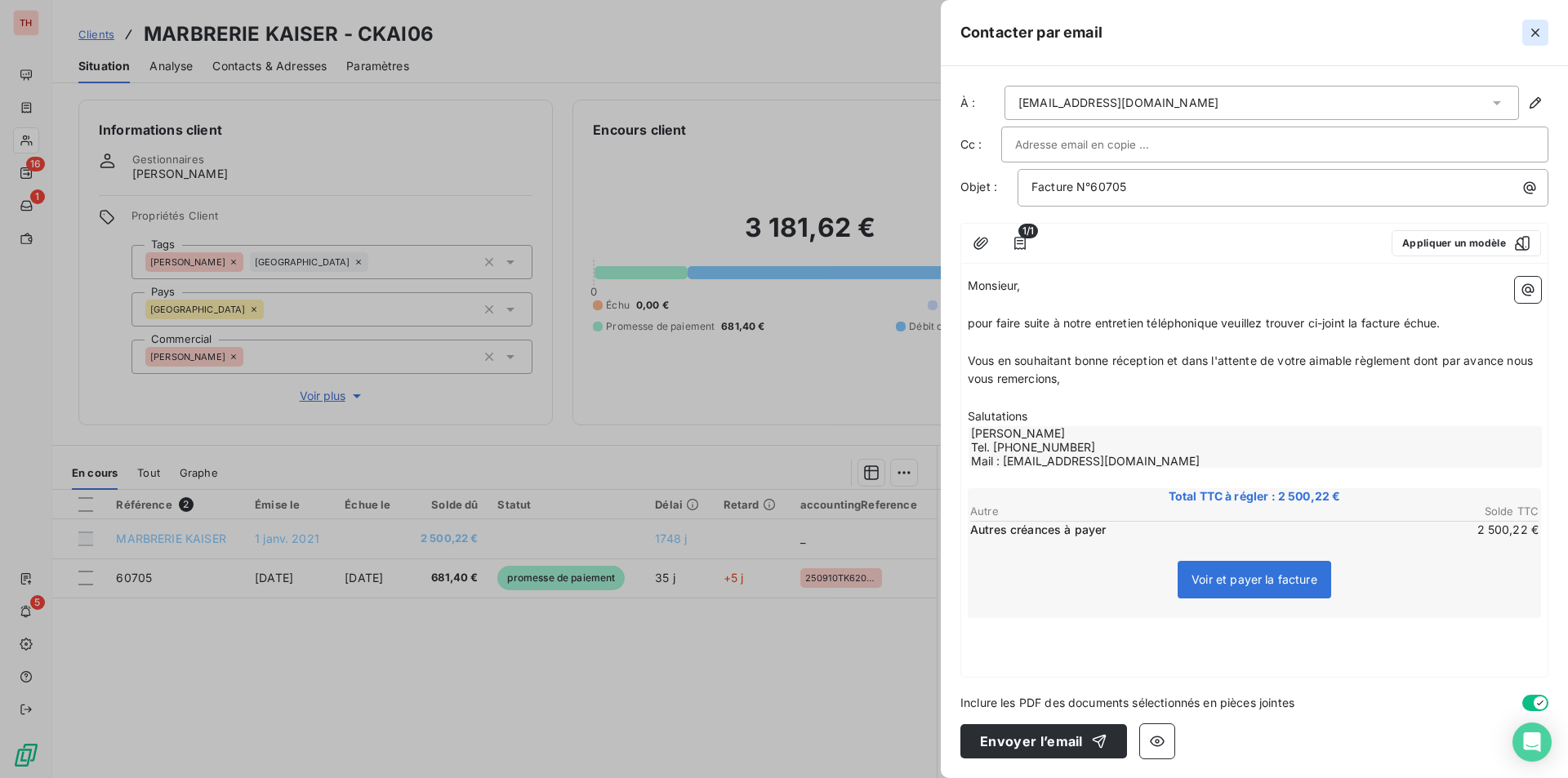
click at [1534, 23] on button "button" at bounding box center [1536, 33] width 26 height 26
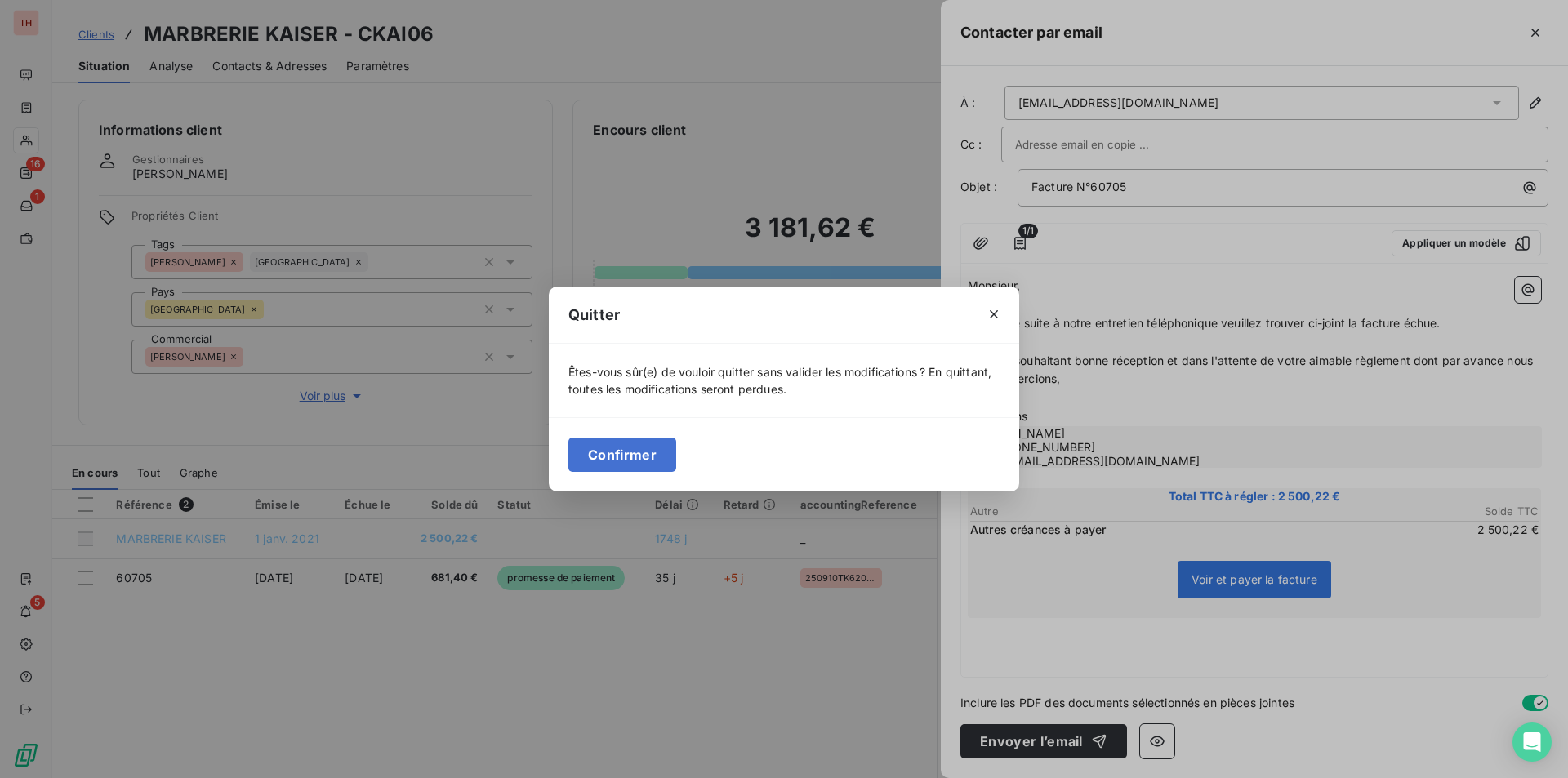
click at [646, 453] on button "Confirmer" at bounding box center [622, 454] width 108 height 34
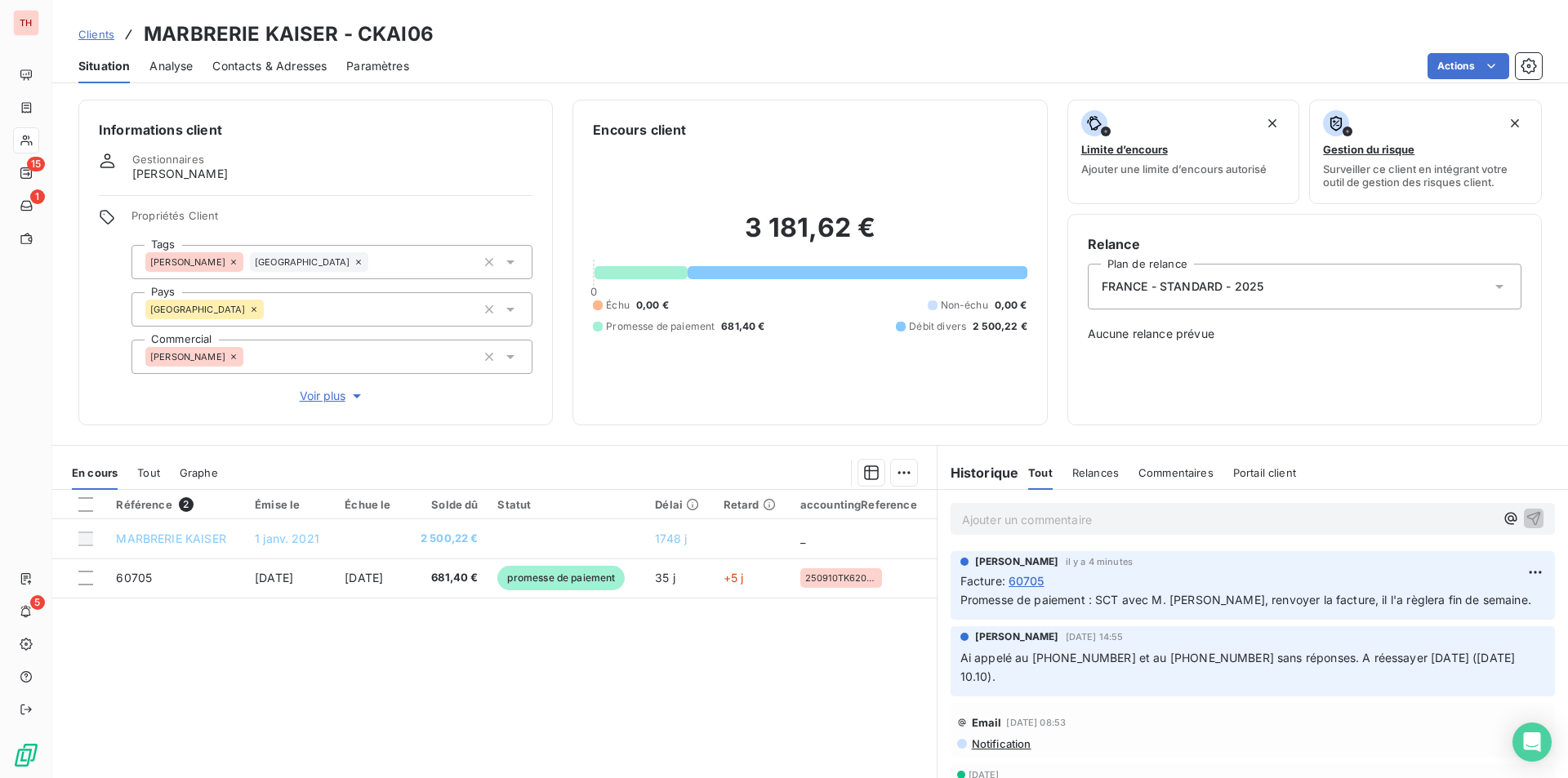
click at [297, 64] on span "Contacts & Adresses" at bounding box center [269, 66] width 114 height 17
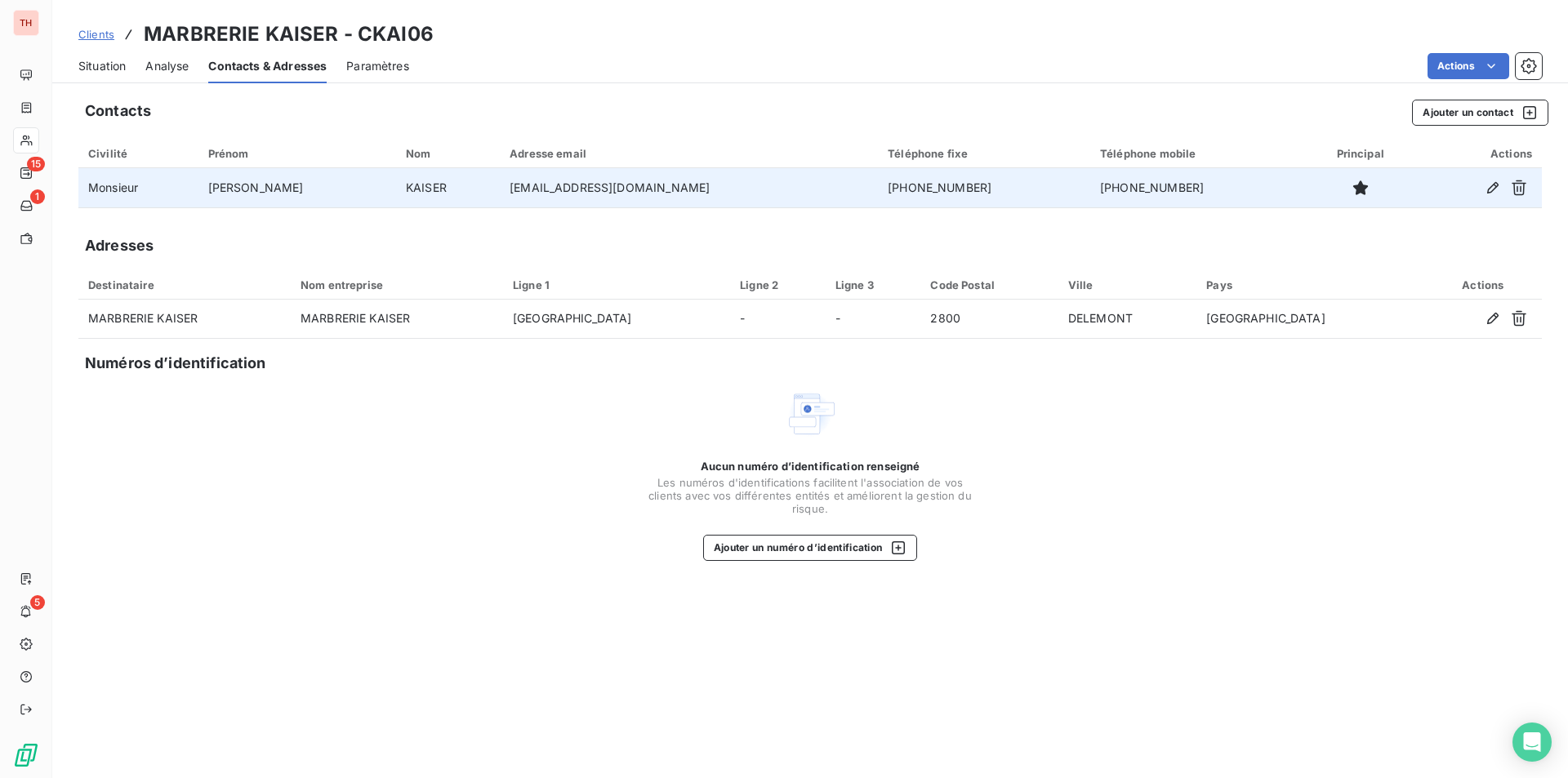
click at [639, 184] on td "[EMAIL_ADDRESS][DOMAIN_NAME]" at bounding box center [689, 187] width 378 height 39
drag, startPoint x: 636, startPoint y: 184, endPoint x: 511, endPoint y: 184, distance: 125.0
click at [511, 184] on td "[EMAIL_ADDRESS][DOMAIN_NAME]" at bounding box center [689, 187] width 378 height 39
copy td "[EMAIL_ADDRESS][DOMAIN_NAME]"
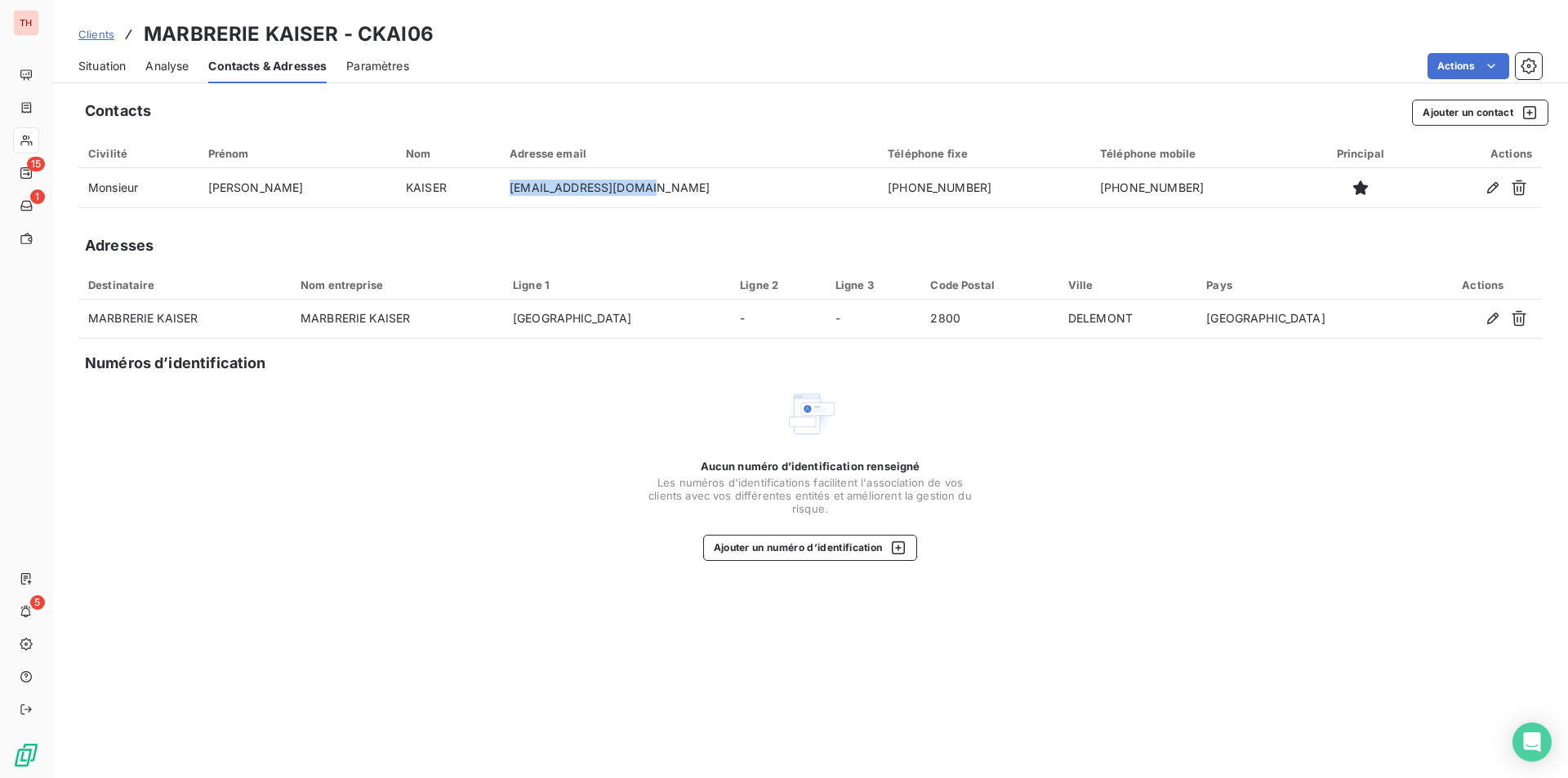
click at [91, 62] on span "Situation" at bounding box center [102, 66] width 47 height 17
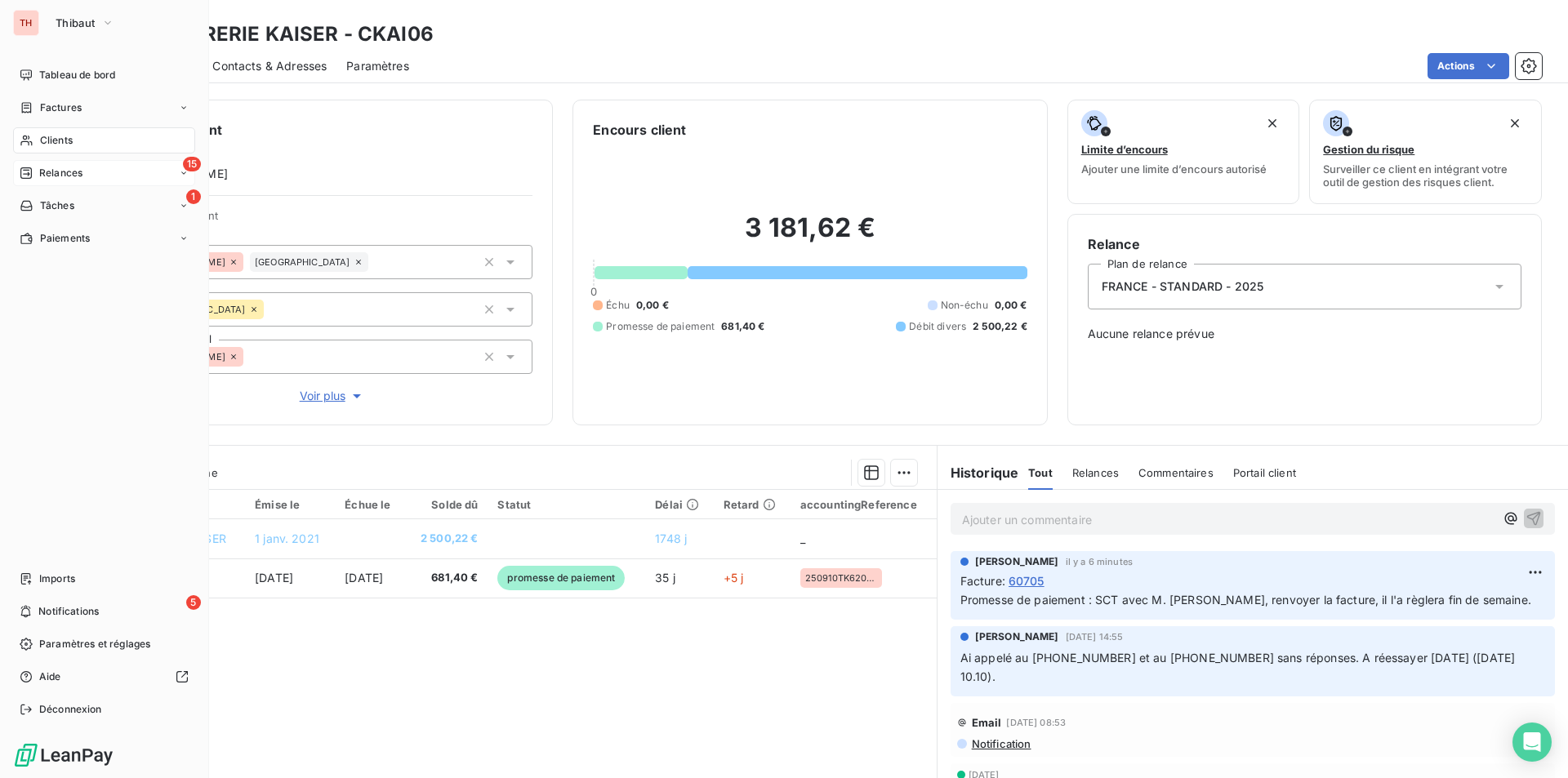
click at [63, 169] on span "Relances" at bounding box center [61, 172] width 44 height 15
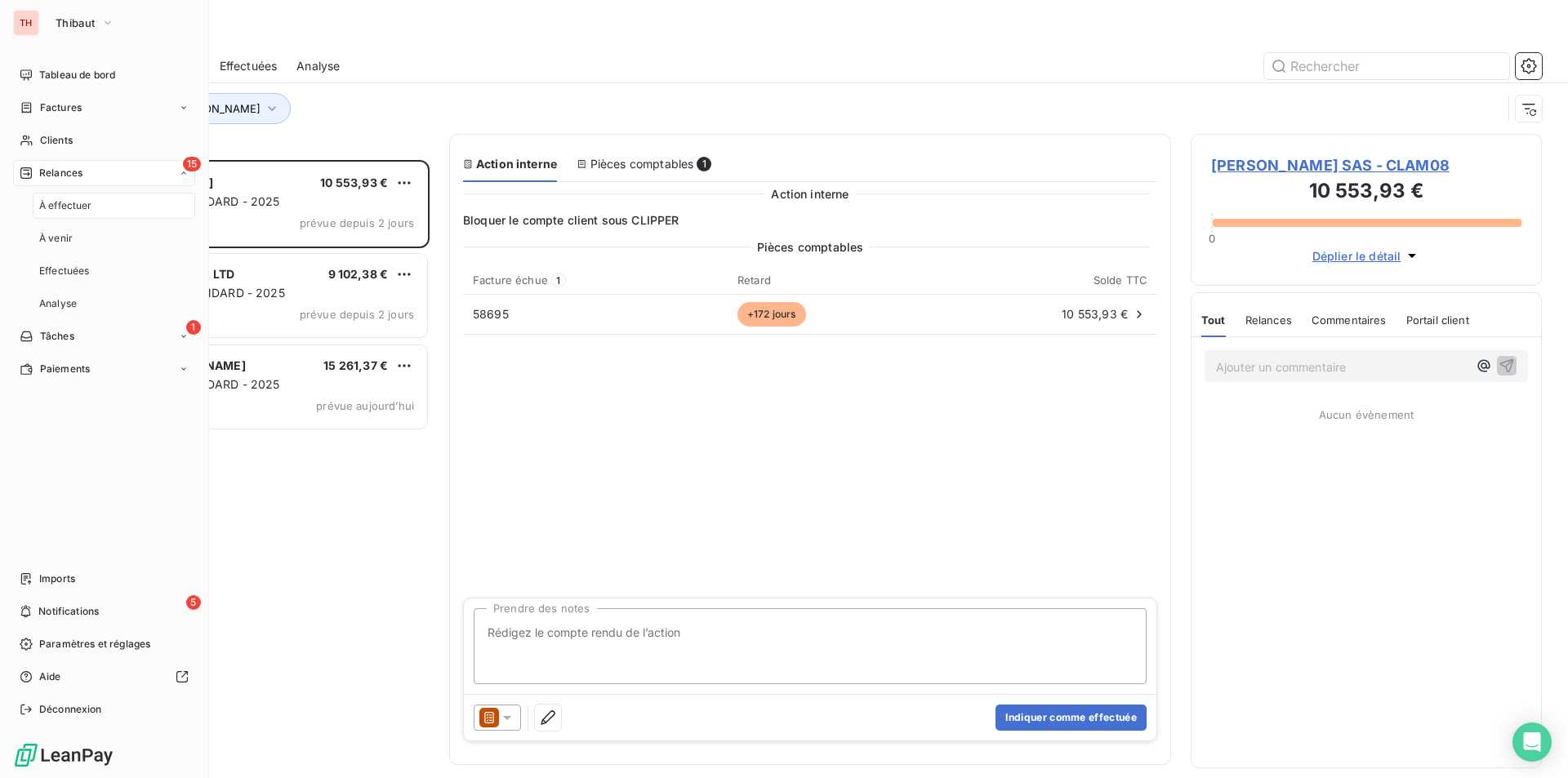
scroll to position [606, 339]
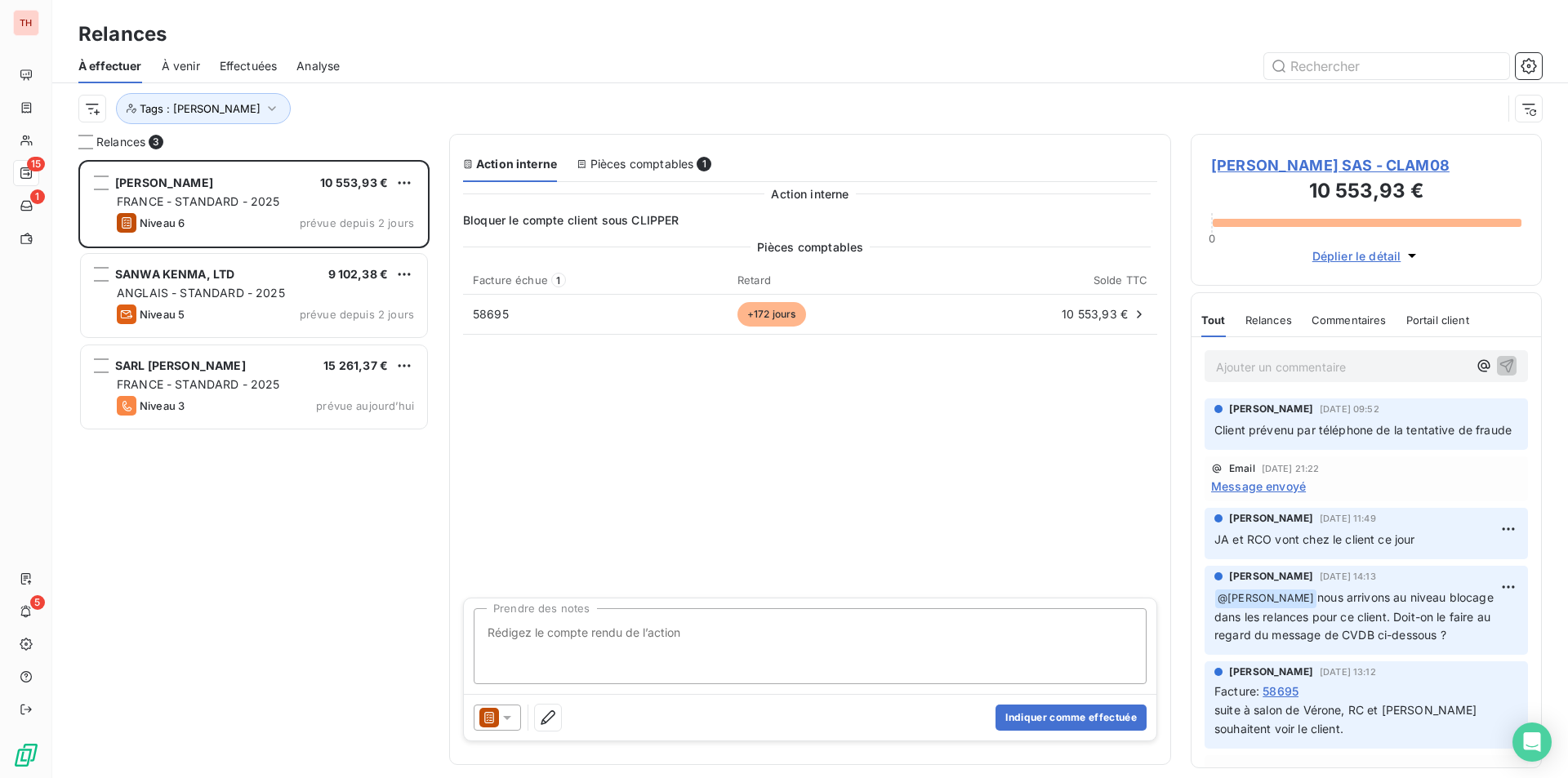
click at [1229, 159] on span "[PERSON_NAME] SAS - CLAM08" at bounding box center [1366, 164] width 311 height 22
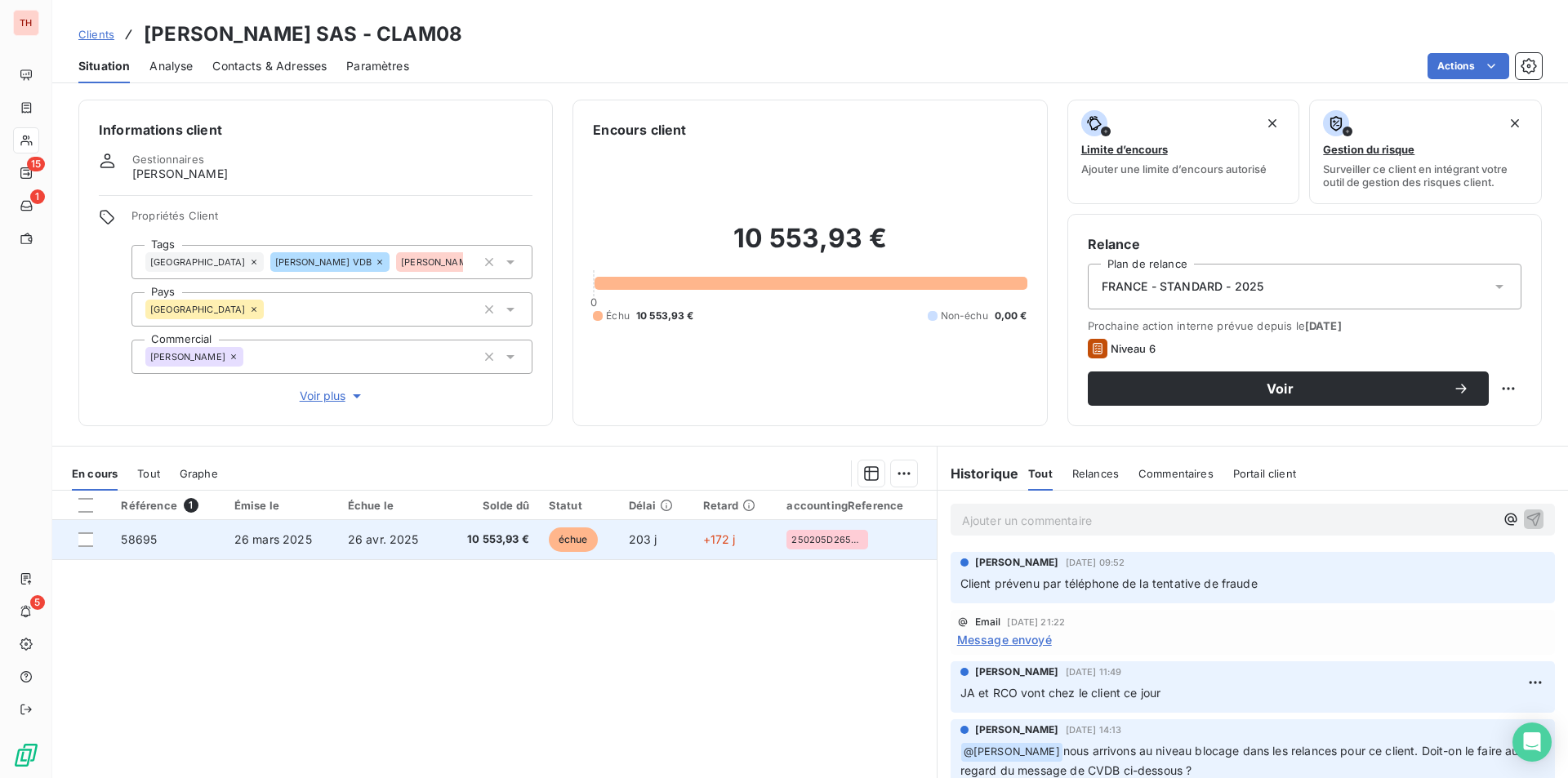
click at [429, 539] on td "26 avr. 2025" at bounding box center [391, 540] width 106 height 39
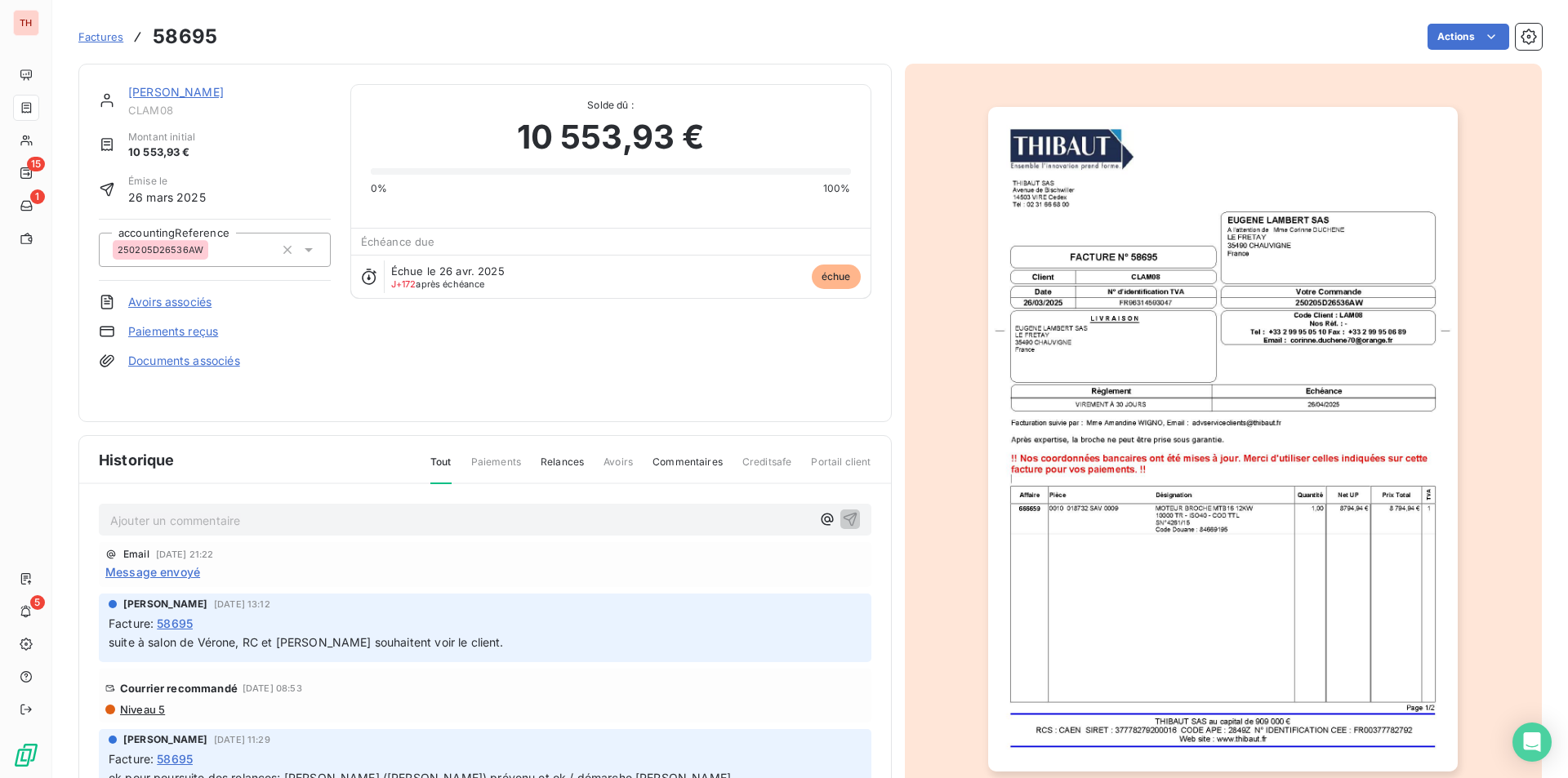
click at [339, 528] on p "Ajouter un commentaire ﻿" at bounding box center [461, 520] width 701 height 20
click at [819, 512] on icon "button" at bounding box center [827, 519] width 17 height 17
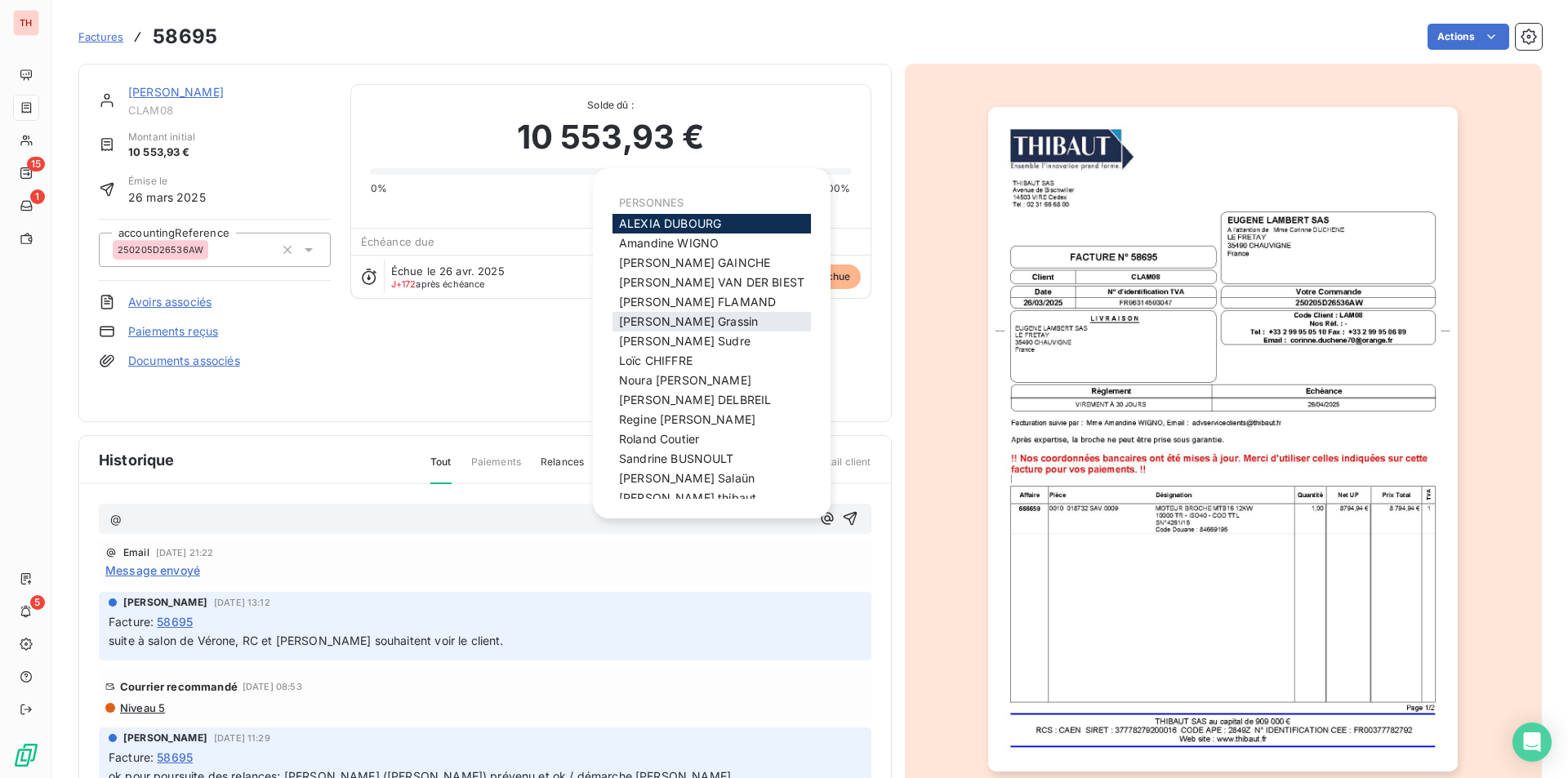
click at [662, 318] on span "[PERSON_NAME]" at bounding box center [688, 321] width 138 height 14
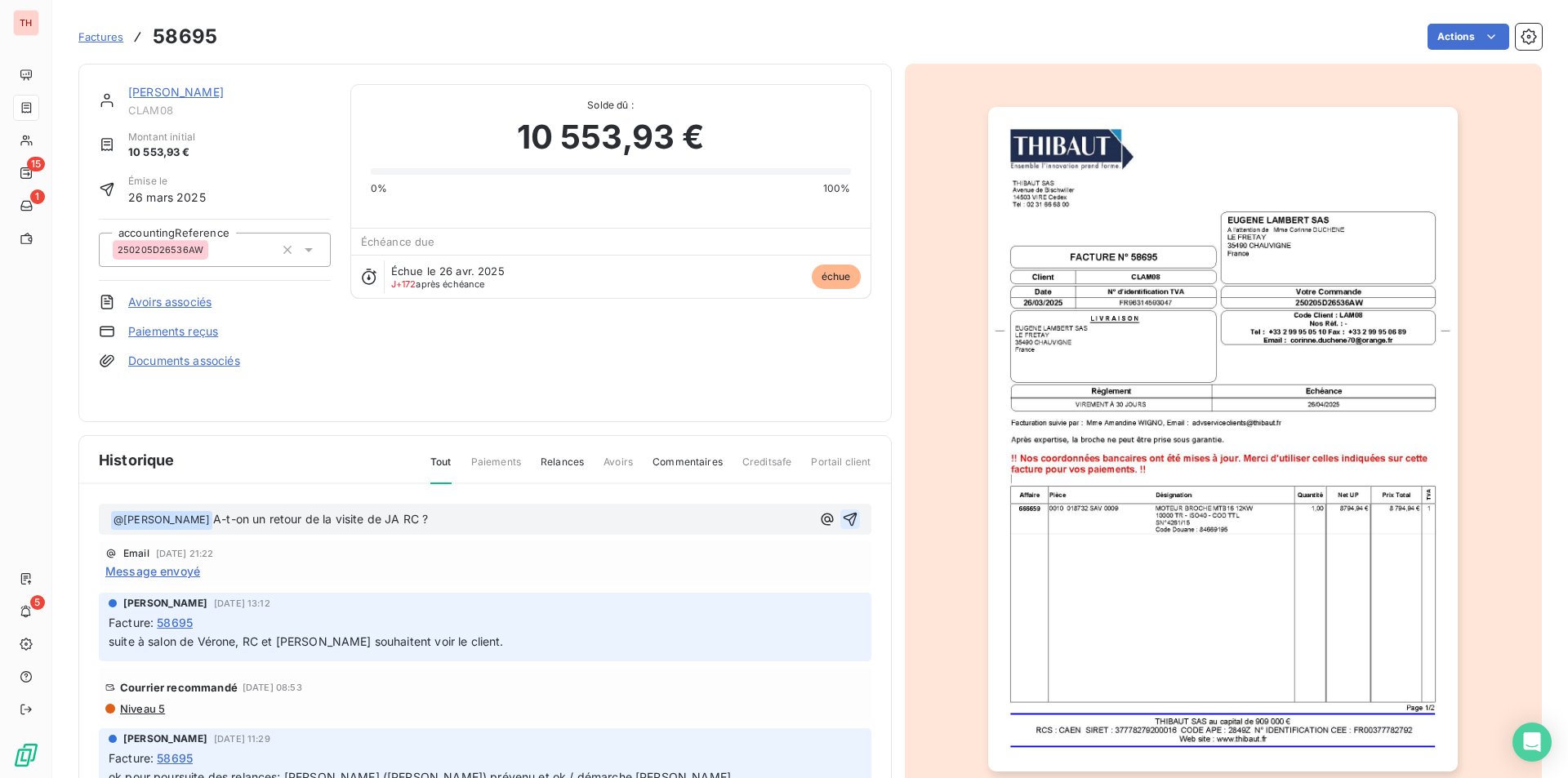
click at [842, 512] on icon "button" at bounding box center [850, 519] width 17 height 17
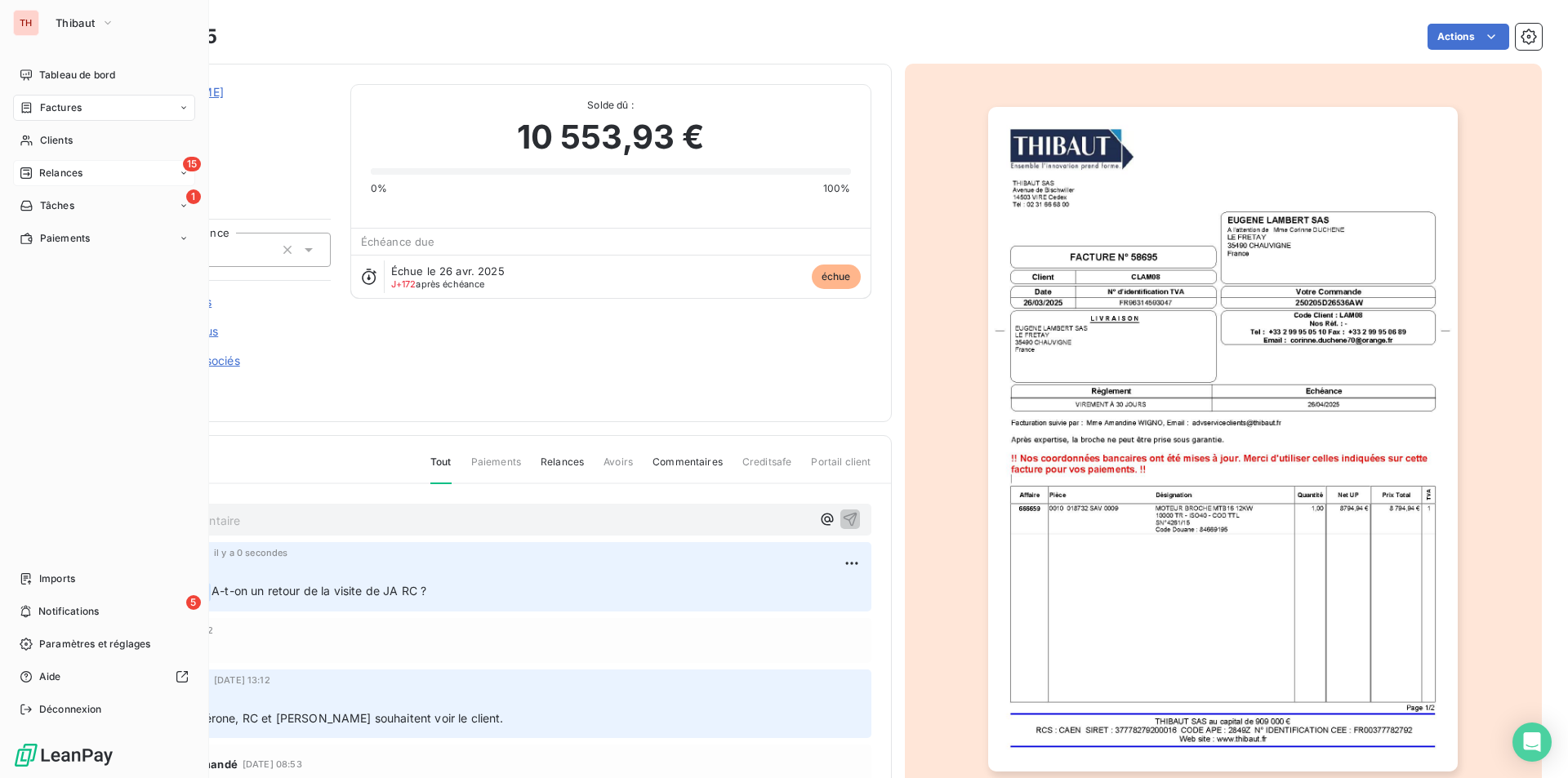
click at [75, 164] on div "15 Relances" at bounding box center [104, 173] width 182 height 26
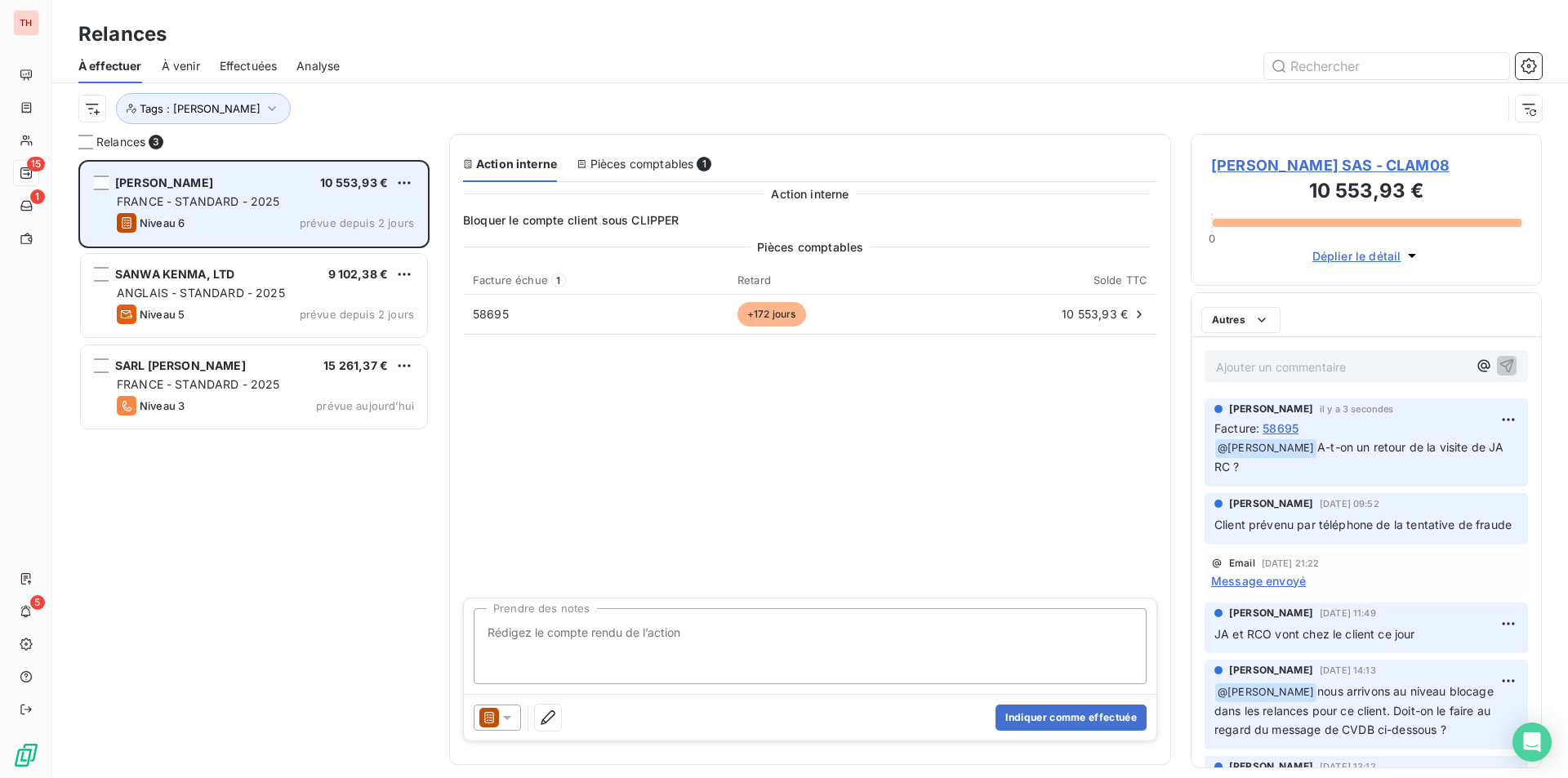
scroll to position [606, 339]
click at [402, 177] on html "TH 15 1 5 Relances À effectuer À venir Effectuées Analyse Tags : [PERSON_NAME] …" at bounding box center [784, 389] width 1568 height 778
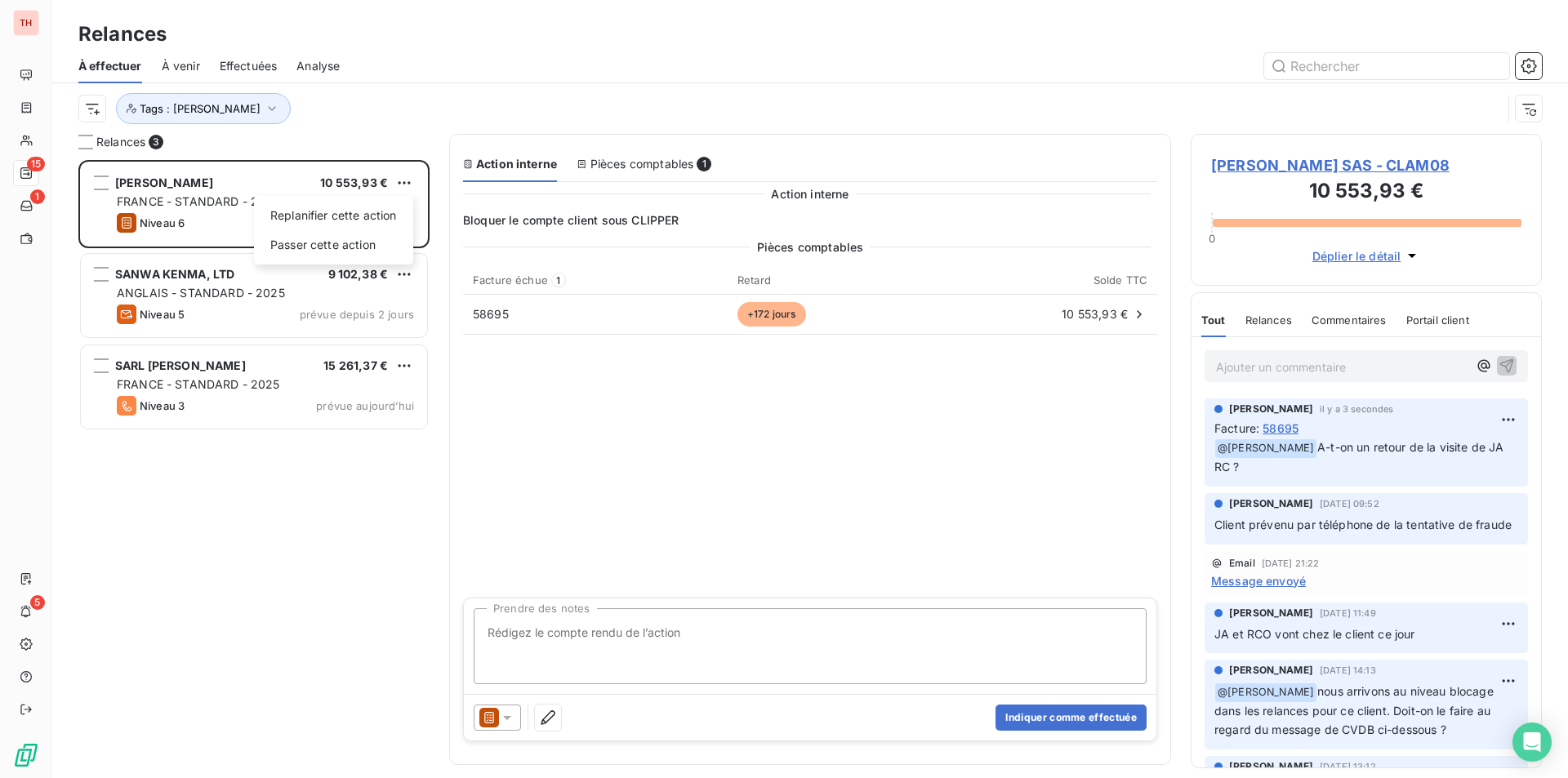
drag, startPoint x: 219, startPoint y: 559, endPoint x: 219, endPoint y: 372, distance: 187.0
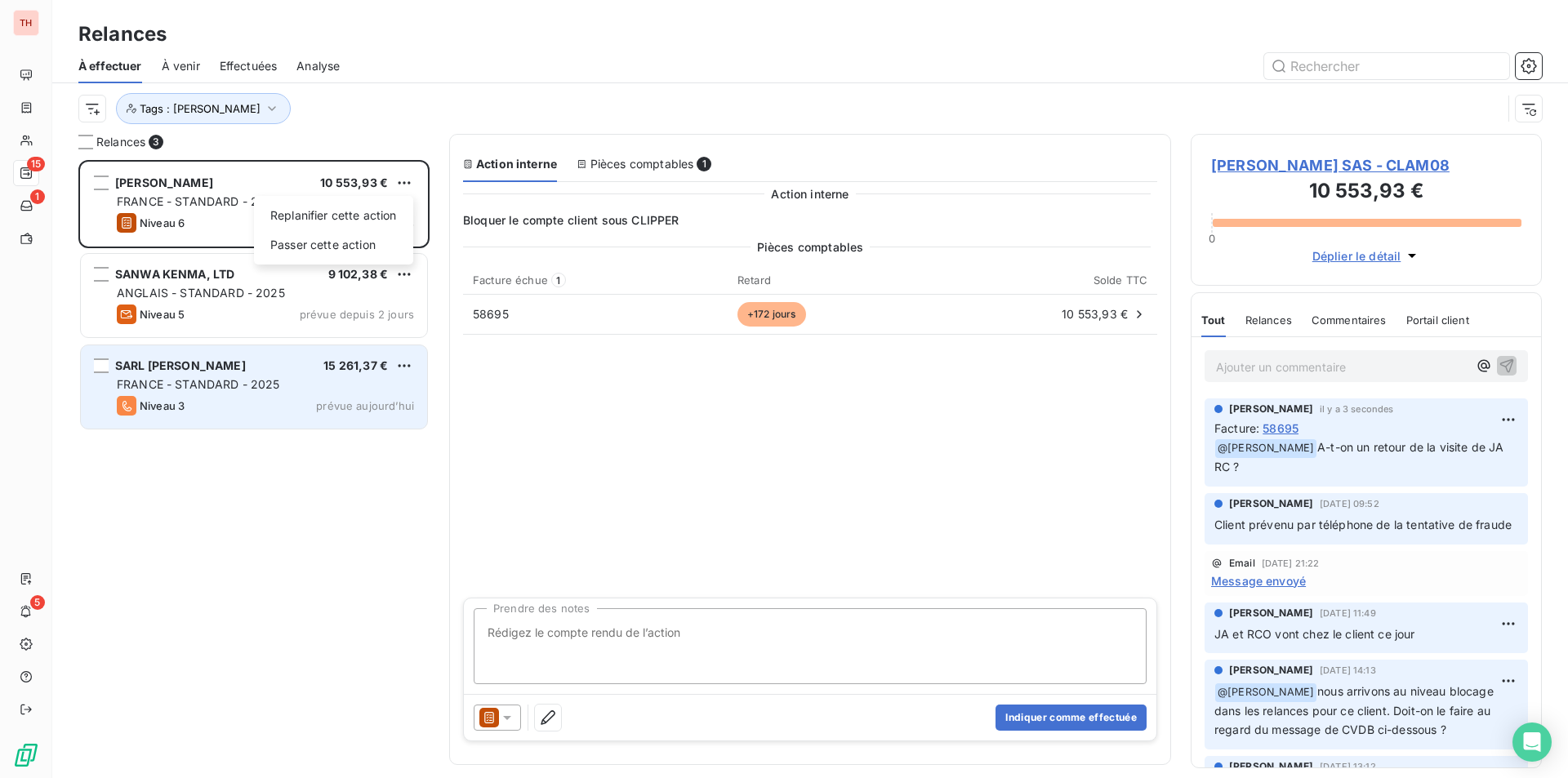
click at [219, 557] on html "TH 15 1 5 Relances À effectuer À venir Effectuées Analyse Tags : [PERSON_NAME] …" at bounding box center [784, 389] width 1568 height 778
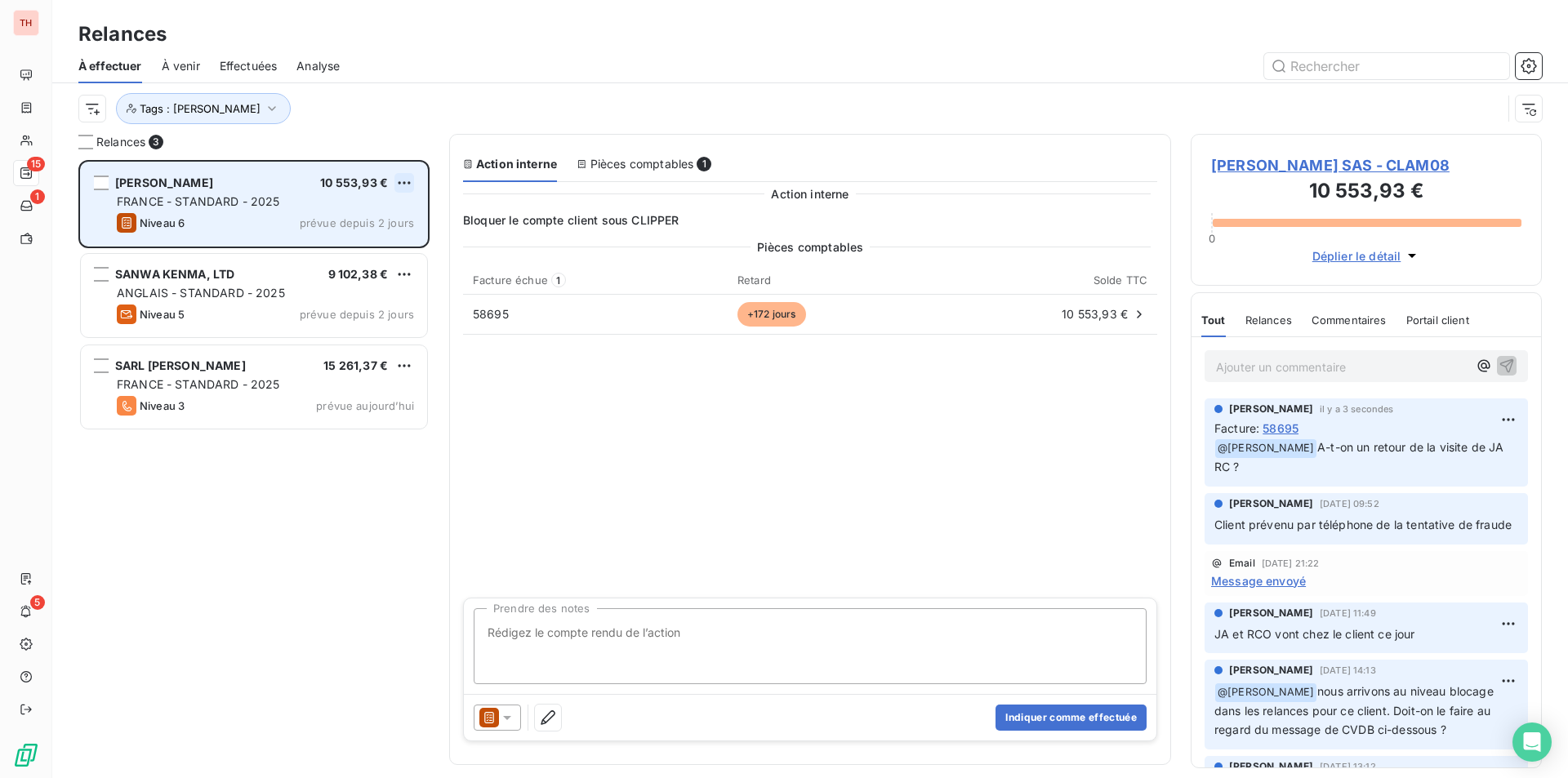
click at [406, 174] on html "TH 15 1 5 Relances À effectuer À venir Effectuées Analyse Tags : [PERSON_NAME] …" at bounding box center [784, 389] width 1568 height 778
click at [383, 212] on div "Replanifier cette action" at bounding box center [333, 216] width 146 height 26
select select "9"
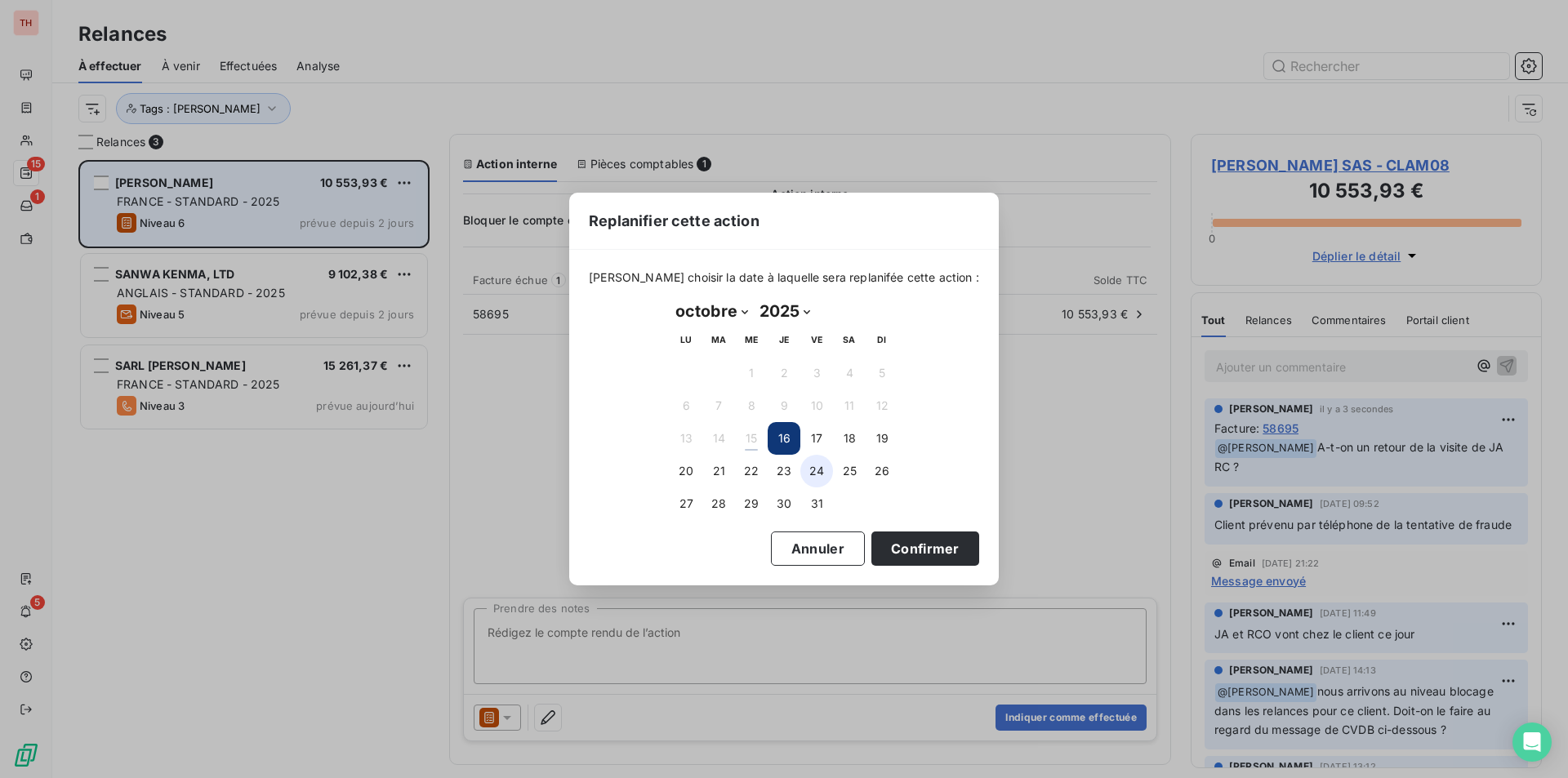
drag, startPoint x: 893, startPoint y: 540, endPoint x: 816, endPoint y: 471, distance: 103.4
click at [893, 540] on button "Confirmer" at bounding box center [925, 548] width 108 height 34
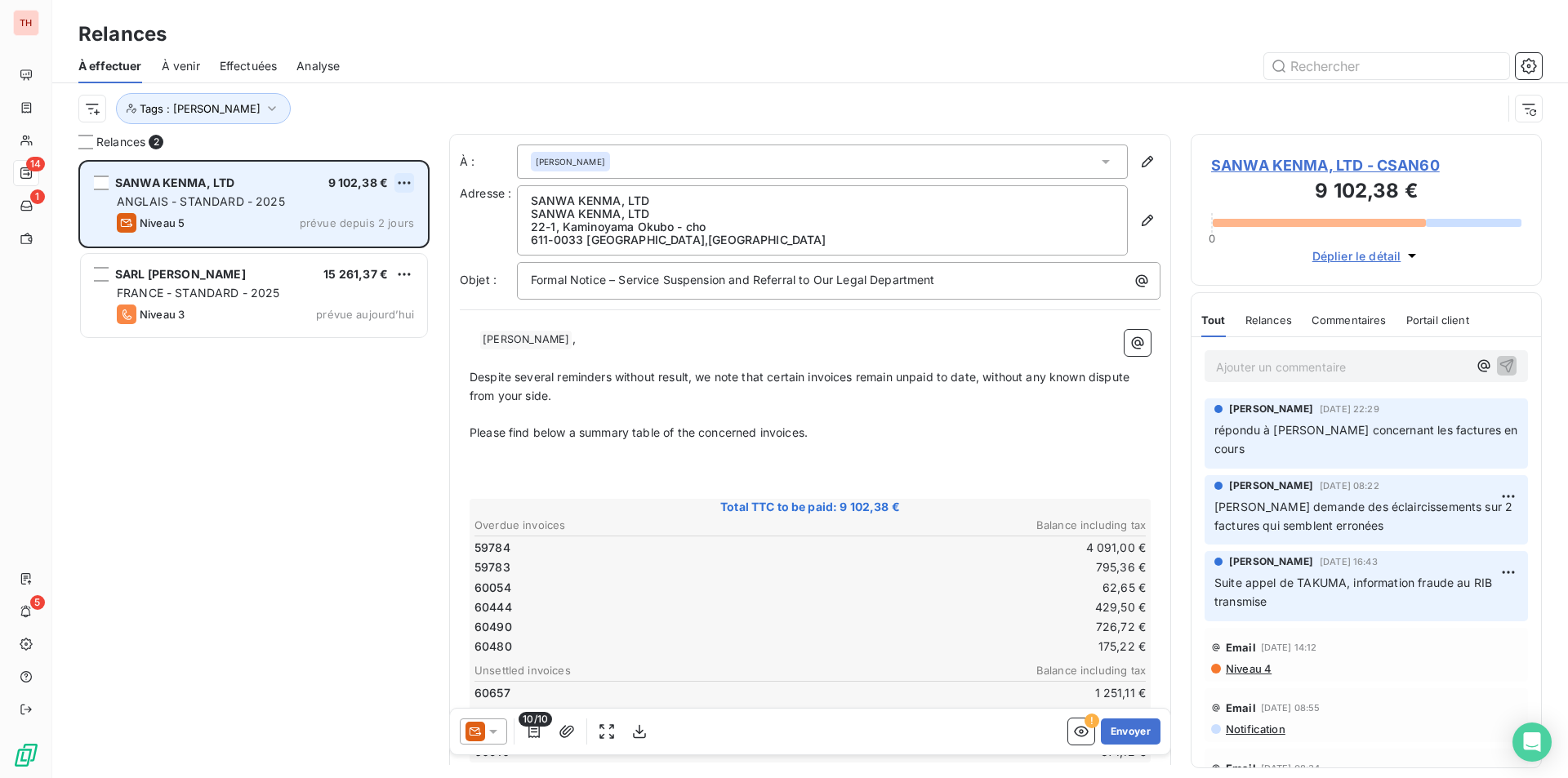
click at [400, 178] on html "TH 14 1 5 Relances À effectuer À venir Effectuées Analyse Tags : [PERSON_NAME] …" at bounding box center [784, 389] width 1568 height 778
click at [370, 211] on div "Replanifier cette action" at bounding box center [333, 216] width 146 height 26
select select "9"
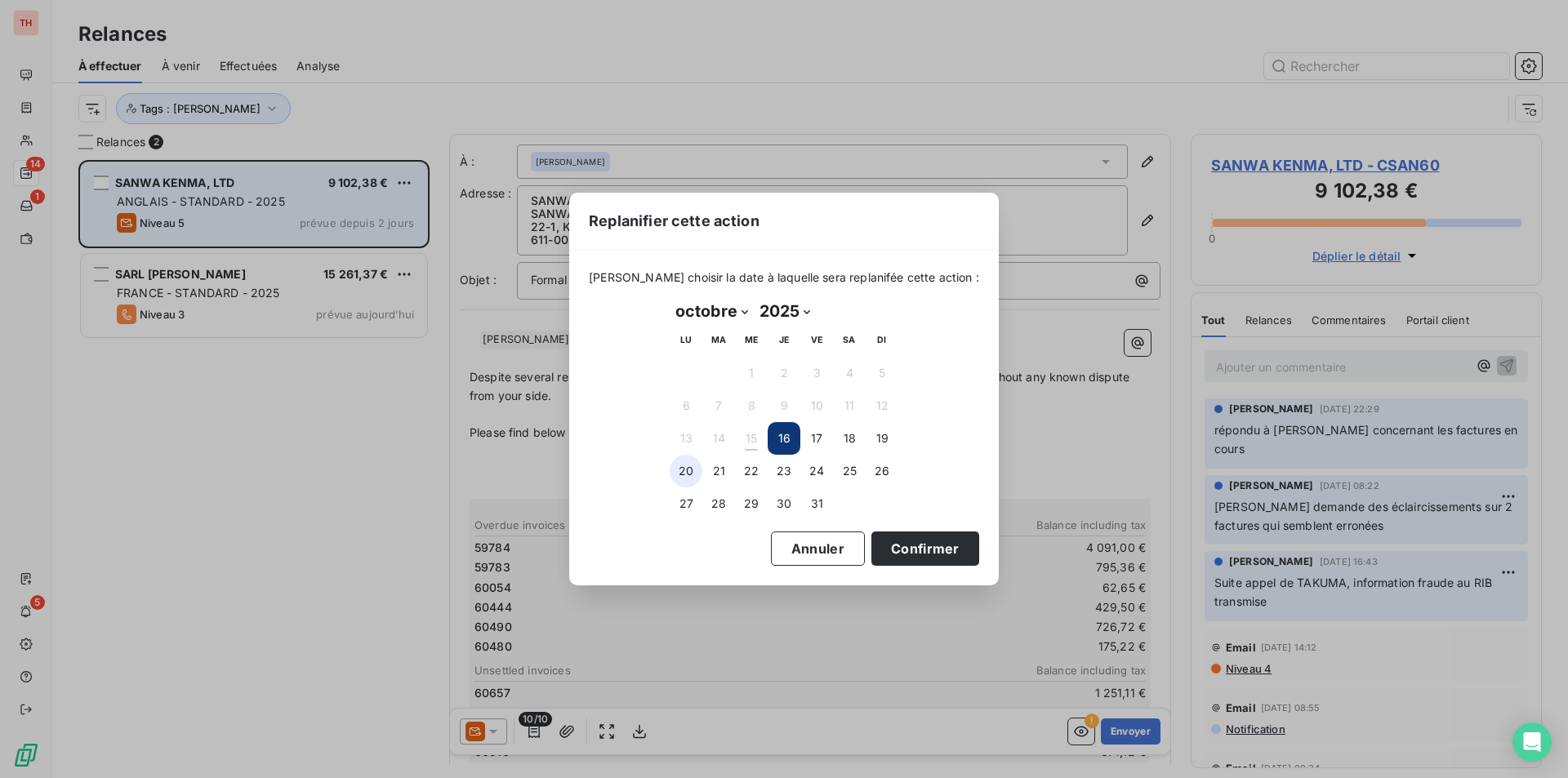
click at [689, 466] on button "20" at bounding box center [686, 472] width 33 height 33
drag, startPoint x: 930, startPoint y: 548, endPoint x: 967, endPoint y: 535, distance: 39.2
click at [930, 548] on button "Confirmer" at bounding box center [925, 548] width 108 height 34
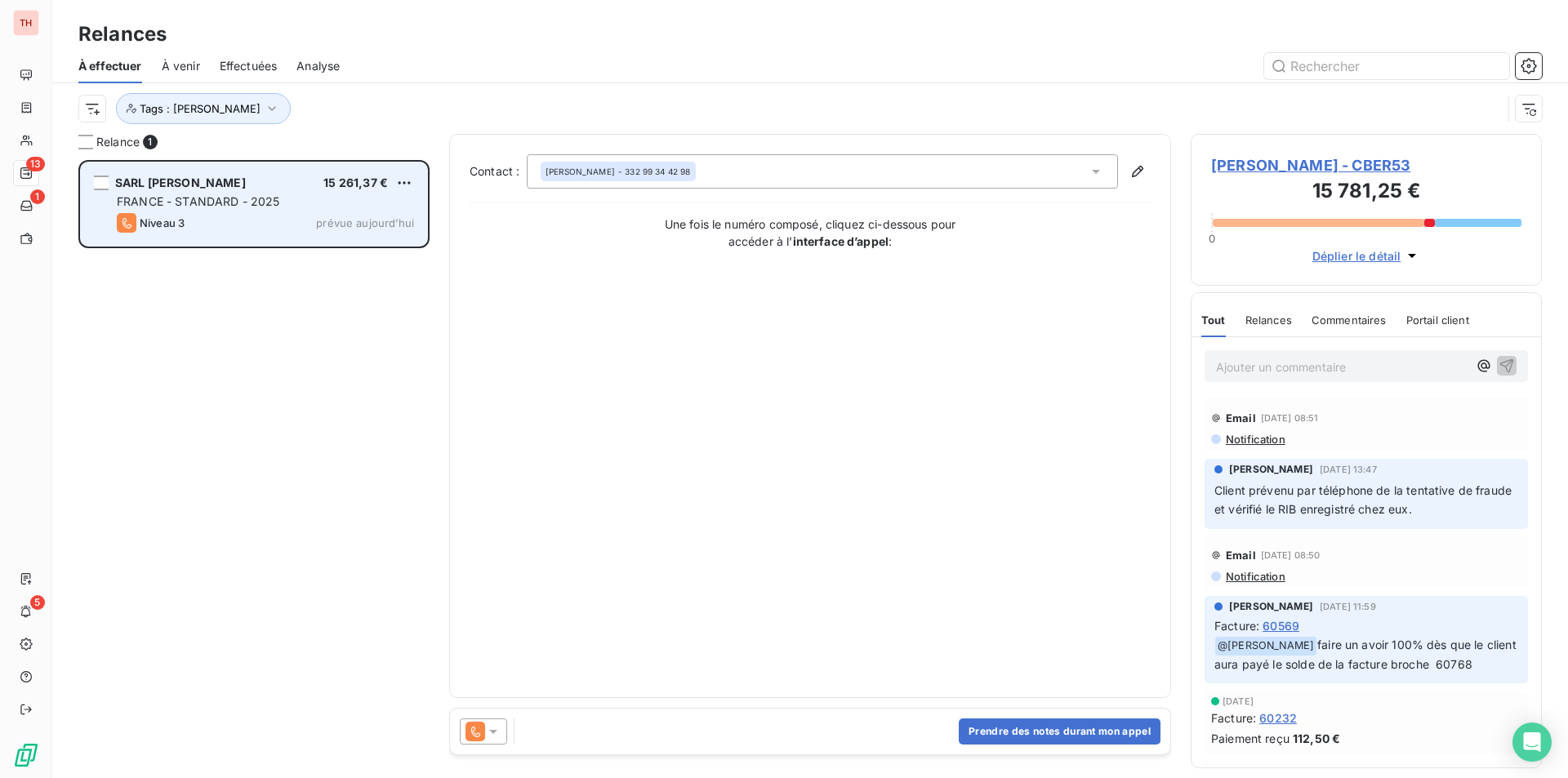
click at [1305, 161] on span "[PERSON_NAME] - CBER53" at bounding box center [1366, 164] width 311 height 22
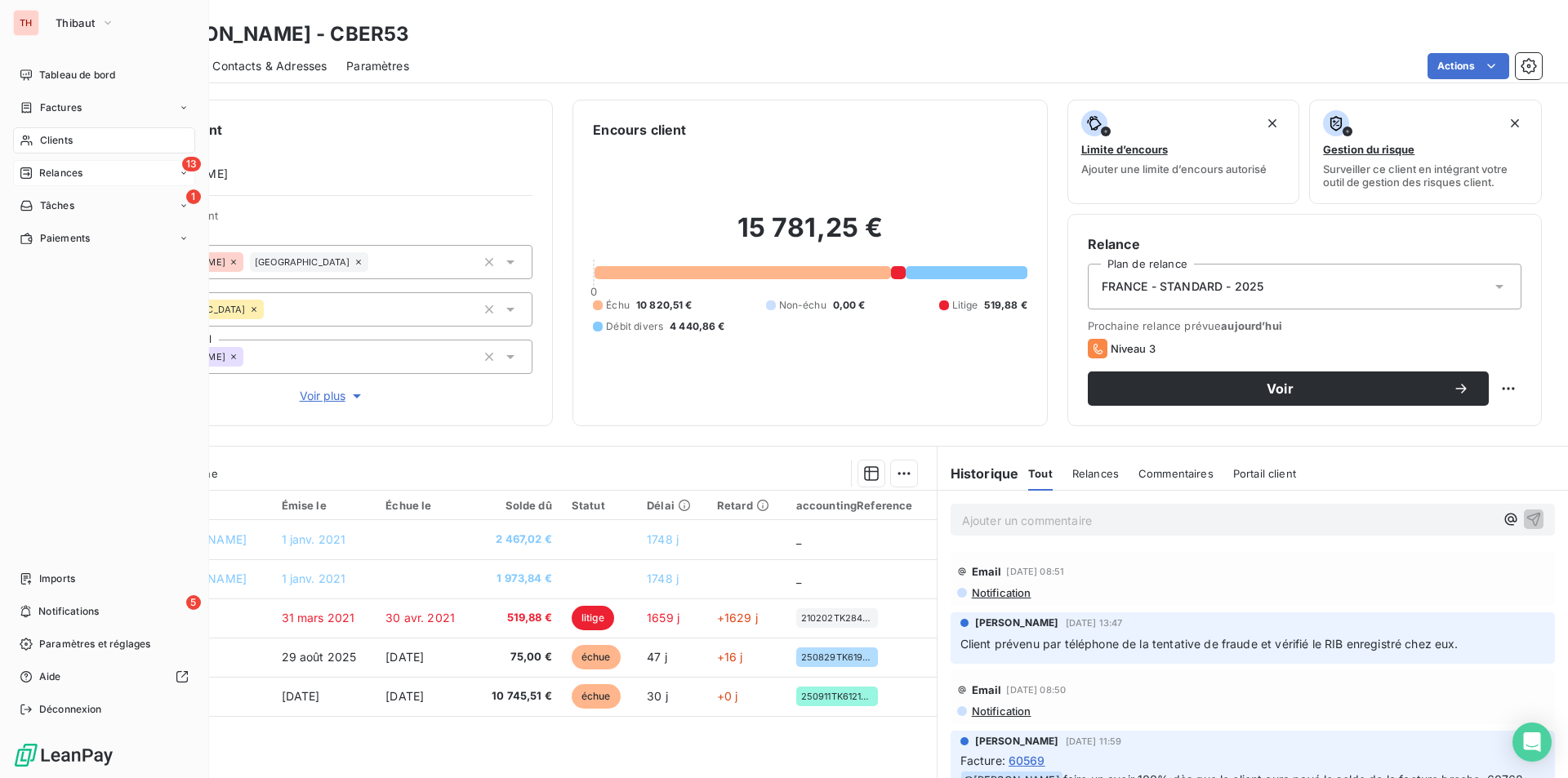
click at [98, 170] on div "13 Relances" at bounding box center [104, 173] width 182 height 26
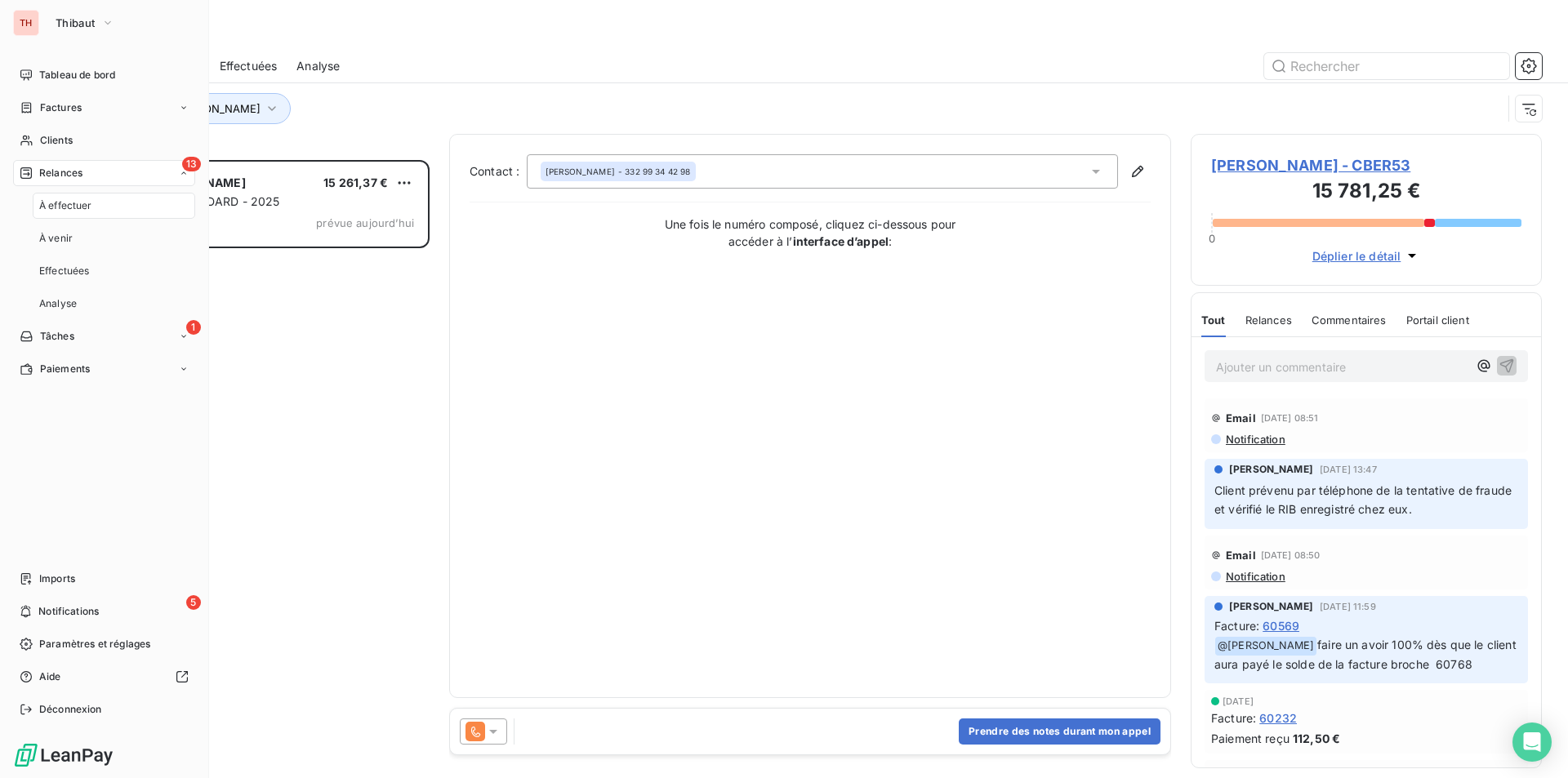
scroll to position [606, 339]
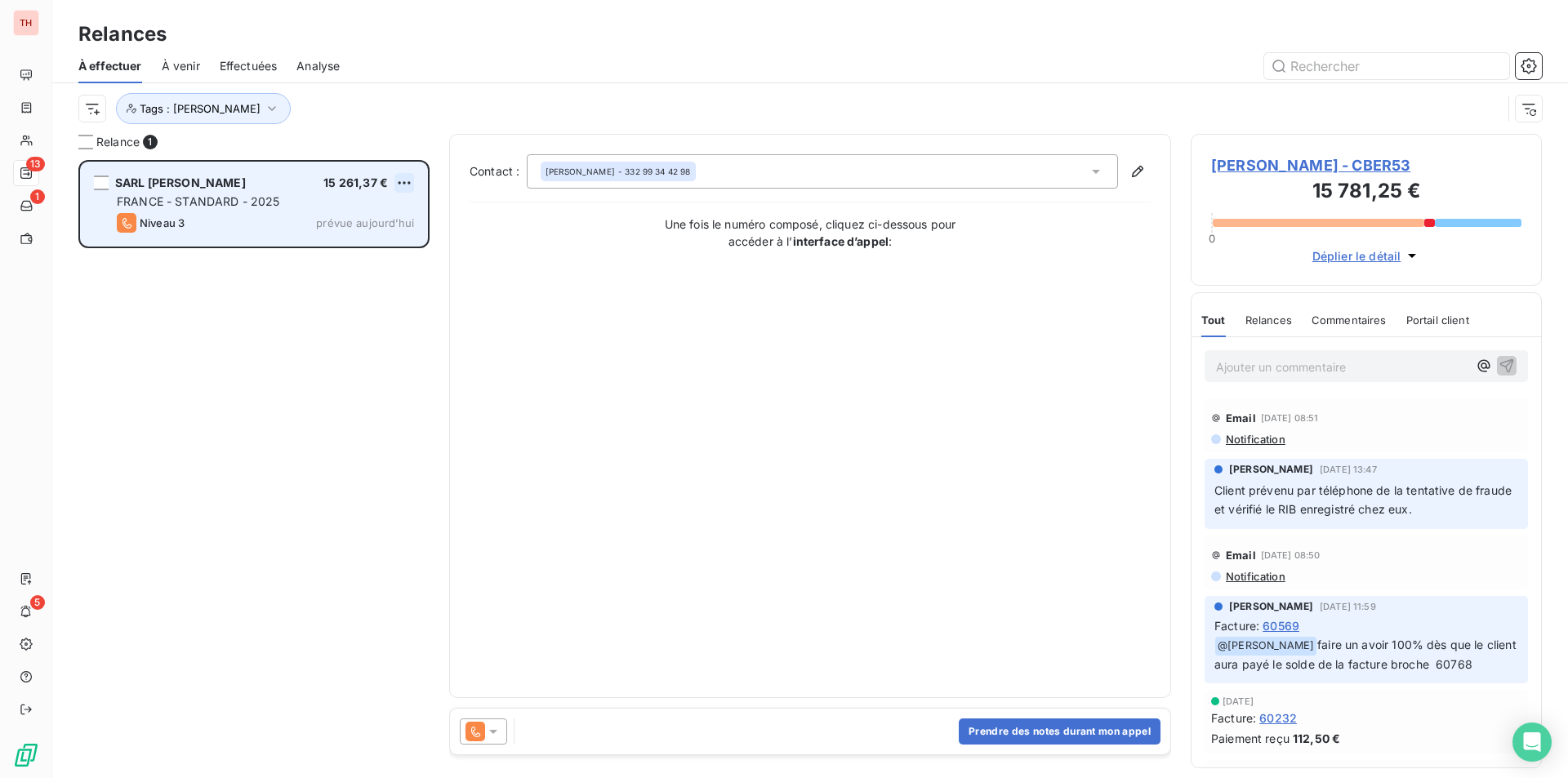
click at [408, 178] on html "TH 13 1 5 Relances À effectuer À venir Effectuées Analyse Tags : [PERSON_NAME] …" at bounding box center [784, 389] width 1568 height 778
click at [371, 211] on div "Replanifier cette action" at bounding box center [333, 216] width 146 height 26
select select "9"
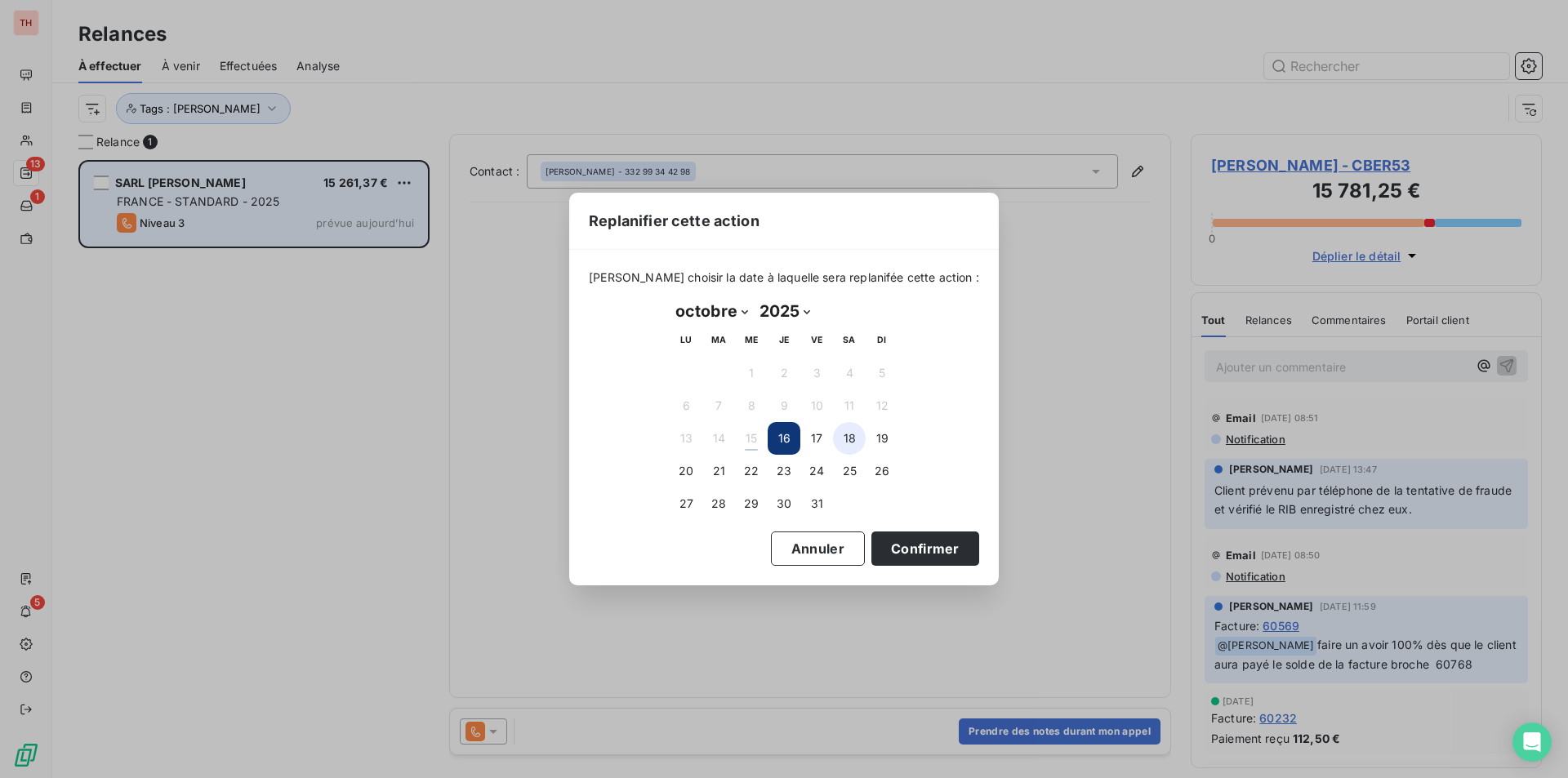
drag, startPoint x: 818, startPoint y: 430, endPoint x: 849, endPoint y: 430, distance: 31.0
click at [818, 430] on button "17" at bounding box center [817, 439] width 33 height 33
drag, startPoint x: 919, startPoint y: 541, endPoint x: 1156, endPoint y: 443, distance: 256.5
click at [919, 541] on button "Confirmer" at bounding box center [925, 548] width 108 height 34
